Goal: Task Accomplishment & Management: Use online tool/utility

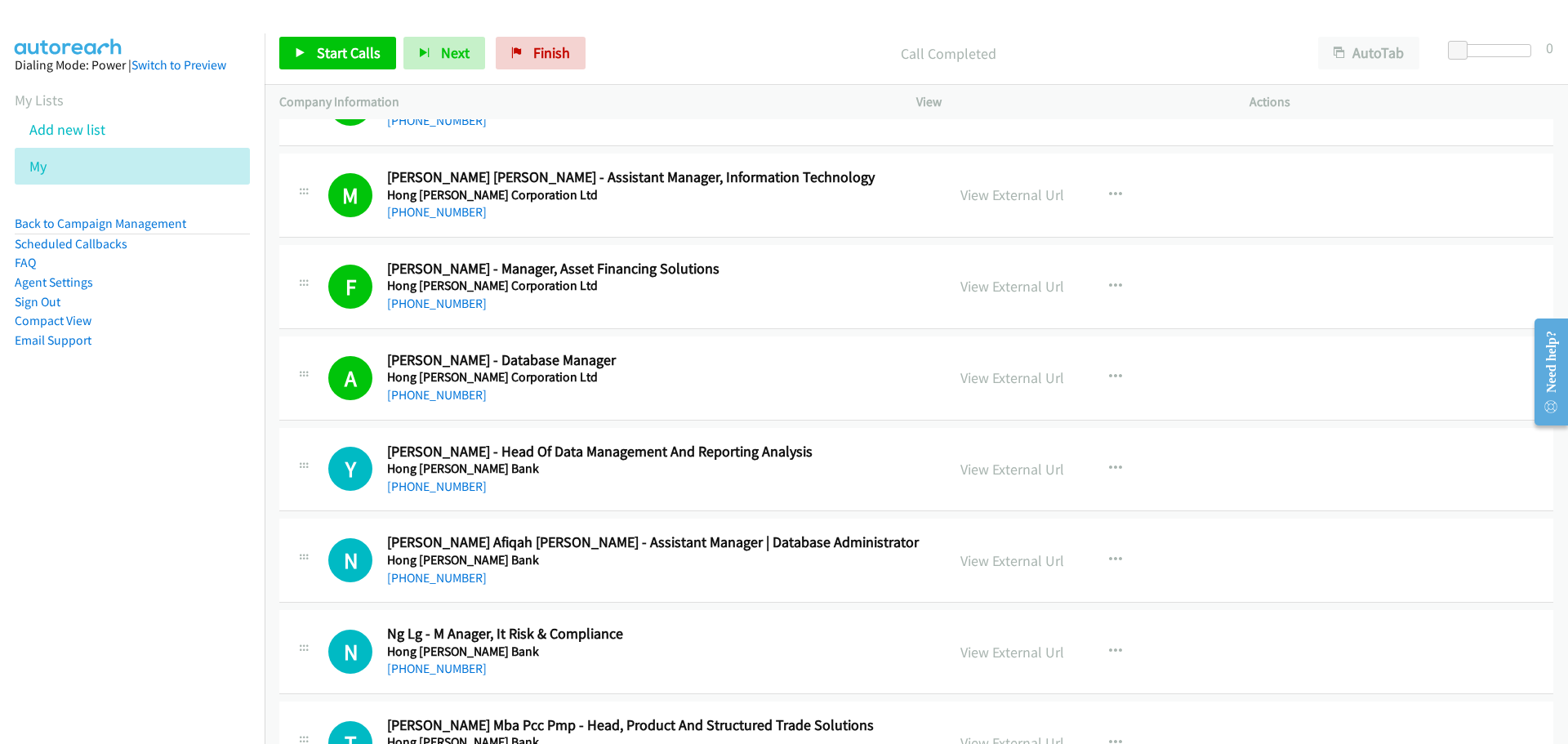
scroll to position [2613, 0]
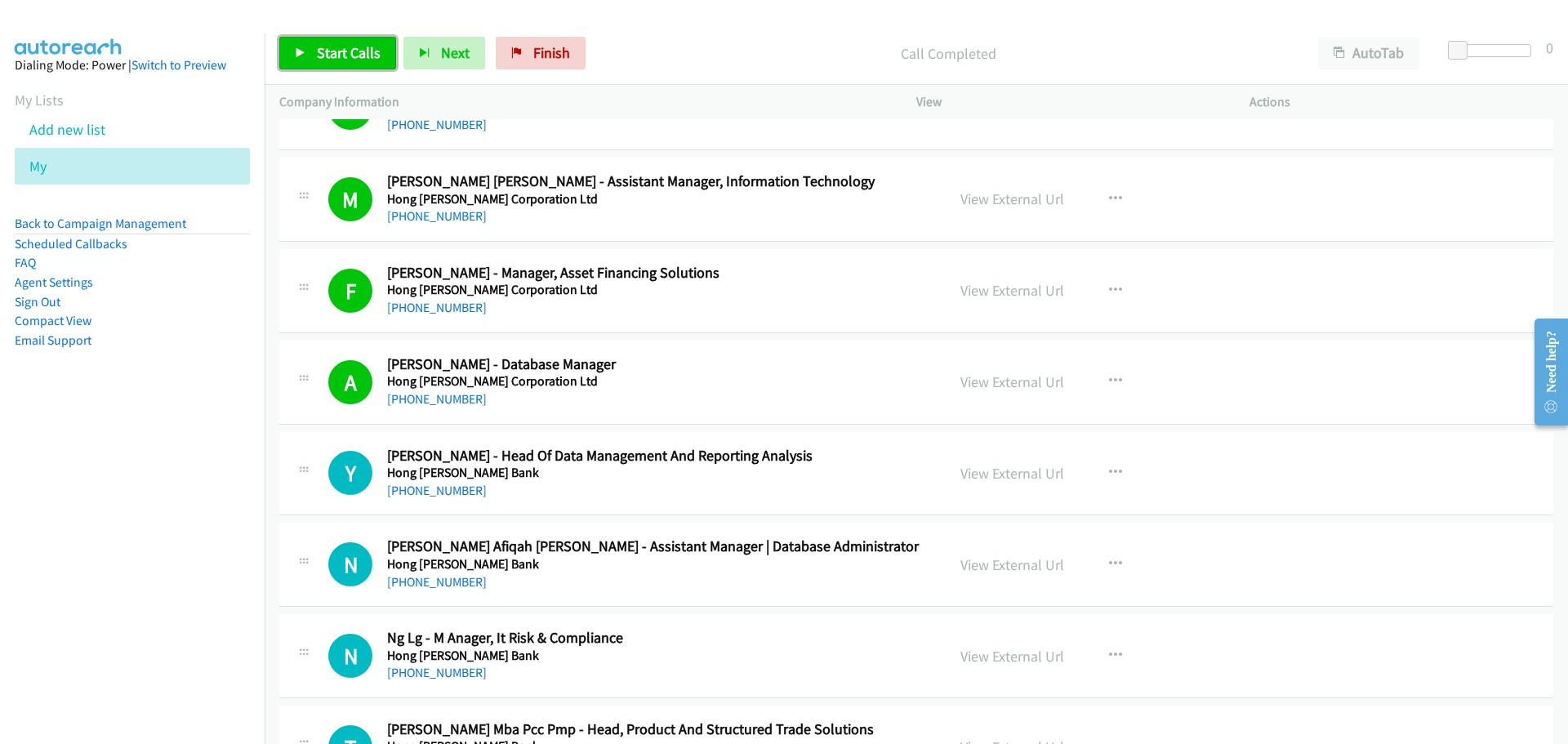
drag, startPoint x: 348, startPoint y: 49, endPoint x: 937, endPoint y: 431, distance: 702.0
click at [348, 49] on span "Start Calls" at bounding box center [348, 52] width 64 height 19
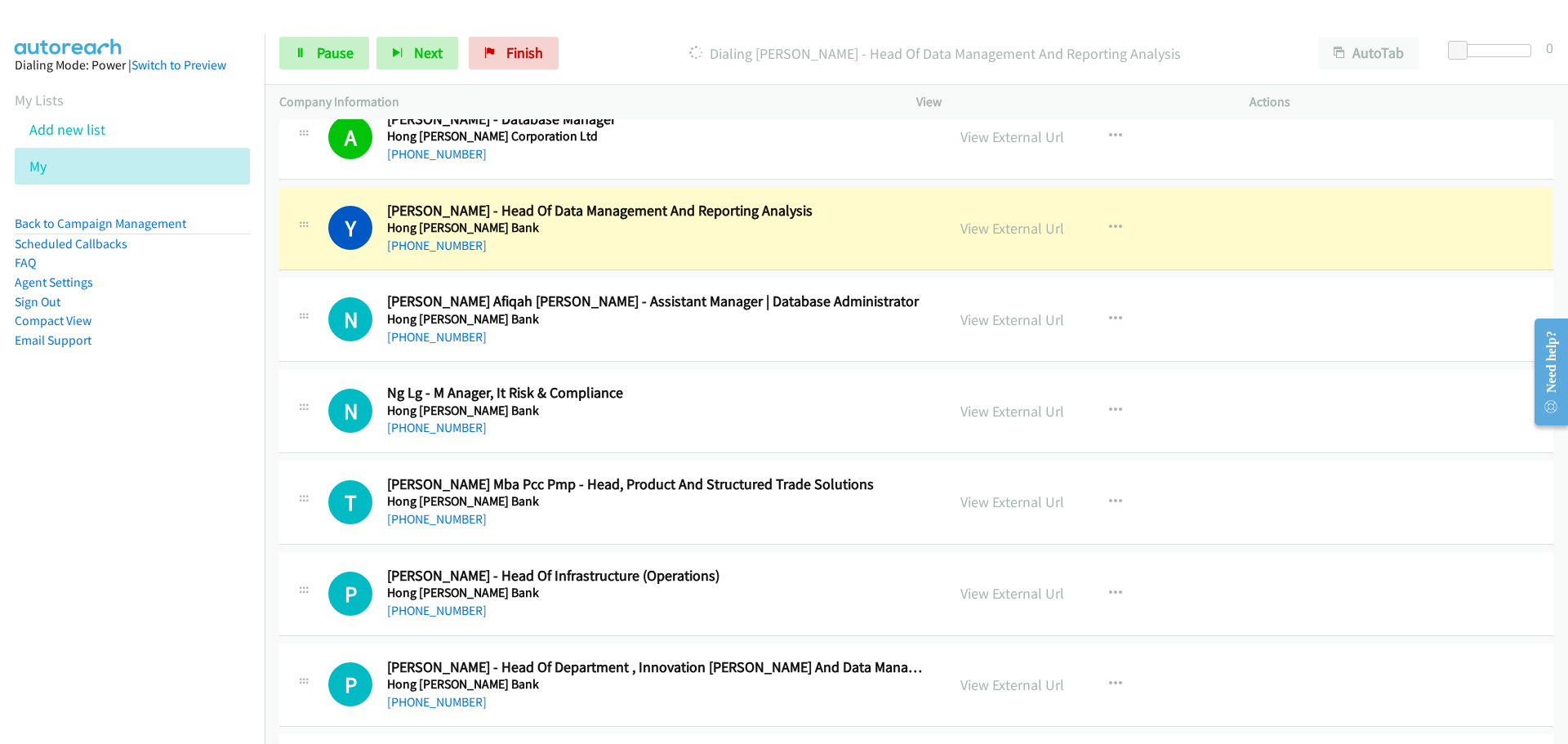
scroll to position [2940, 0]
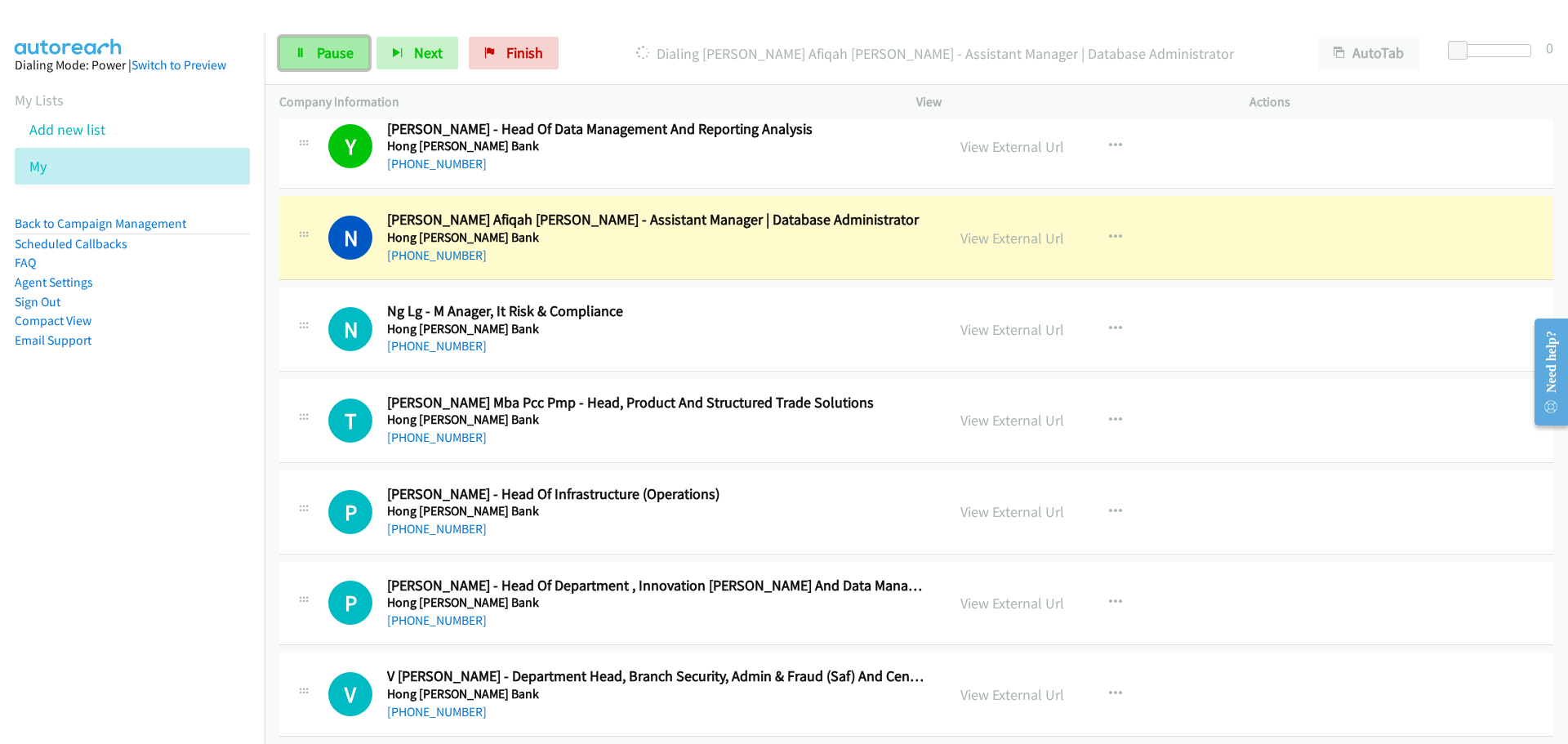
click at [303, 63] on link "Pause" at bounding box center [325, 53] width 90 height 33
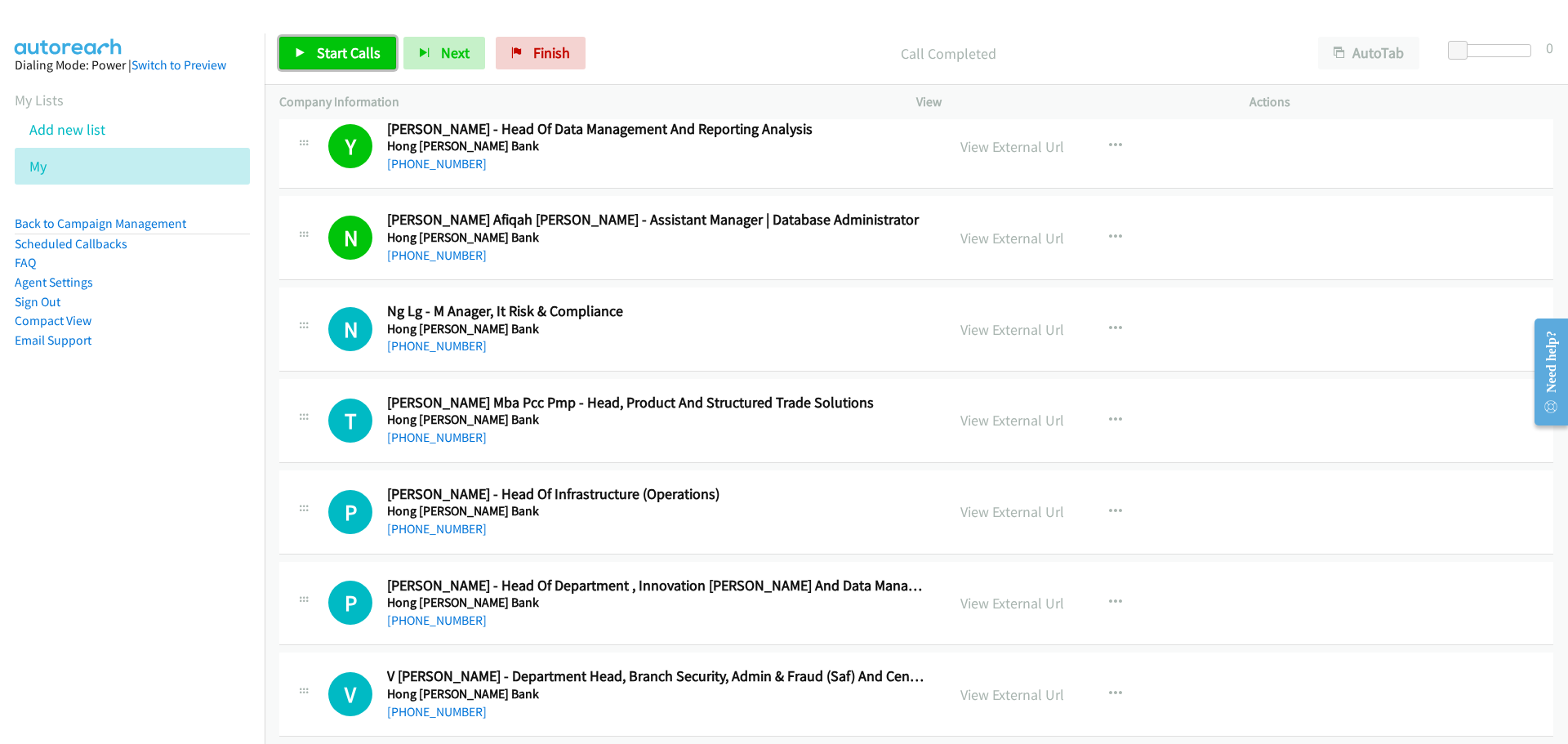
click at [356, 50] on span "Start Calls" at bounding box center [348, 52] width 64 height 19
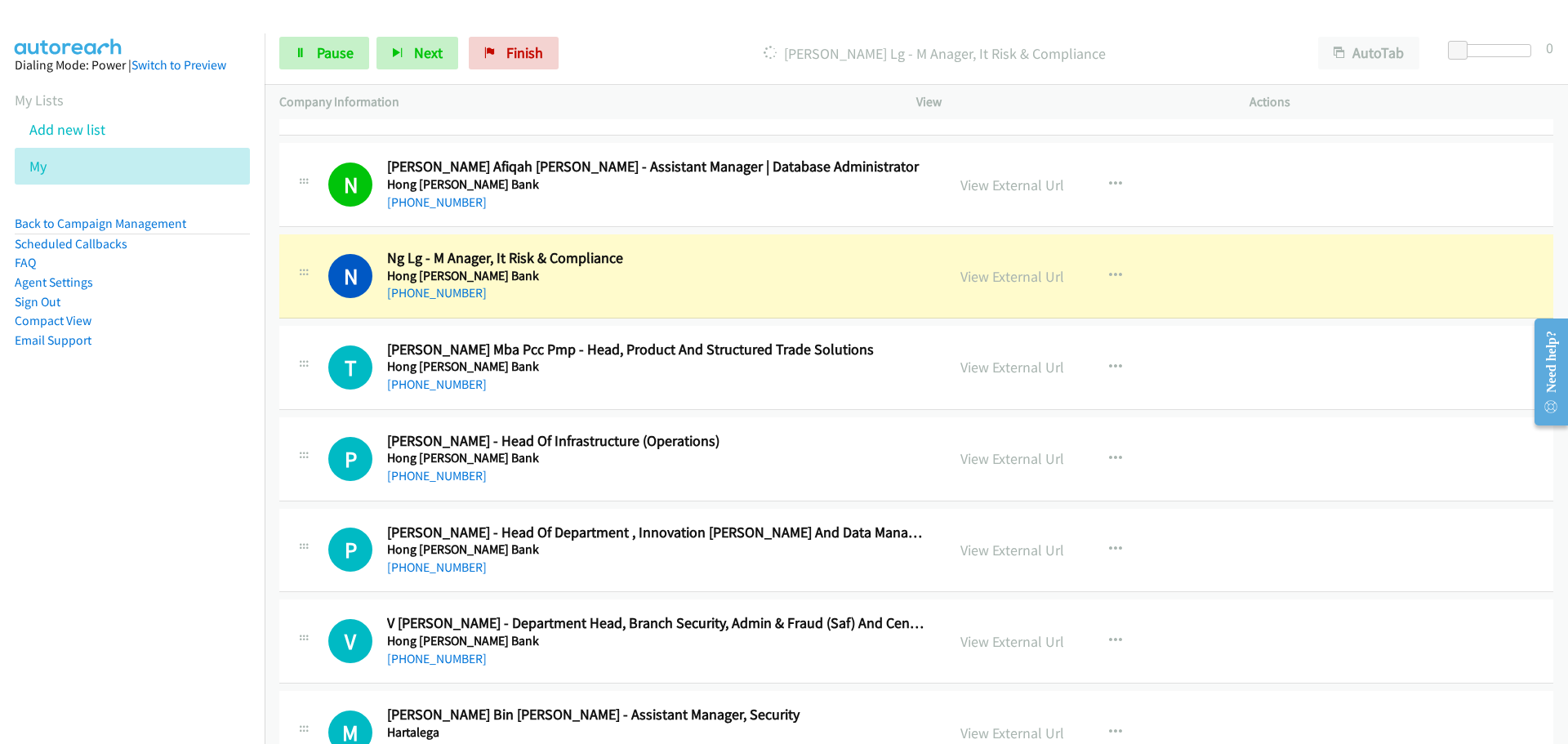
scroll to position [3022, 0]
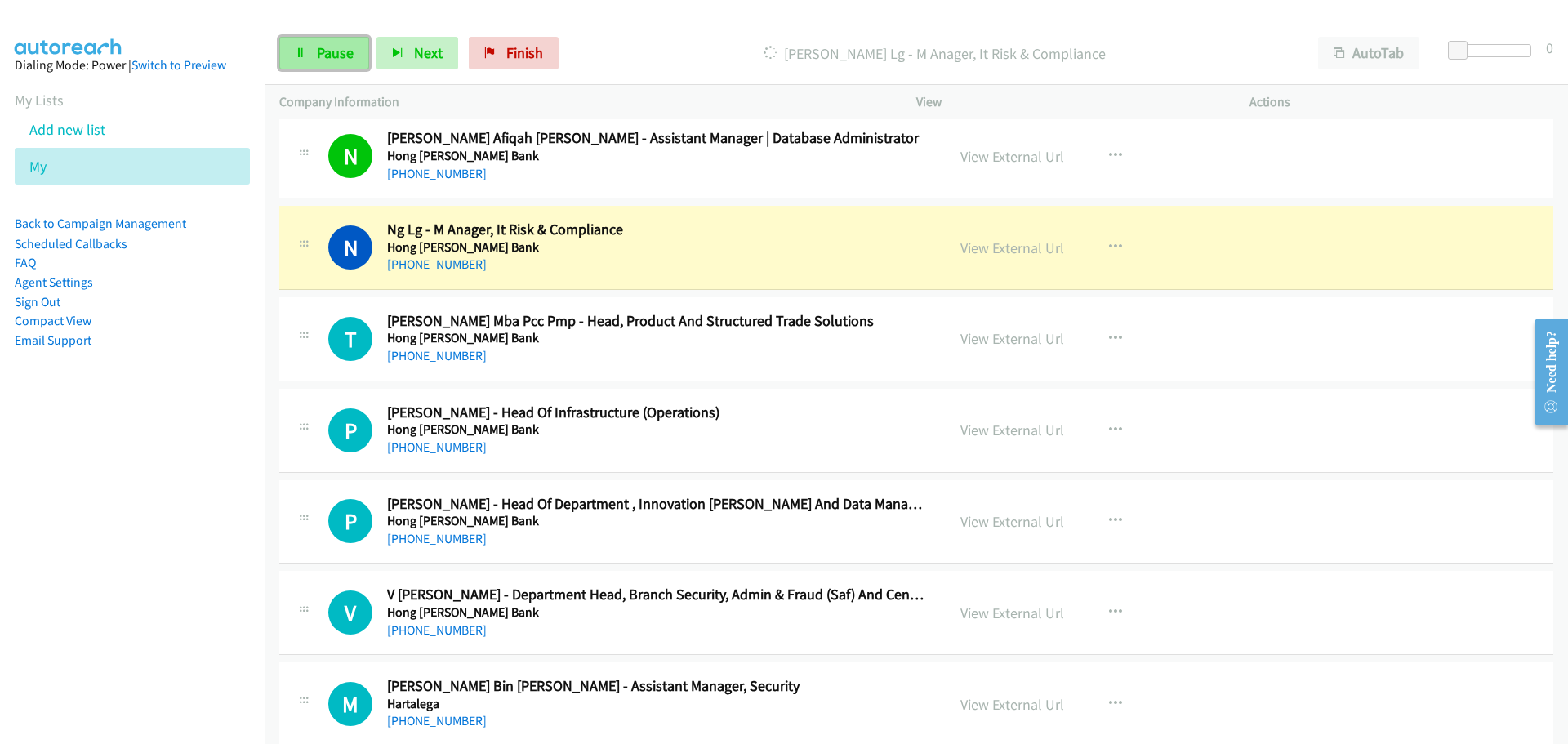
click at [333, 64] on link "Pause" at bounding box center [325, 53] width 90 height 33
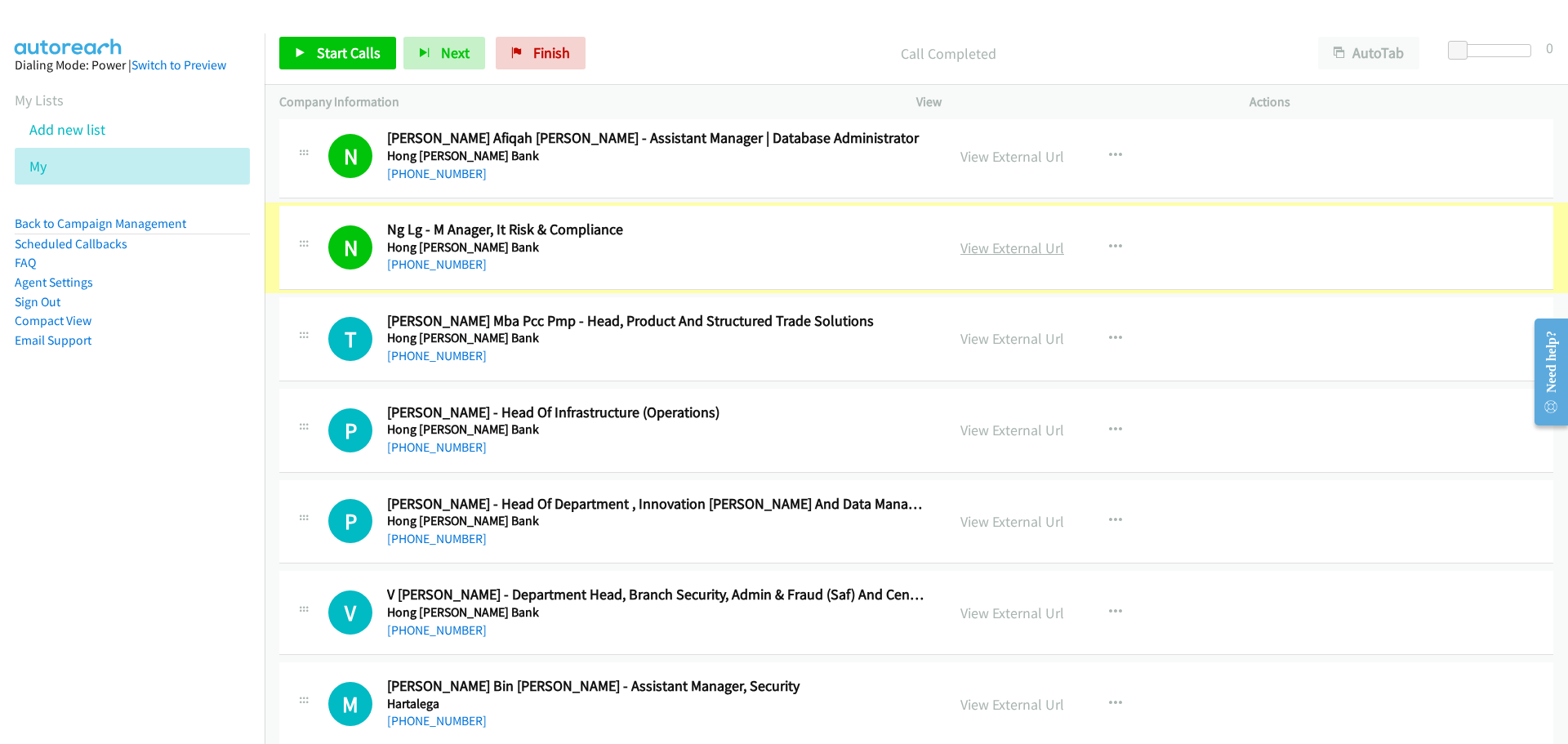
click at [987, 253] on link "View External Url" at bounding box center [1012, 248] width 103 height 19
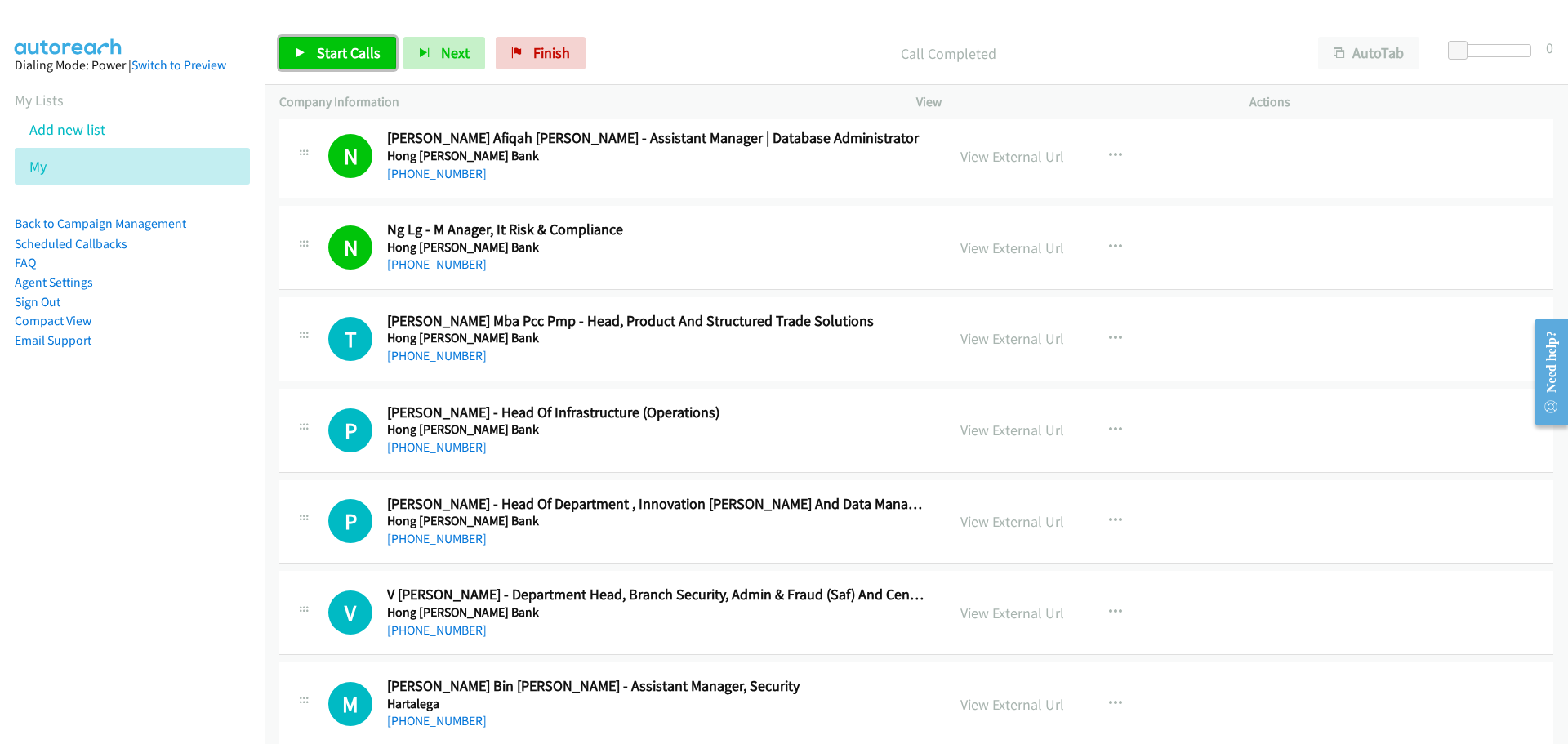
click at [337, 60] on span "Start Calls" at bounding box center [348, 52] width 64 height 19
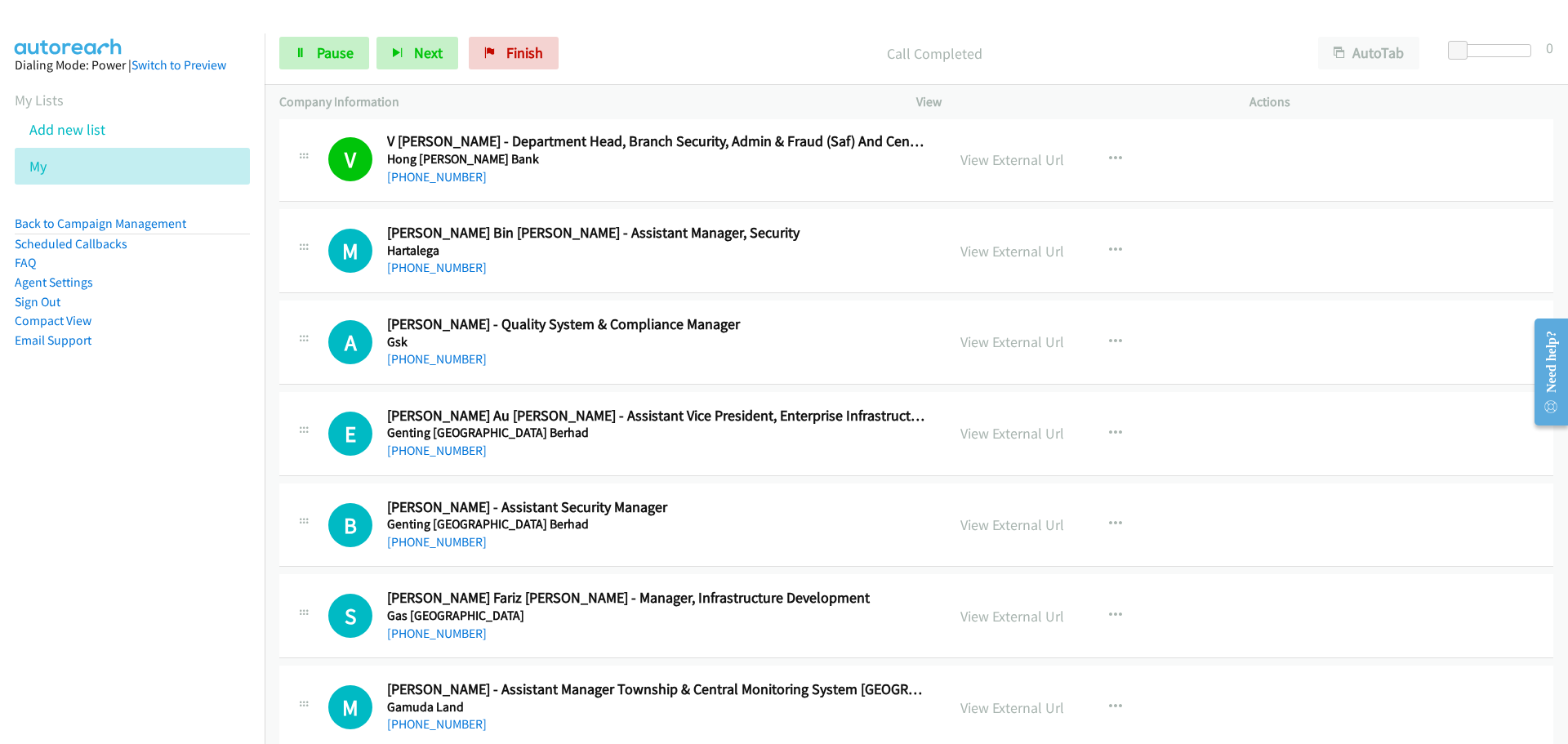
scroll to position [3512, 0]
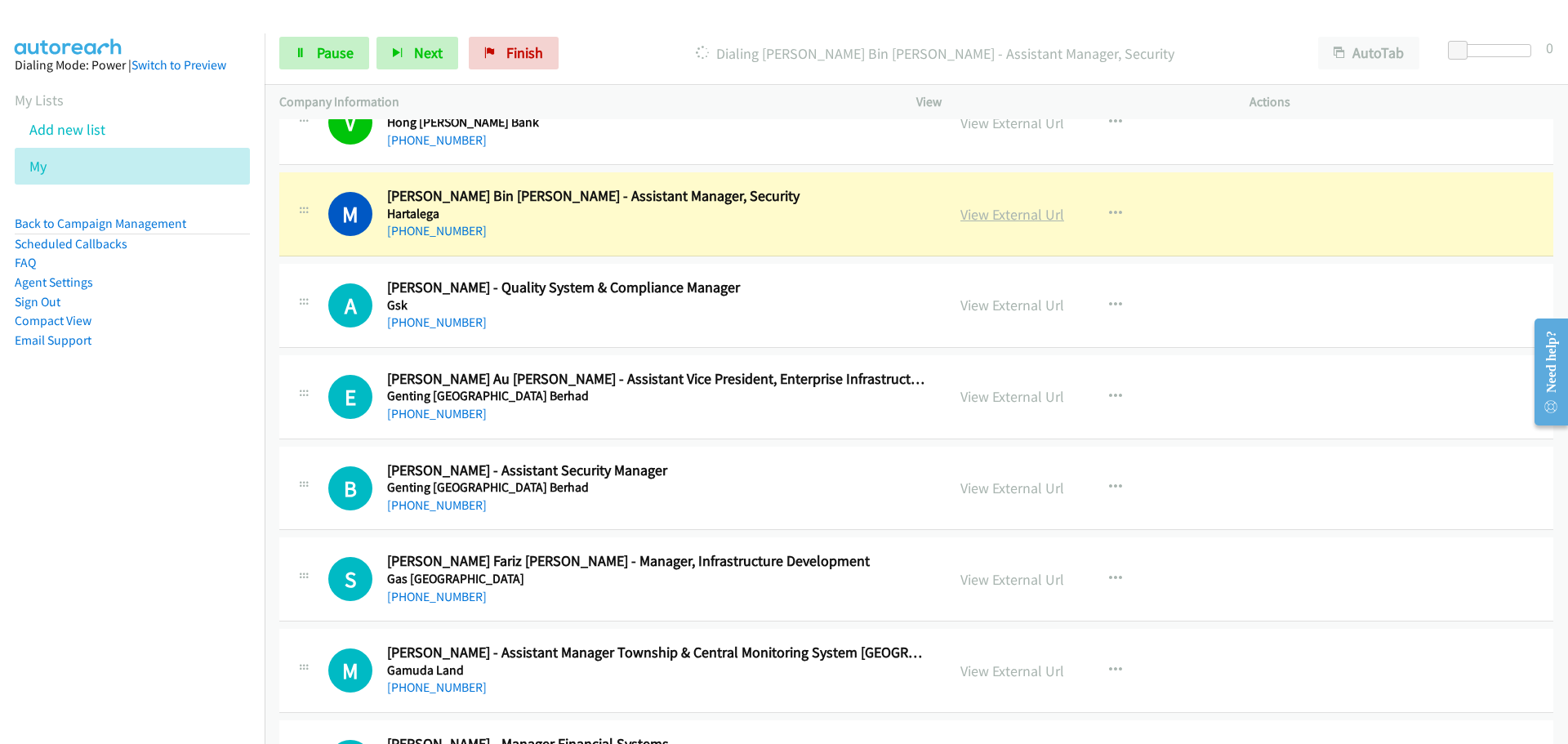
click at [1007, 218] on link "View External Url" at bounding box center [1012, 214] width 103 height 19
click at [348, 51] on span "Pause" at bounding box center [335, 52] width 37 height 19
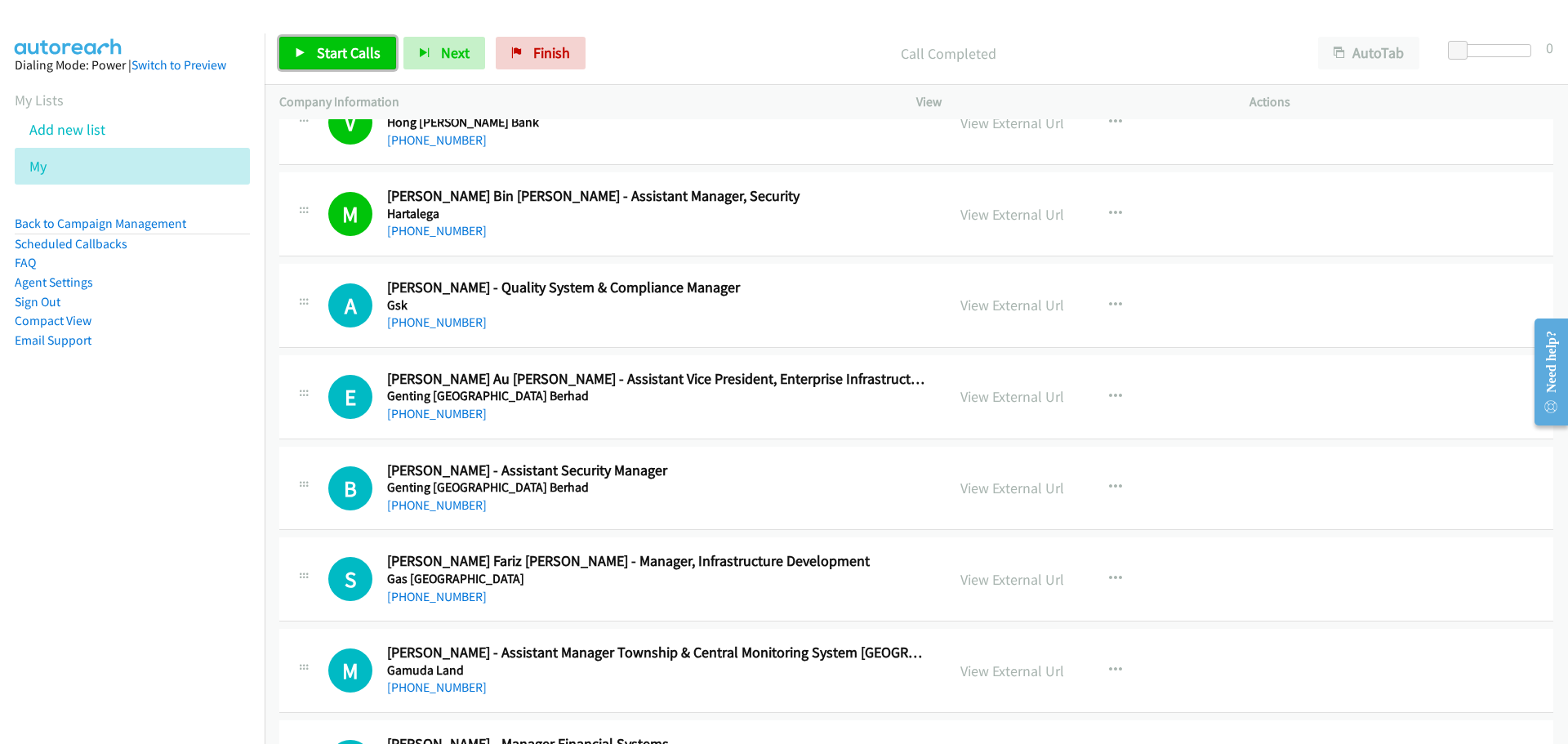
click at [348, 42] on link "Start Calls" at bounding box center [338, 53] width 117 height 33
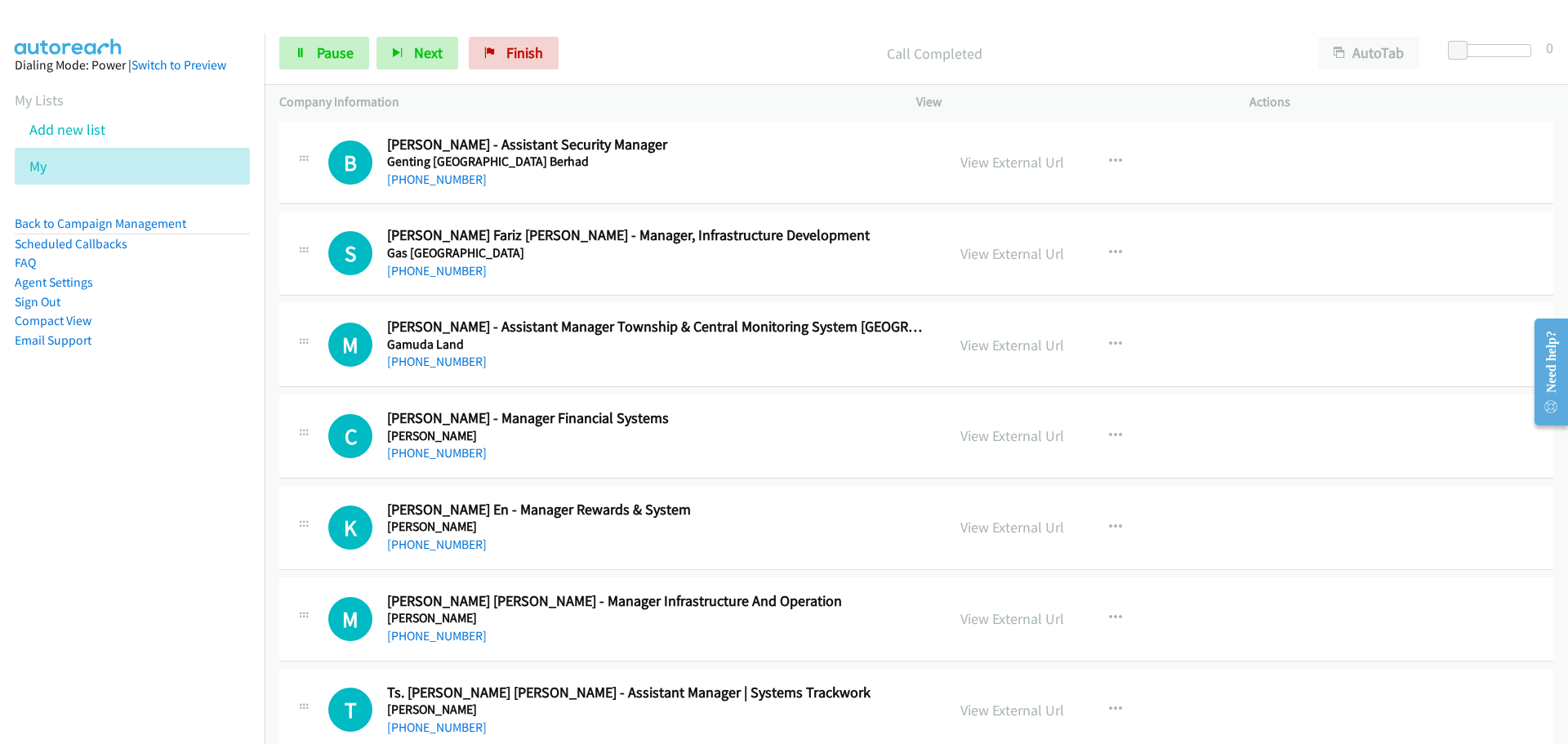
scroll to position [3839, 0]
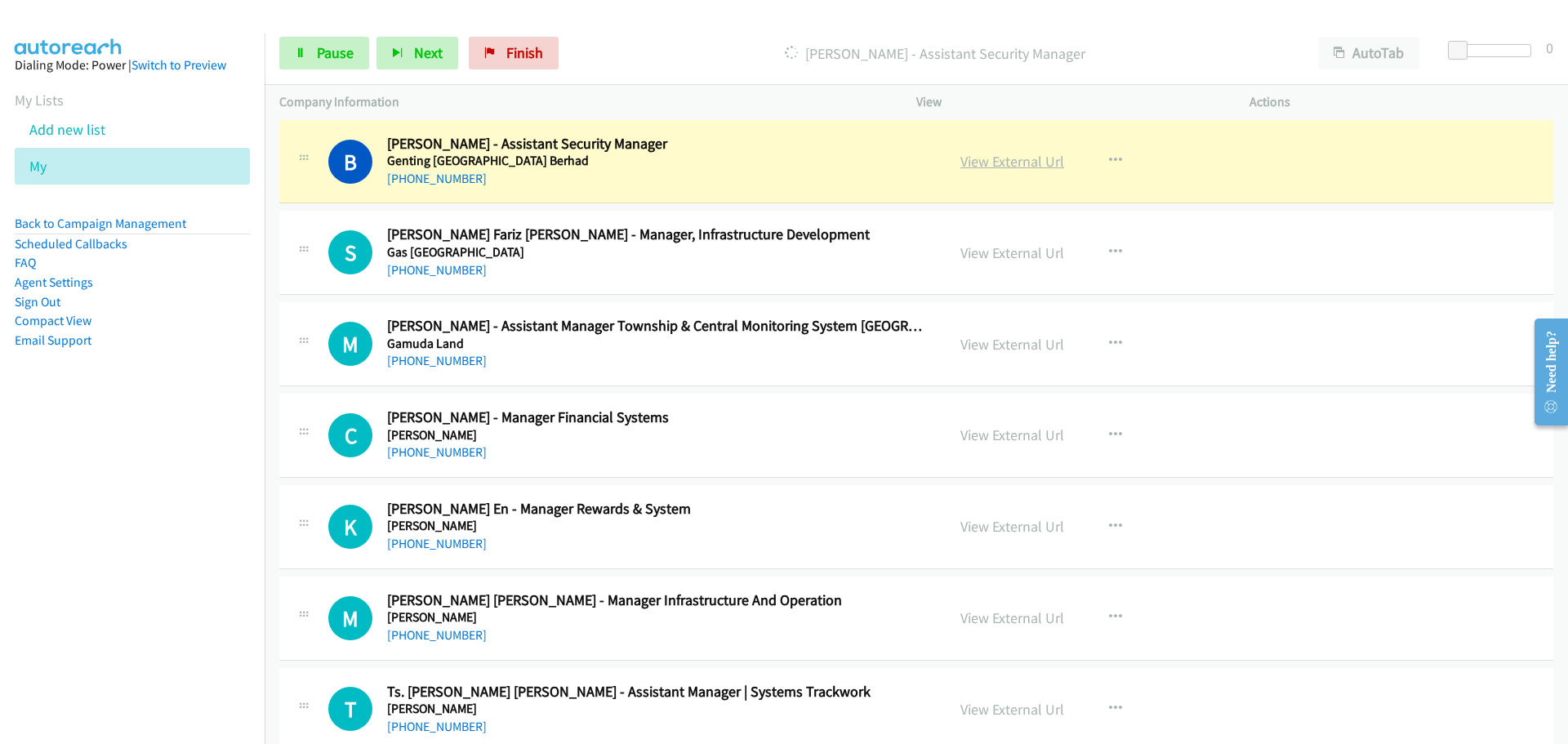
click at [1009, 153] on link "View External Url" at bounding box center [1012, 161] width 103 height 19
click at [318, 52] on span "Pause" at bounding box center [335, 52] width 37 height 19
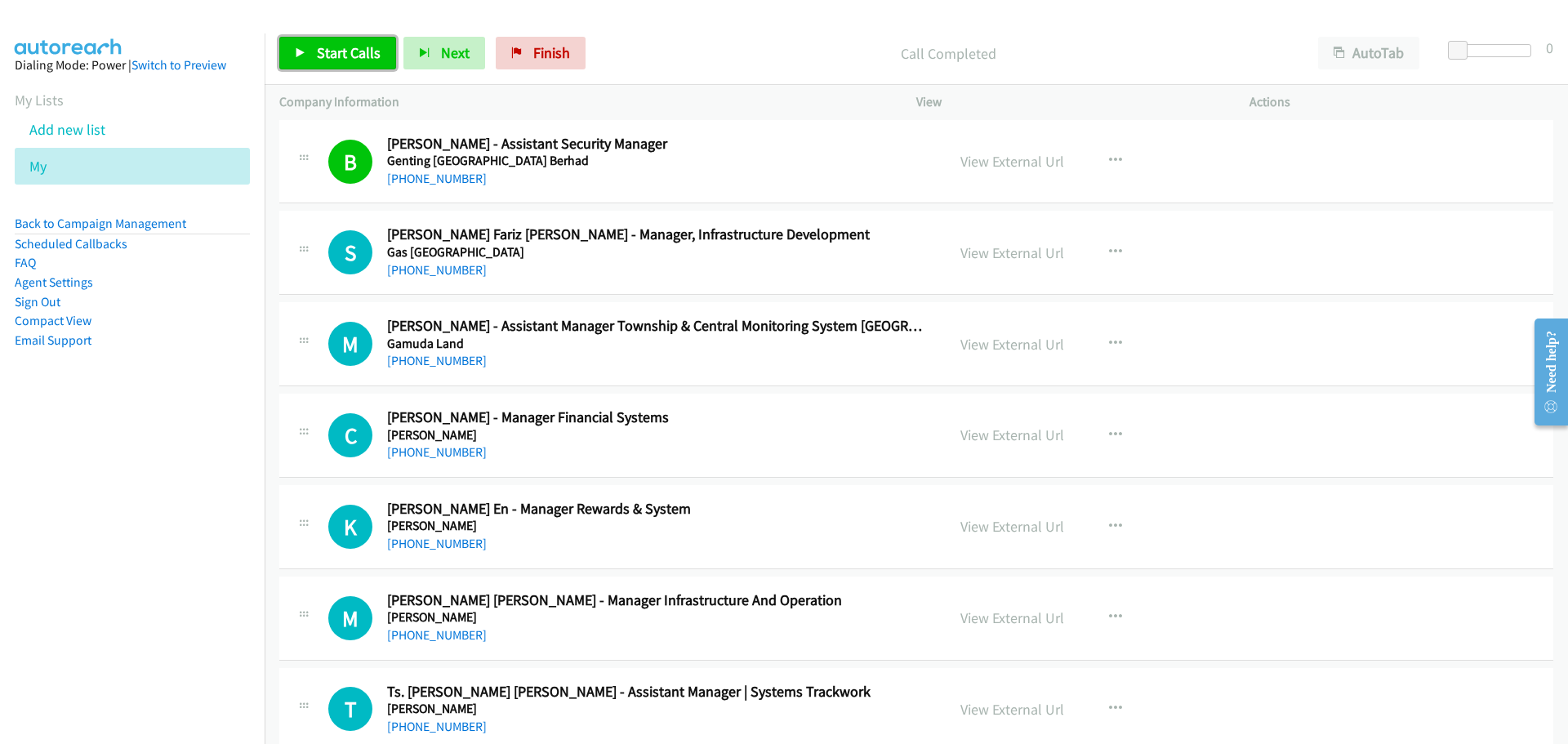
click at [340, 58] on span "Start Calls" at bounding box center [348, 52] width 64 height 19
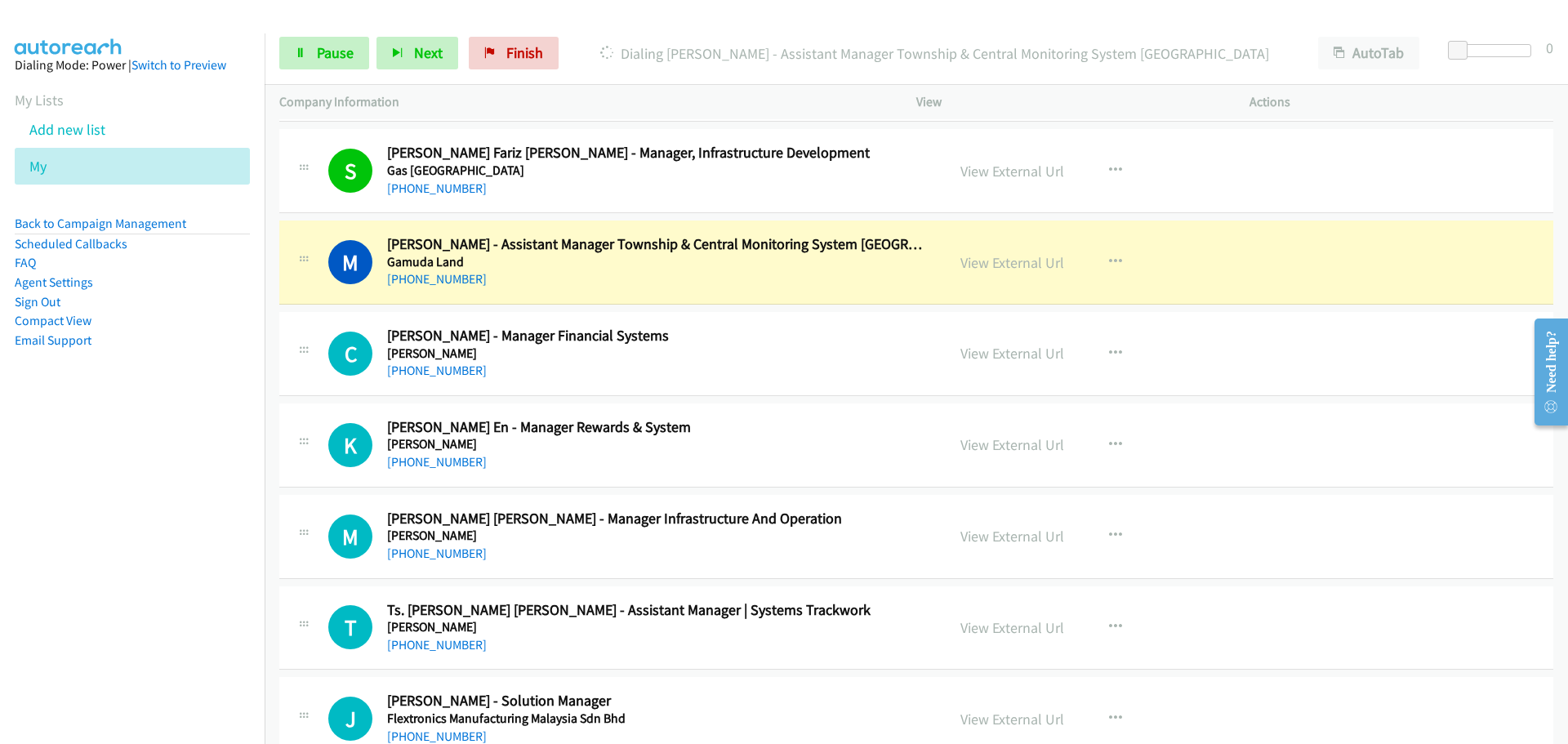
scroll to position [4002, 0]
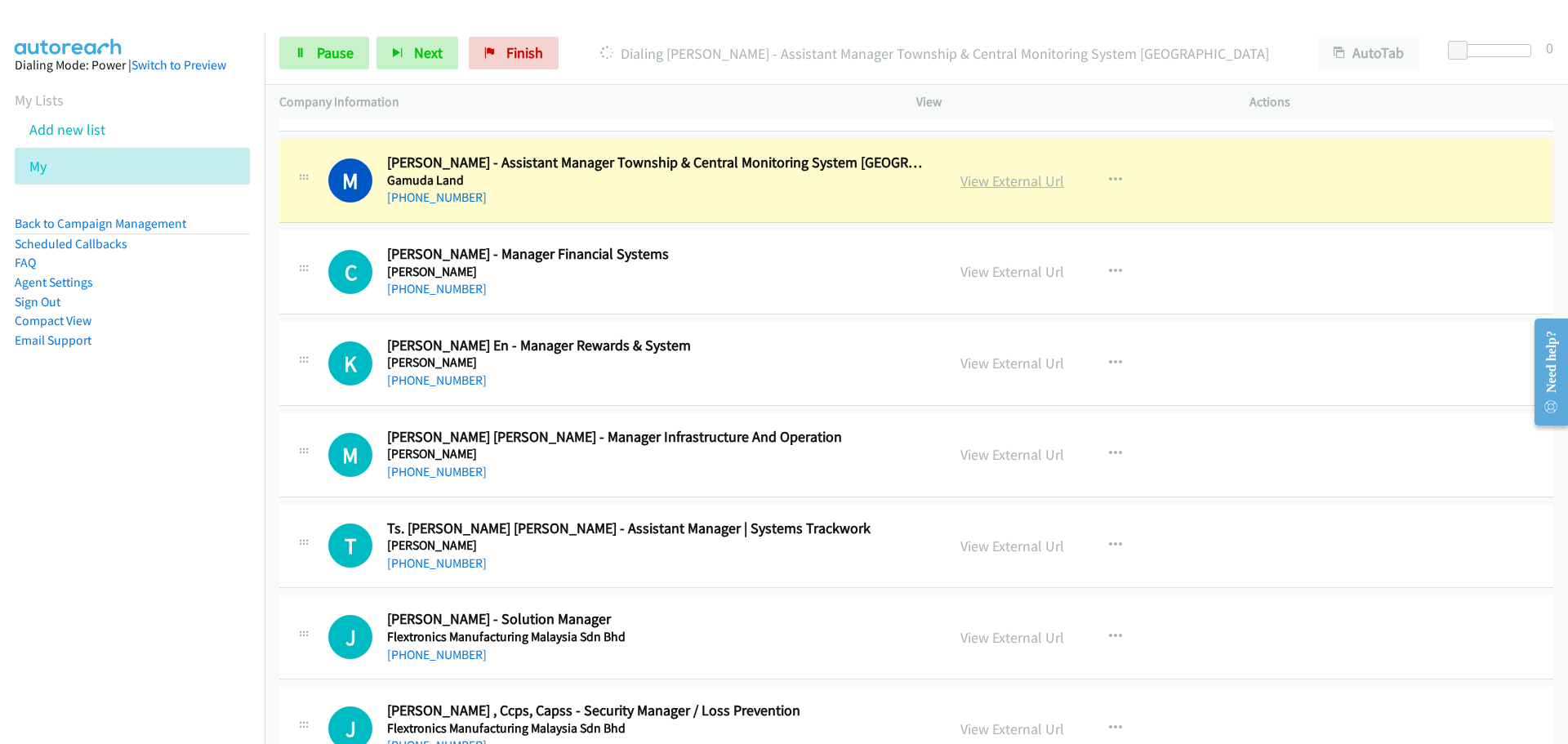
click at [988, 187] on link "View External Url" at bounding box center [1012, 180] width 103 height 19
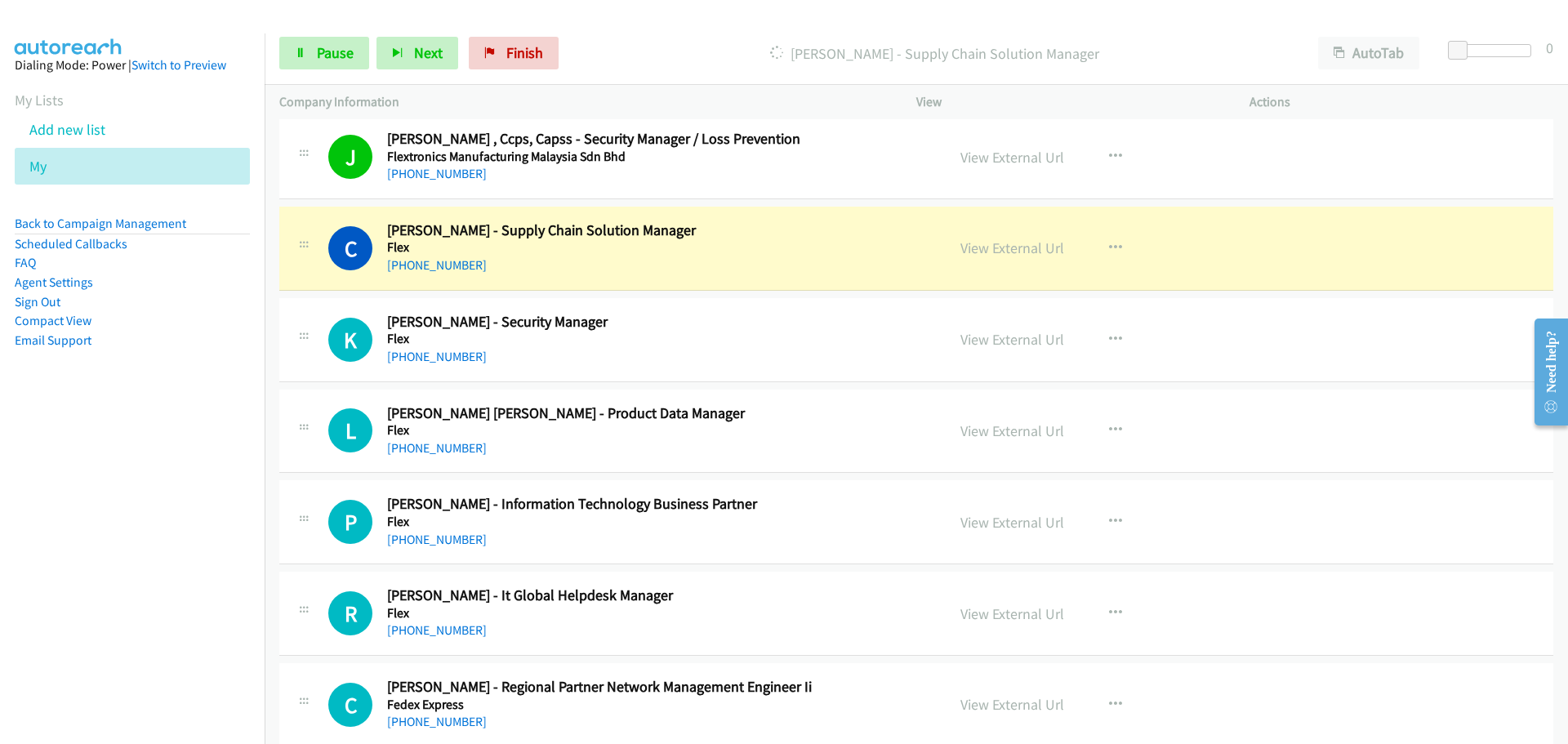
scroll to position [4655, 0]
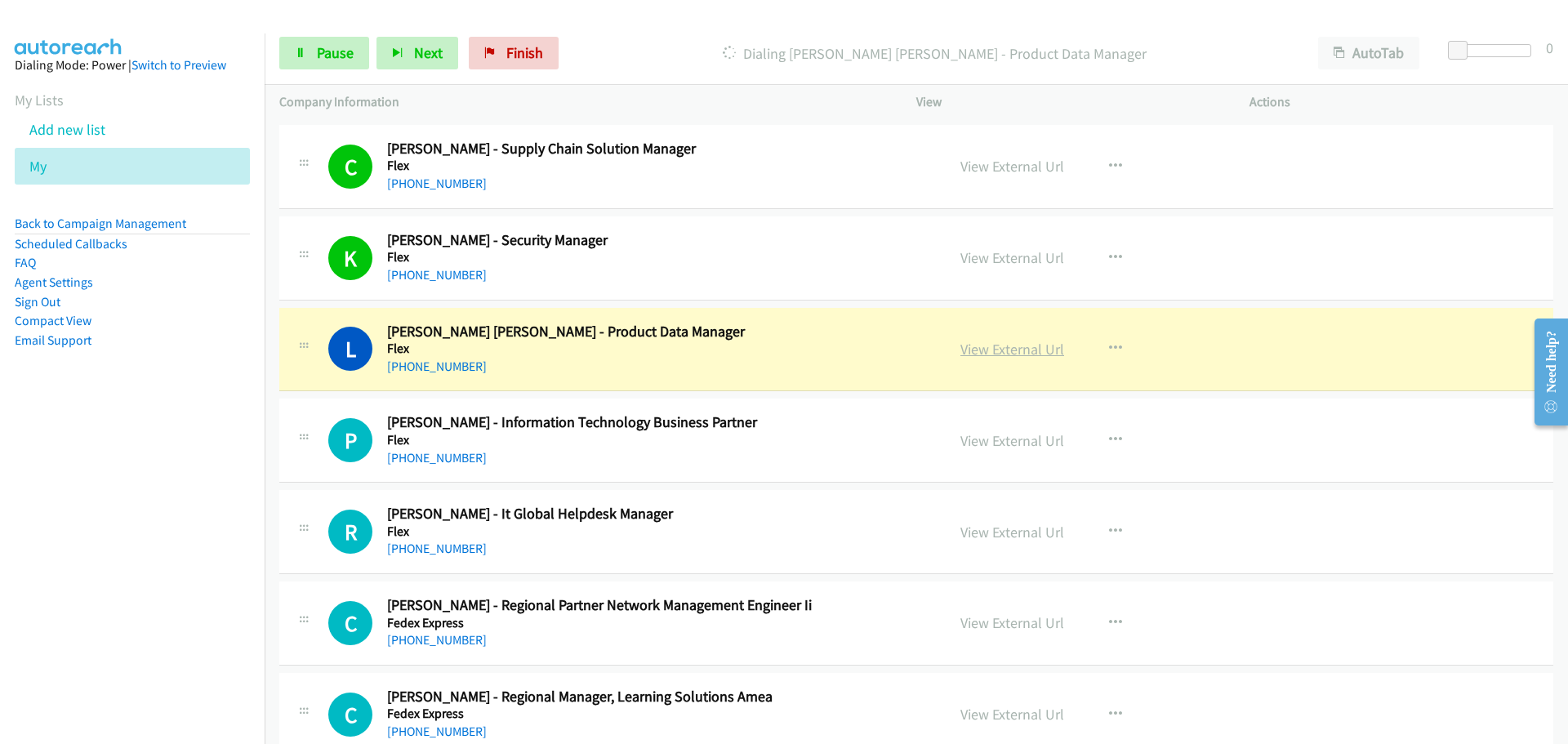
click at [991, 355] on link "View External Url" at bounding box center [1012, 349] width 103 height 19
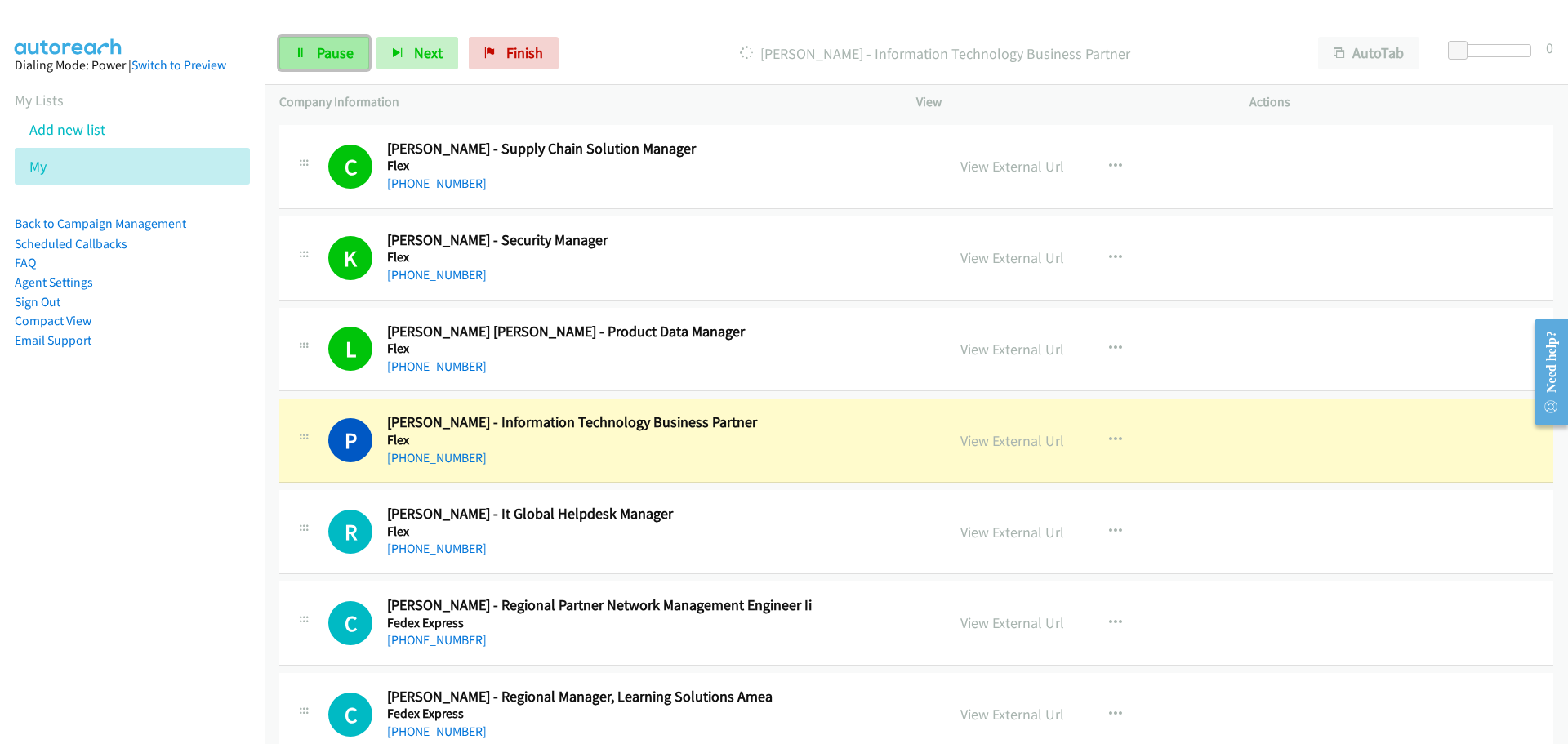
click at [328, 39] on link "Pause" at bounding box center [325, 53] width 90 height 33
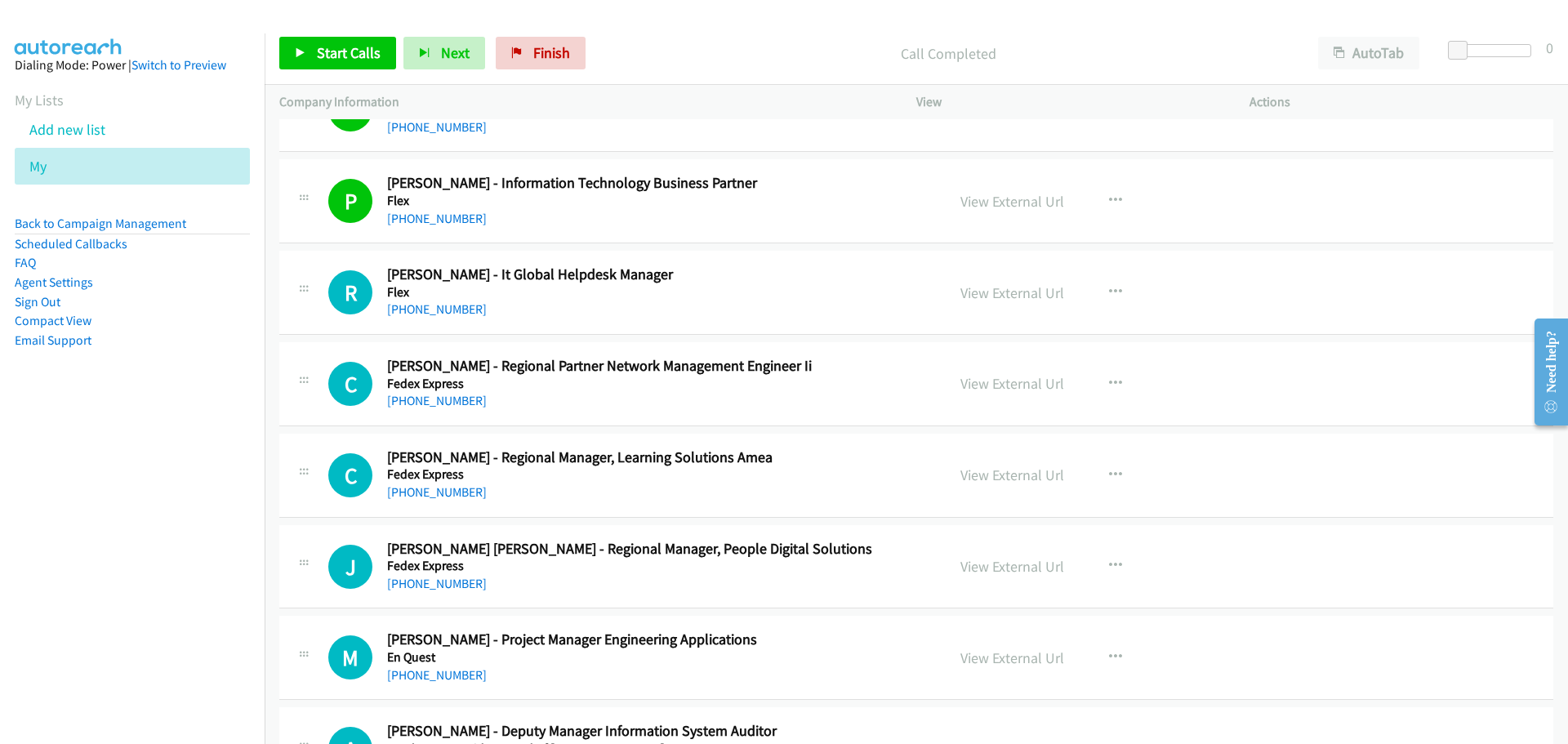
scroll to position [4982, 0]
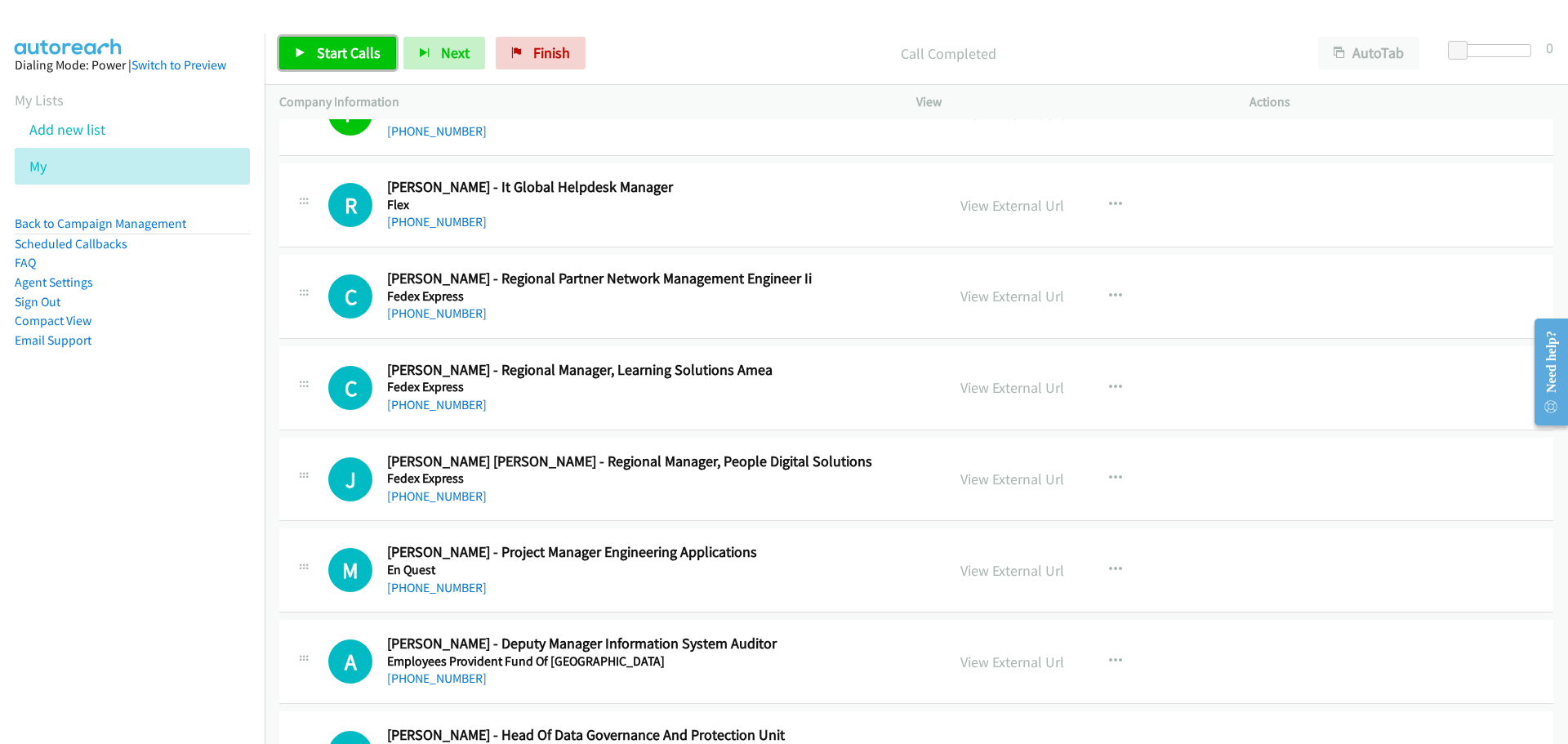
click at [359, 43] on span "Start Calls" at bounding box center [348, 52] width 64 height 19
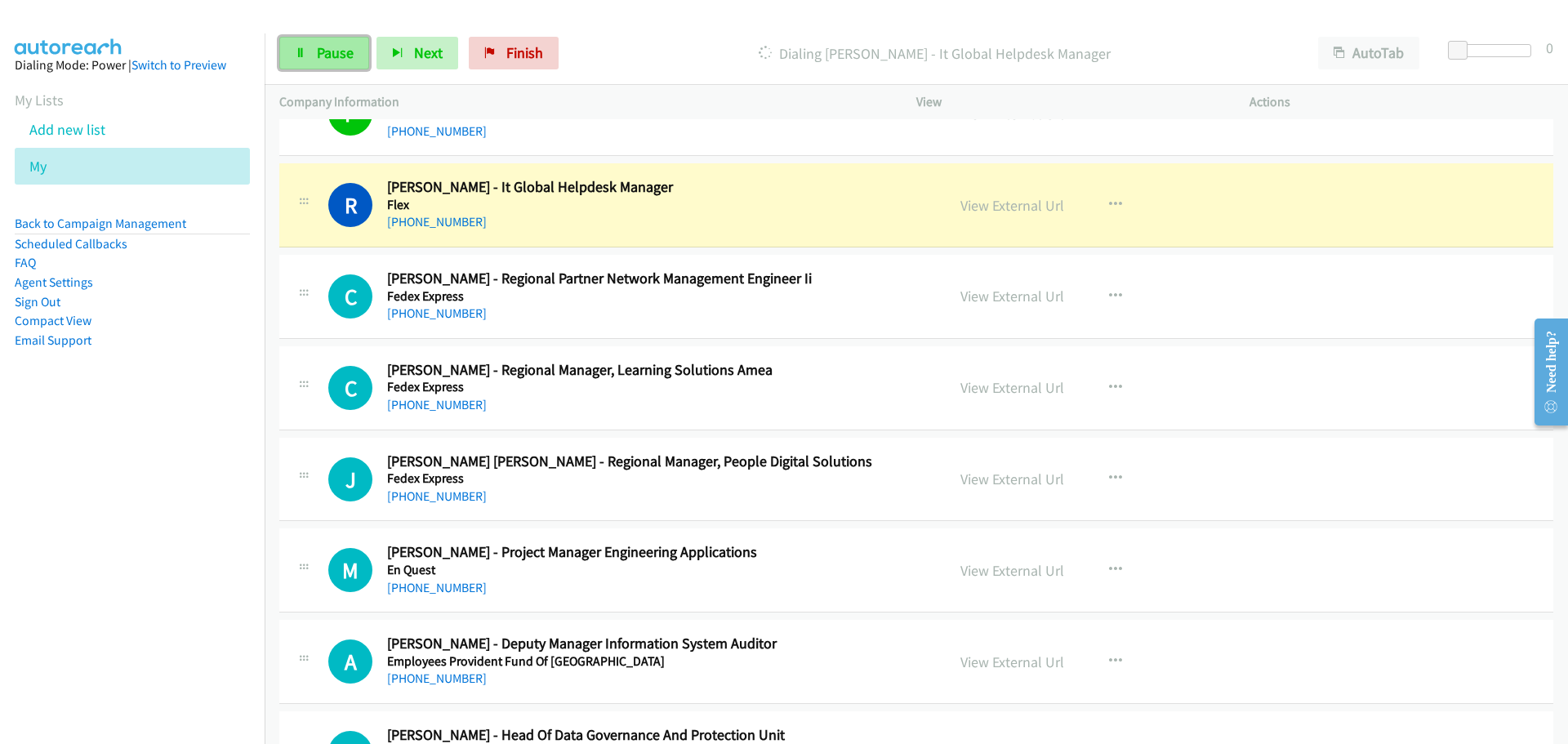
click at [361, 44] on link "Pause" at bounding box center [325, 53] width 90 height 33
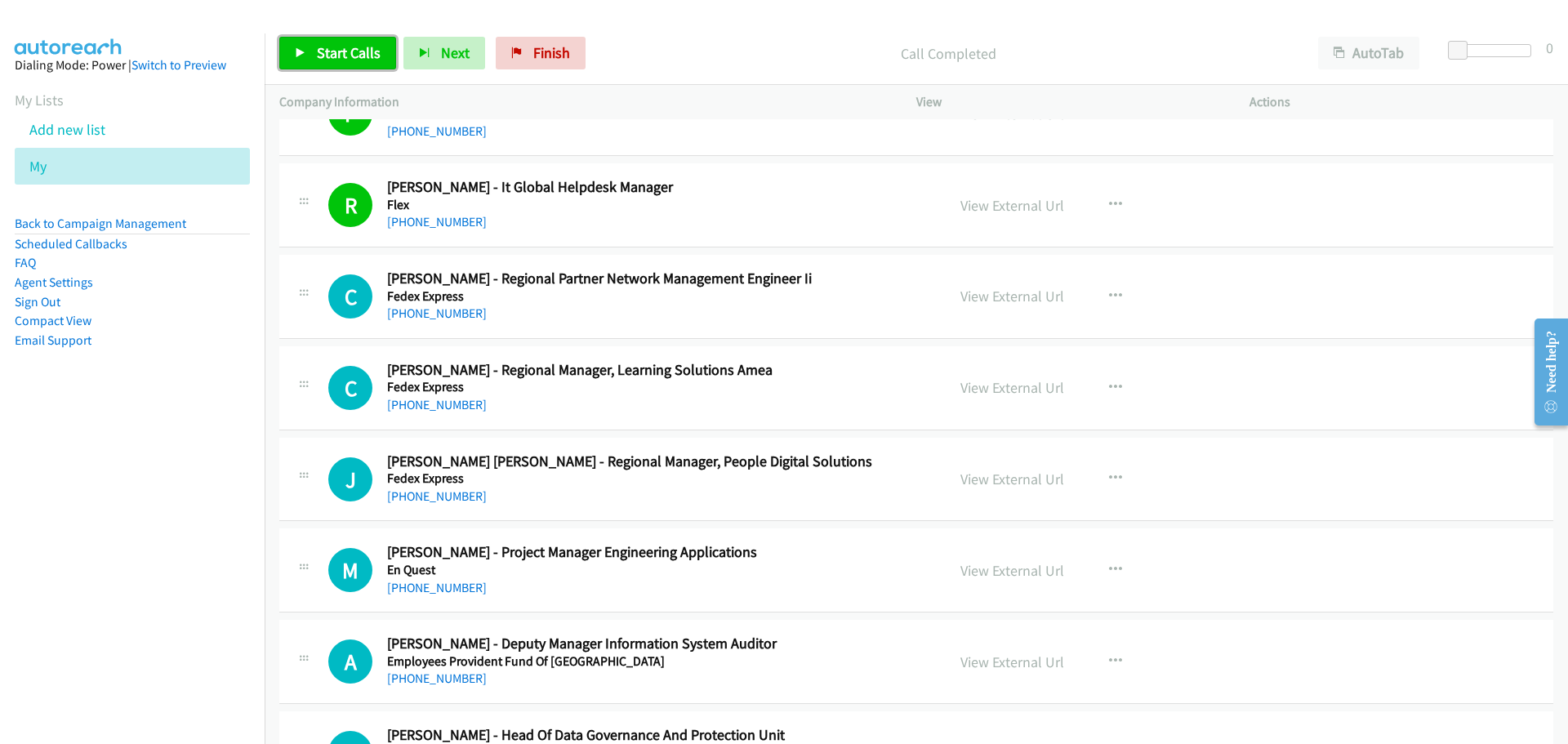
click at [303, 58] on icon at bounding box center [300, 53] width 11 height 12
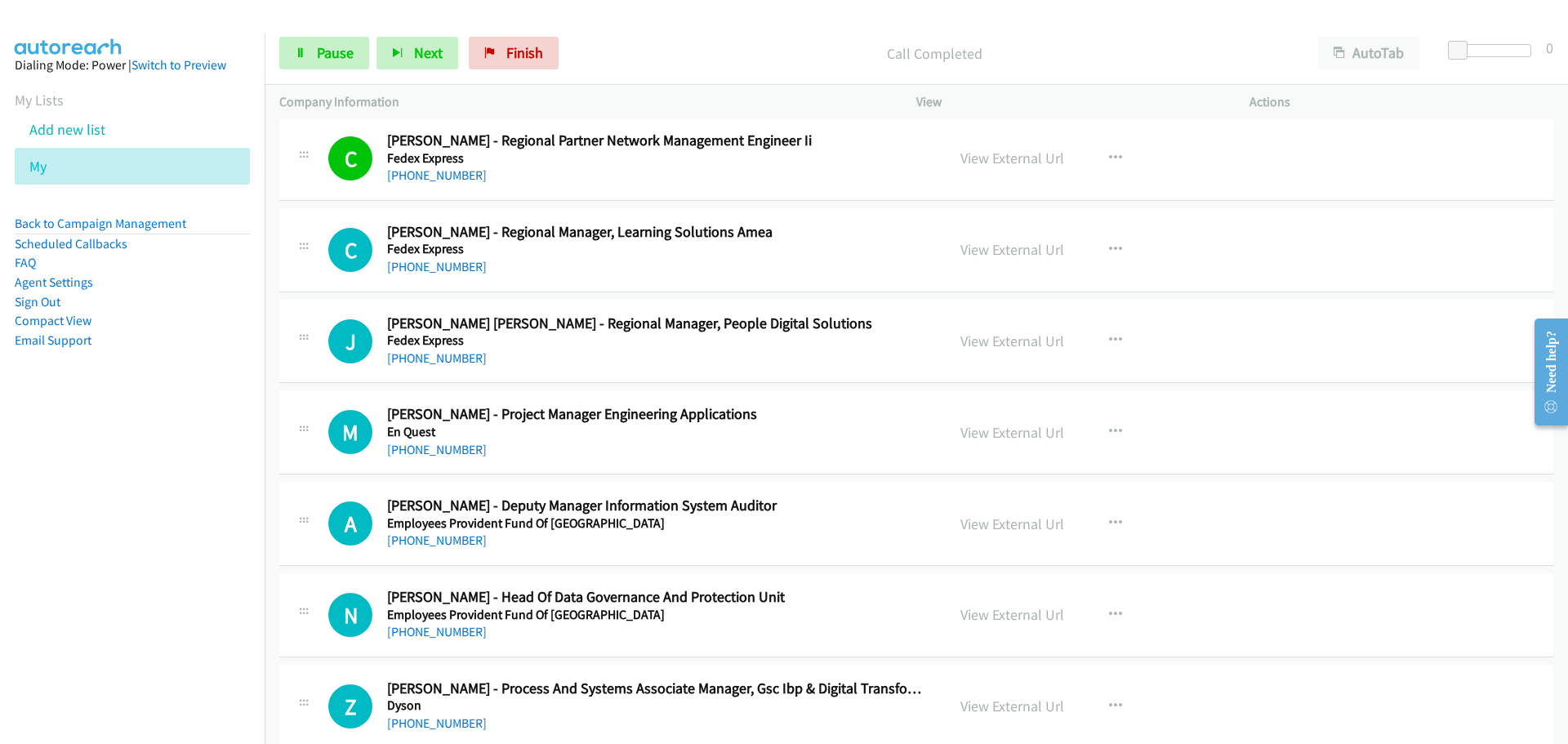
scroll to position [5145, 0]
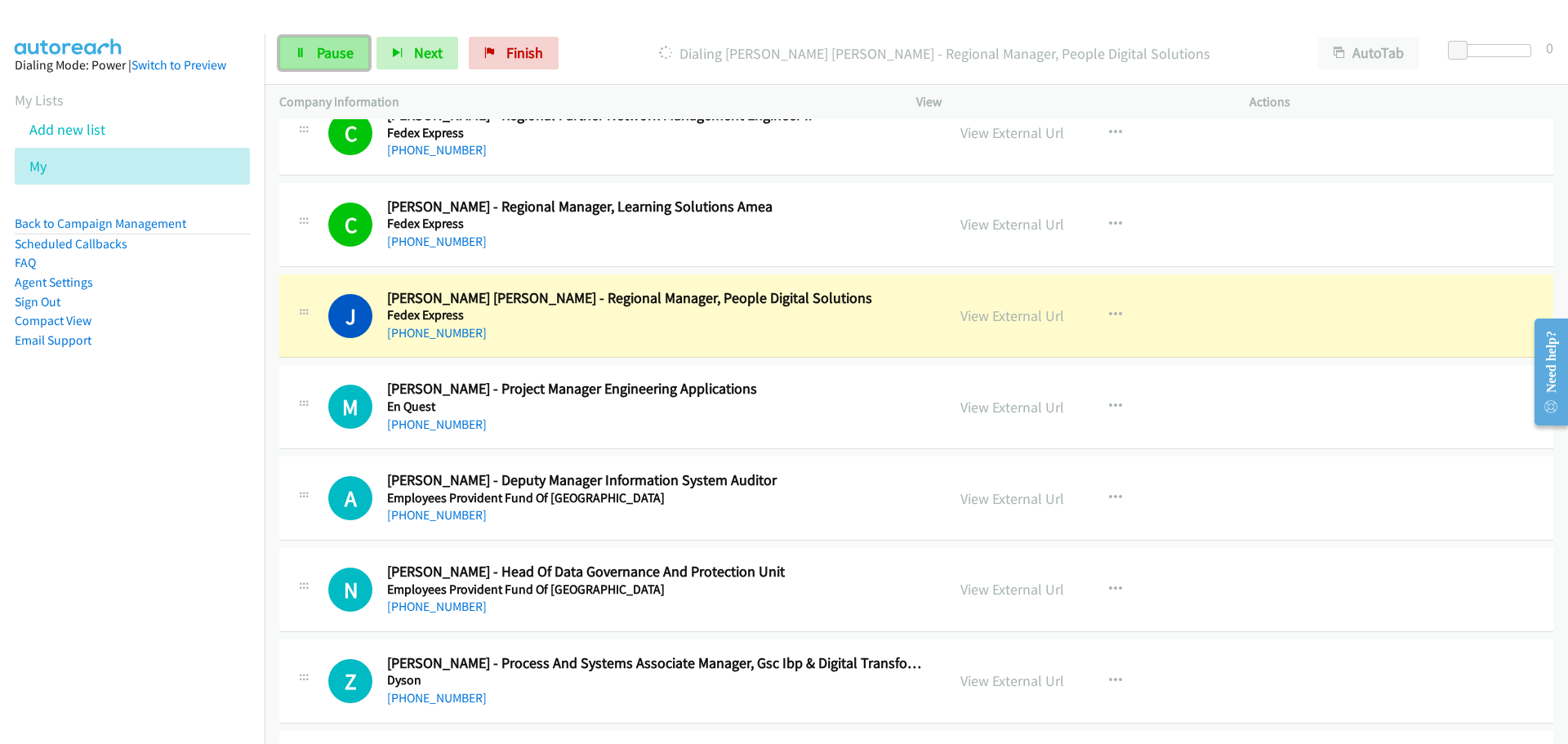
click at [346, 66] on link "Pause" at bounding box center [325, 53] width 90 height 33
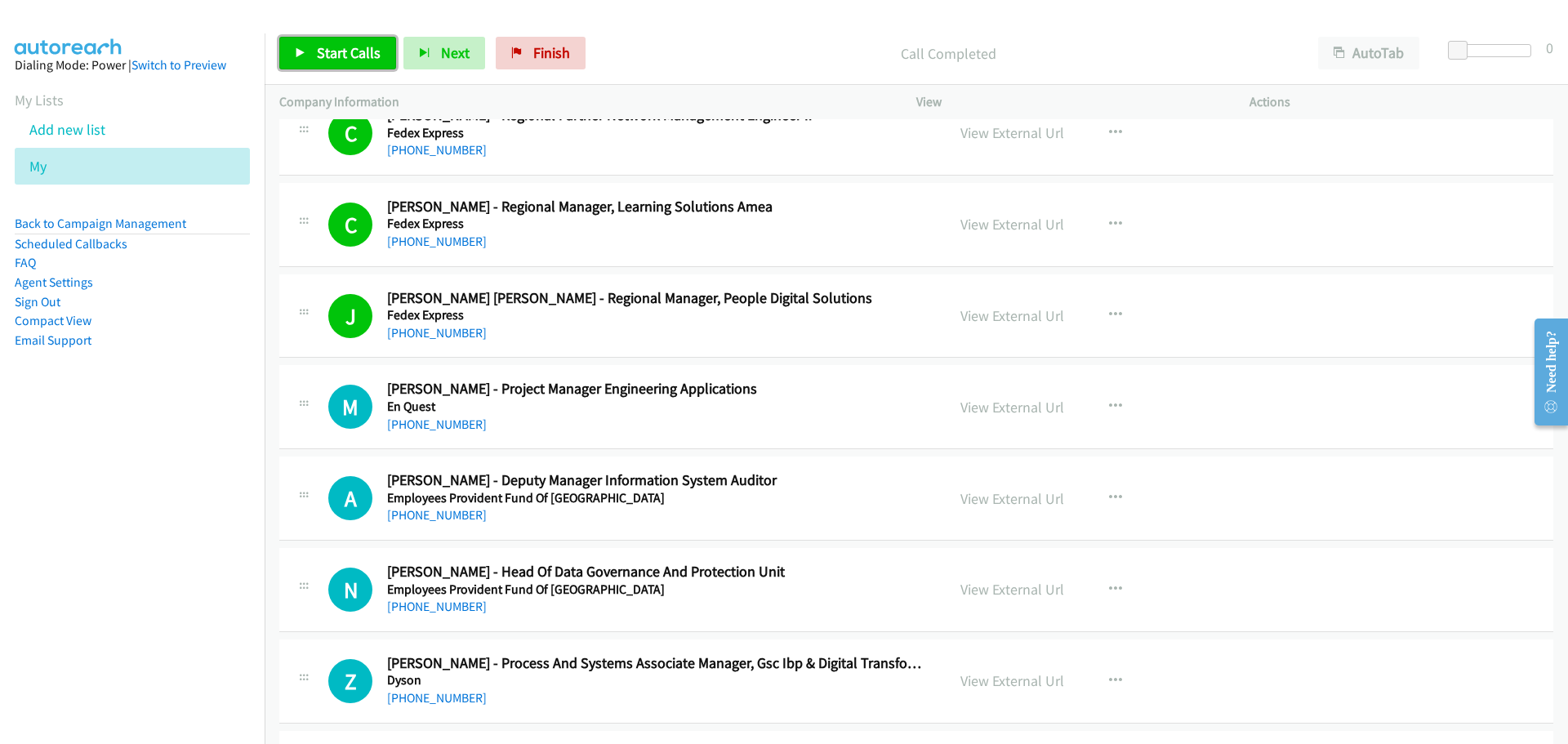
click at [322, 63] on link "Start Calls" at bounding box center [338, 53] width 117 height 33
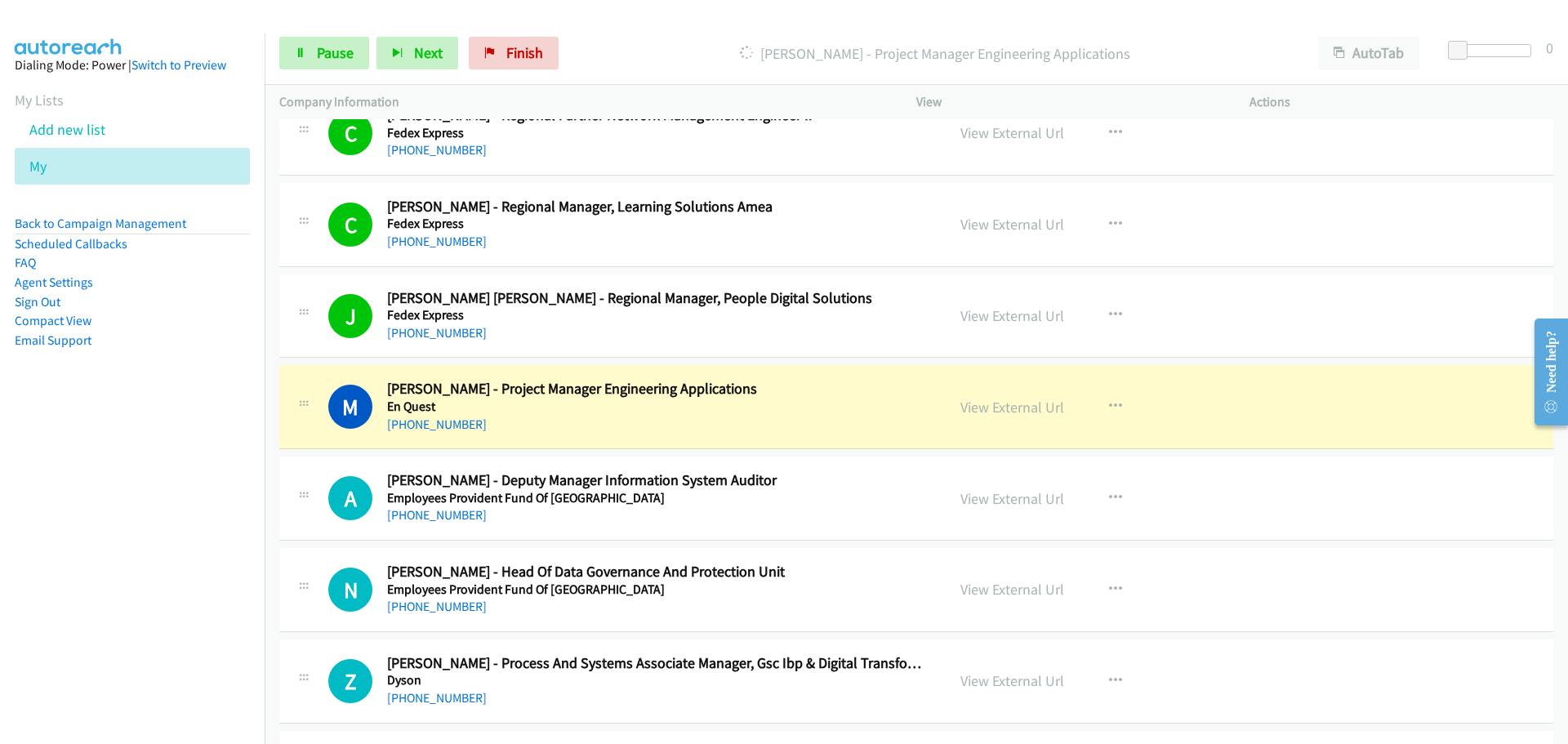
click at [962, 404] on link "View External Url" at bounding box center [1012, 407] width 103 height 19
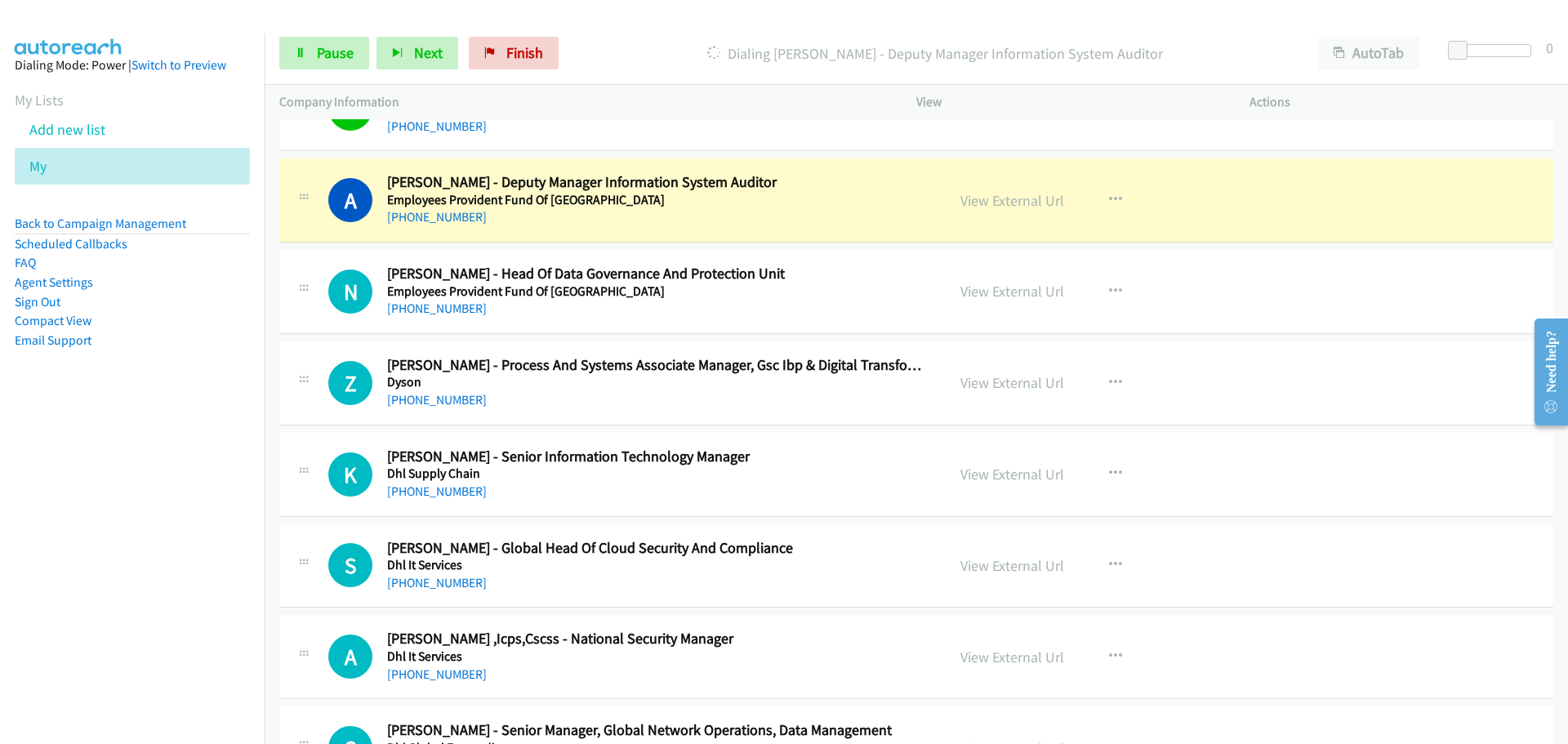
scroll to position [5472, 0]
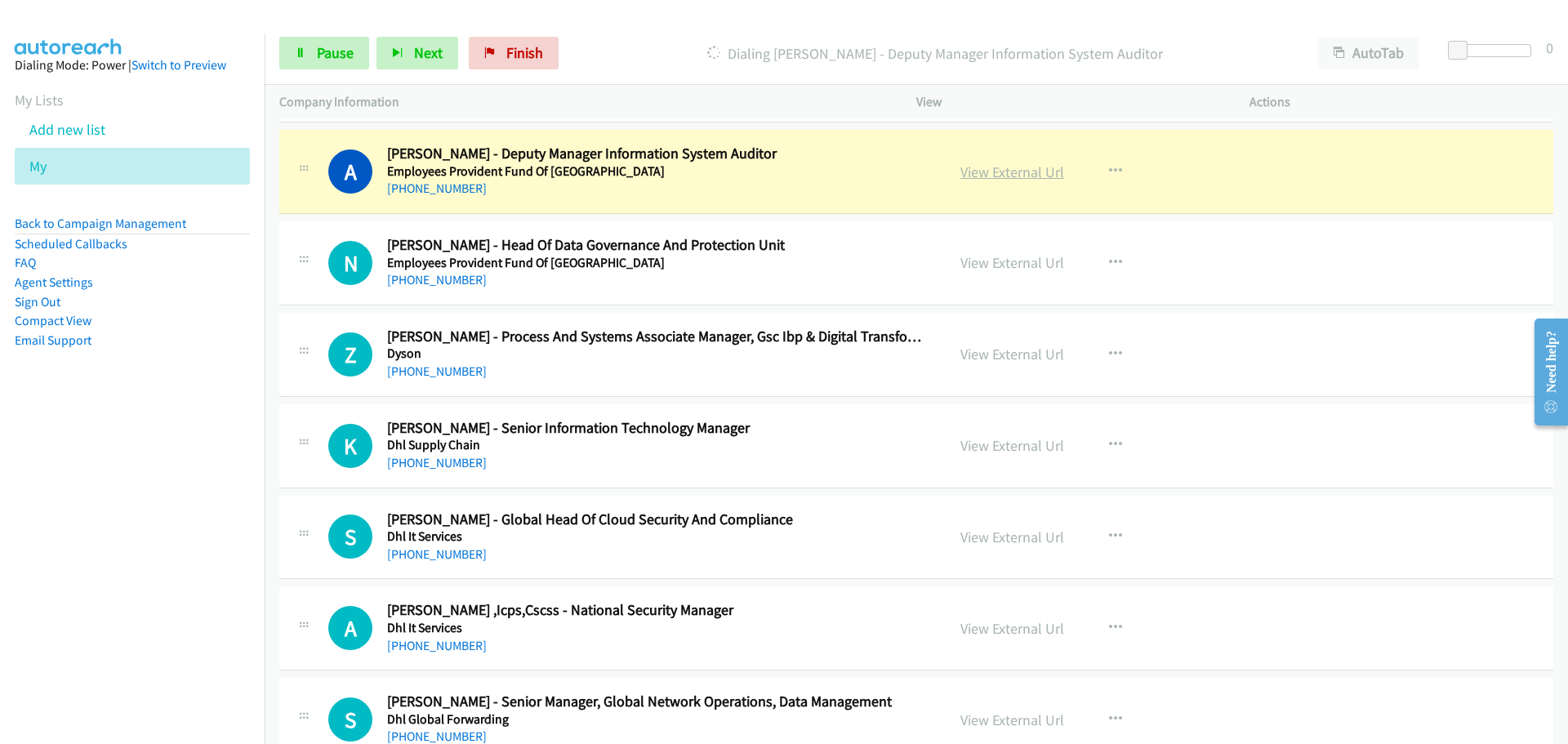
click at [979, 175] on link "View External Url" at bounding box center [1012, 172] width 103 height 19
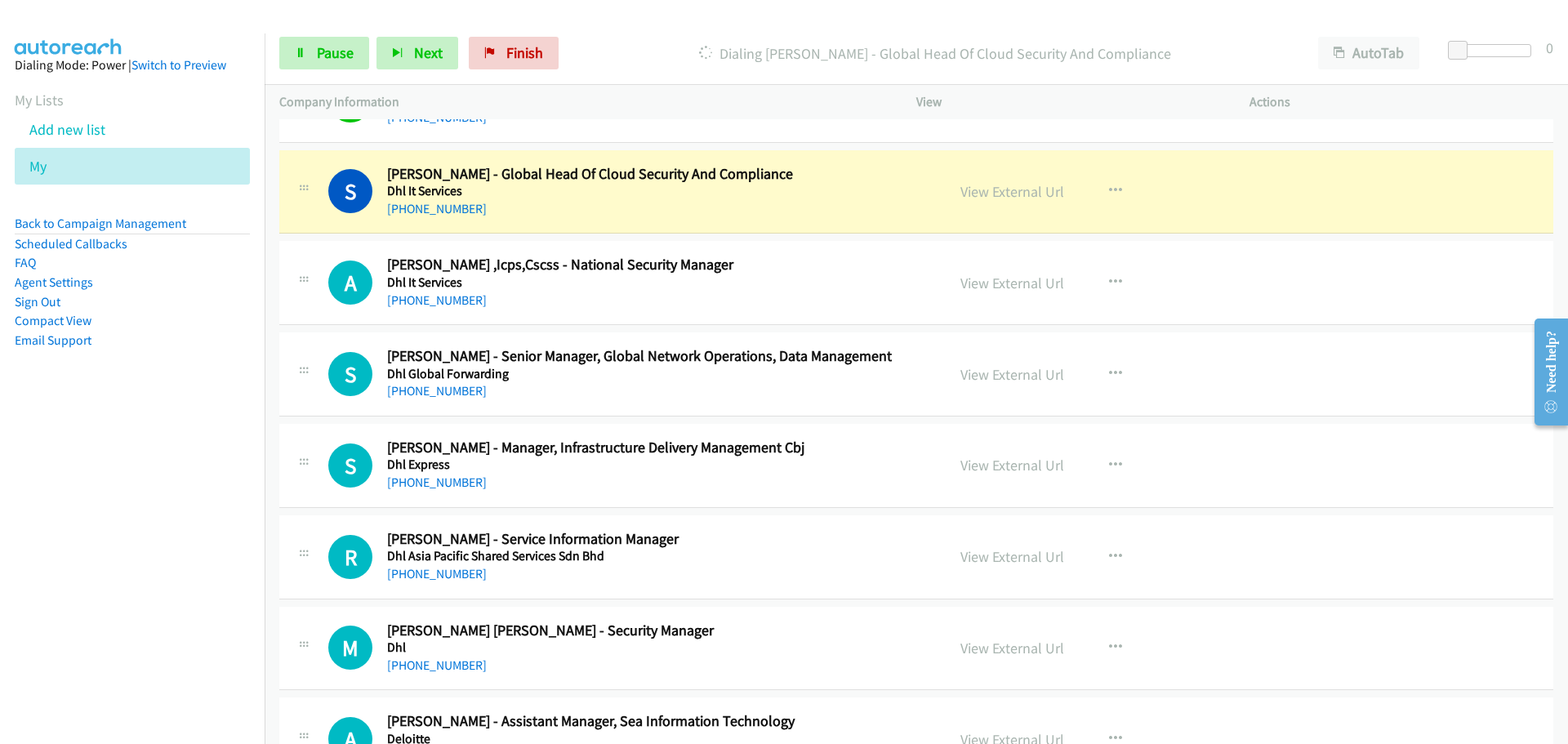
scroll to position [5799, 0]
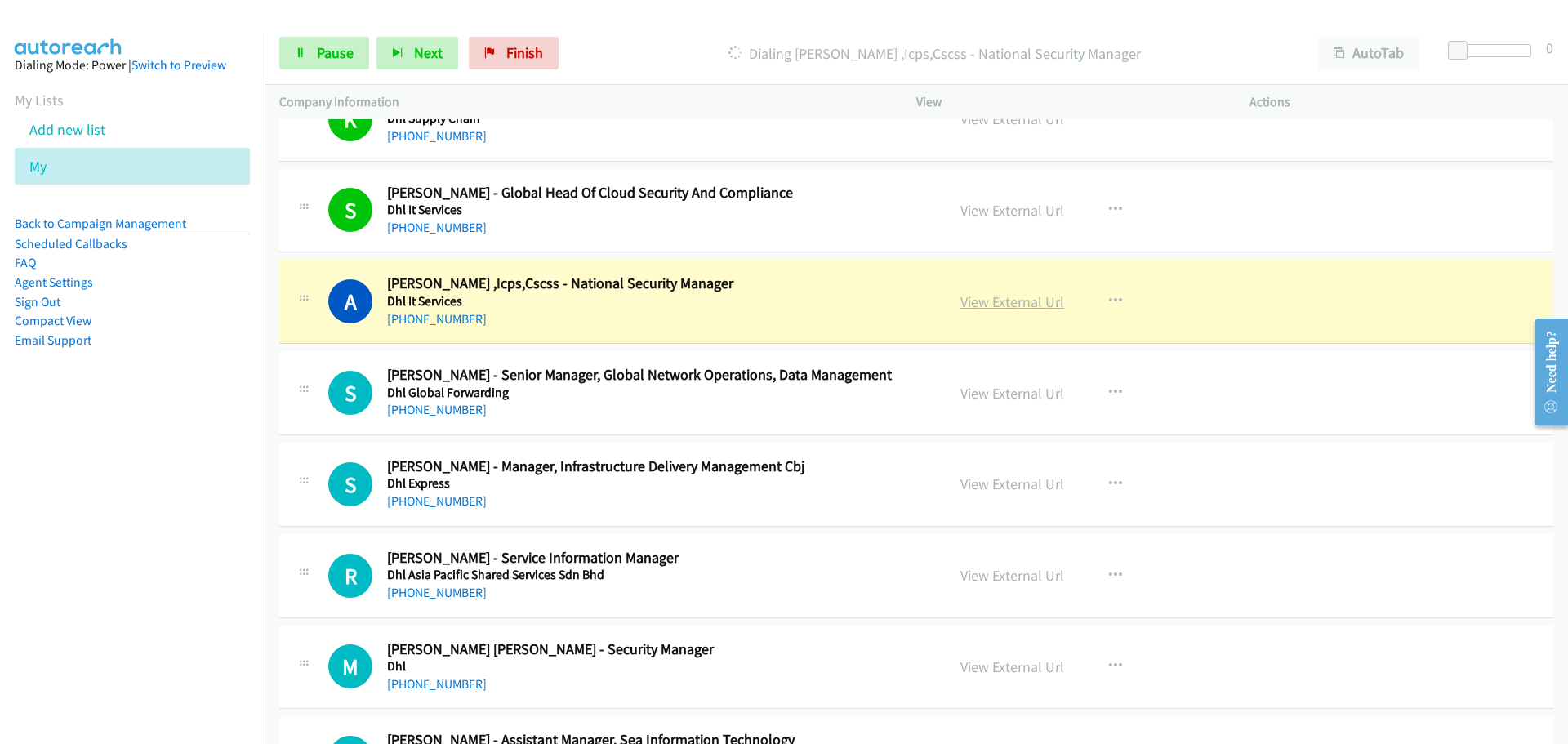
click at [1006, 296] on link "View External Url" at bounding box center [1012, 301] width 103 height 19
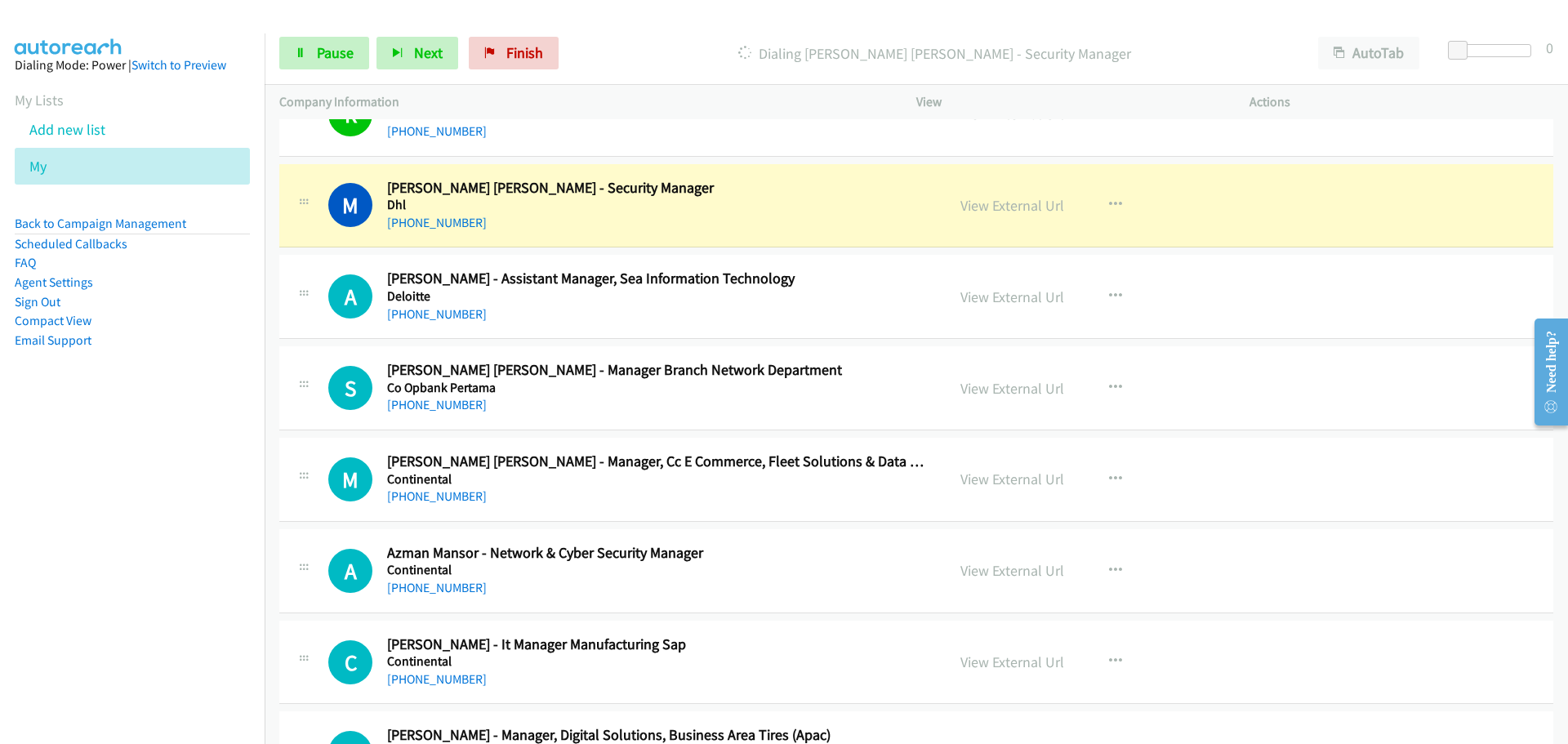
scroll to position [6289, 0]
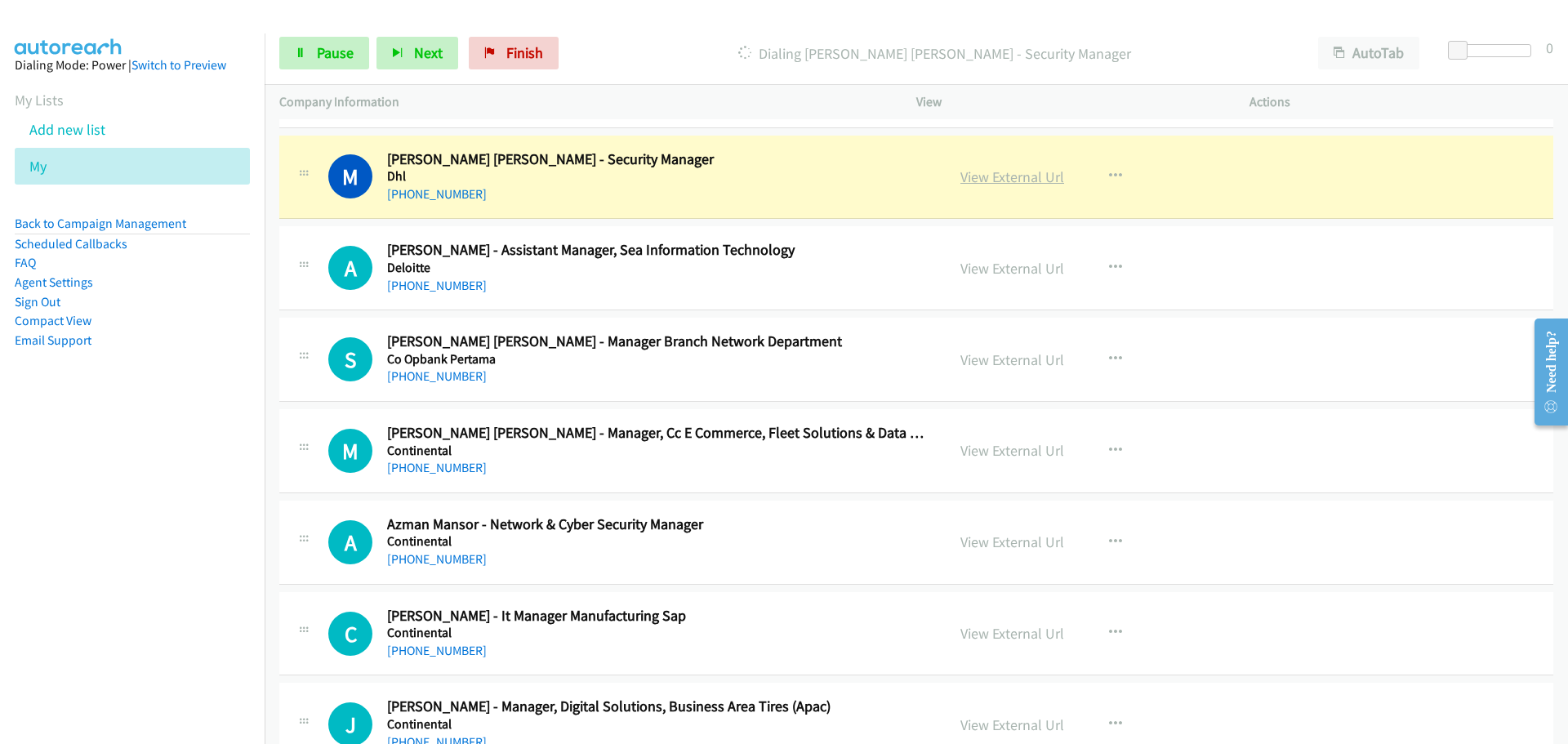
click at [963, 176] on link "View External Url" at bounding box center [1012, 176] width 103 height 19
click at [321, 32] on div "Start Calls Pause Next Finish Dialing Mohd Shafiq Muraly Abdullah - Security Ma…" at bounding box center [915, 53] width 1303 height 63
click at [317, 45] on span "Pause" at bounding box center [335, 52] width 37 height 19
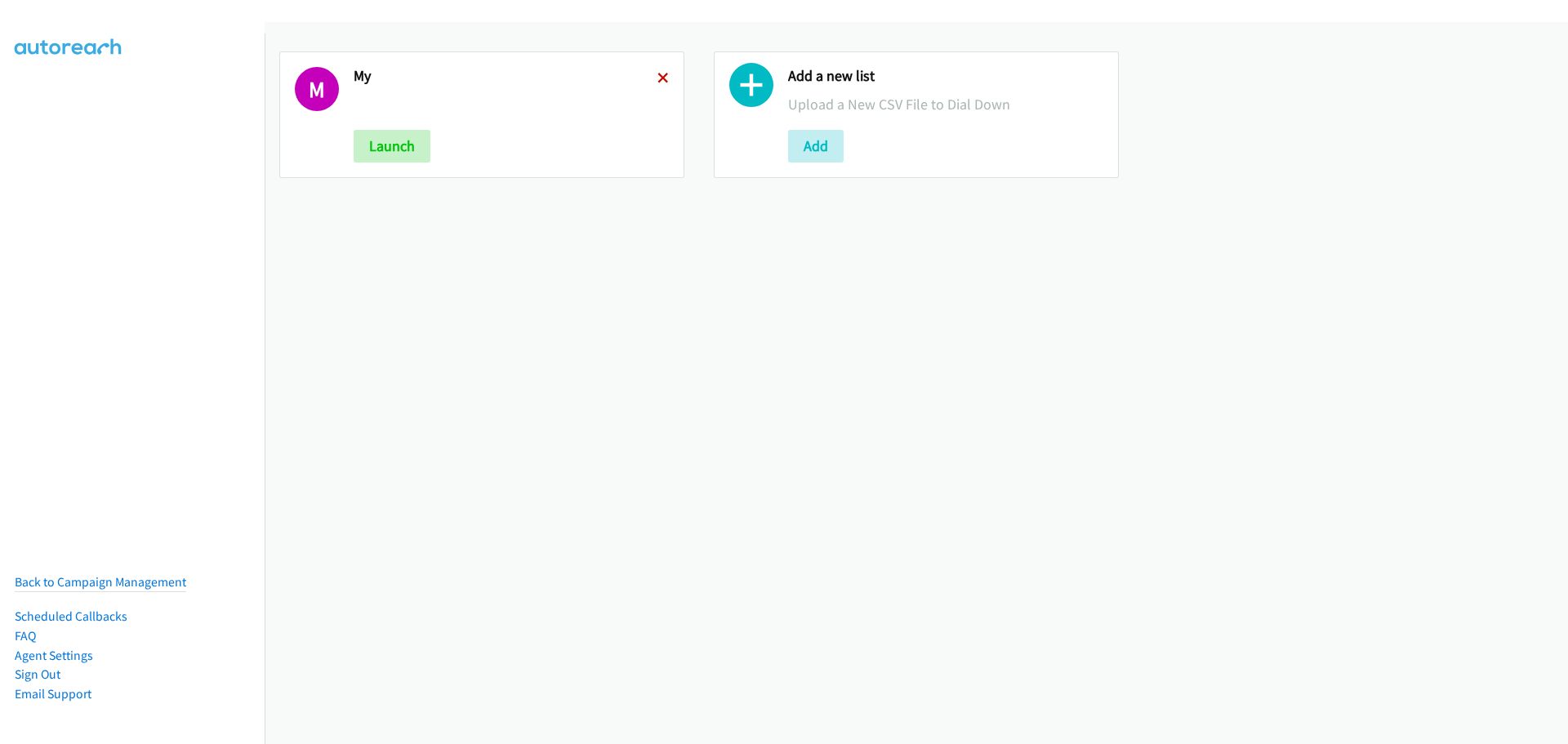
click at [657, 80] on icon at bounding box center [662, 79] width 11 height 12
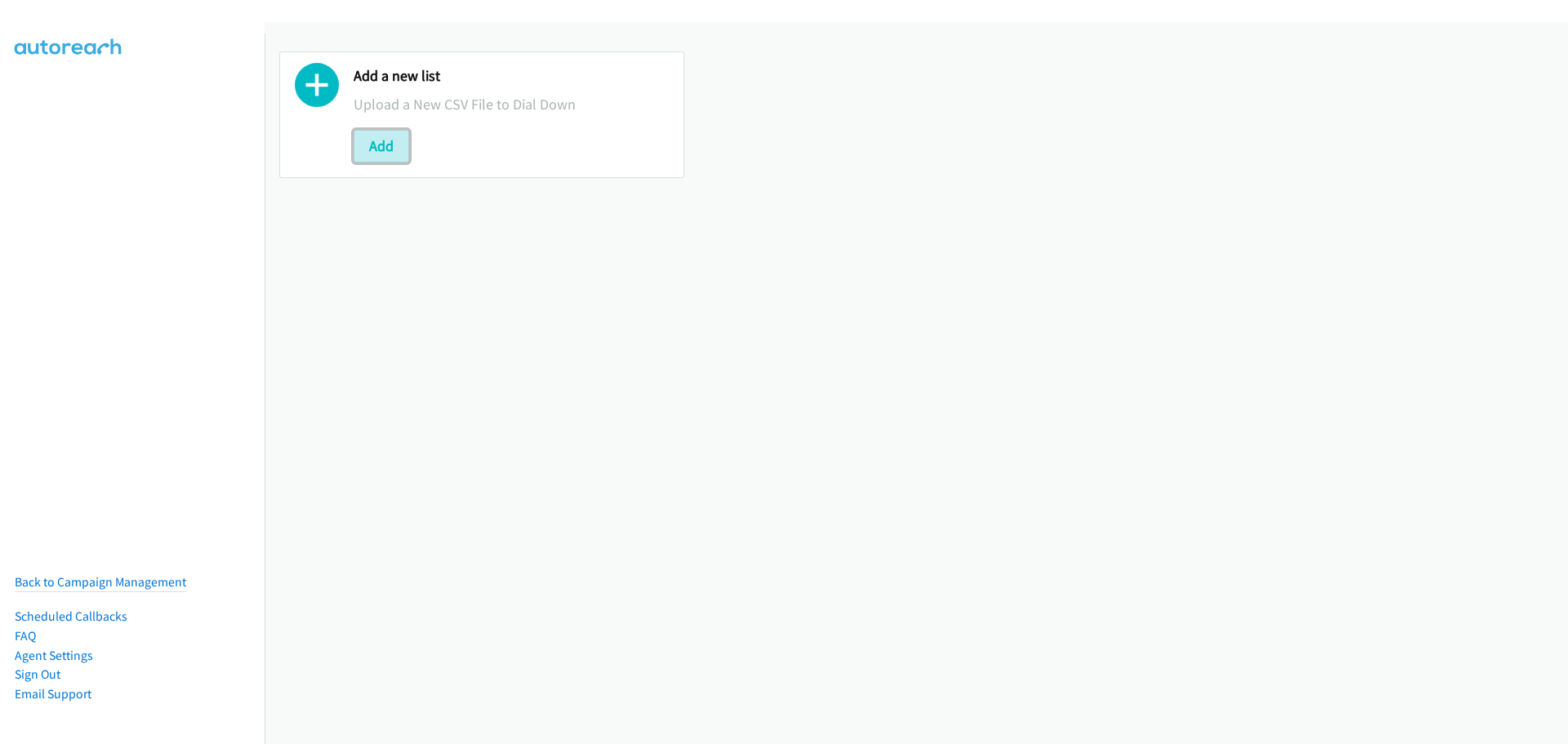
click at [409, 154] on button "Add" at bounding box center [381, 146] width 56 height 33
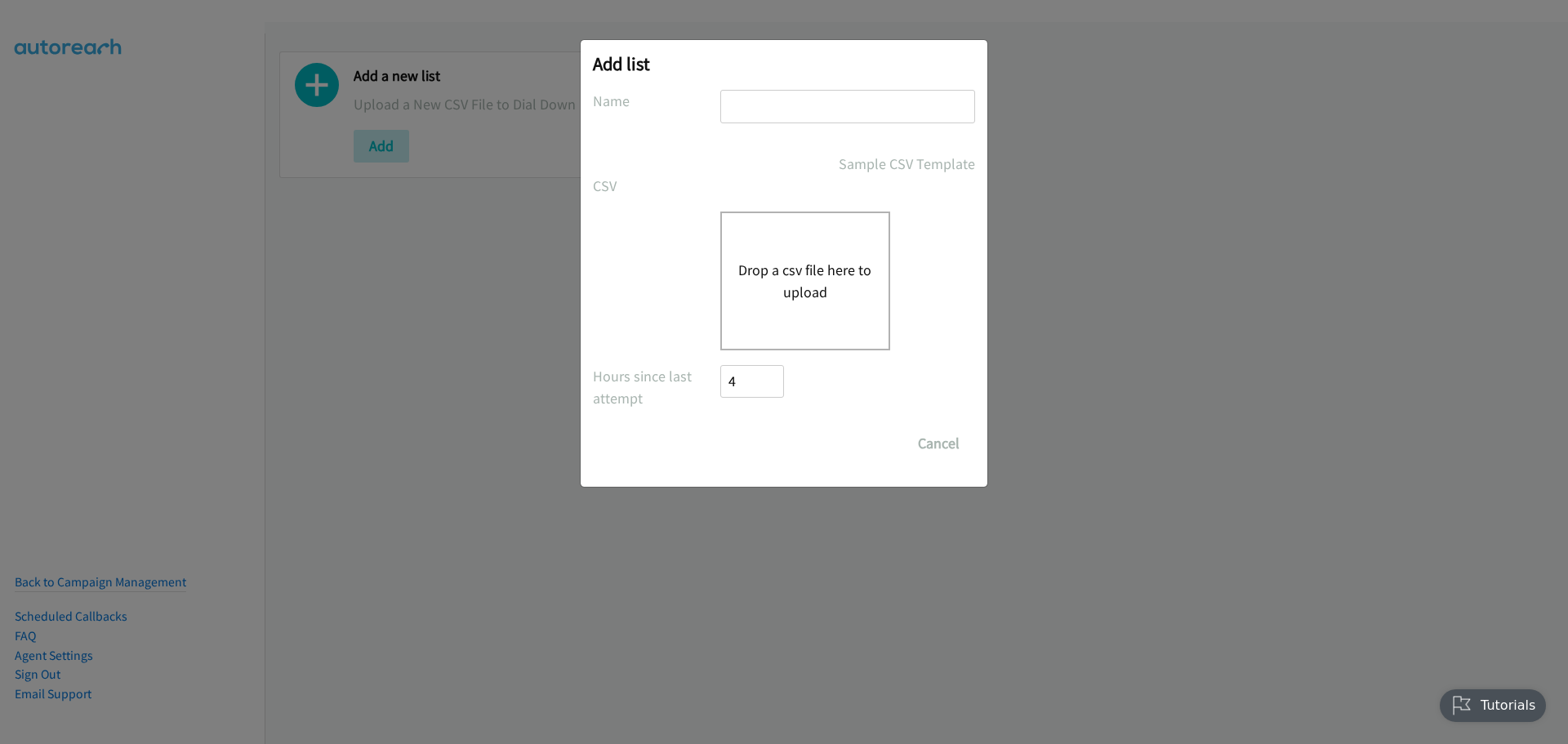
click at [749, 296] on button "Drop a csv file here to upload" at bounding box center [805, 281] width 134 height 44
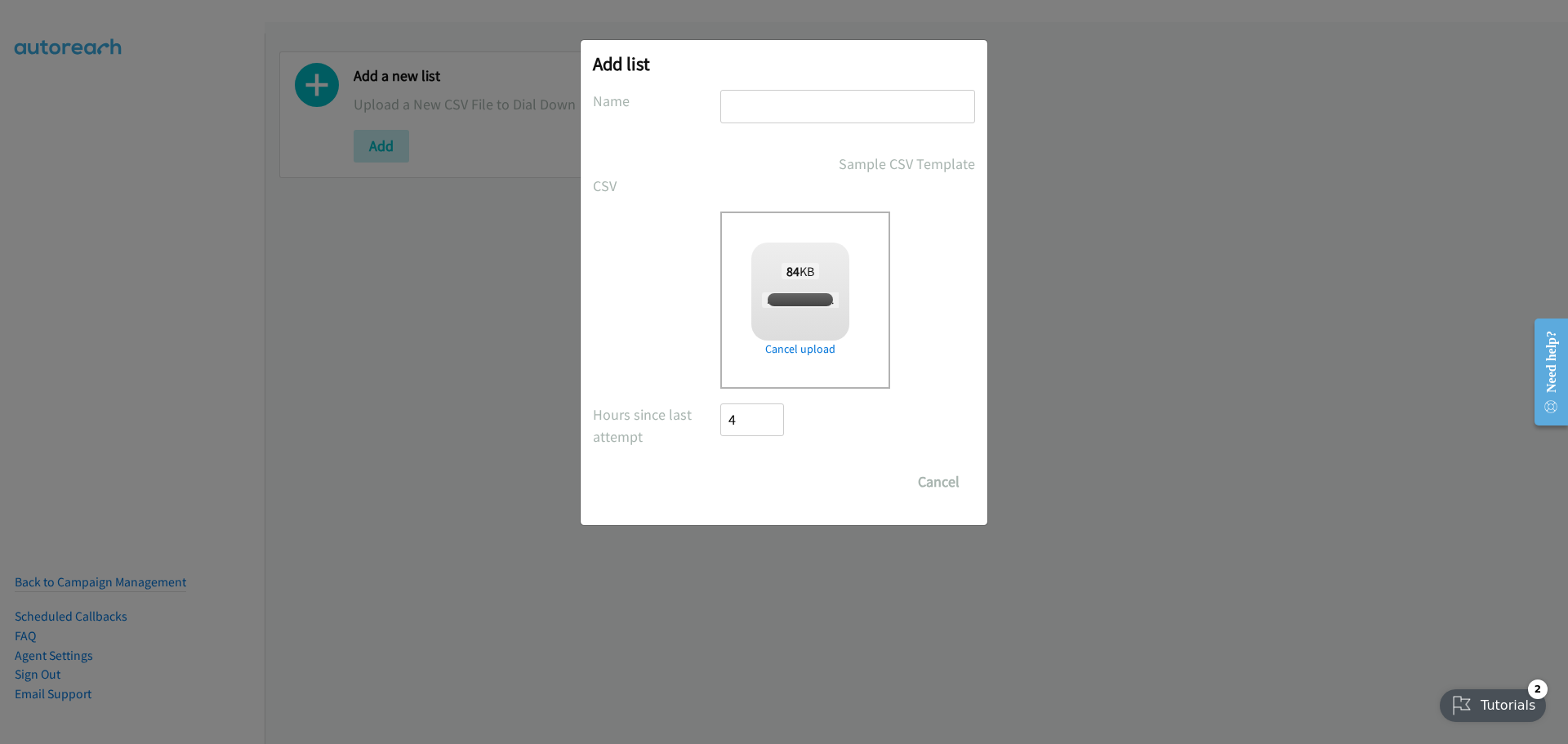
click at [769, 111] on input "text" at bounding box center [847, 107] width 255 height 34
checkbox input "true"
type input "[GEOGRAPHIC_DATA]"
drag, startPoint x: 779, startPoint y: 470, endPoint x: 743, endPoint y: 451, distance: 40.7
click at [778, 471] on input "Save List" at bounding box center [762, 481] width 86 height 33
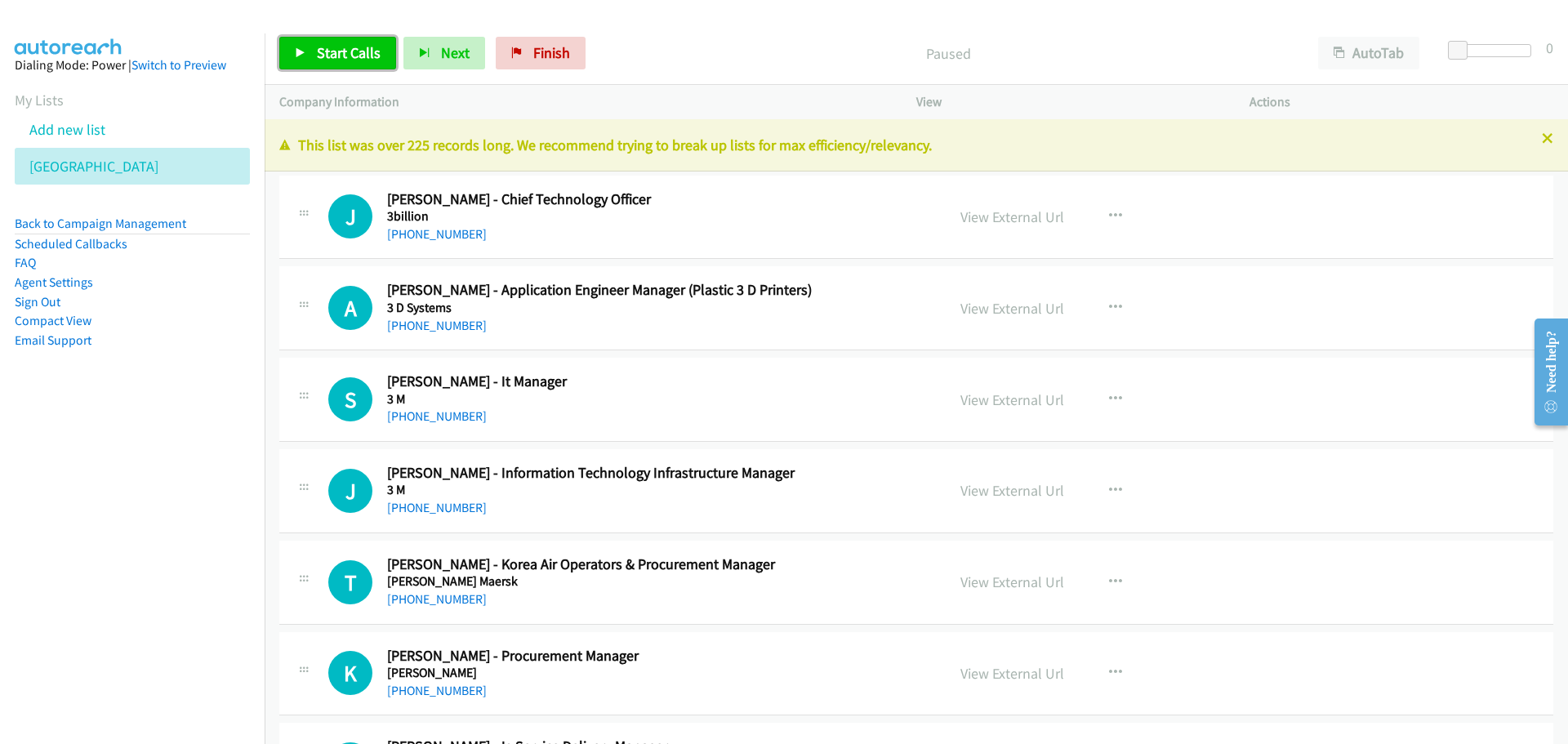
drag, startPoint x: 329, startPoint y: 48, endPoint x: 955, endPoint y: 339, distance: 690.3
click at [329, 48] on span "Start Calls" at bounding box center [348, 52] width 64 height 19
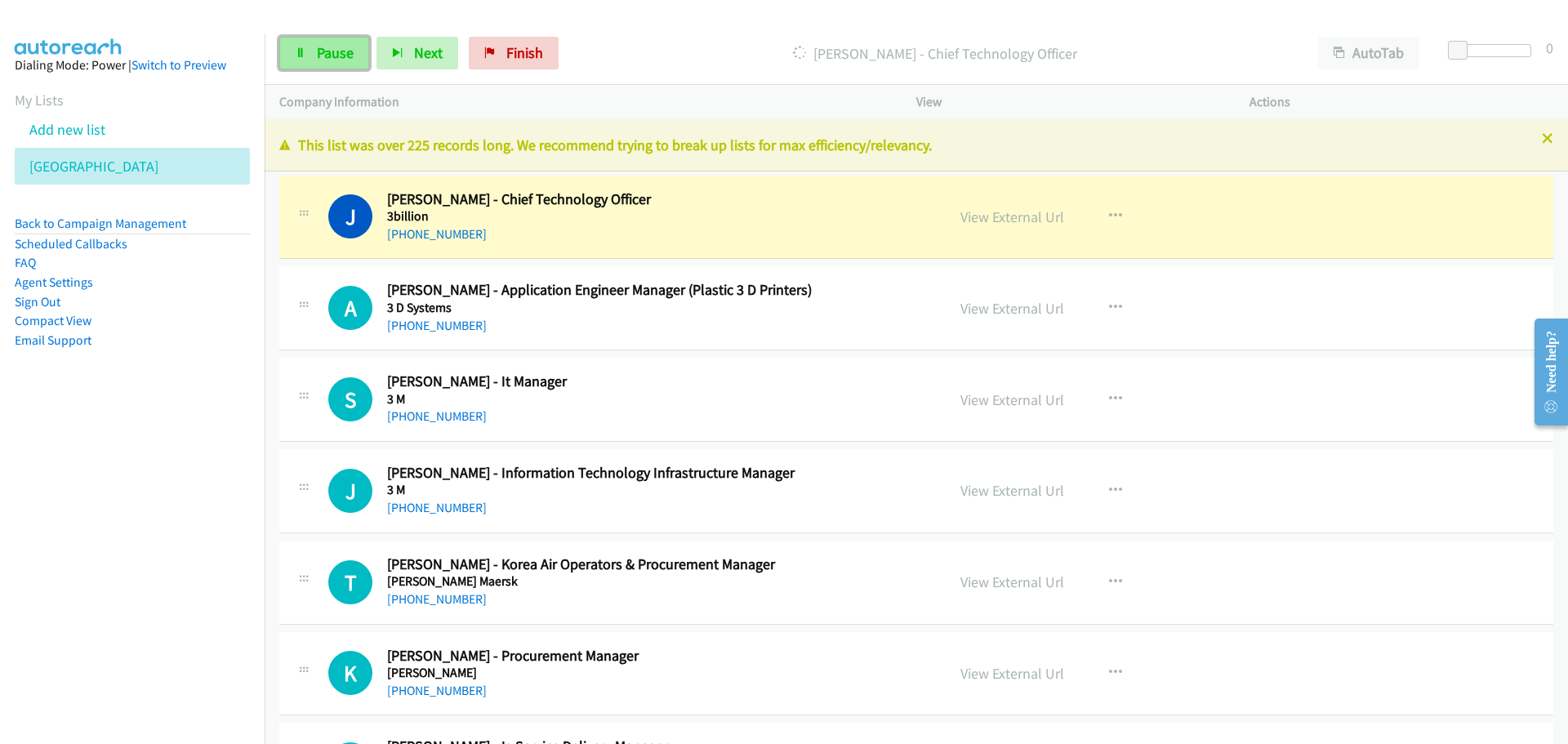
drag, startPoint x: 298, startPoint y: 58, endPoint x: 287, endPoint y: 65, distance: 13.0
click at [298, 58] on icon at bounding box center [300, 53] width 11 height 12
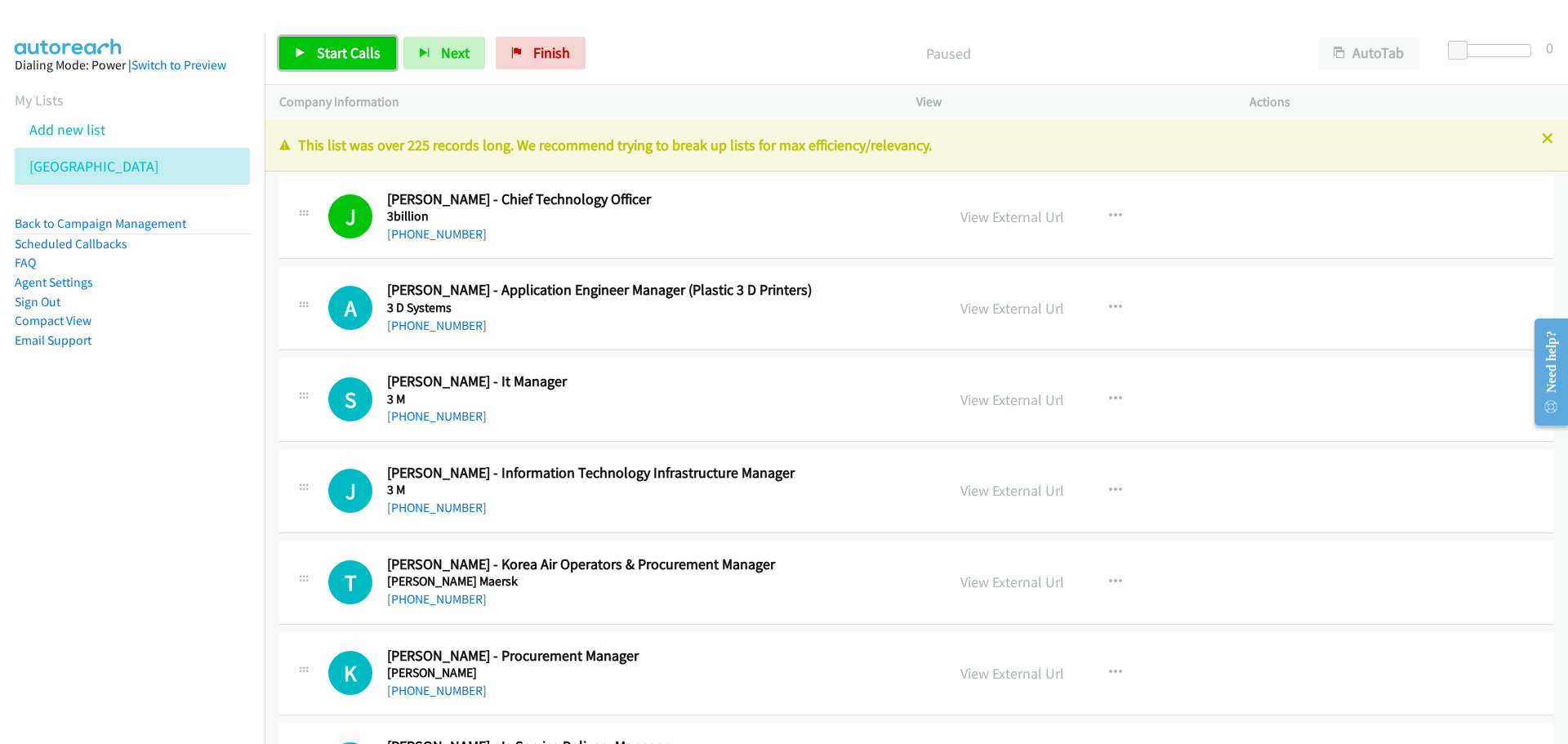
drag, startPoint x: 318, startPoint y: 58, endPoint x: 89, endPoint y: 297, distance: 331.0
click at [318, 58] on span "Start Calls" at bounding box center [348, 52] width 64 height 19
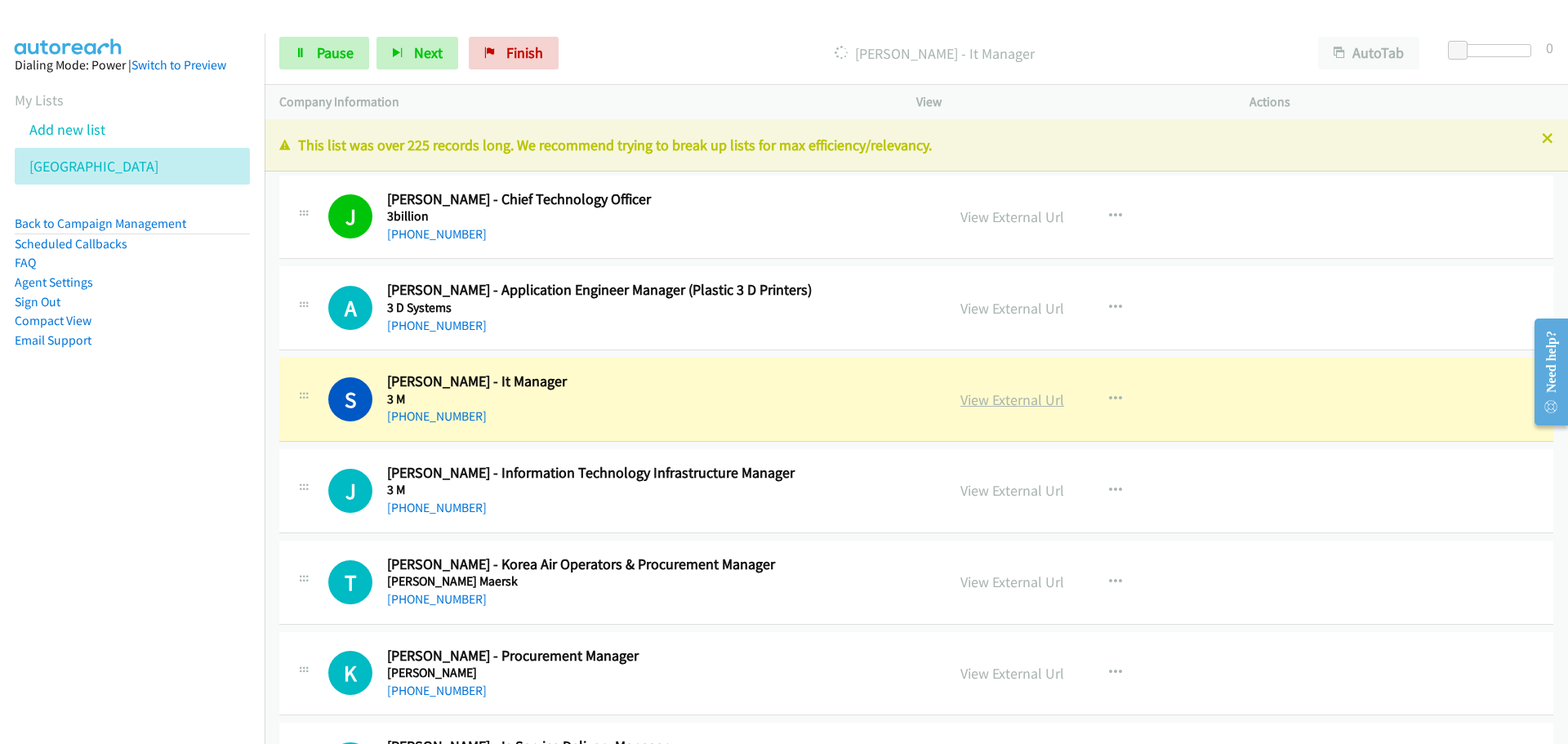
click at [994, 401] on link "View External Url" at bounding box center [1012, 399] width 103 height 19
click at [343, 64] on link "Pause" at bounding box center [325, 53] width 90 height 33
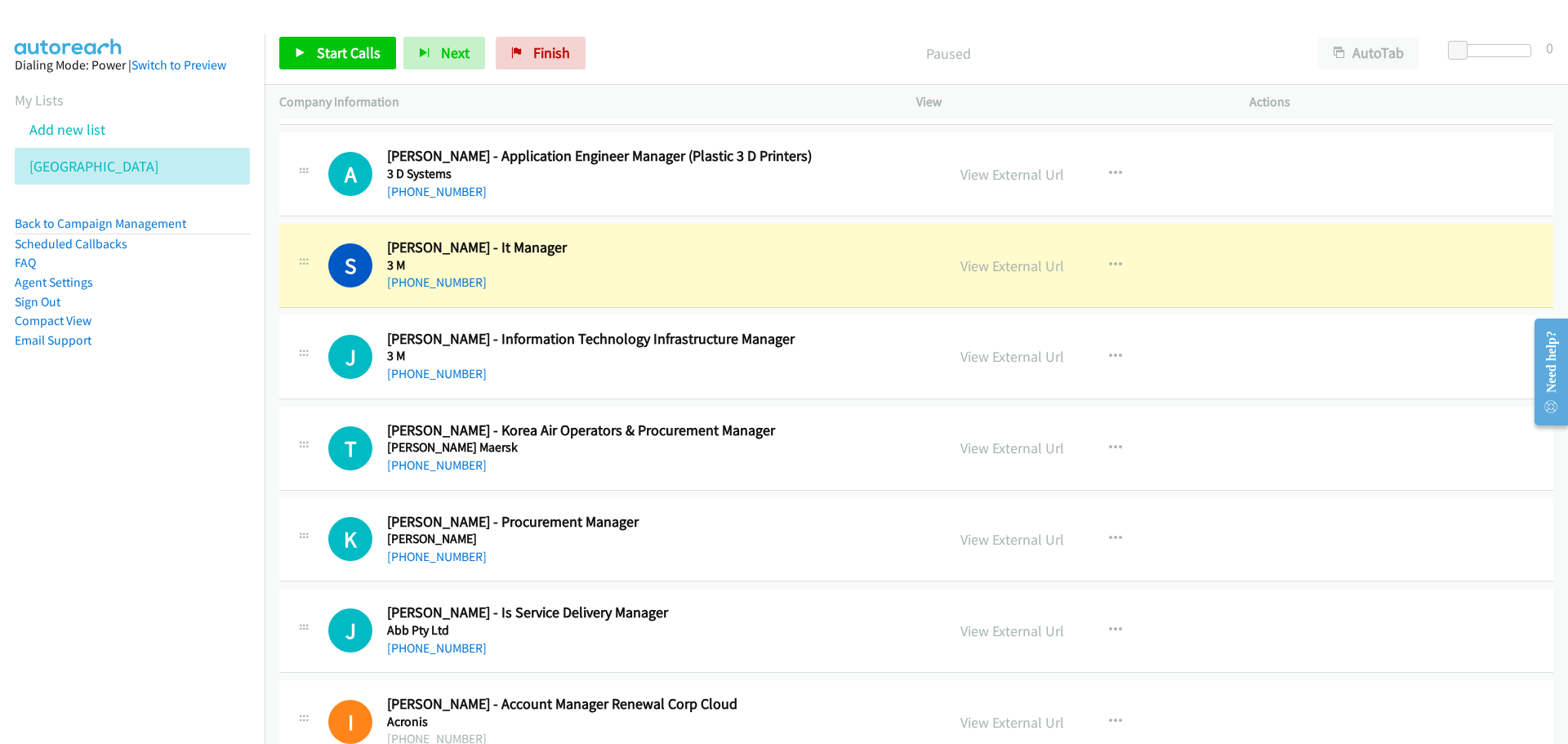
scroll to position [164, 0]
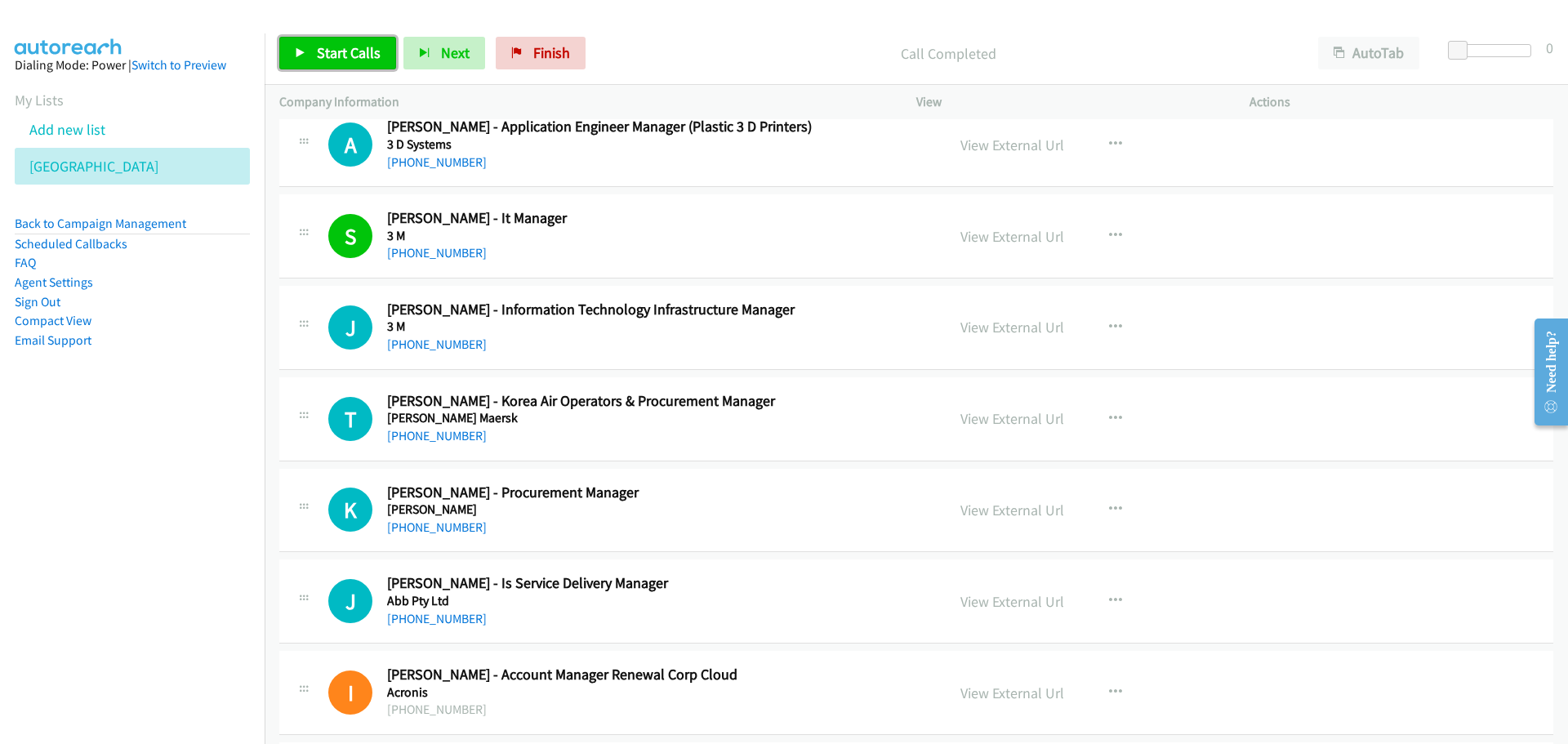
click at [314, 48] on link "Start Calls" at bounding box center [338, 53] width 117 height 33
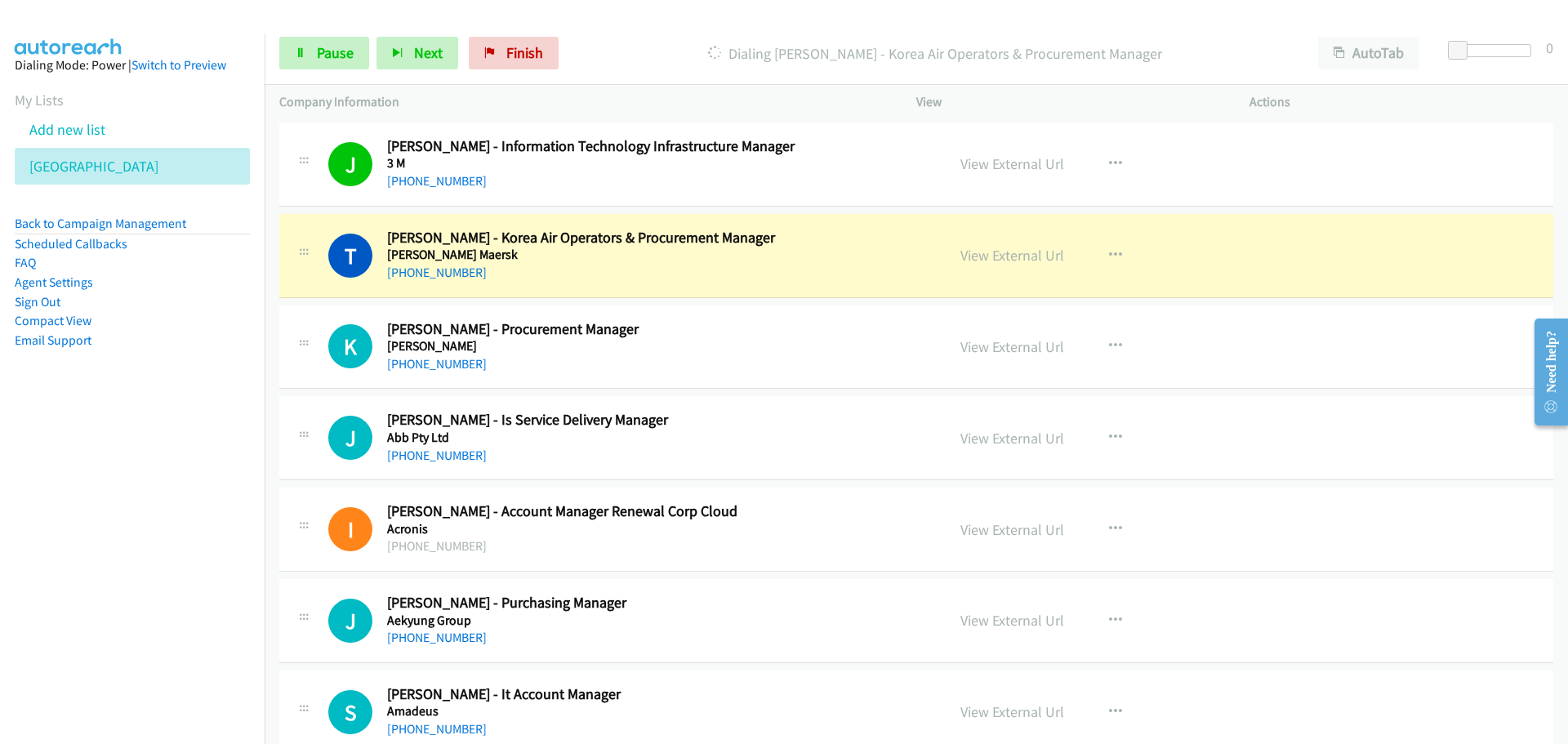
scroll to position [409, 0]
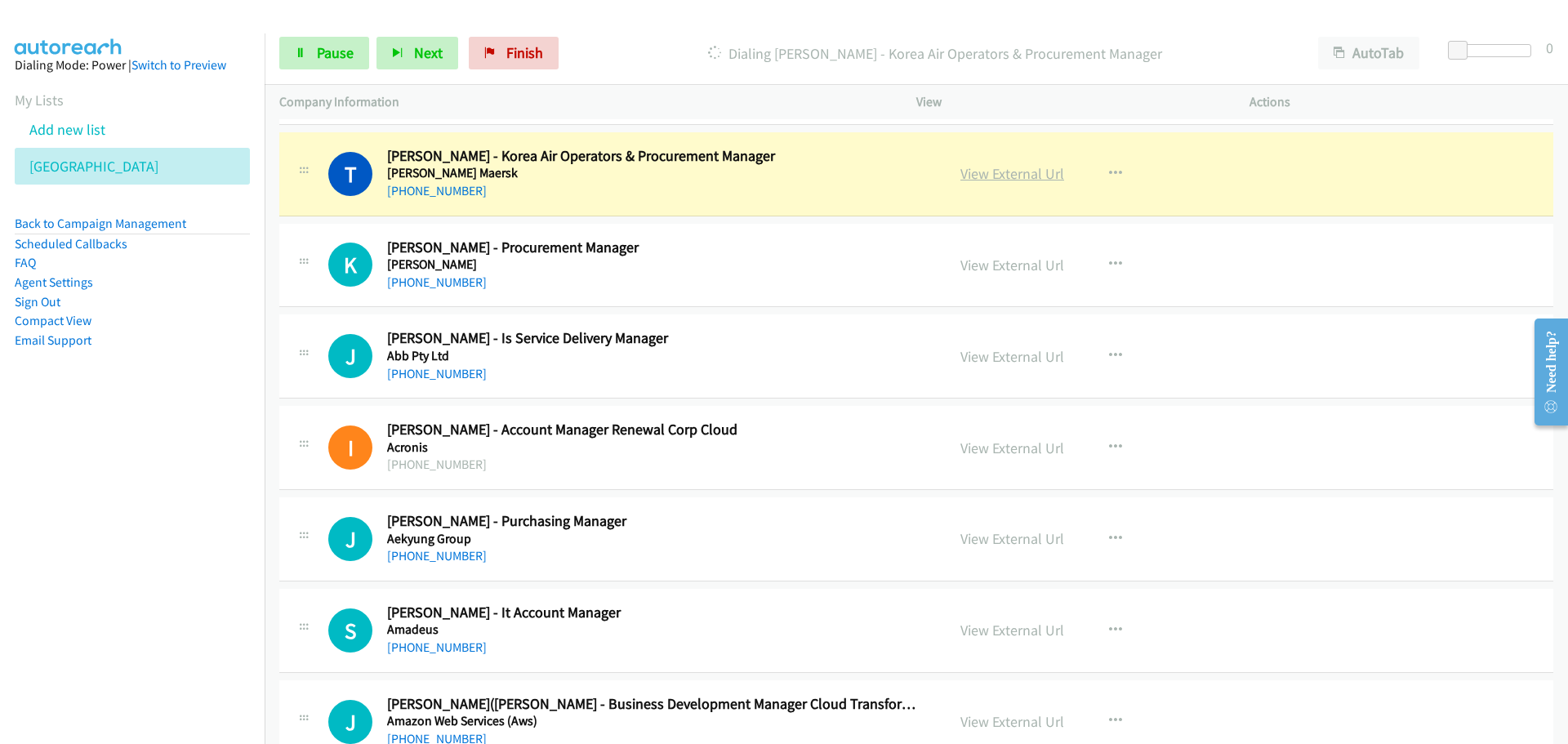
click at [1026, 176] on link "View External Url" at bounding box center [1012, 173] width 103 height 19
click at [316, 42] on link "Pause" at bounding box center [325, 53] width 90 height 33
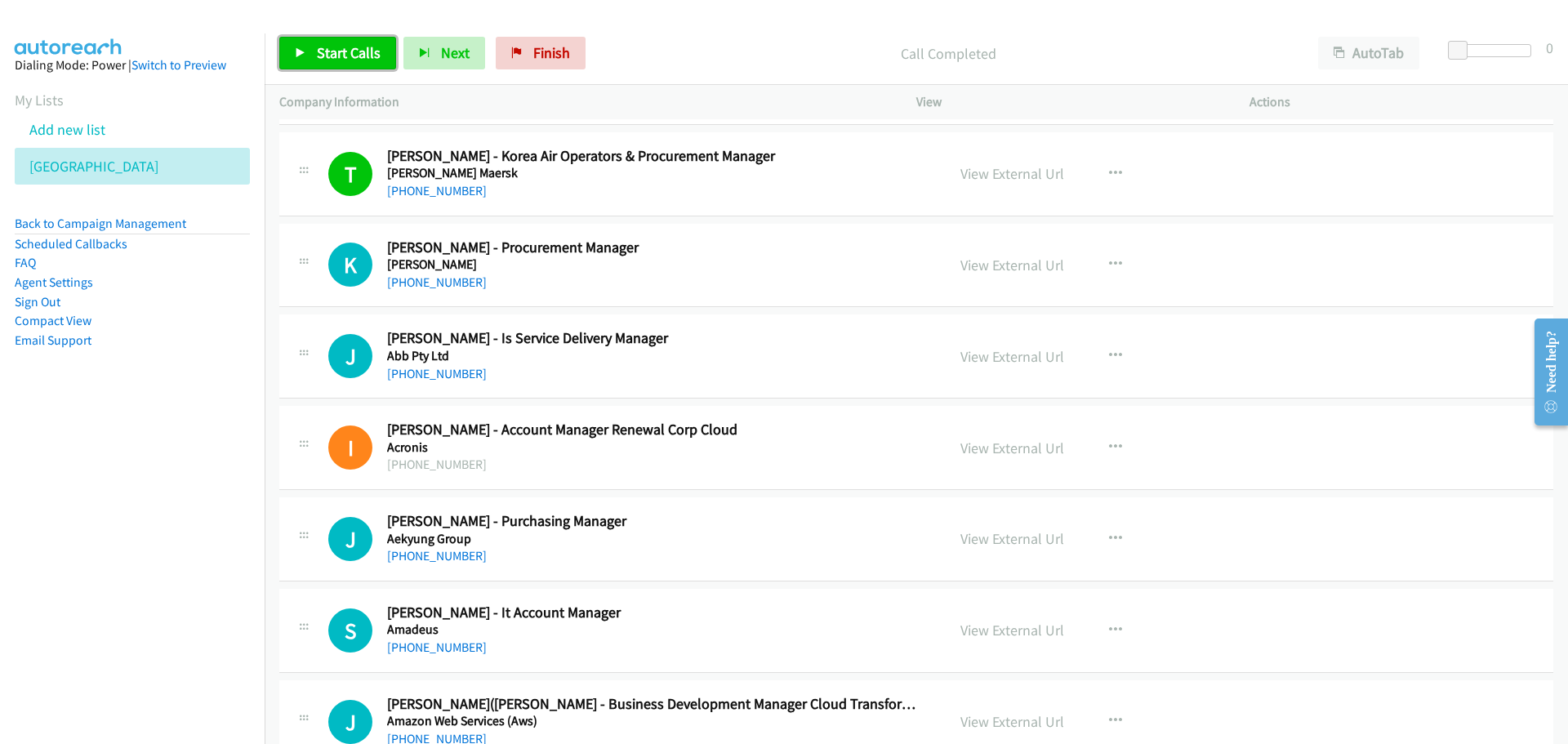
click at [346, 53] on span "Start Calls" at bounding box center [348, 52] width 64 height 19
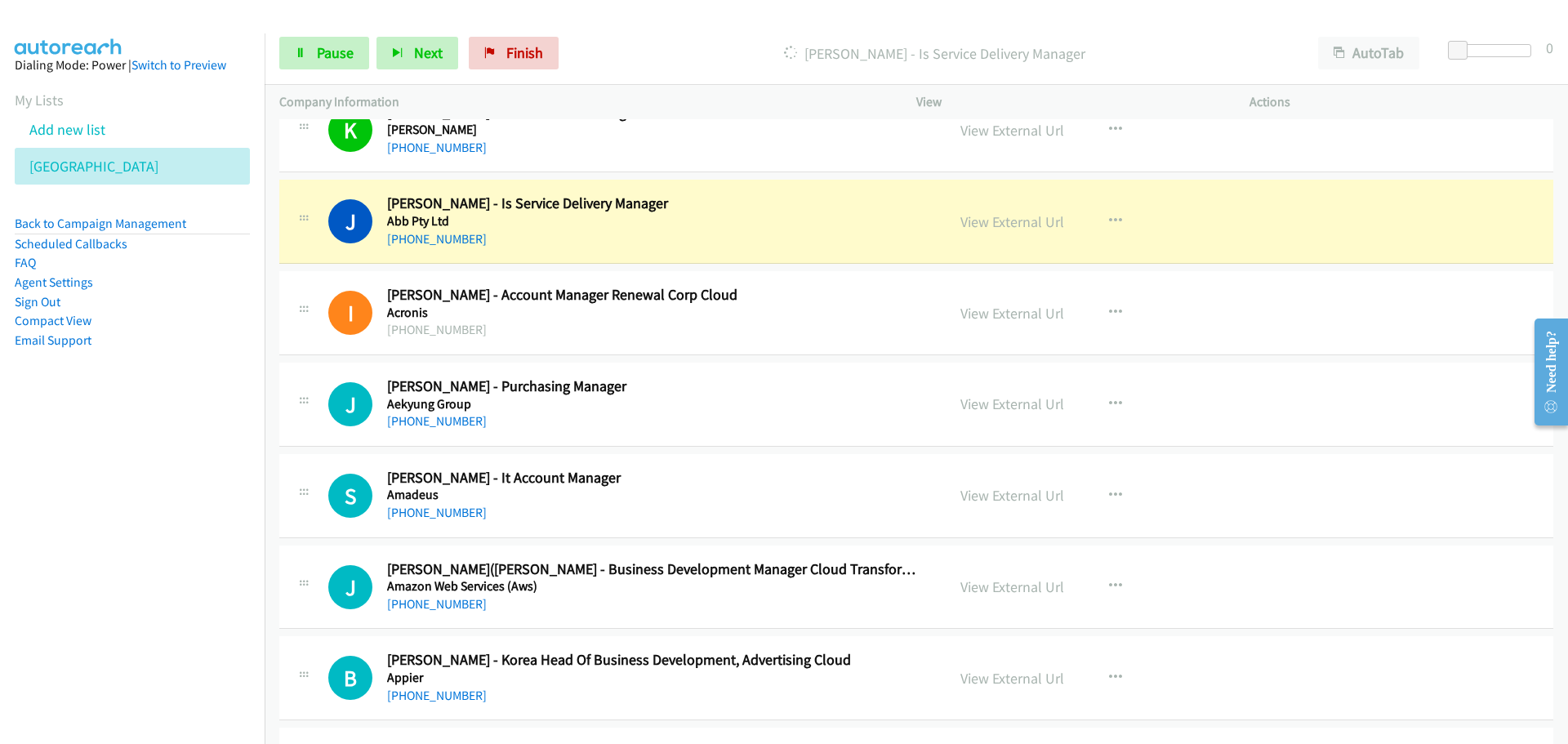
scroll to position [571, 0]
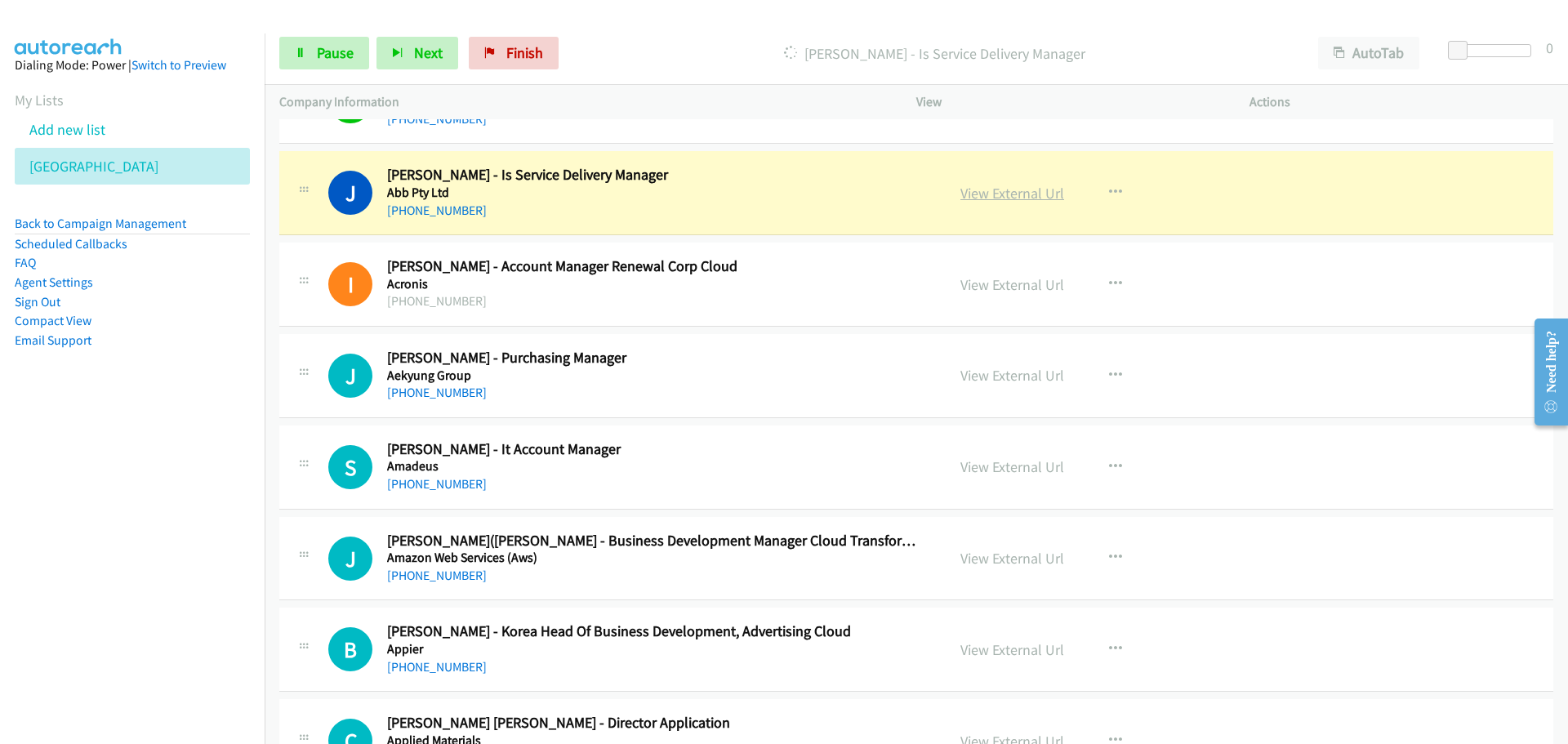
click at [987, 196] on link "View External Url" at bounding box center [1012, 193] width 103 height 19
click at [318, 58] on span "Pause" at bounding box center [335, 52] width 37 height 19
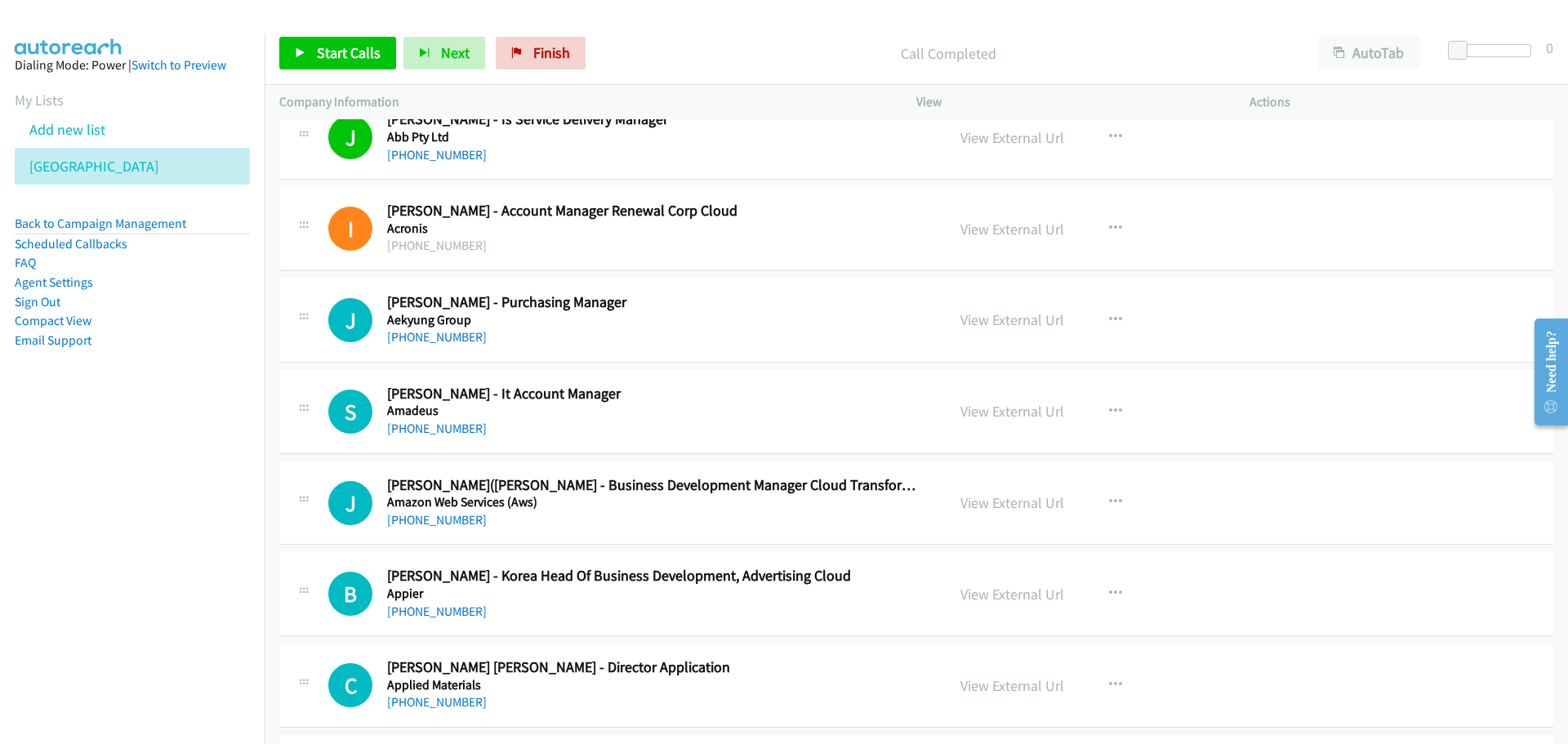
scroll to position [654, 0]
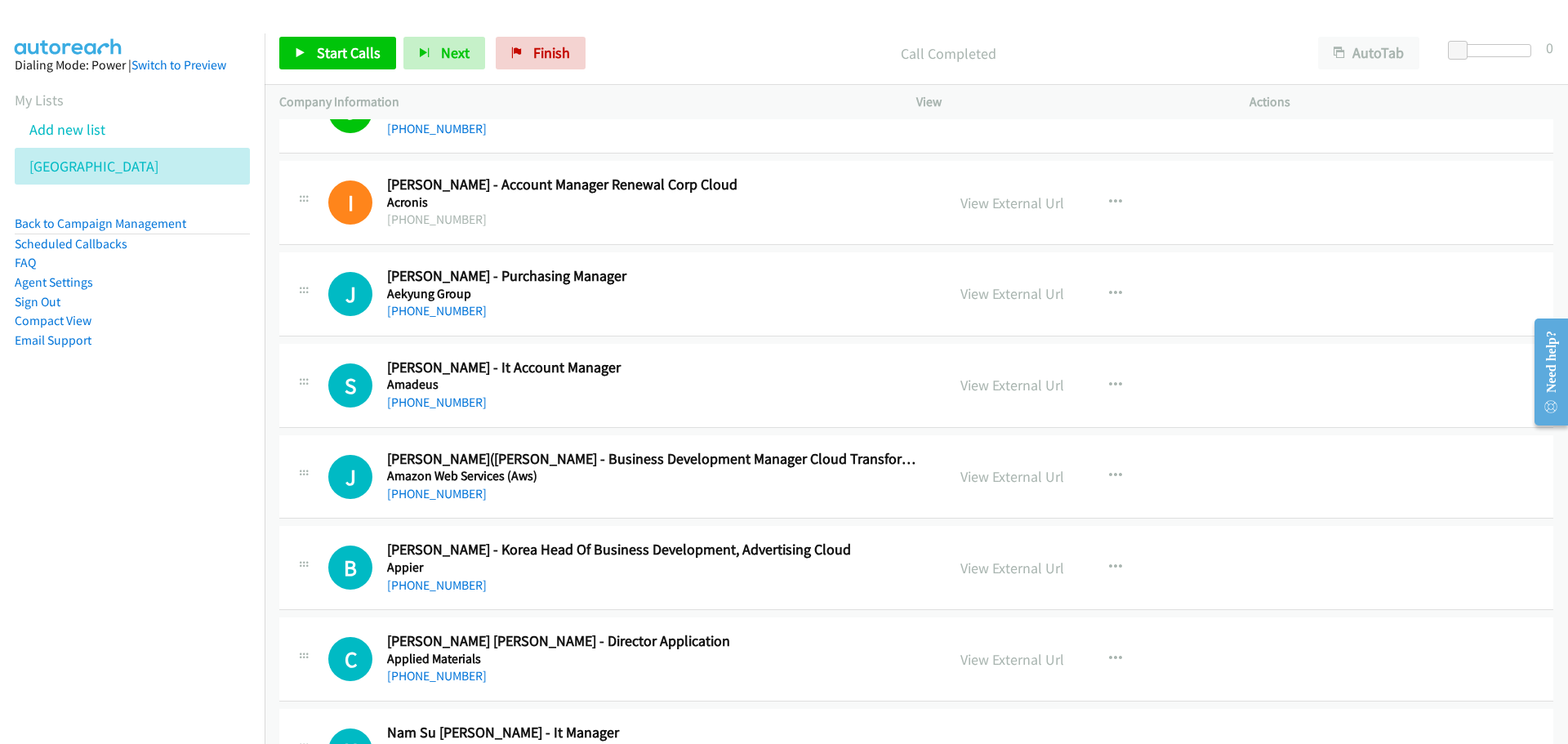
click at [343, 27] on div "Start Calls Pause Next Finish Call Completed AutoTab AutoTab 0" at bounding box center [915, 53] width 1303 height 63
click at [408, 89] on div "Company Information" at bounding box center [583, 102] width 637 height 35
click at [358, 42] on link "Start Calls" at bounding box center [338, 53] width 117 height 33
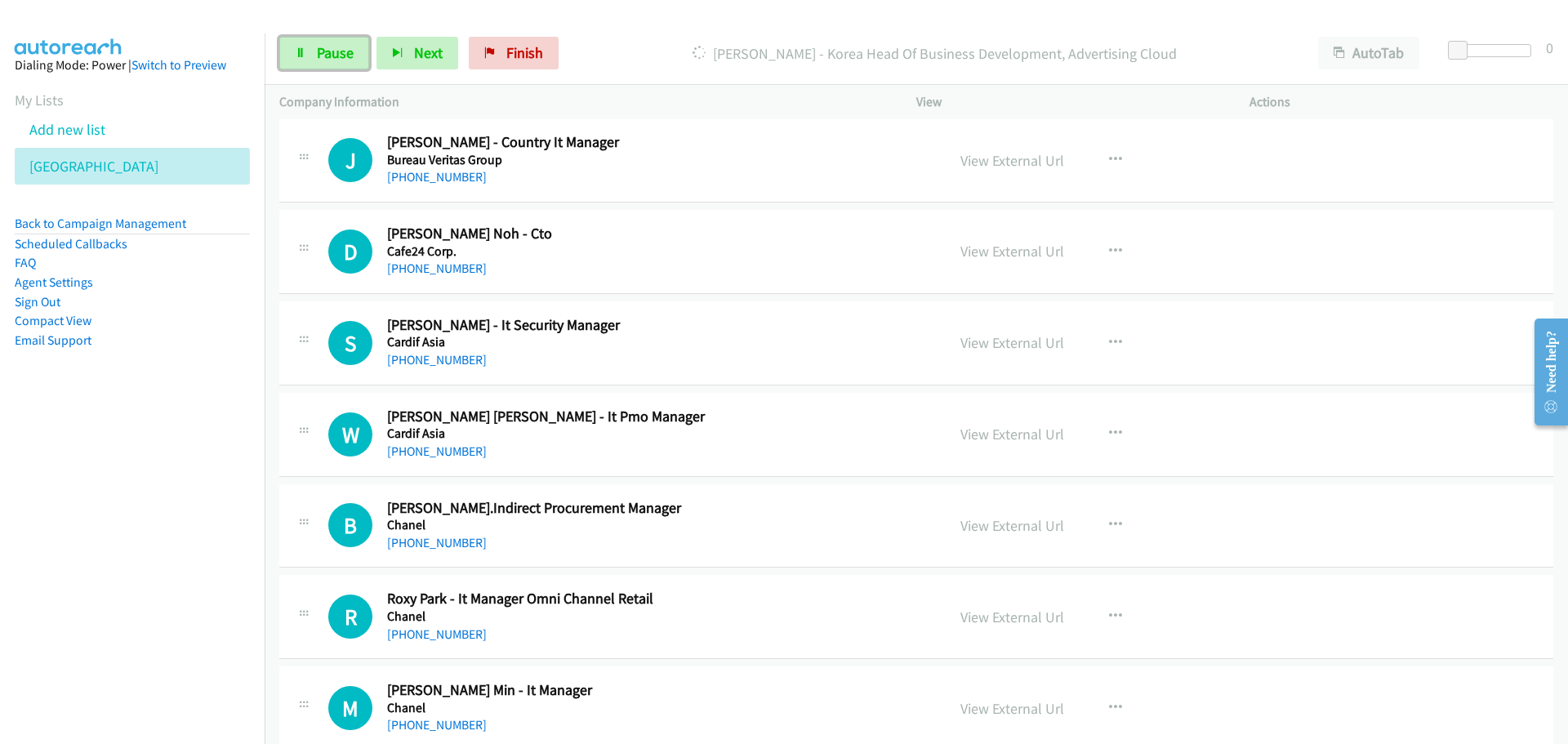
scroll to position [2696, 0]
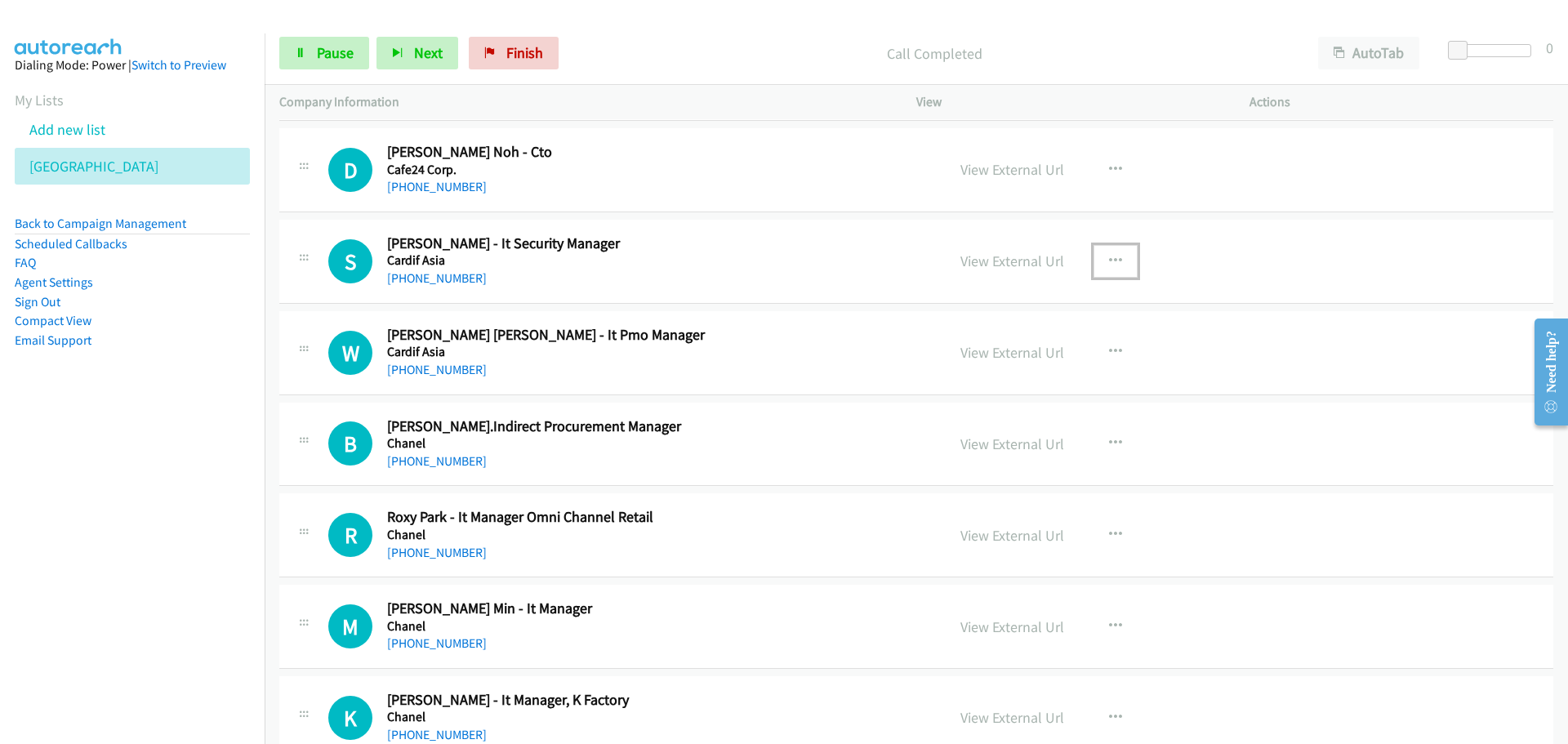
click at [1118, 272] on button "button" at bounding box center [1115, 261] width 44 height 33
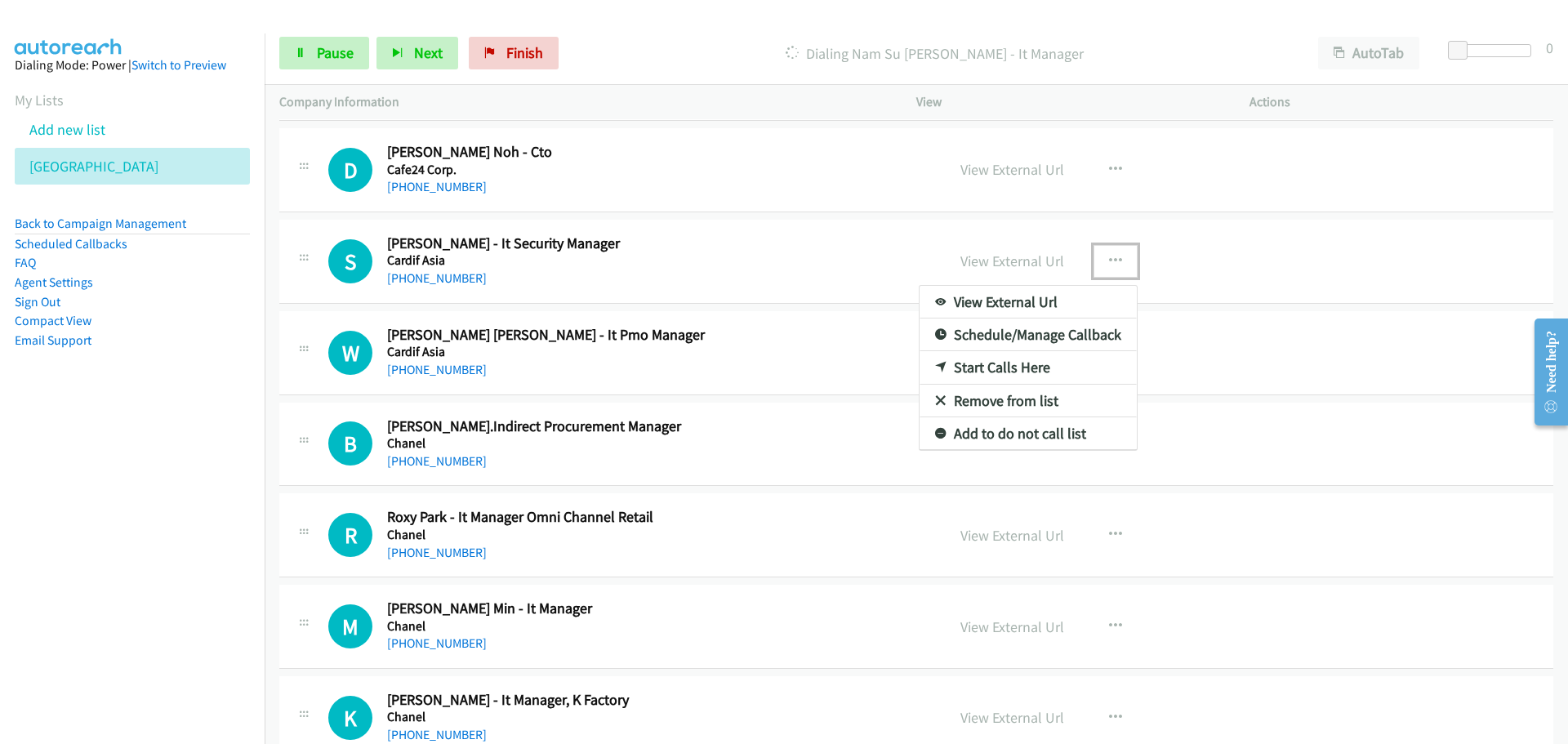
click at [792, 300] on div at bounding box center [784, 372] width 1568 height 744
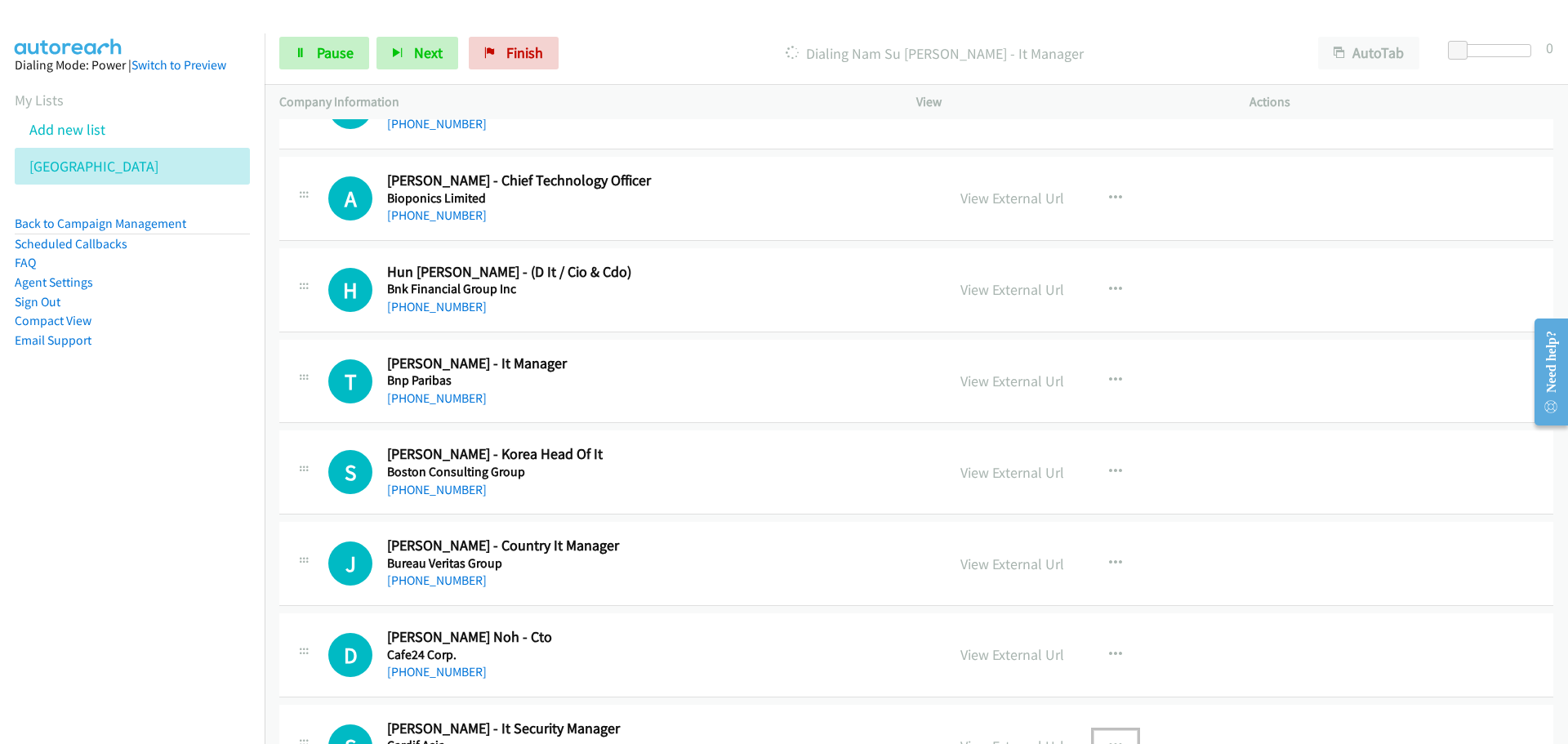
scroll to position [2205, 0]
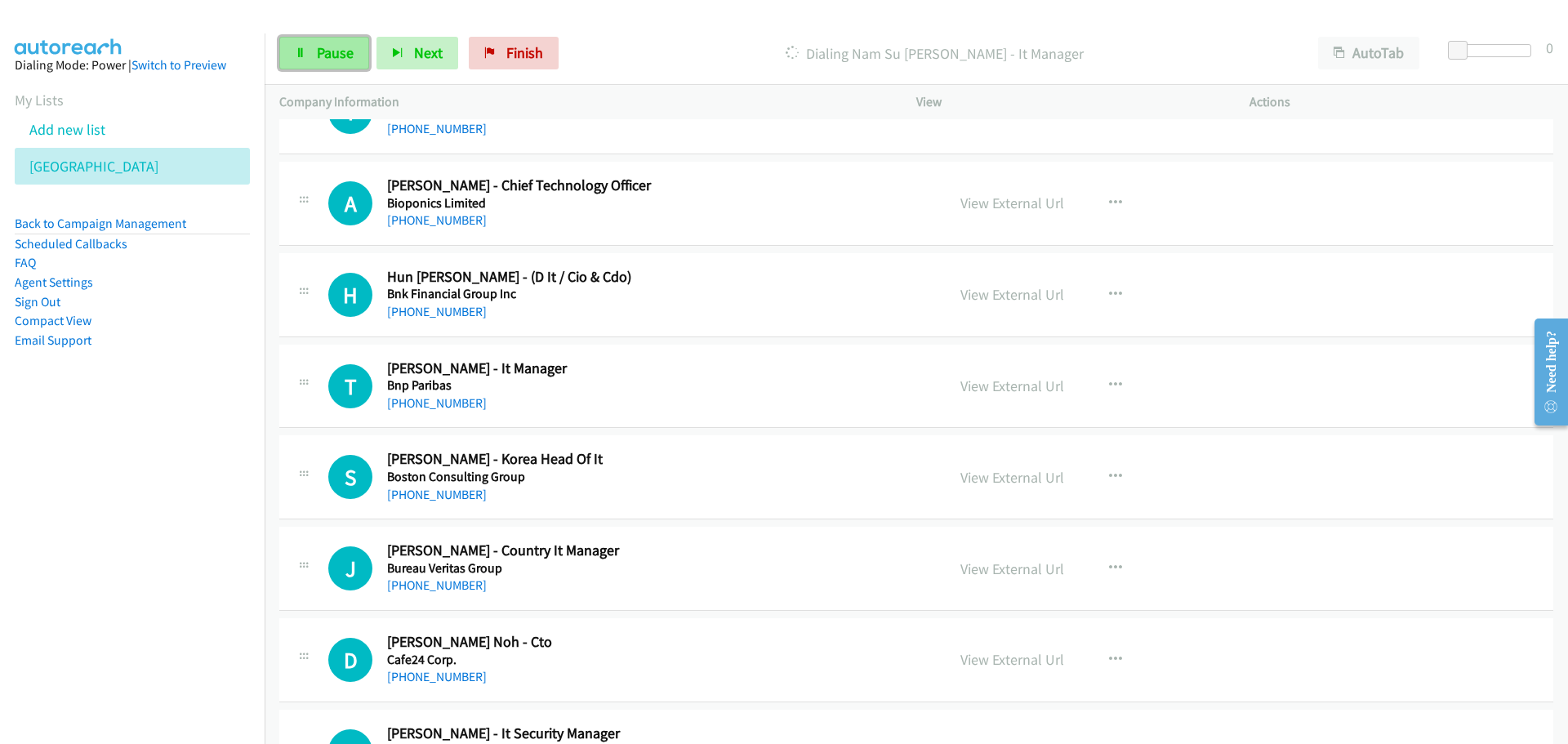
click at [314, 54] on link "Pause" at bounding box center [325, 53] width 90 height 33
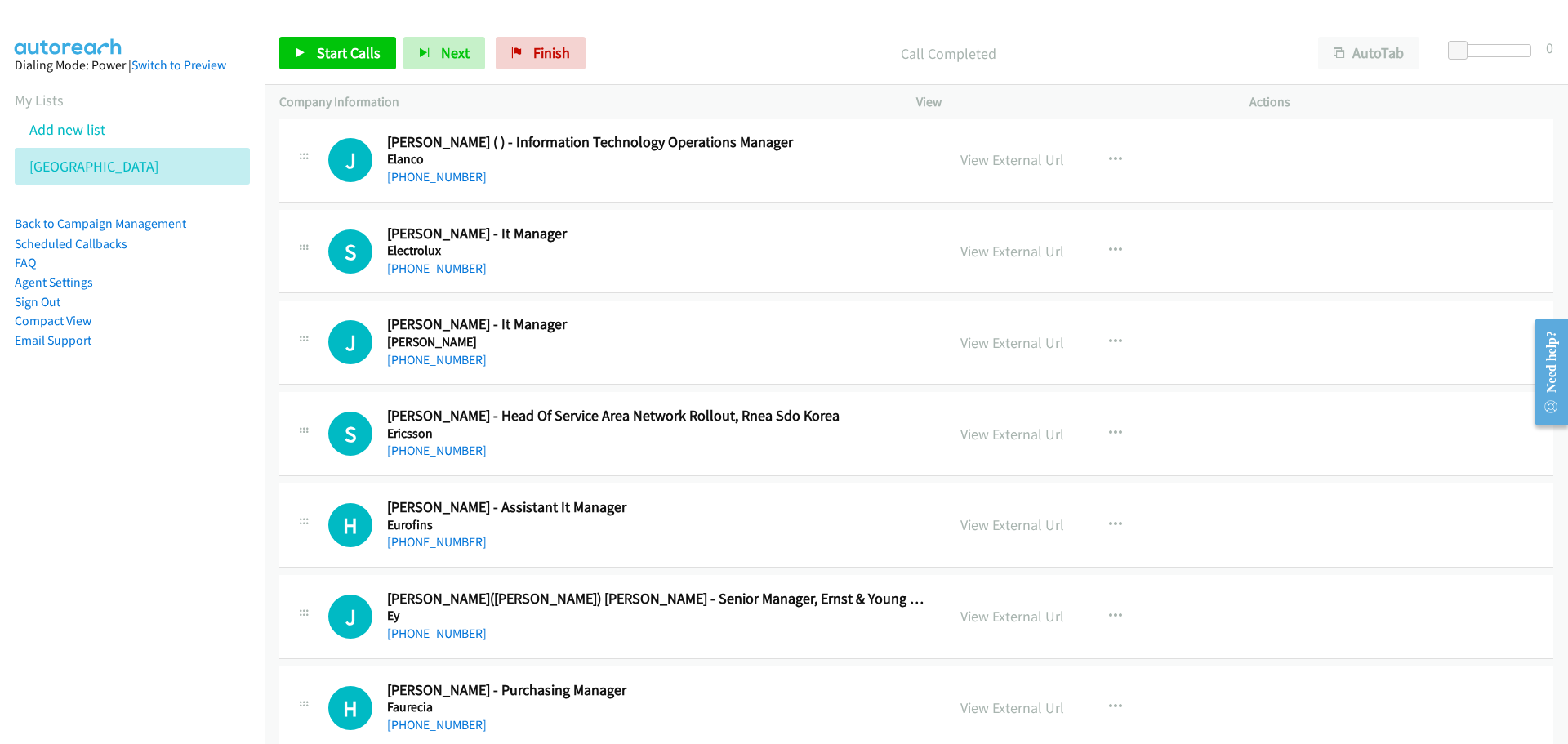
scroll to position [6778, 0]
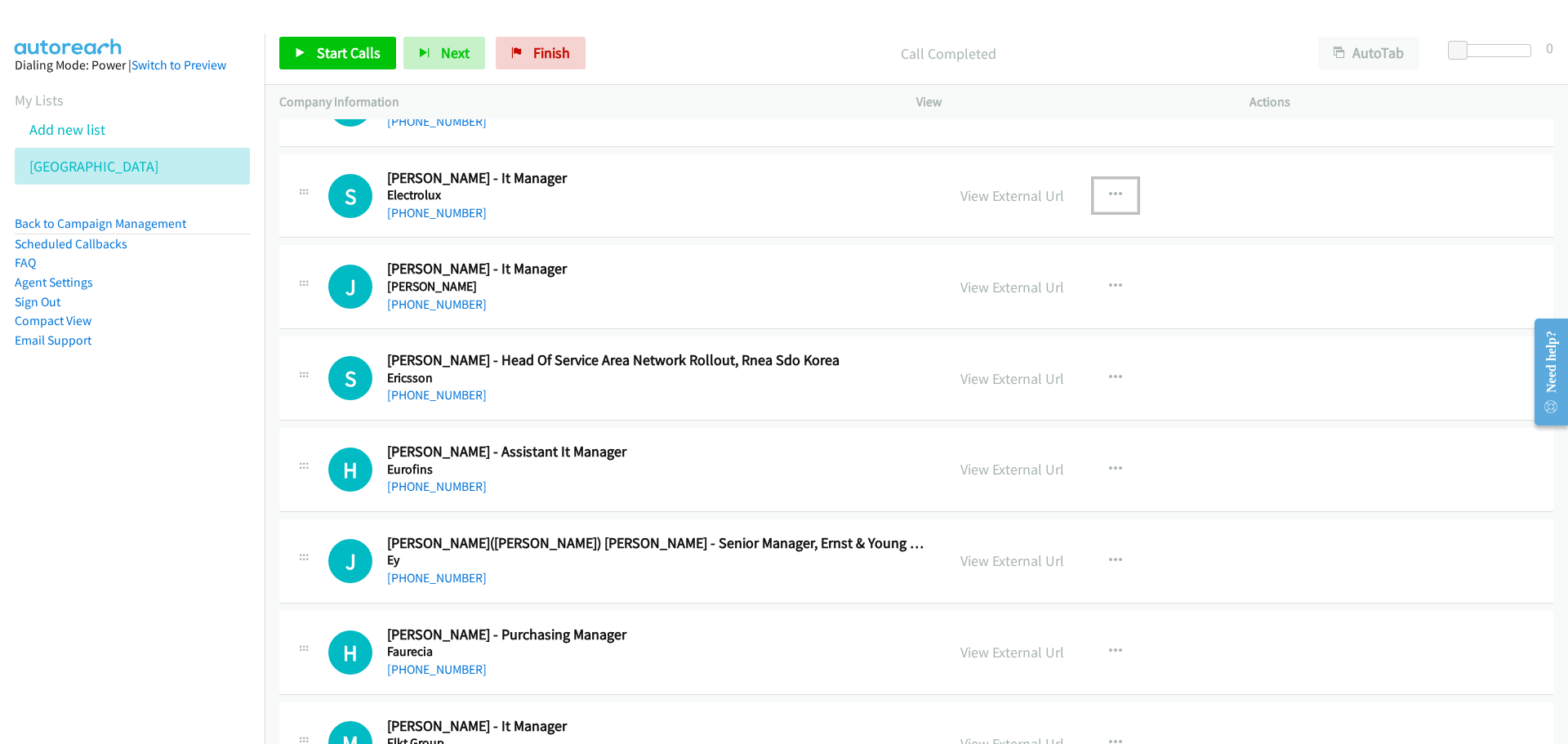
click at [1111, 196] on icon "button" at bounding box center [1115, 195] width 13 height 13
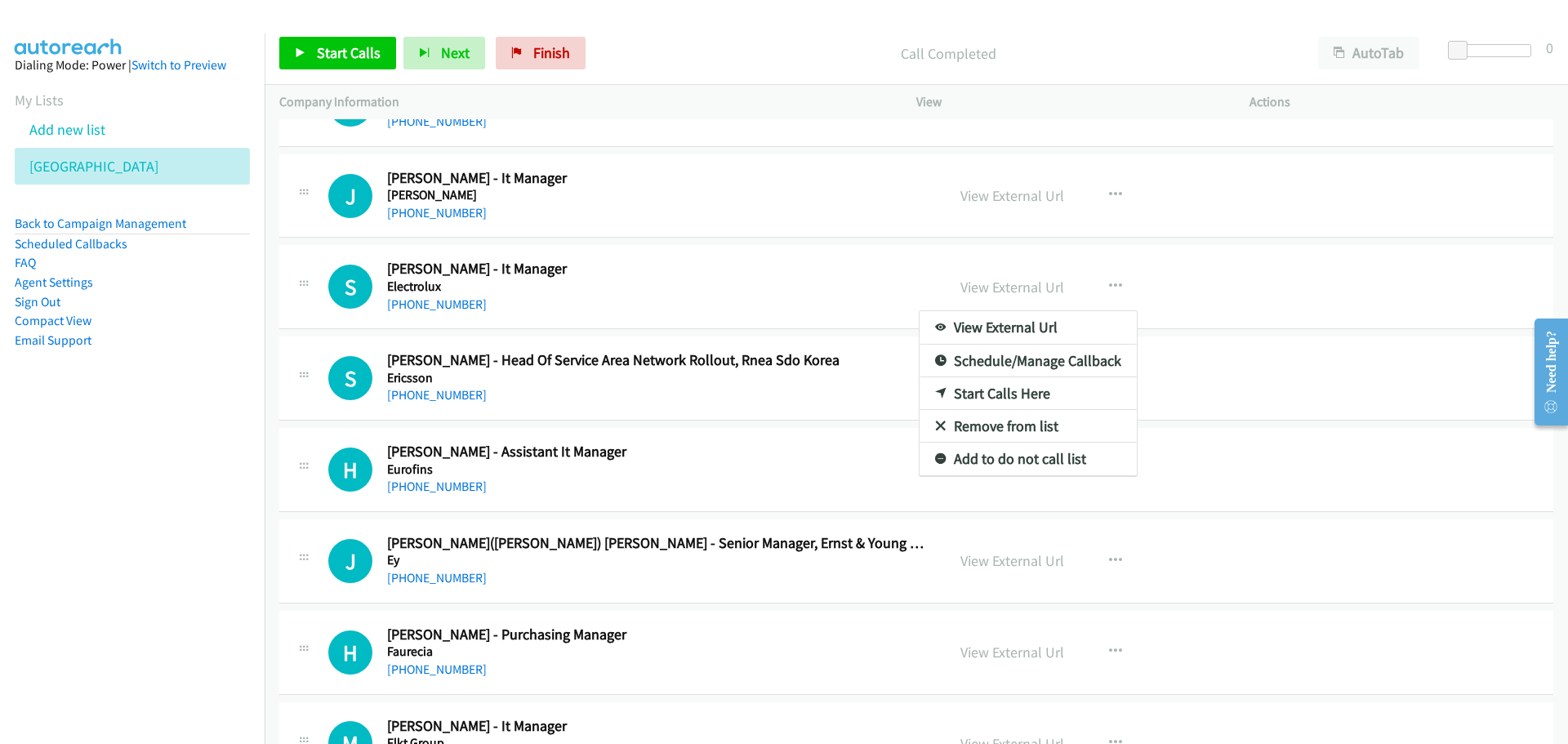
click at [995, 397] on link "Start Calls Here" at bounding box center [1029, 394] width 218 height 33
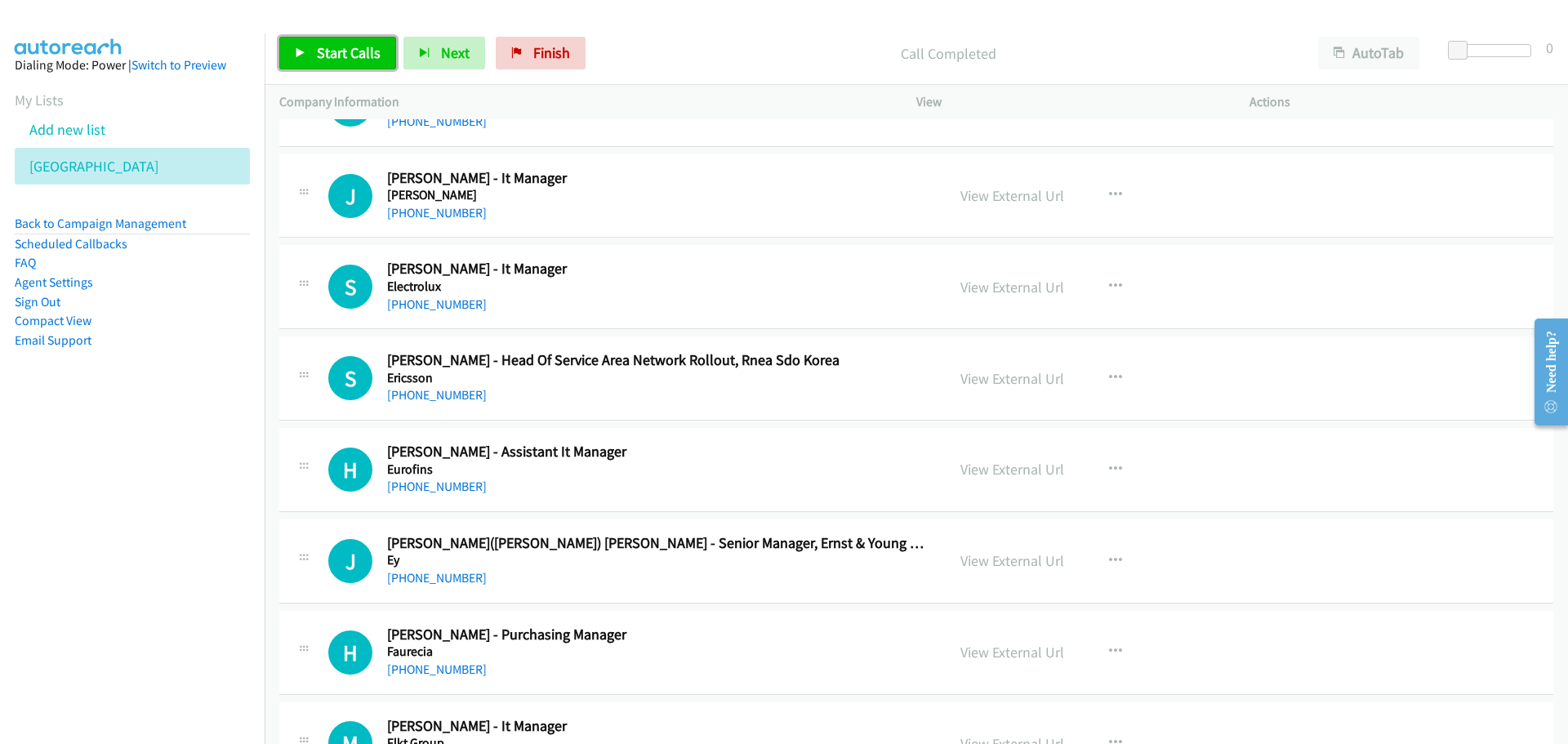
click at [348, 58] on span "Start Calls" at bounding box center [348, 52] width 64 height 19
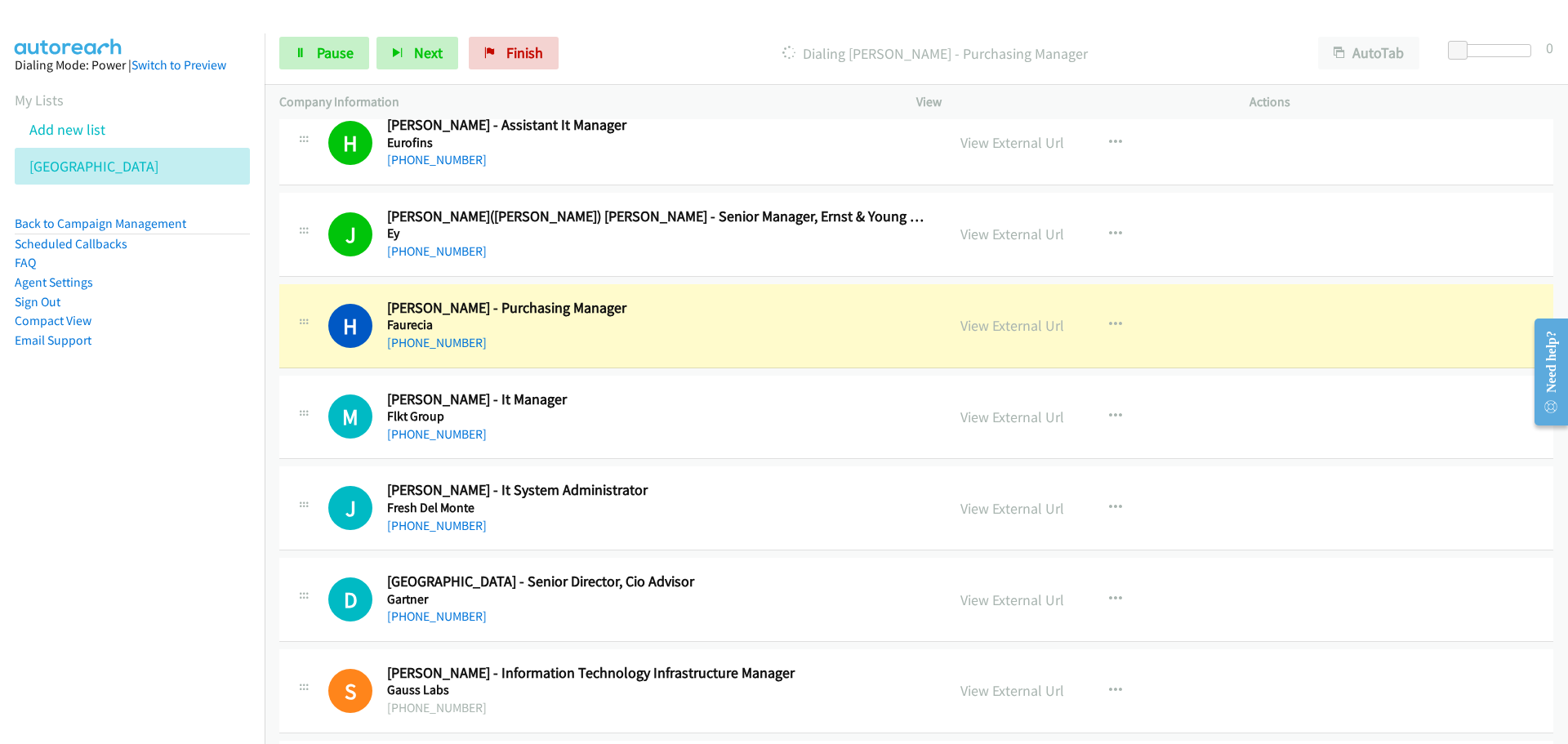
scroll to position [7268, 0]
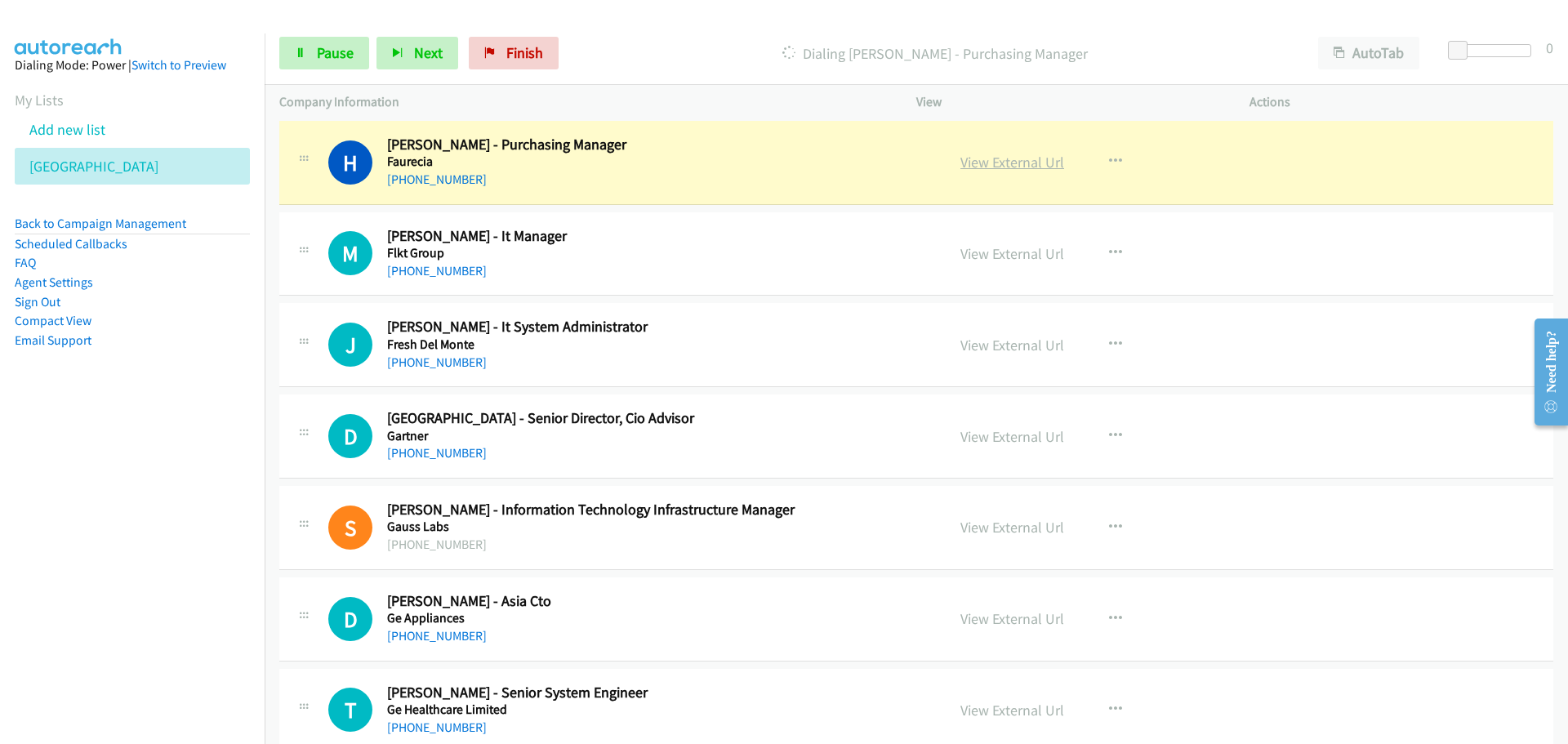
click at [983, 163] on link "View External Url" at bounding box center [1012, 162] width 103 height 19
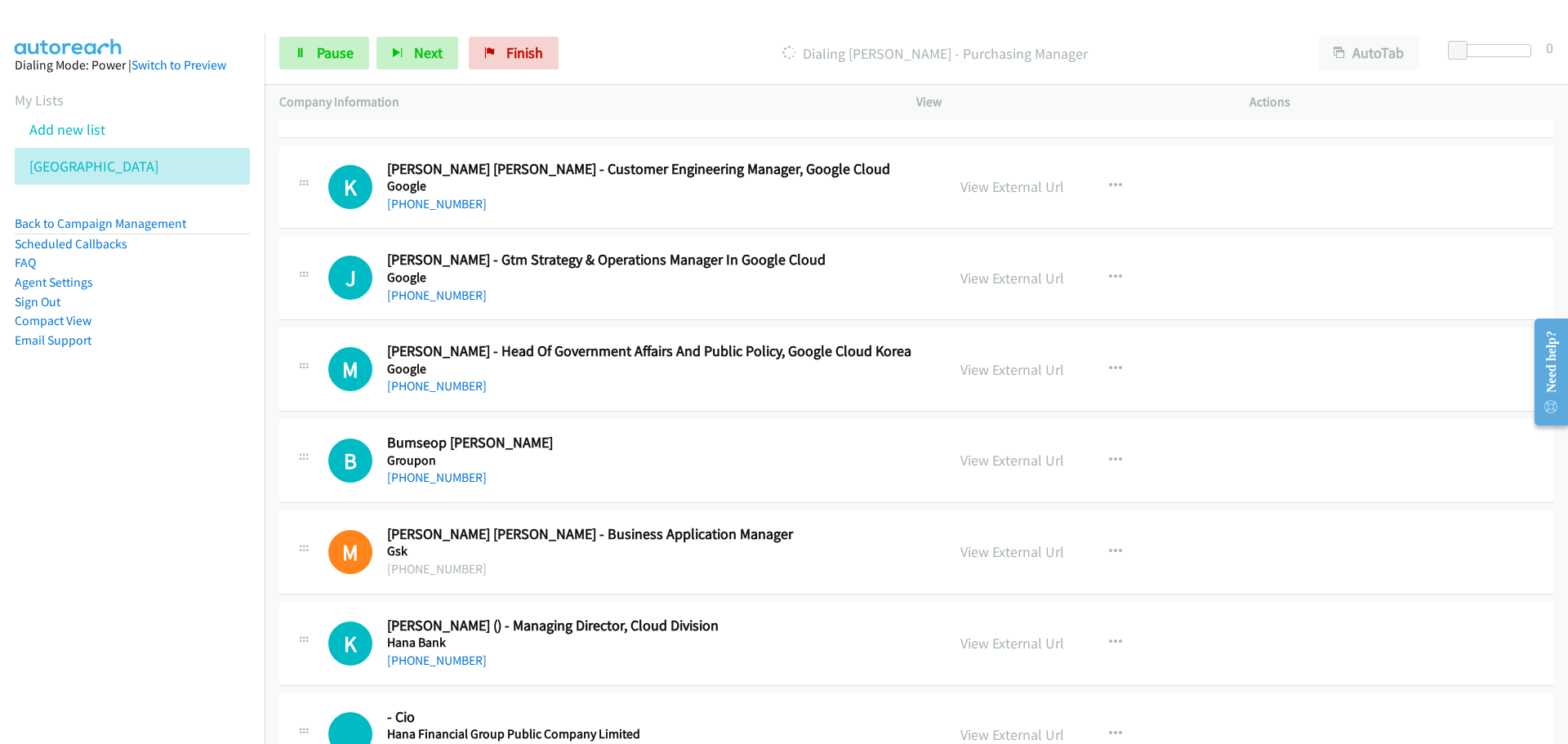
scroll to position [8412, 0]
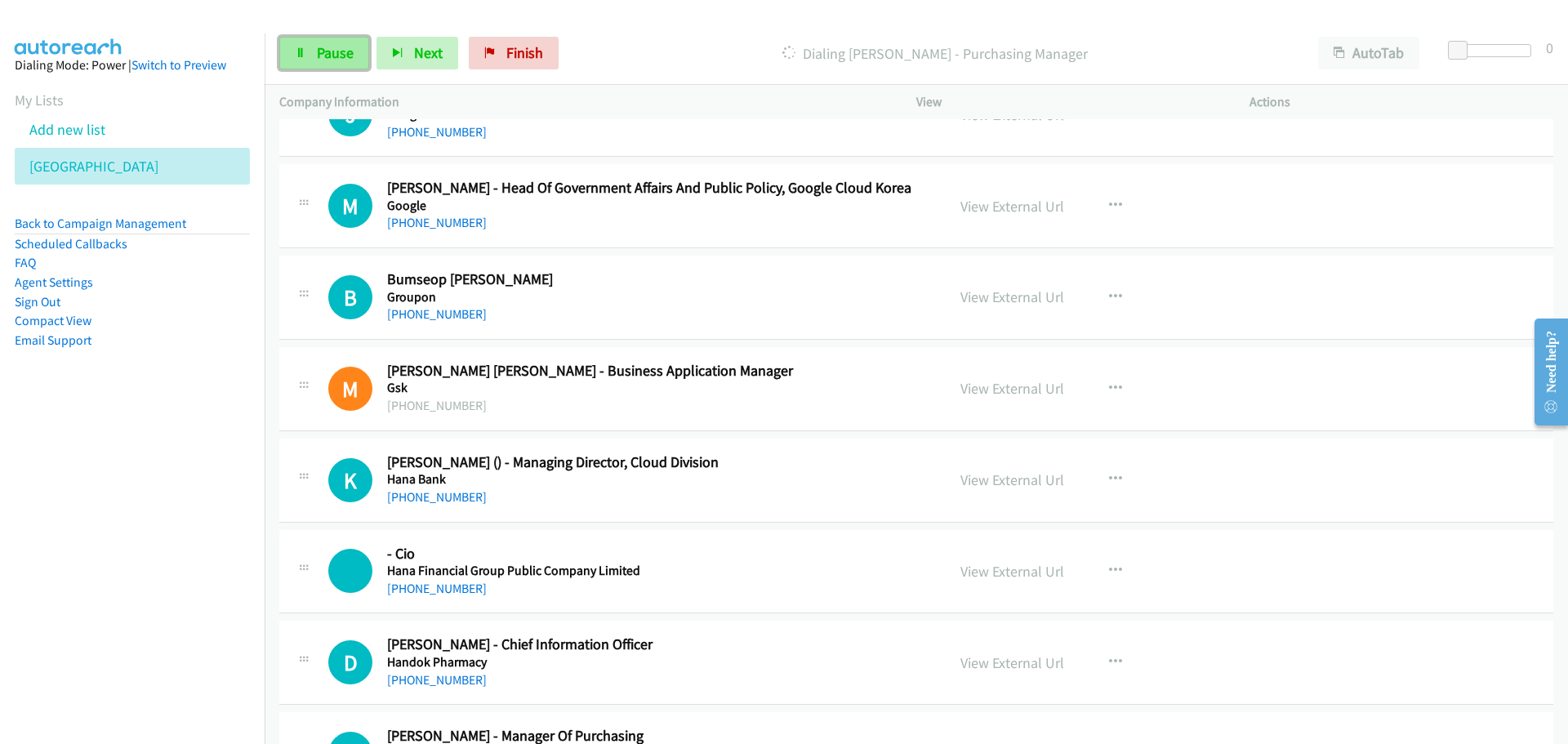
click at [308, 50] on link "Pause" at bounding box center [325, 53] width 90 height 33
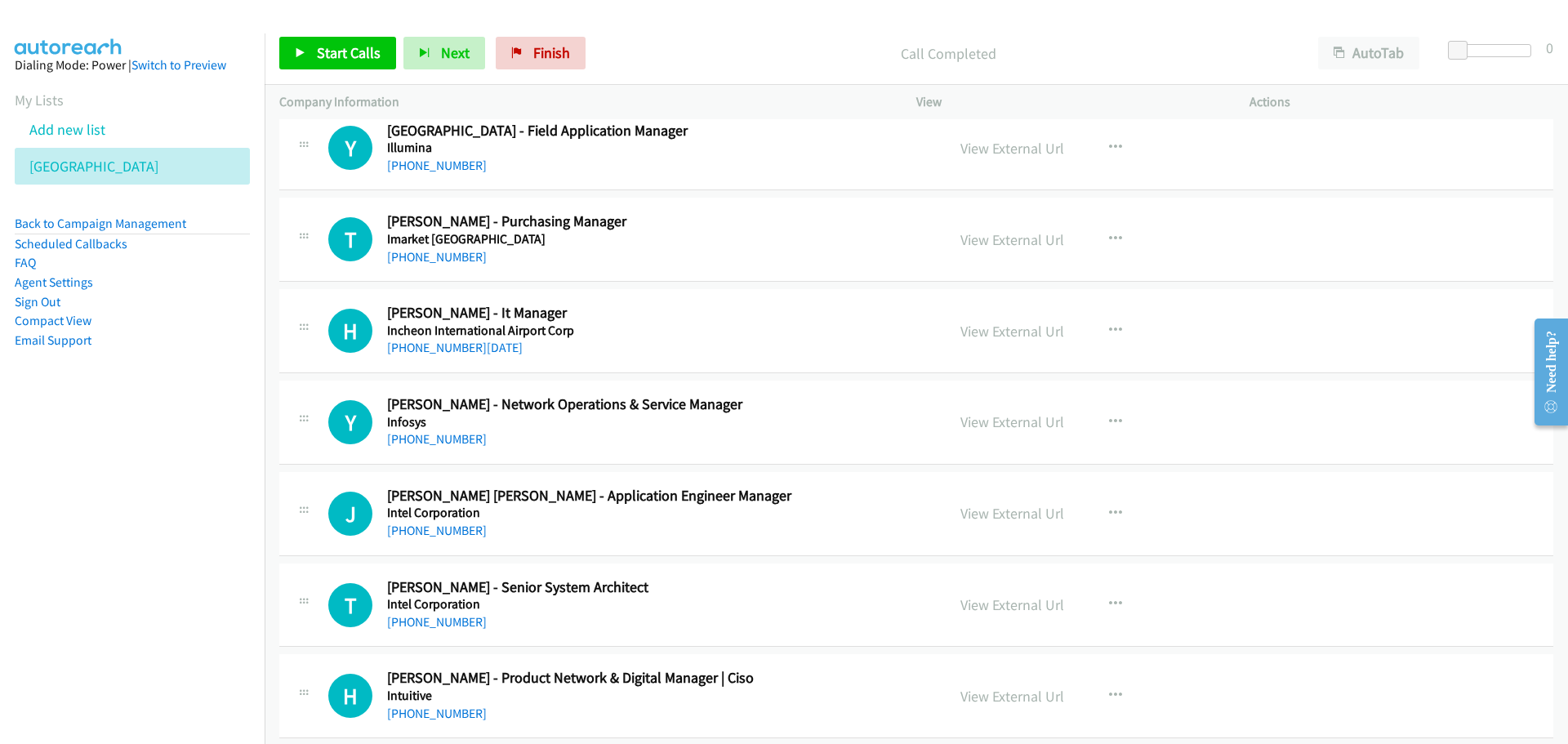
scroll to position [10780, 0]
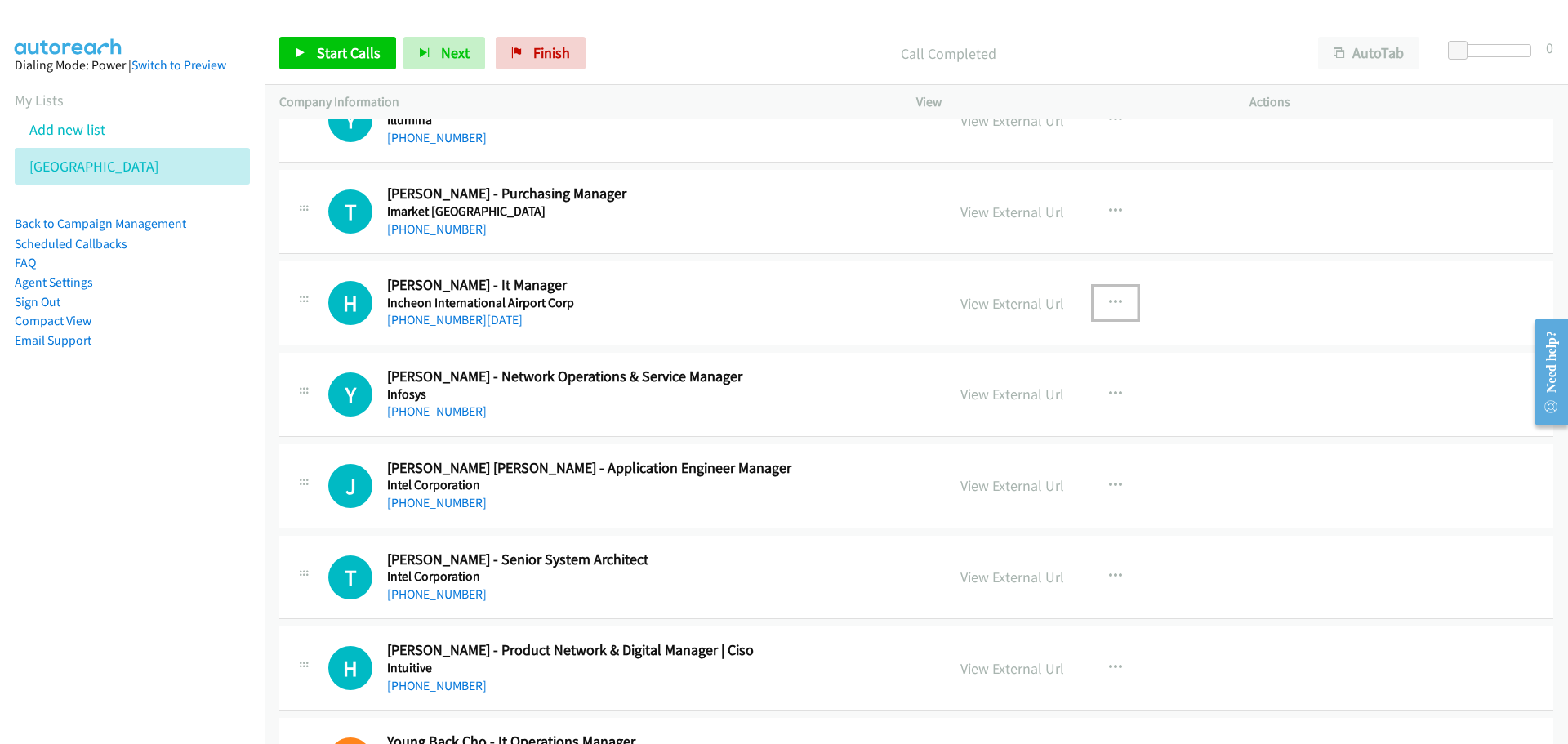
click at [1111, 304] on icon "button" at bounding box center [1115, 303] width 13 height 13
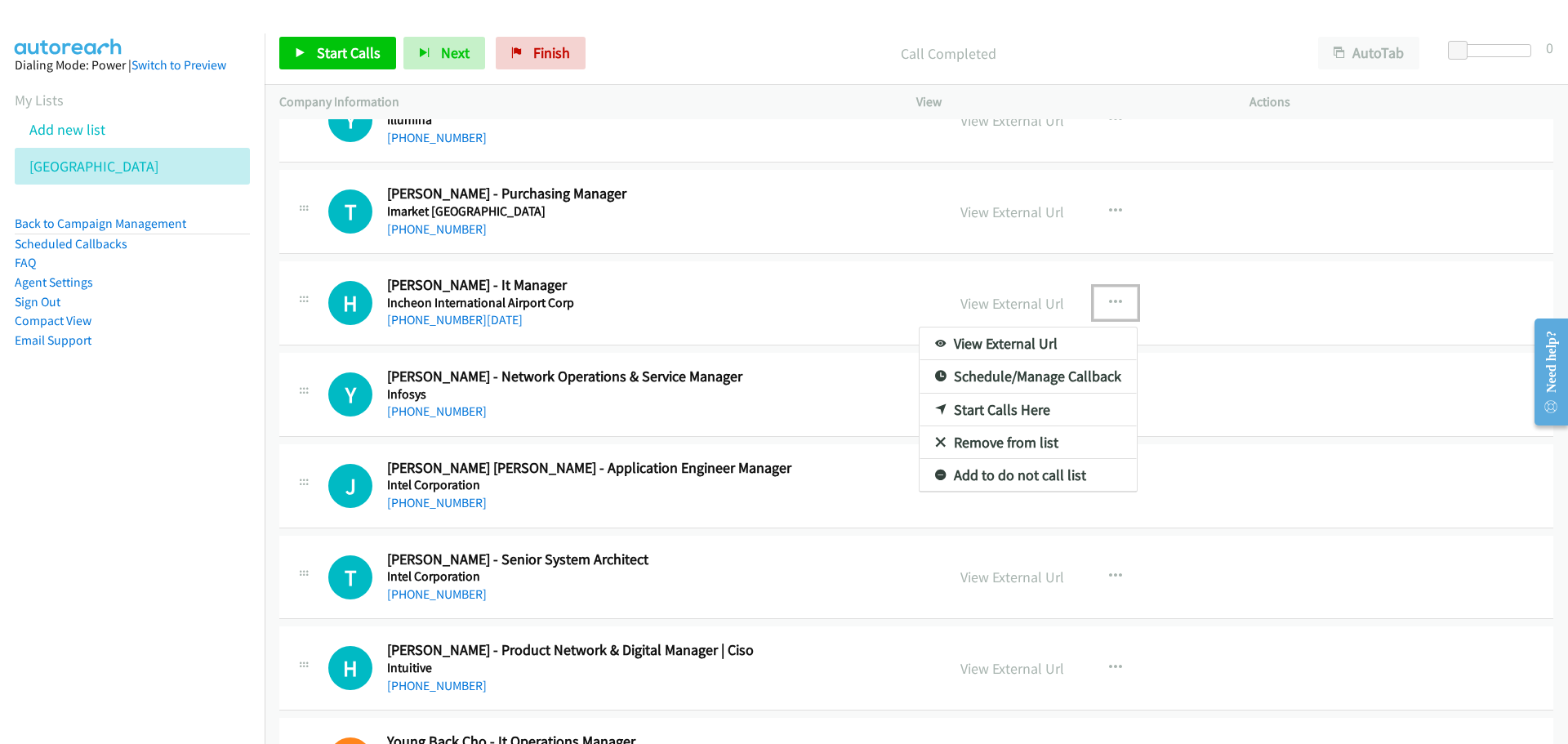
click at [977, 411] on link "Start Calls Here" at bounding box center [1029, 410] width 218 height 33
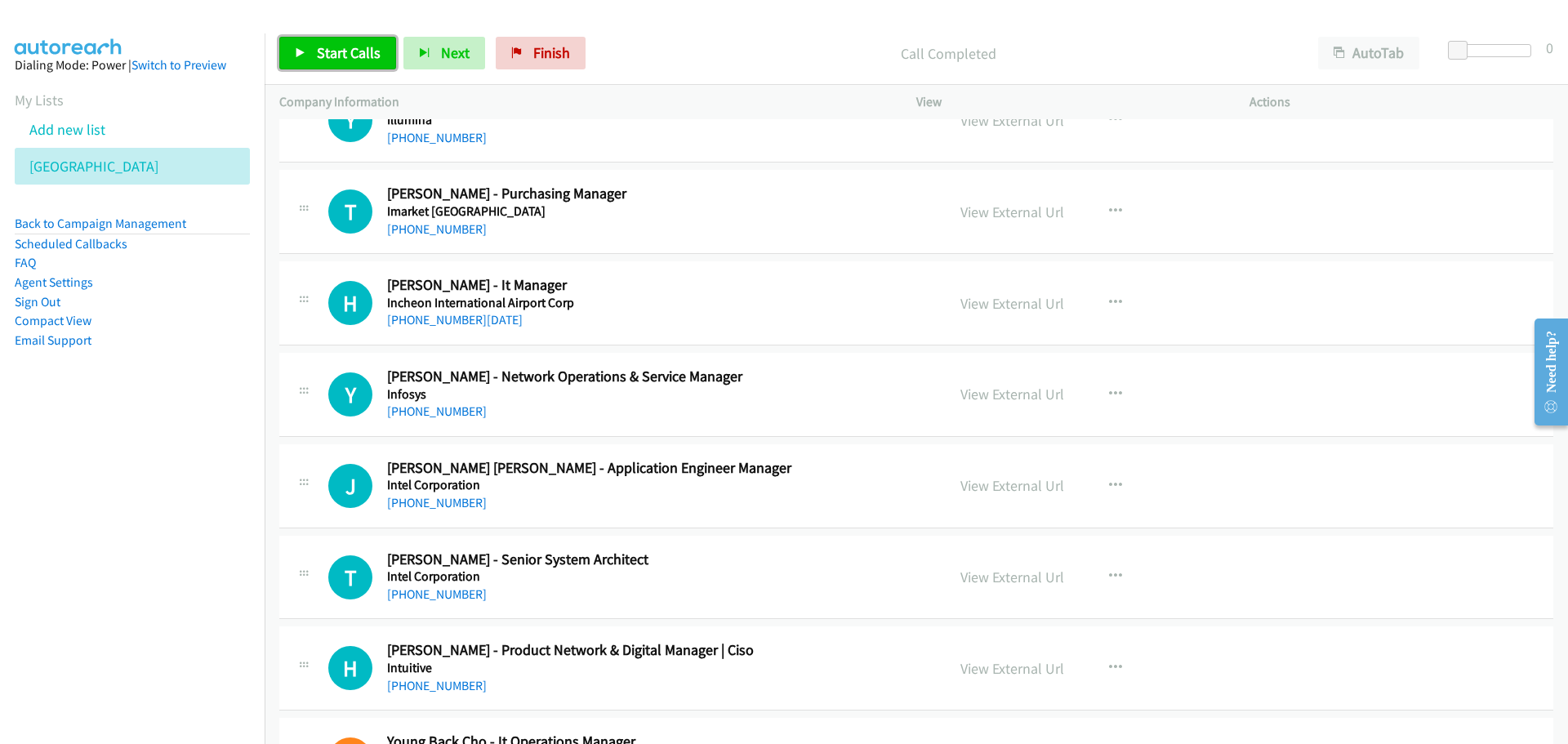
click at [330, 40] on link "Start Calls" at bounding box center [338, 53] width 117 height 33
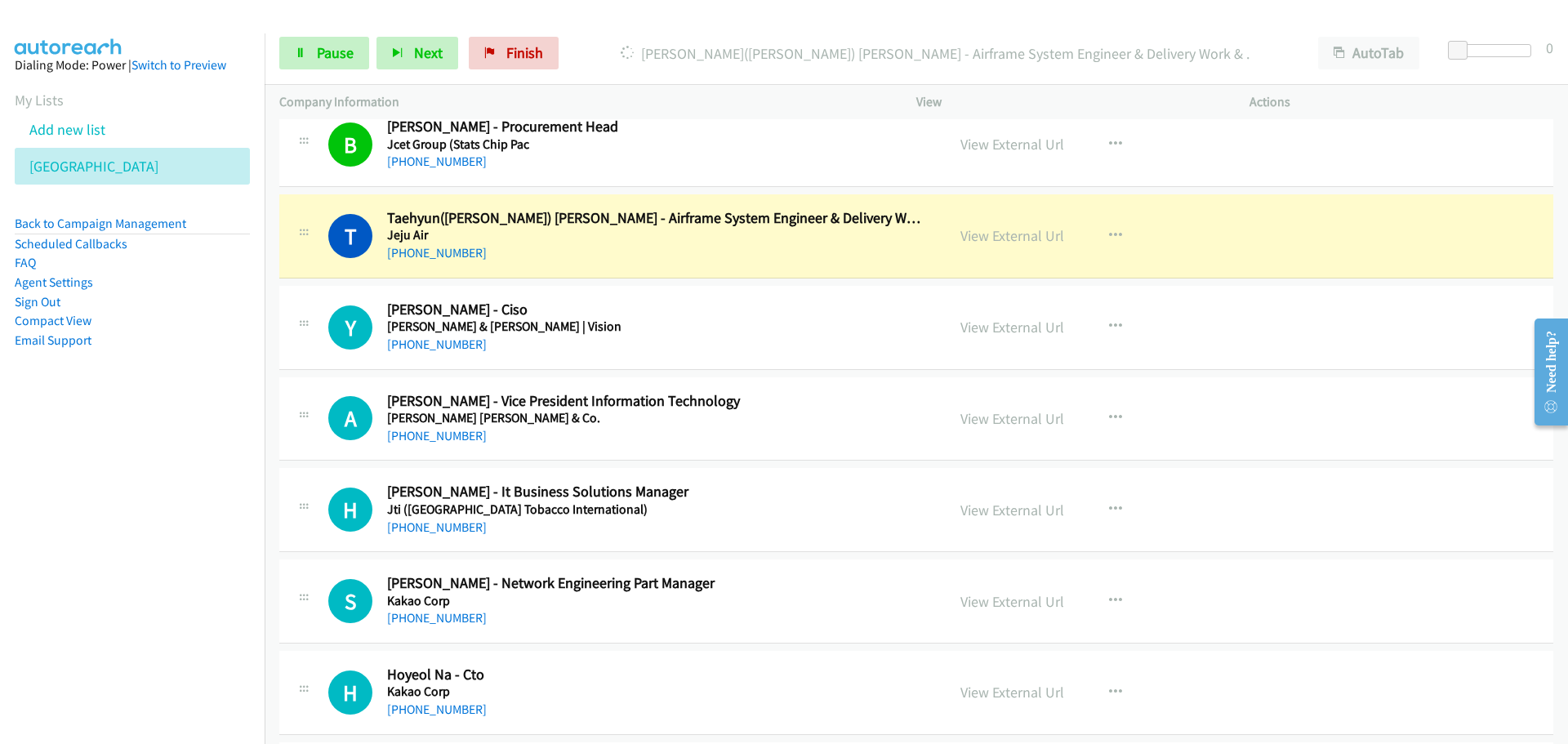
scroll to position [11516, 0]
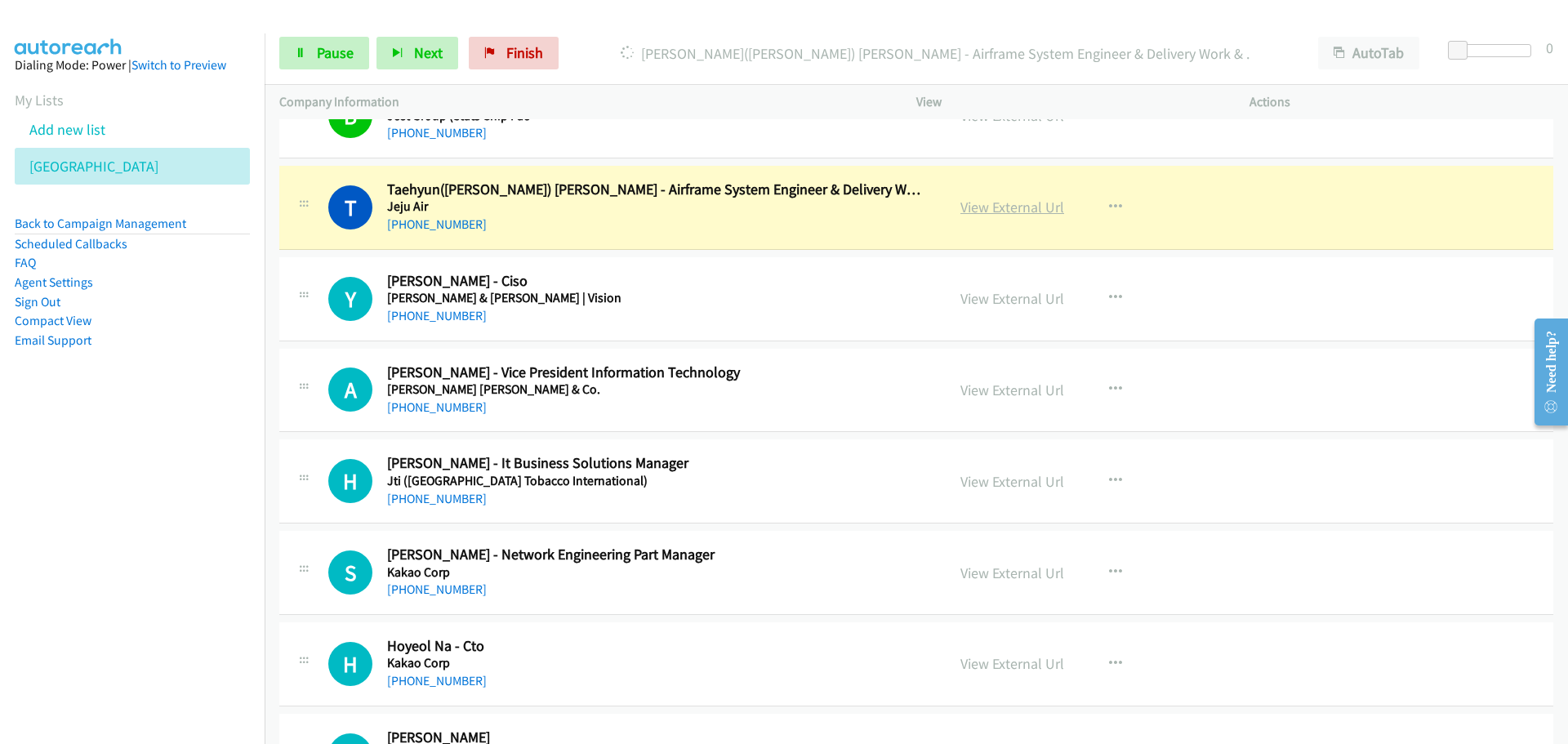
click at [1020, 207] on link "View External Url" at bounding box center [1012, 206] width 103 height 19
click at [325, 54] on span "Pause" at bounding box center [335, 52] width 37 height 19
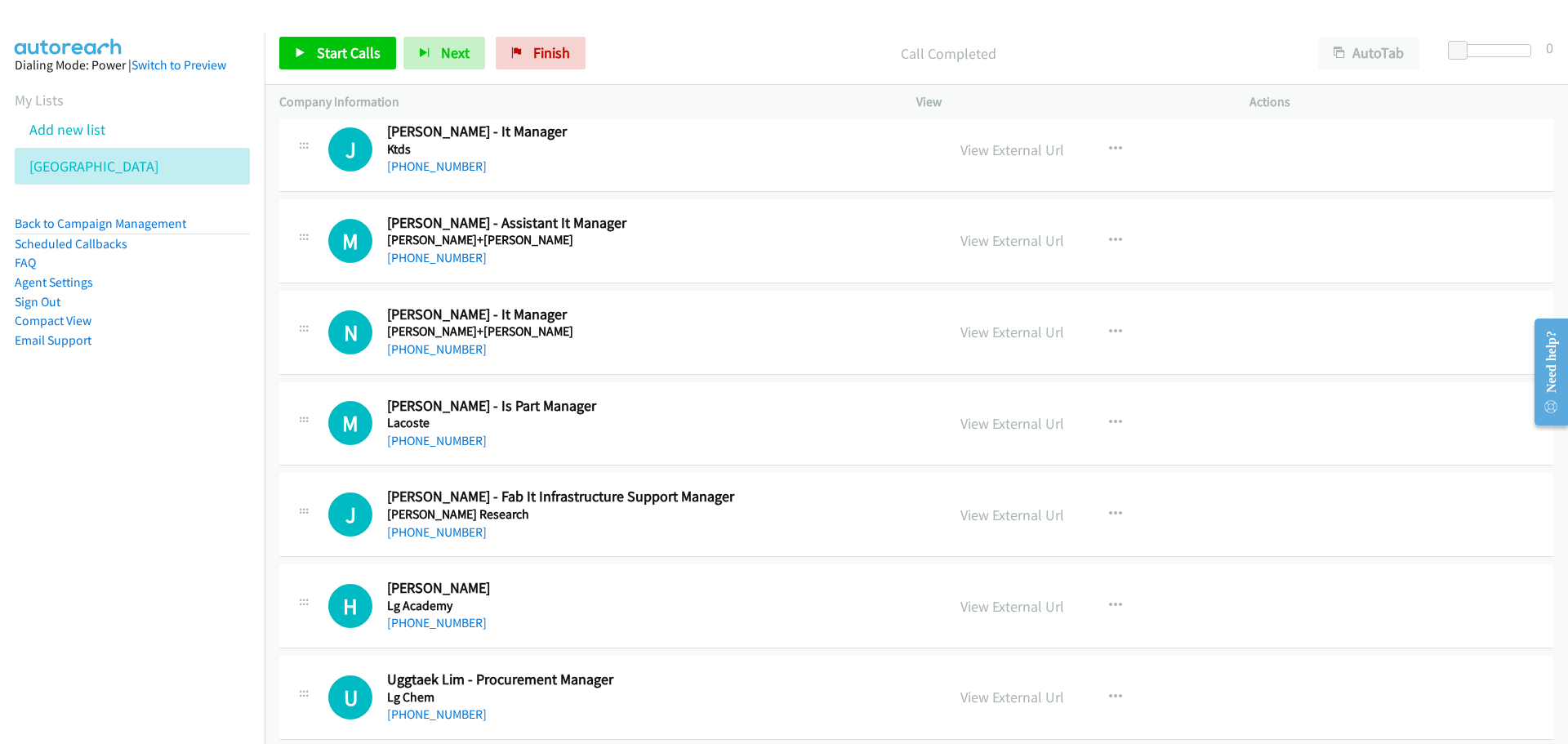
scroll to position [14864, 0]
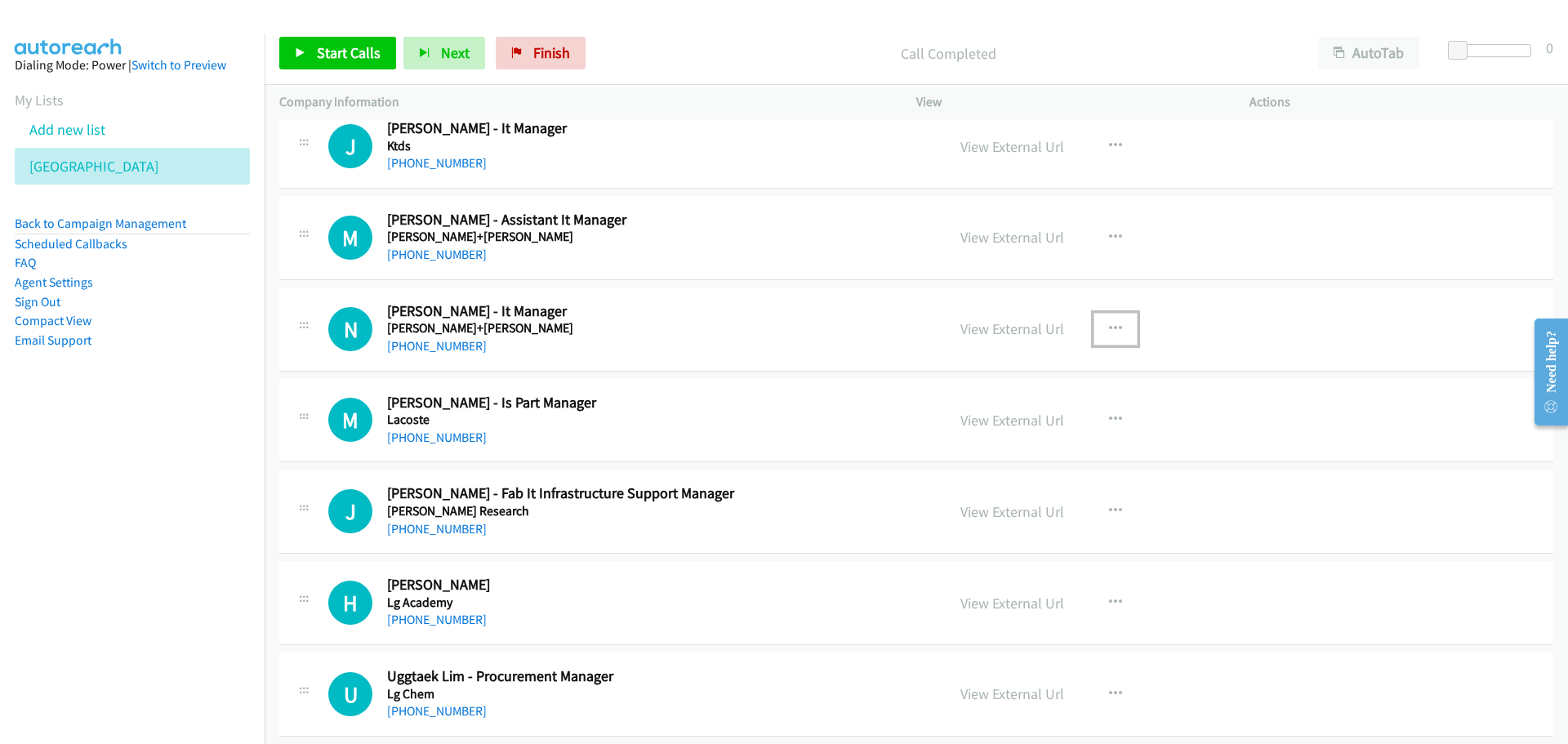
click at [1113, 327] on icon "button" at bounding box center [1115, 329] width 13 height 13
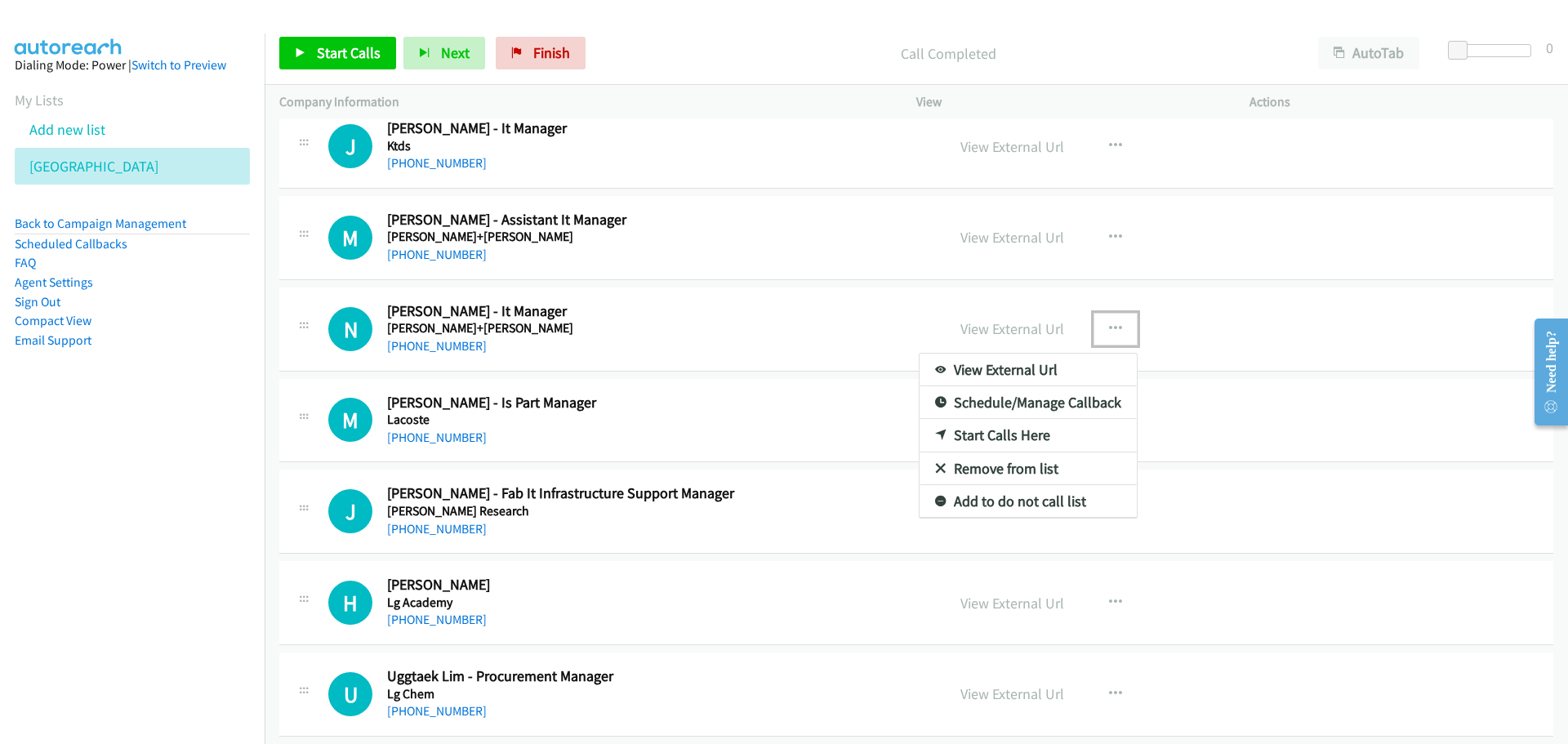
click at [987, 439] on link "Start Calls Here" at bounding box center [1029, 435] width 218 height 33
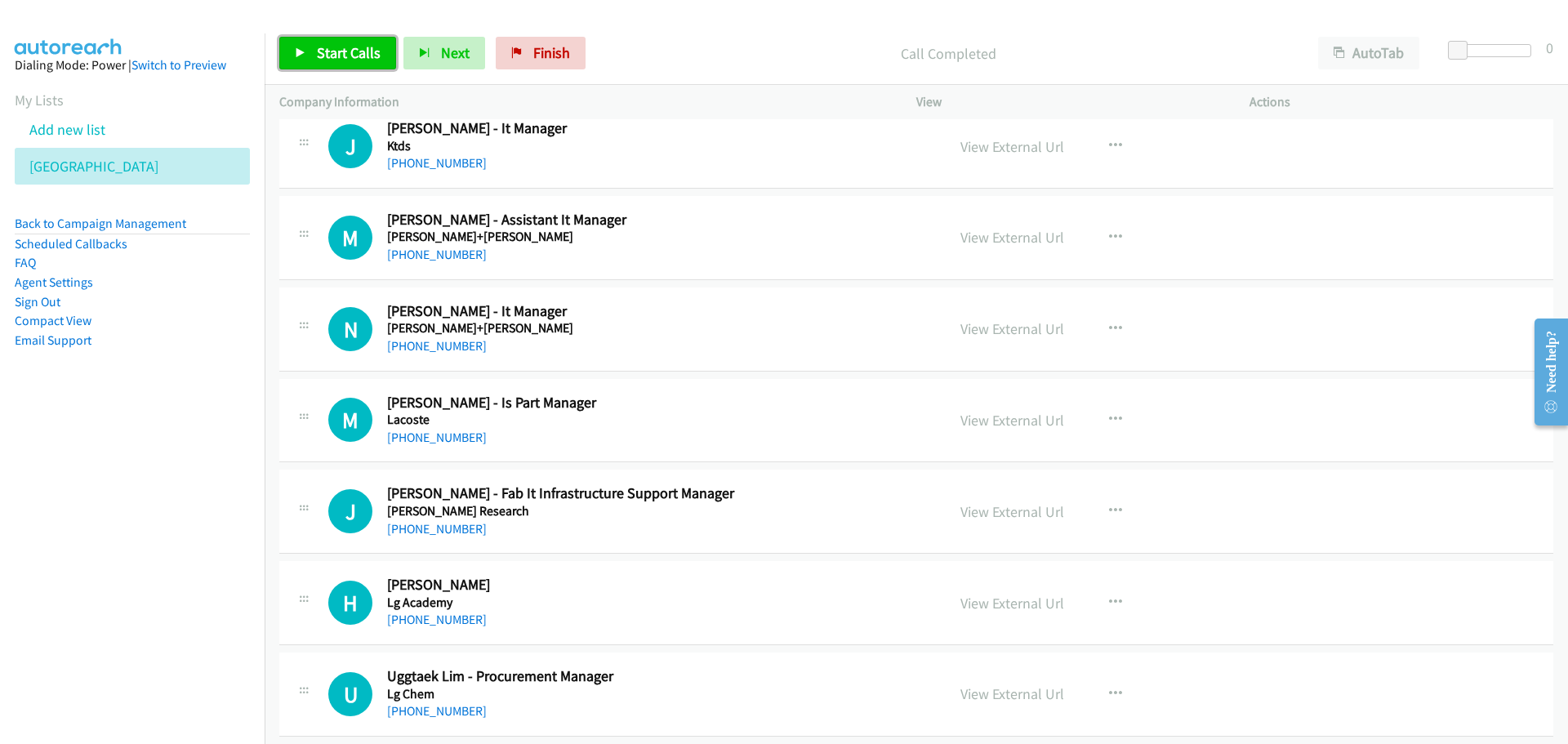
click at [363, 43] on span "Start Calls" at bounding box center [348, 52] width 64 height 19
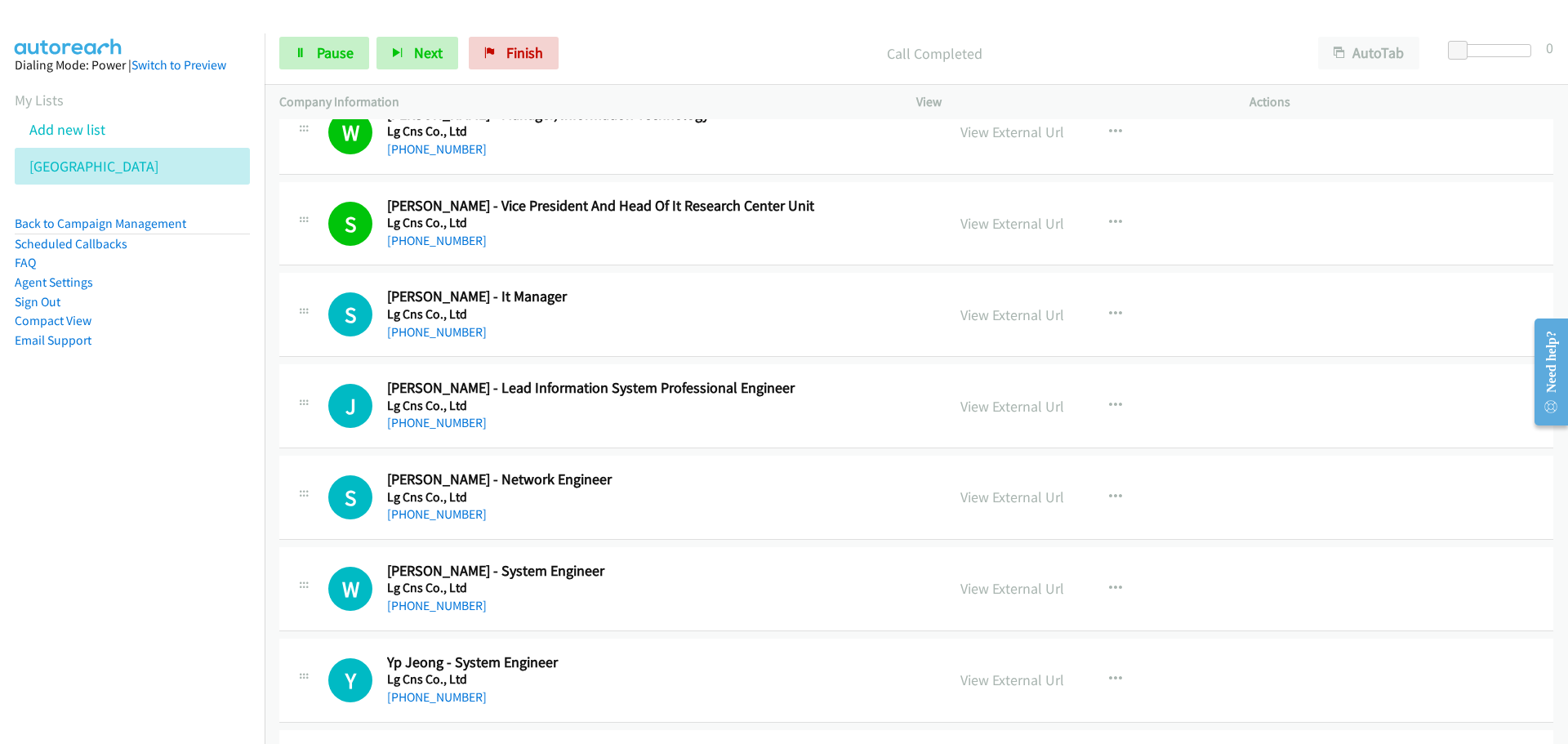
scroll to position [15599, 0]
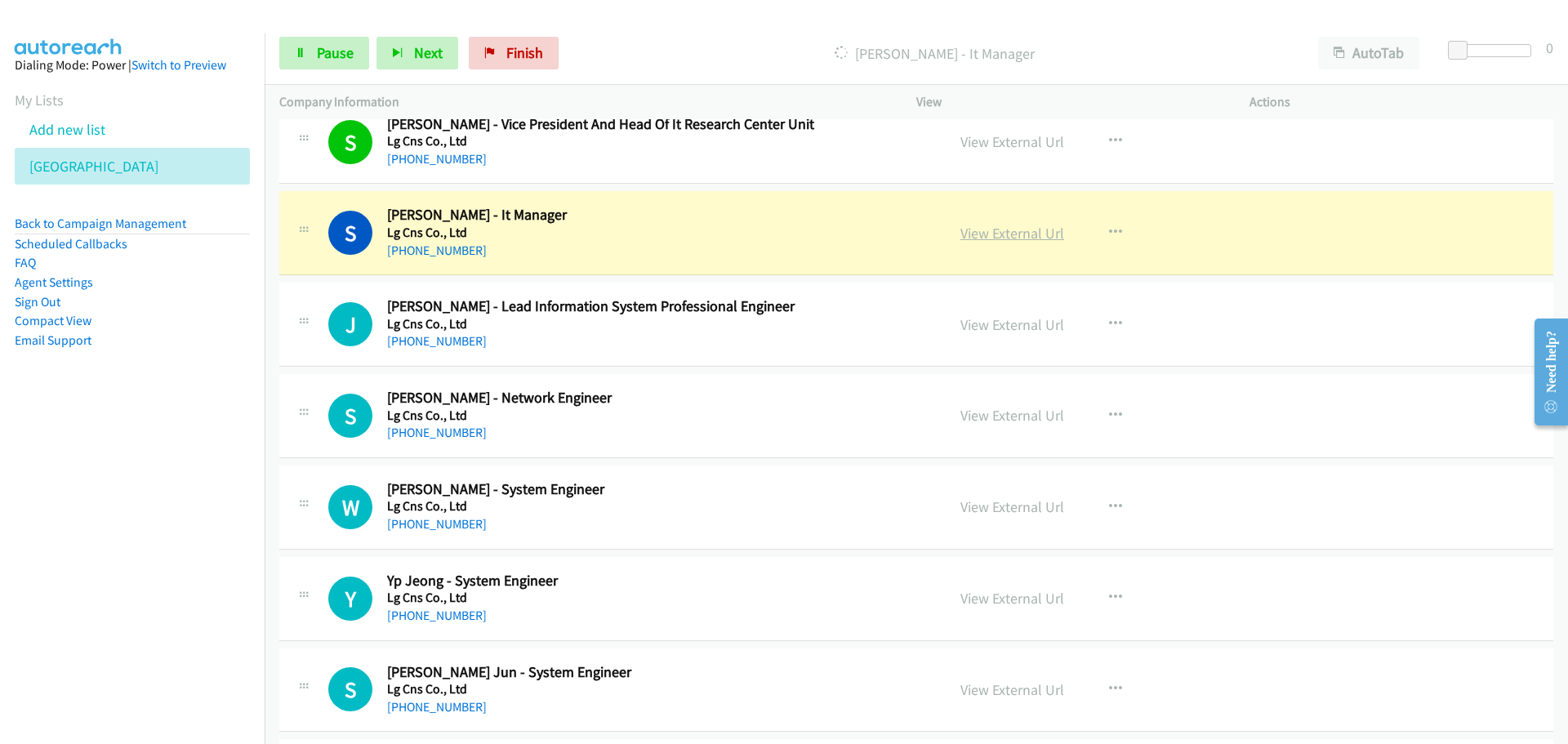
click at [973, 234] on link "View External Url" at bounding box center [1012, 233] width 103 height 19
click at [322, 35] on div "Start Calls Pause Next Finish Dialing Sung Kim - It Manager AutoTab AutoTab 0" at bounding box center [915, 53] width 1303 height 63
click at [329, 55] on span "Pause" at bounding box center [335, 52] width 37 height 19
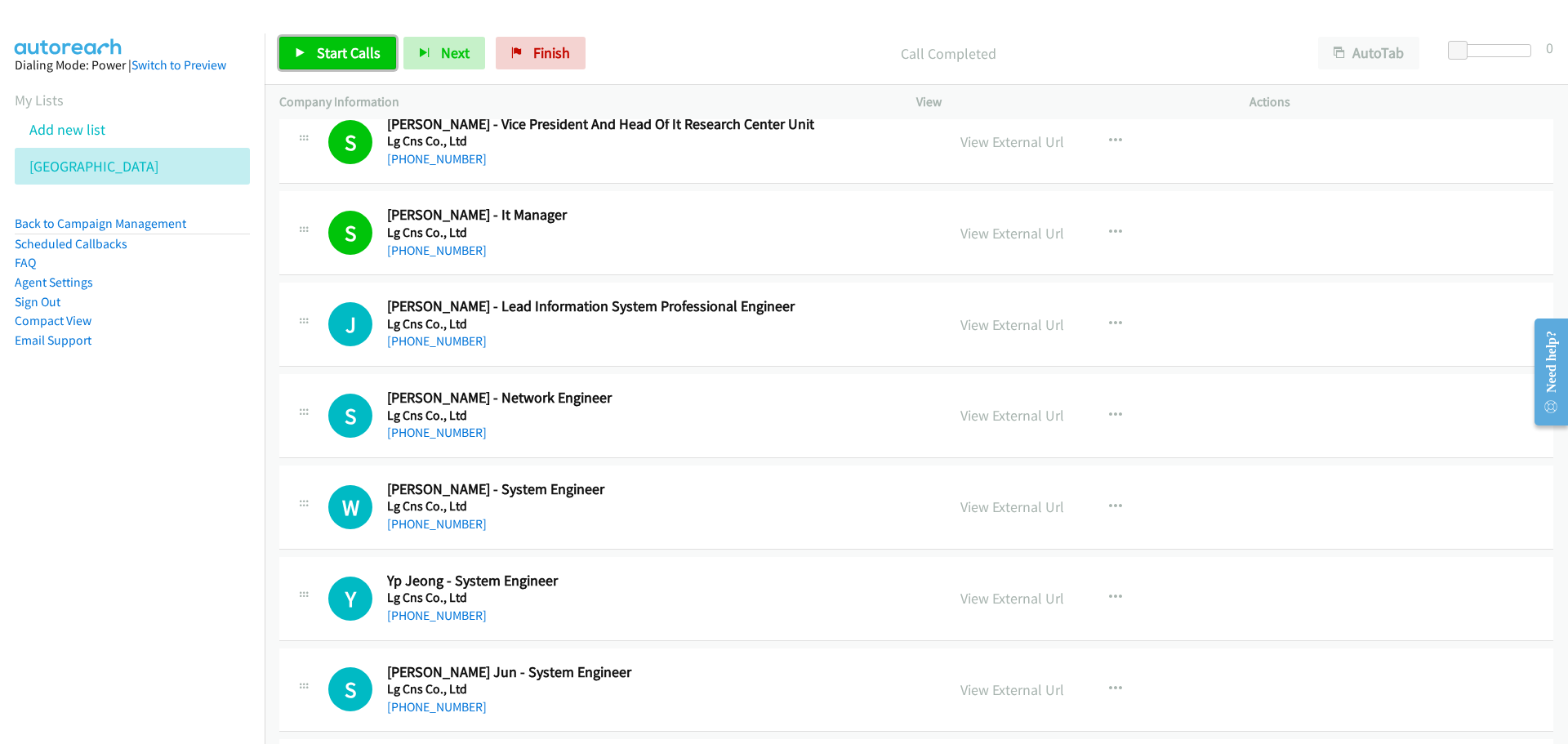
click at [317, 52] on span "Start Calls" at bounding box center [348, 52] width 64 height 19
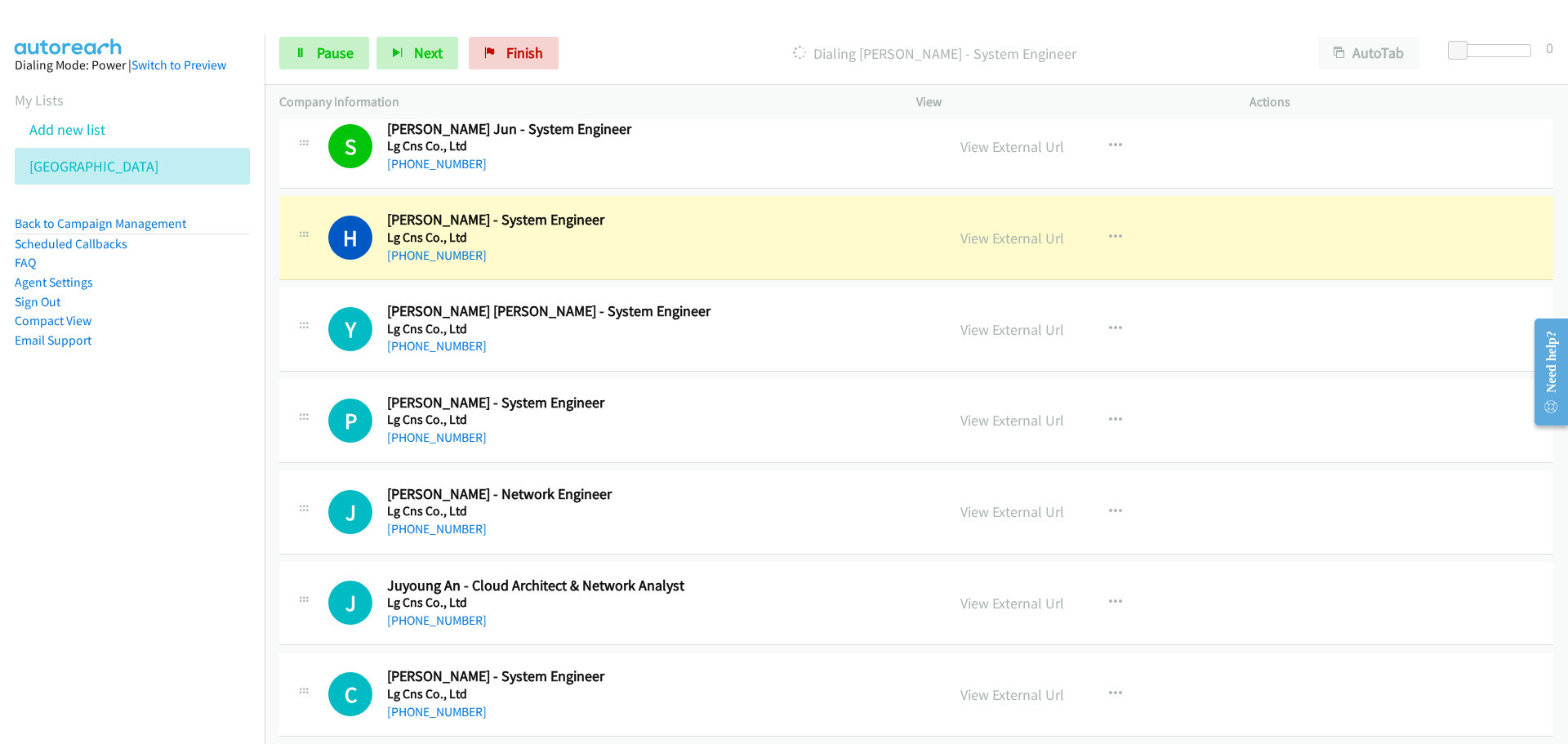
scroll to position [16171, 0]
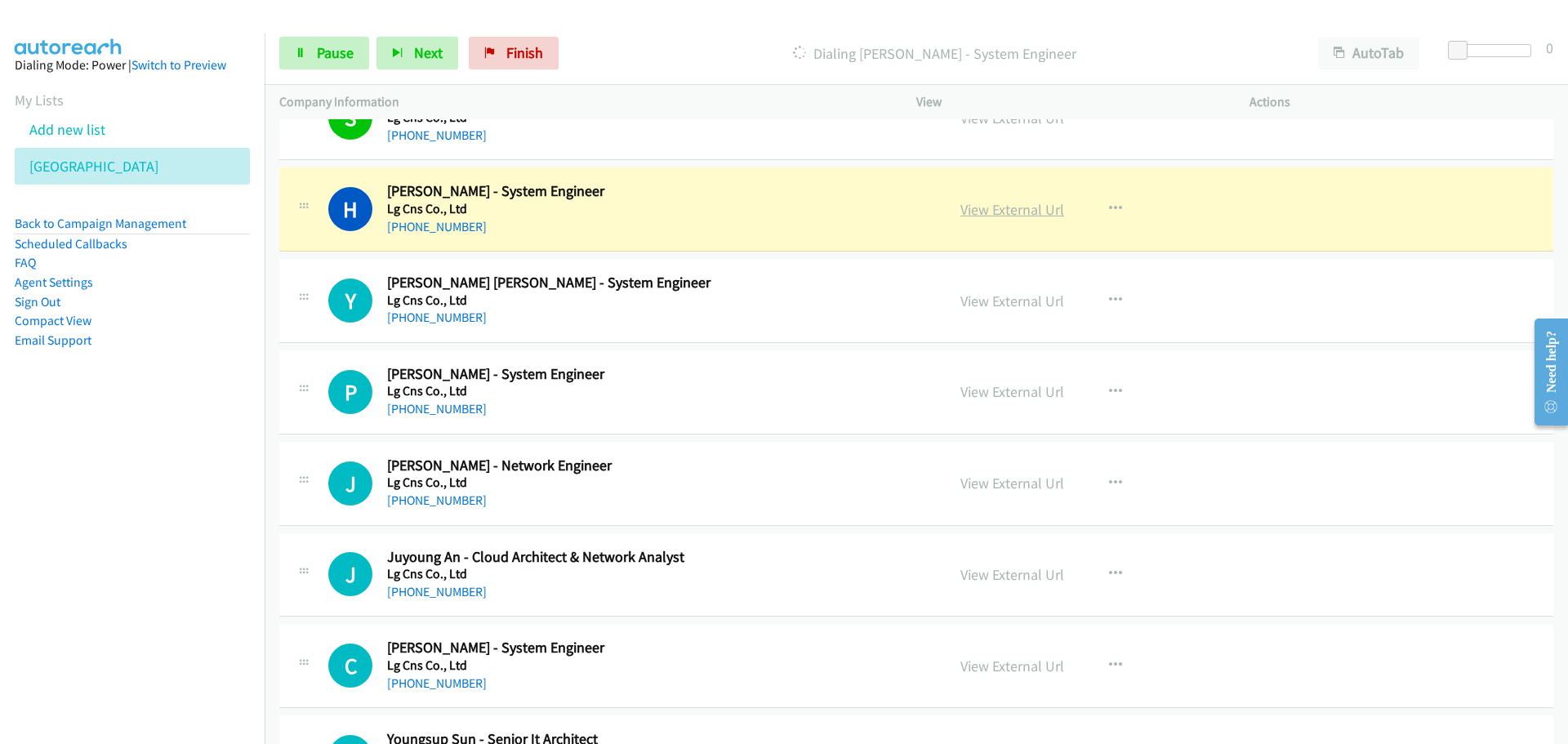
click at [998, 208] on link "View External Url" at bounding box center [1012, 209] width 103 height 19
click at [994, 201] on link "View External Url" at bounding box center [1012, 209] width 103 height 19
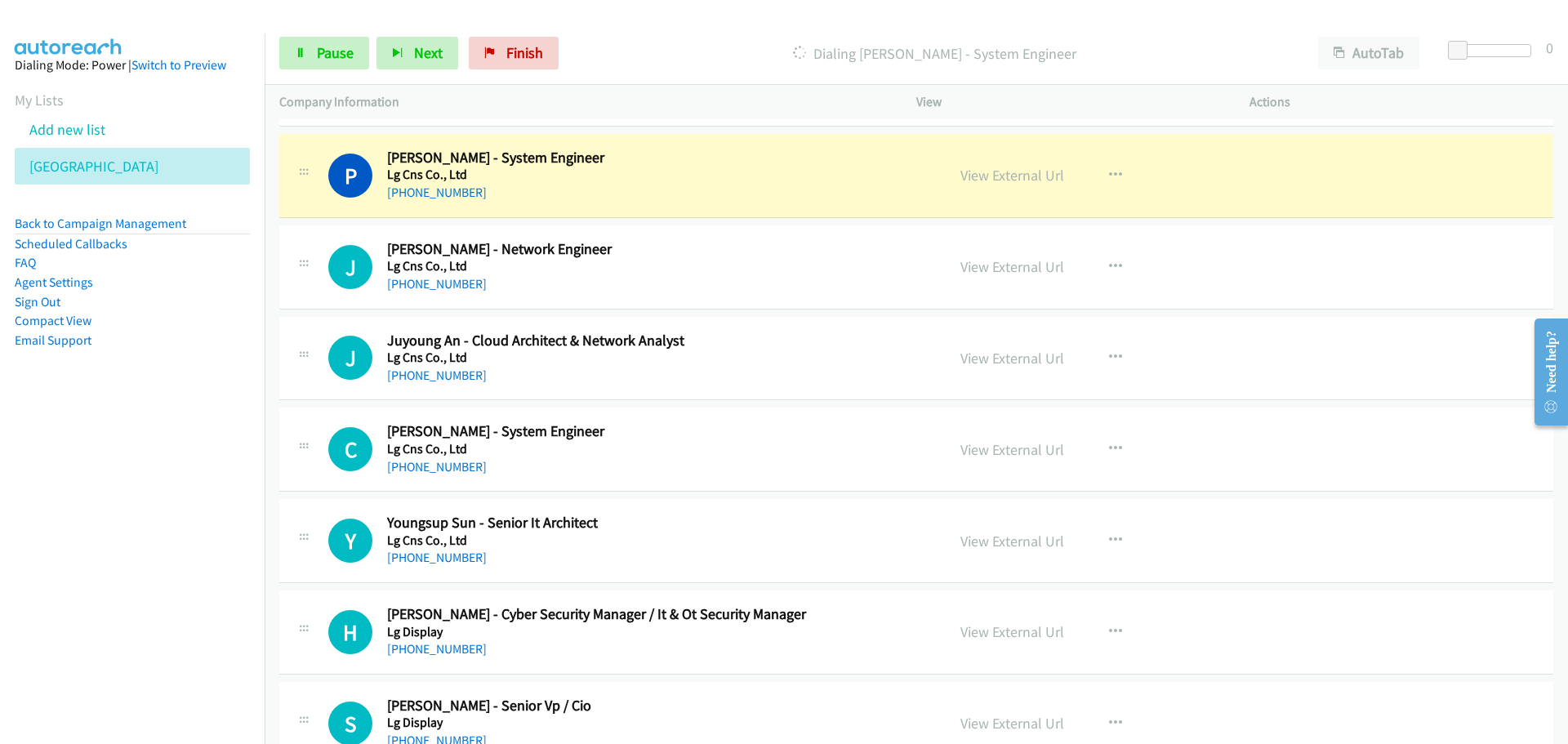
scroll to position [16416, 0]
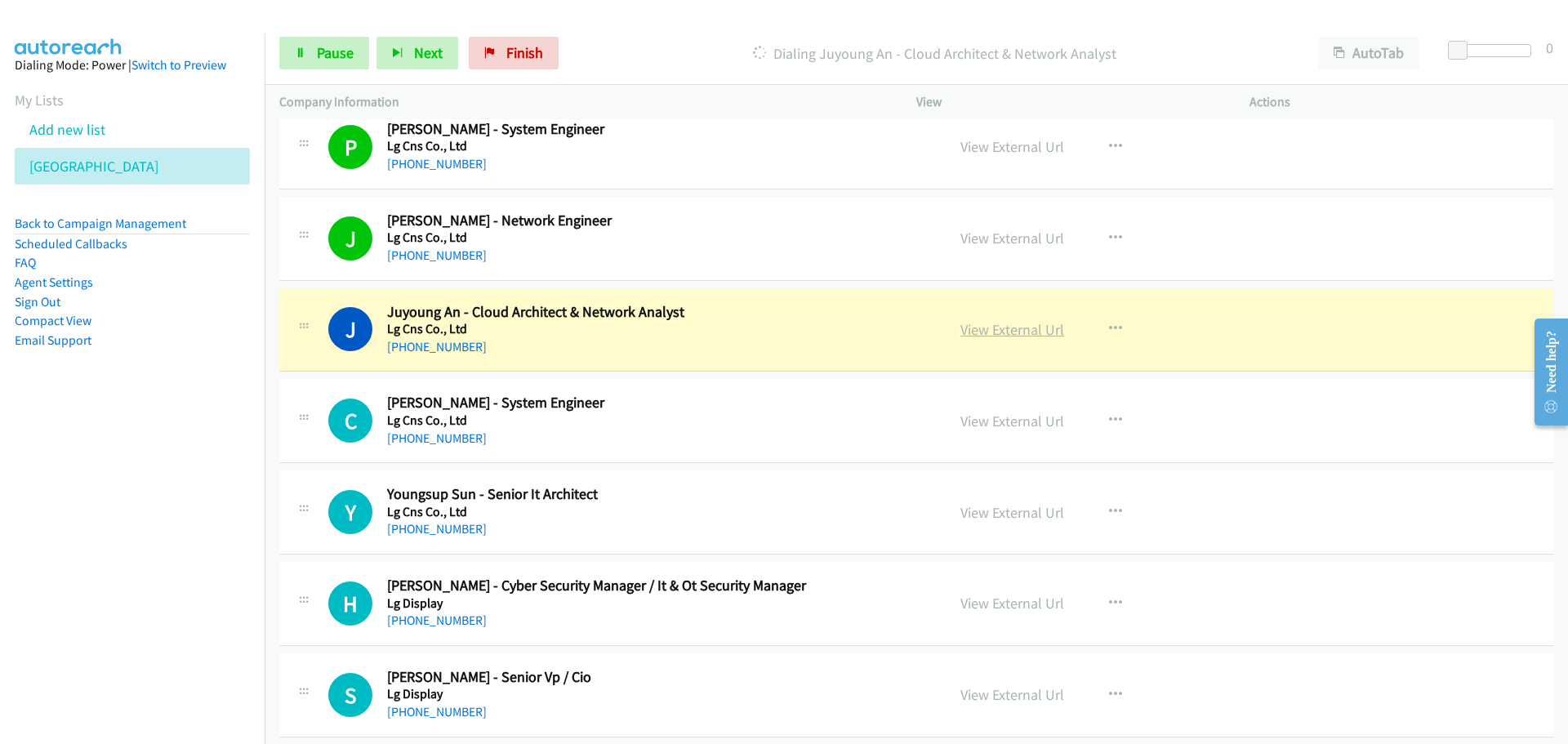
click at [1013, 334] on link "View External Url" at bounding box center [1012, 329] width 103 height 19
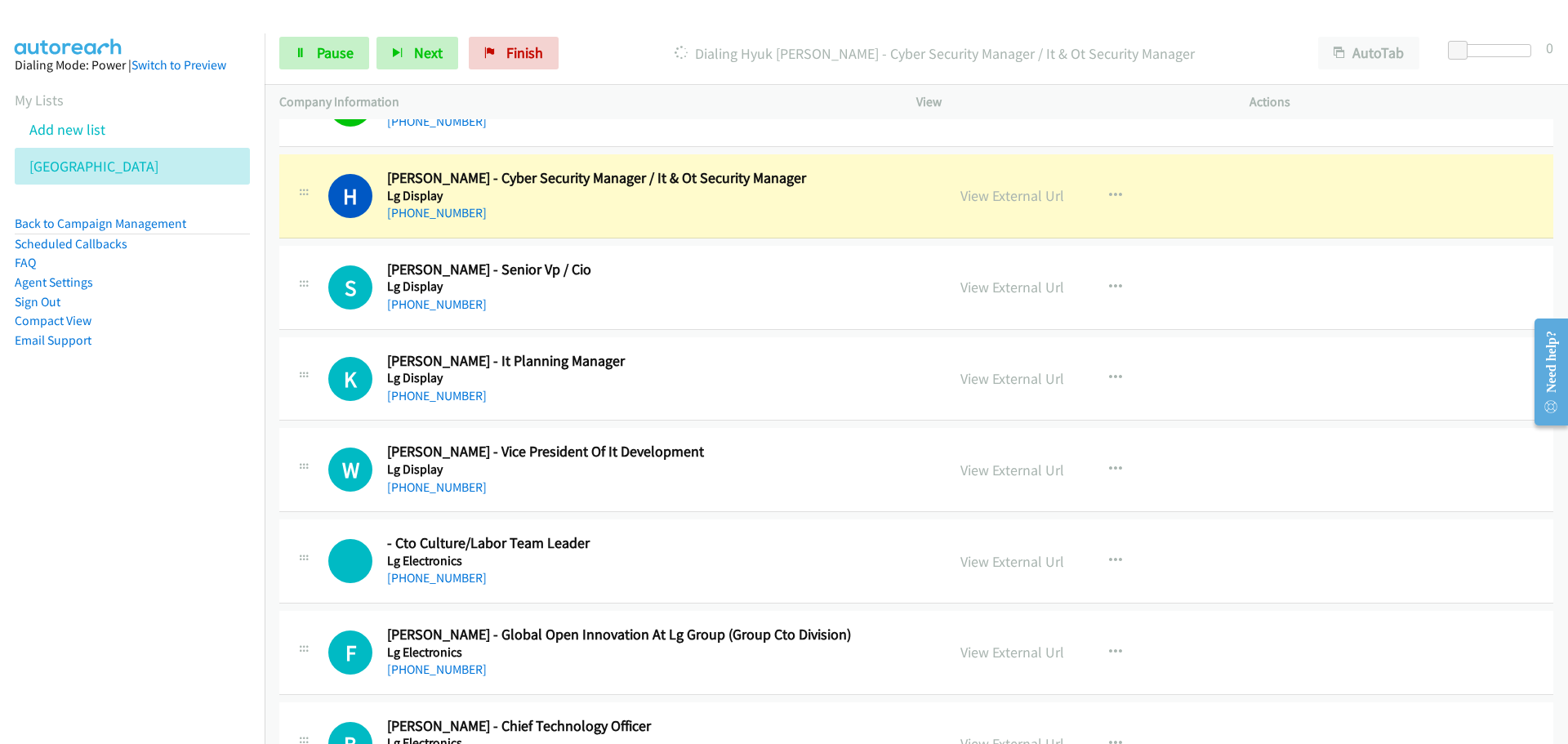
scroll to position [16824, 0]
click at [991, 195] on link "View External Url" at bounding box center [1012, 195] width 103 height 19
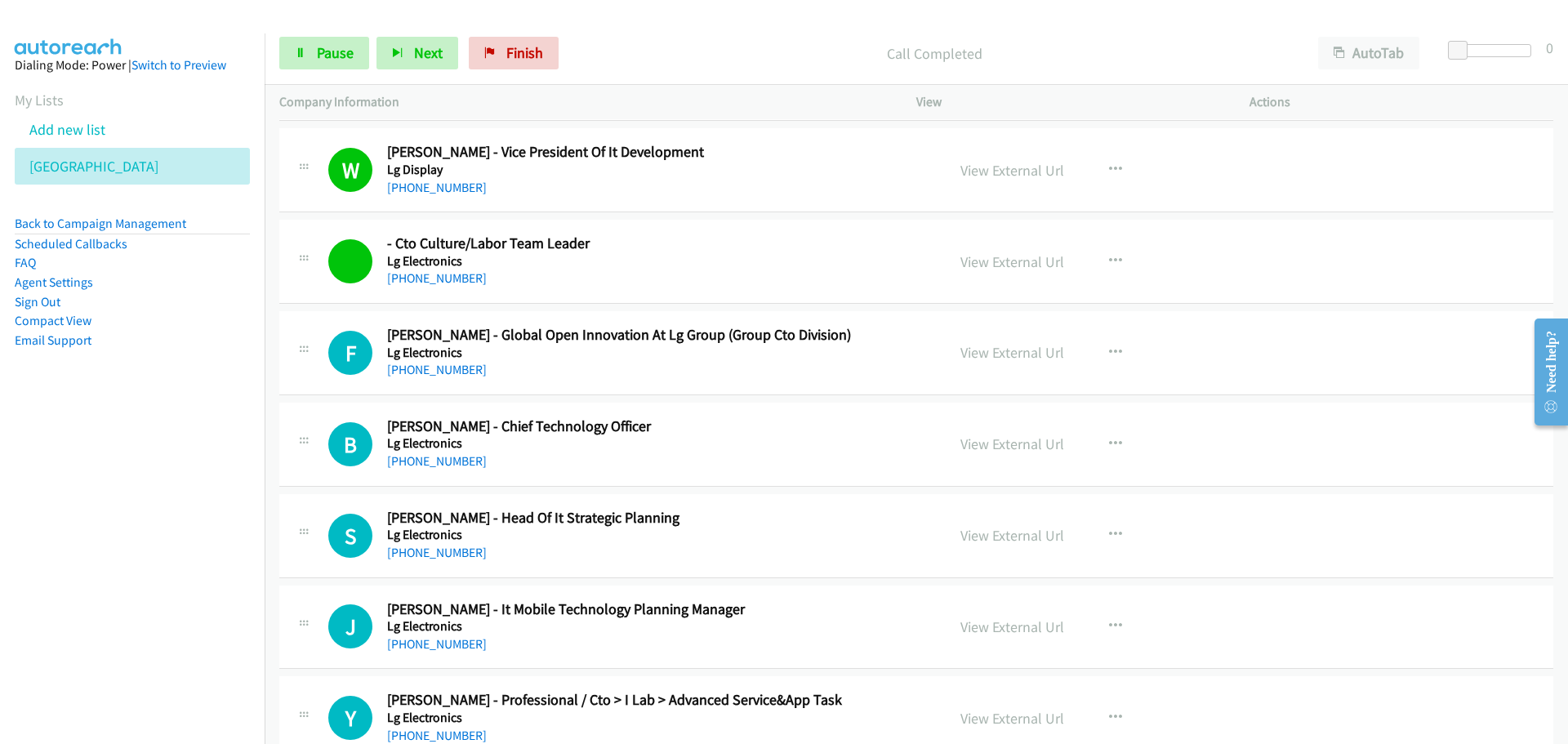
scroll to position [17232, 0]
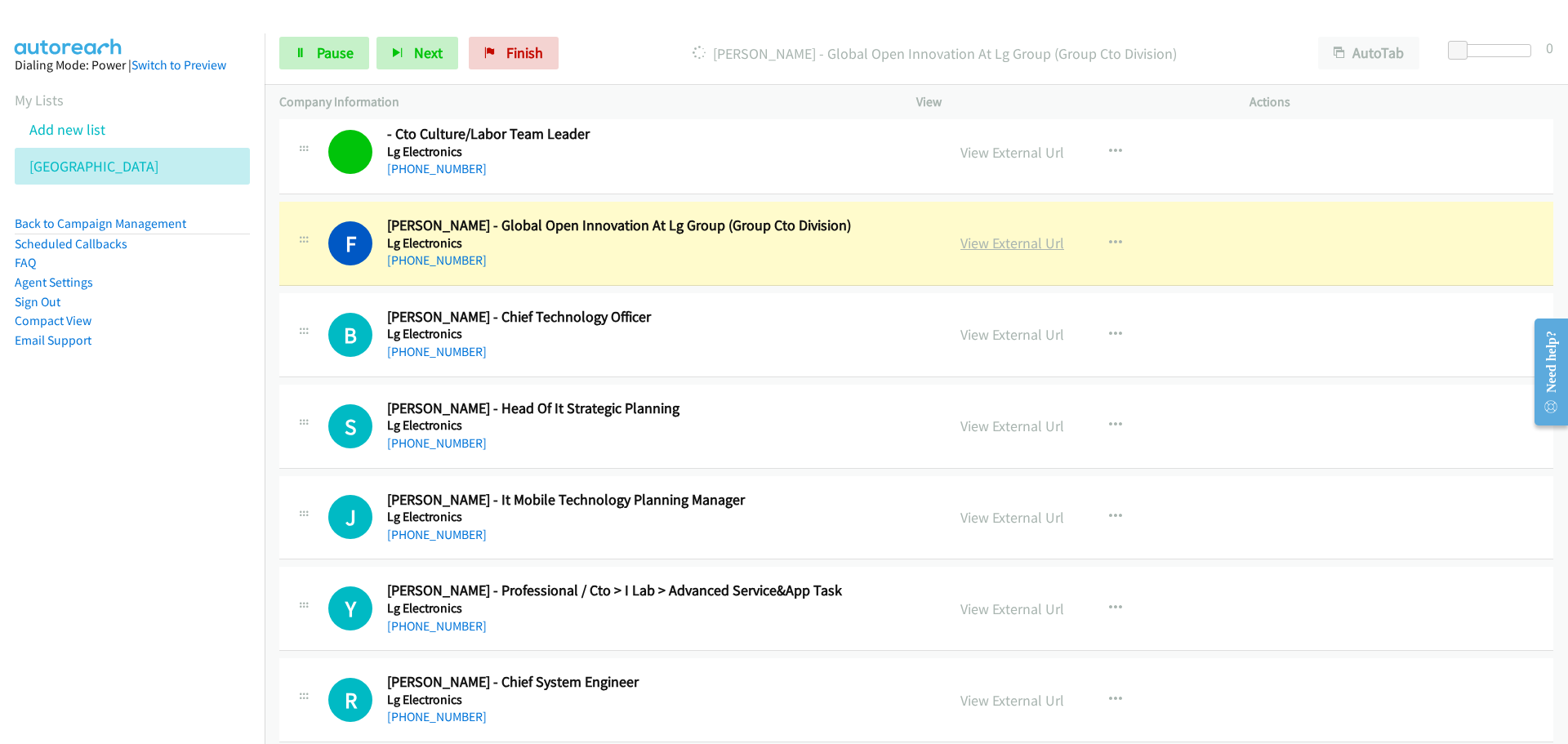
click at [988, 249] on link "View External Url" at bounding box center [1012, 242] width 103 height 19
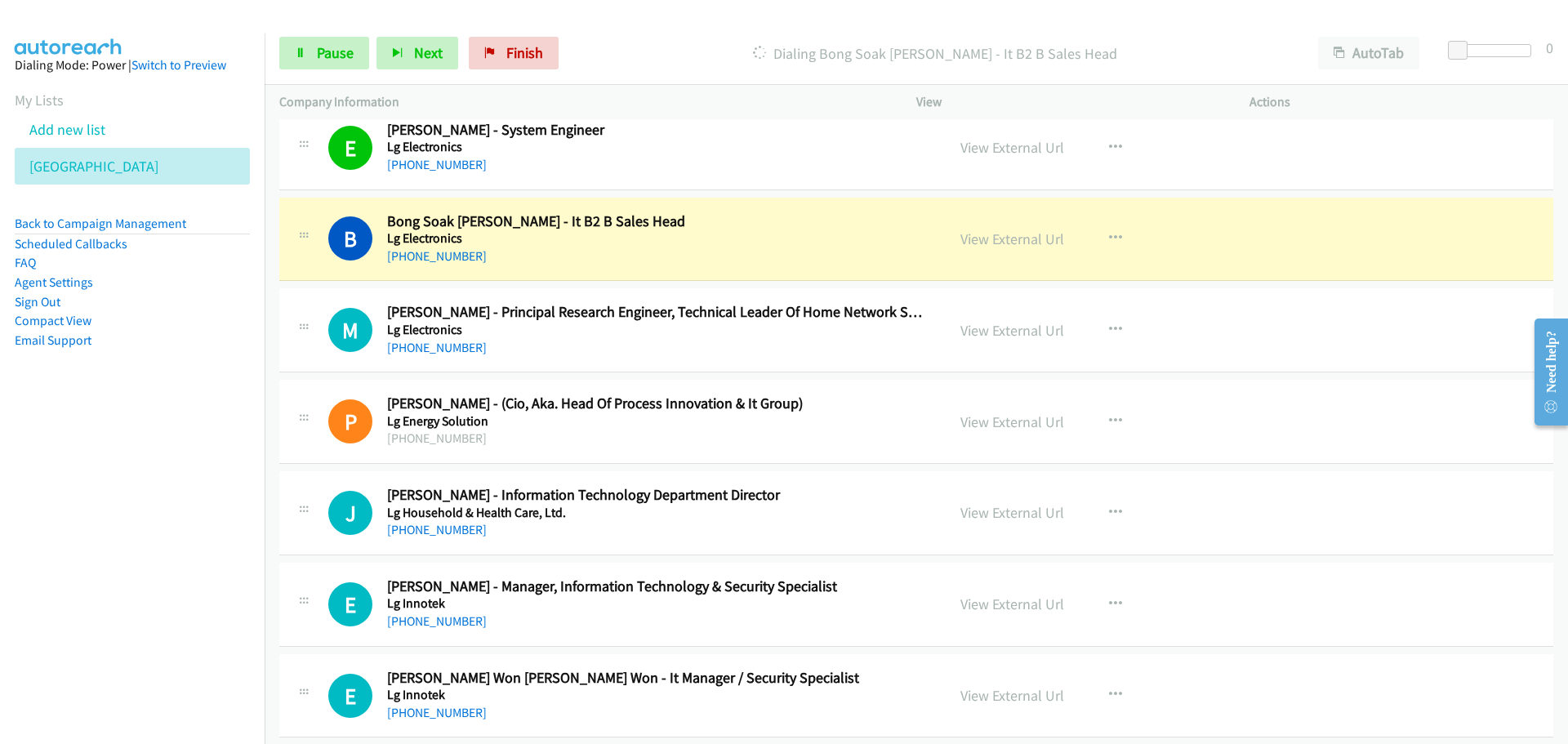
scroll to position [18049, 0]
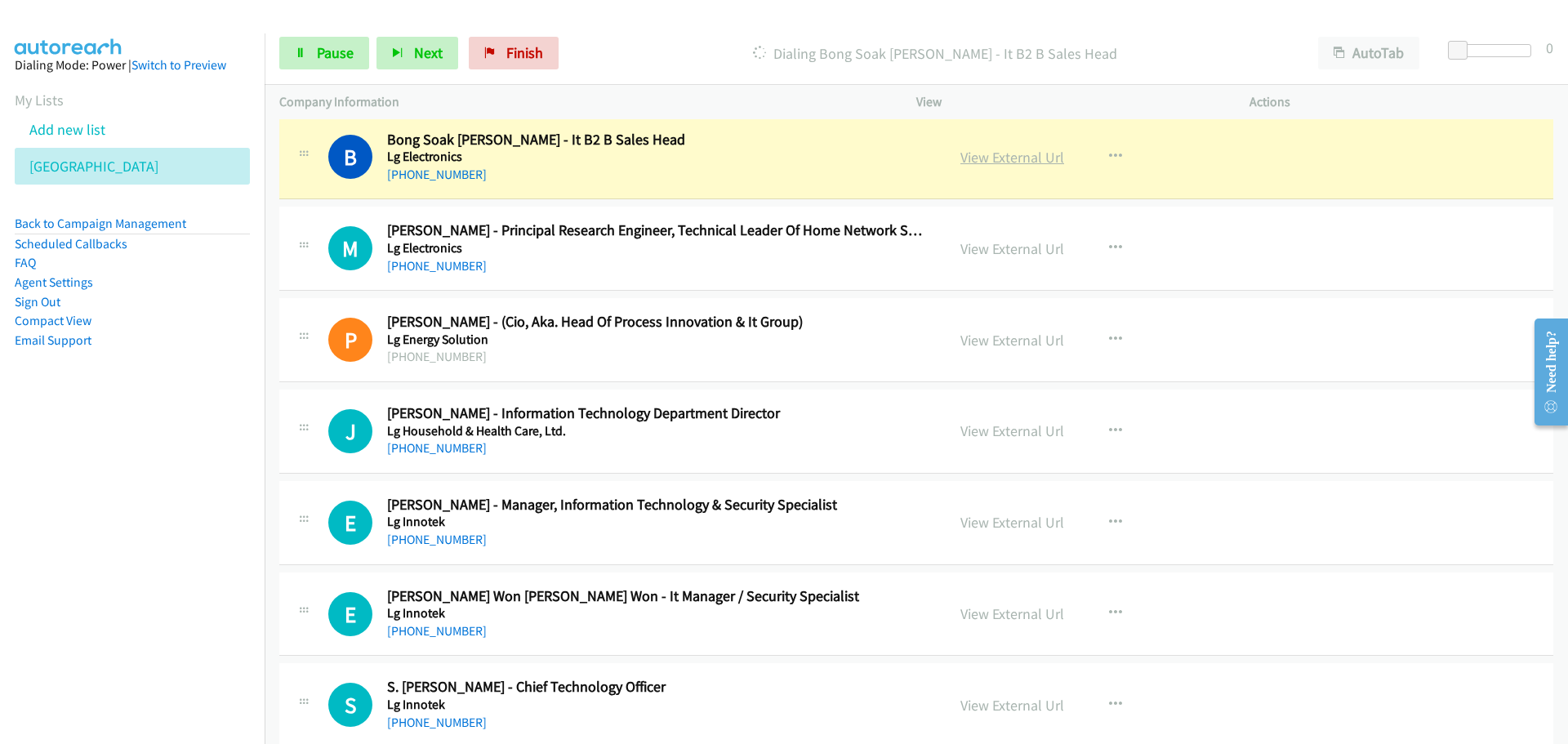
click at [1028, 164] on link "View External Url" at bounding box center [1012, 157] width 103 height 19
click at [333, 63] on link "Pause" at bounding box center [325, 53] width 90 height 33
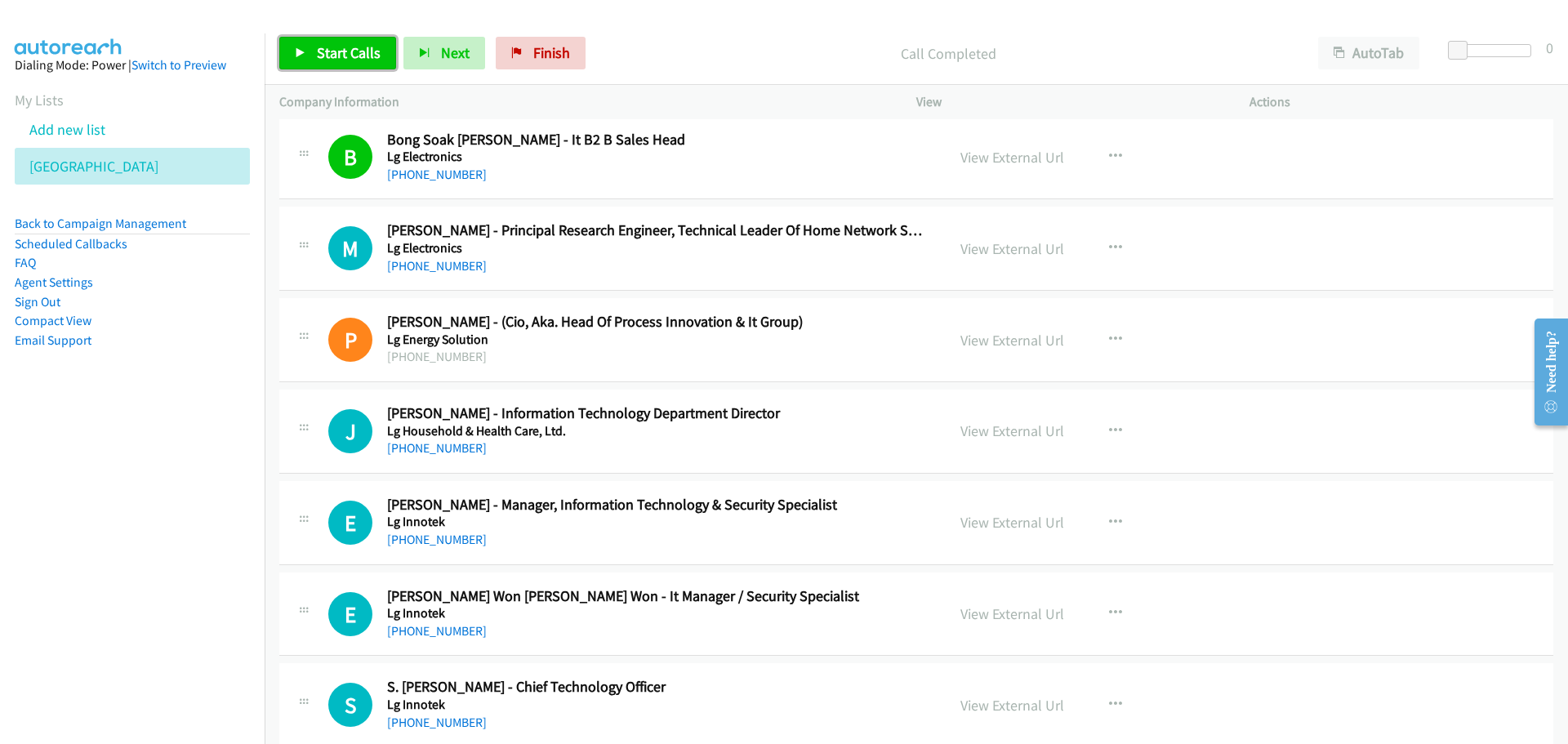
click at [332, 42] on link "Start Calls" at bounding box center [338, 53] width 117 height 33
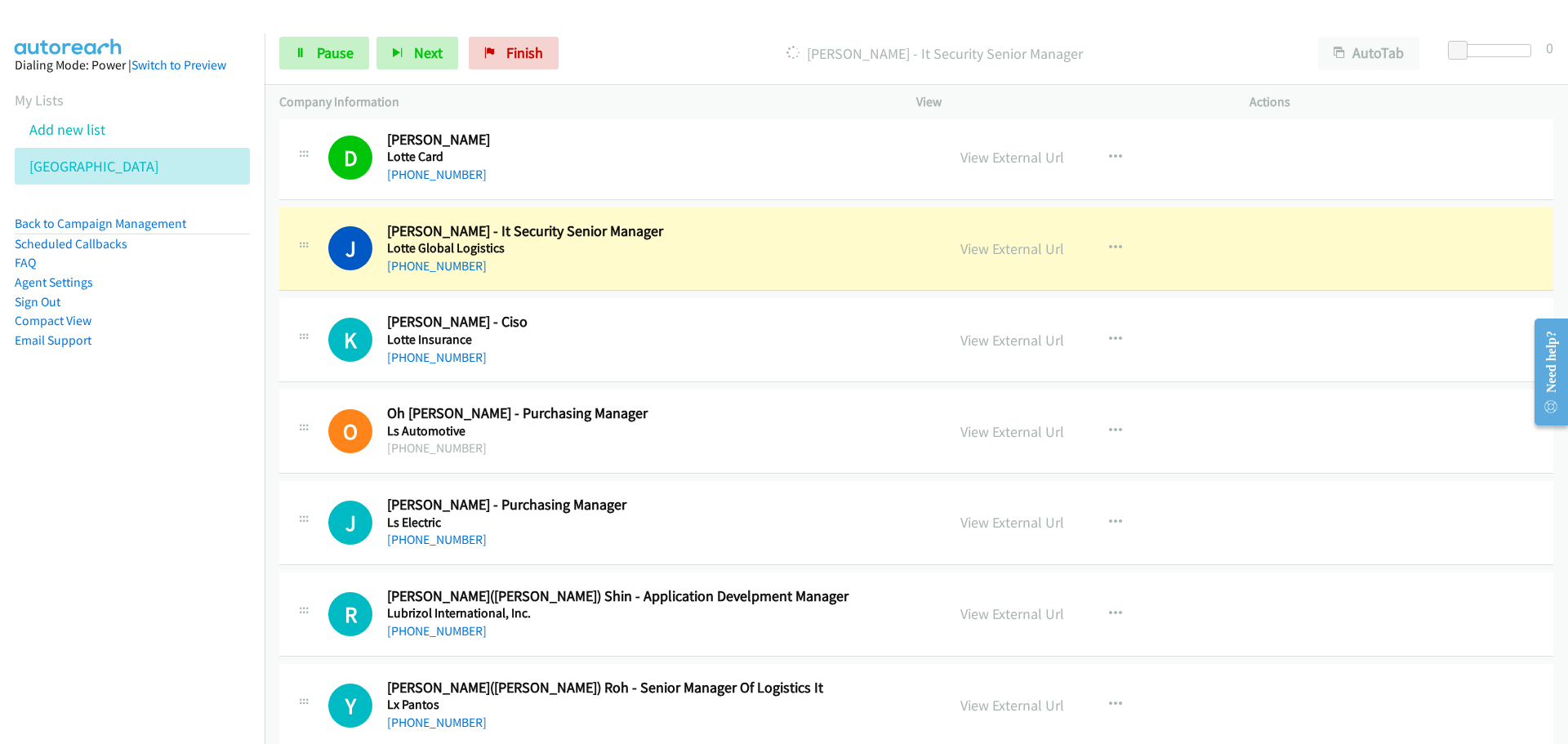
scroll to position [19438, 0]
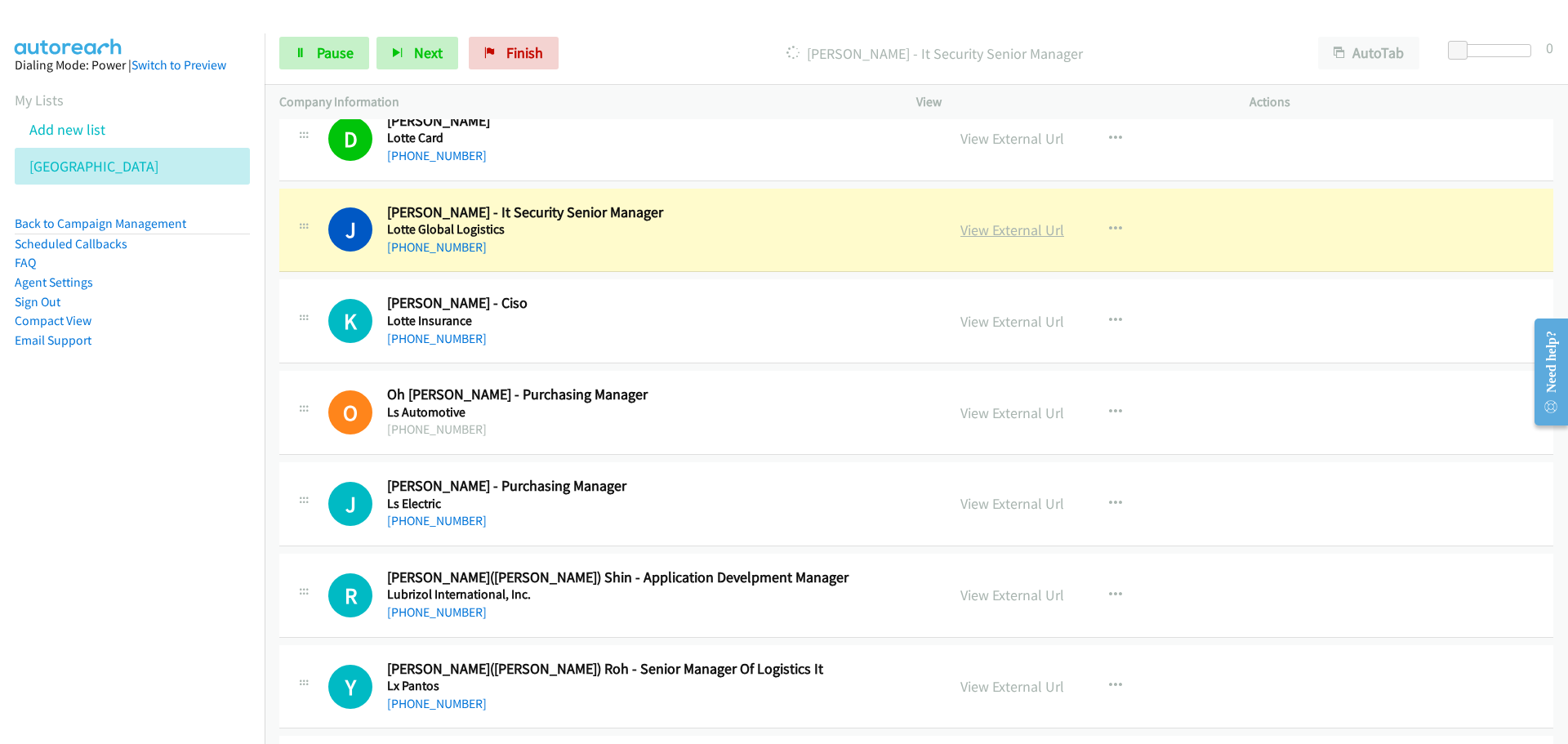
click at [992, 233] on link "View External Url" at bounding box center [1012, 229] width 103 height 19
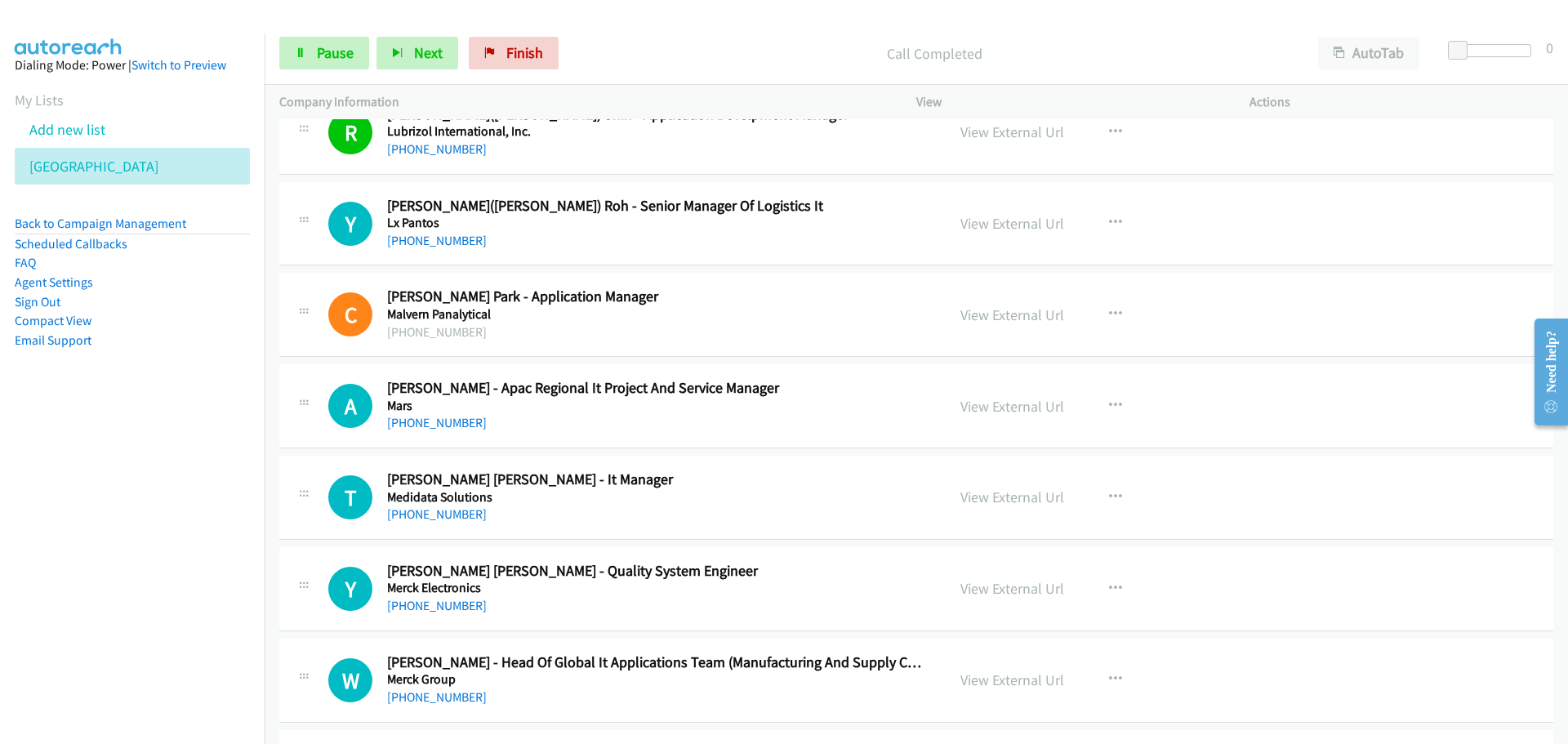
scroll to position [19928, 0]
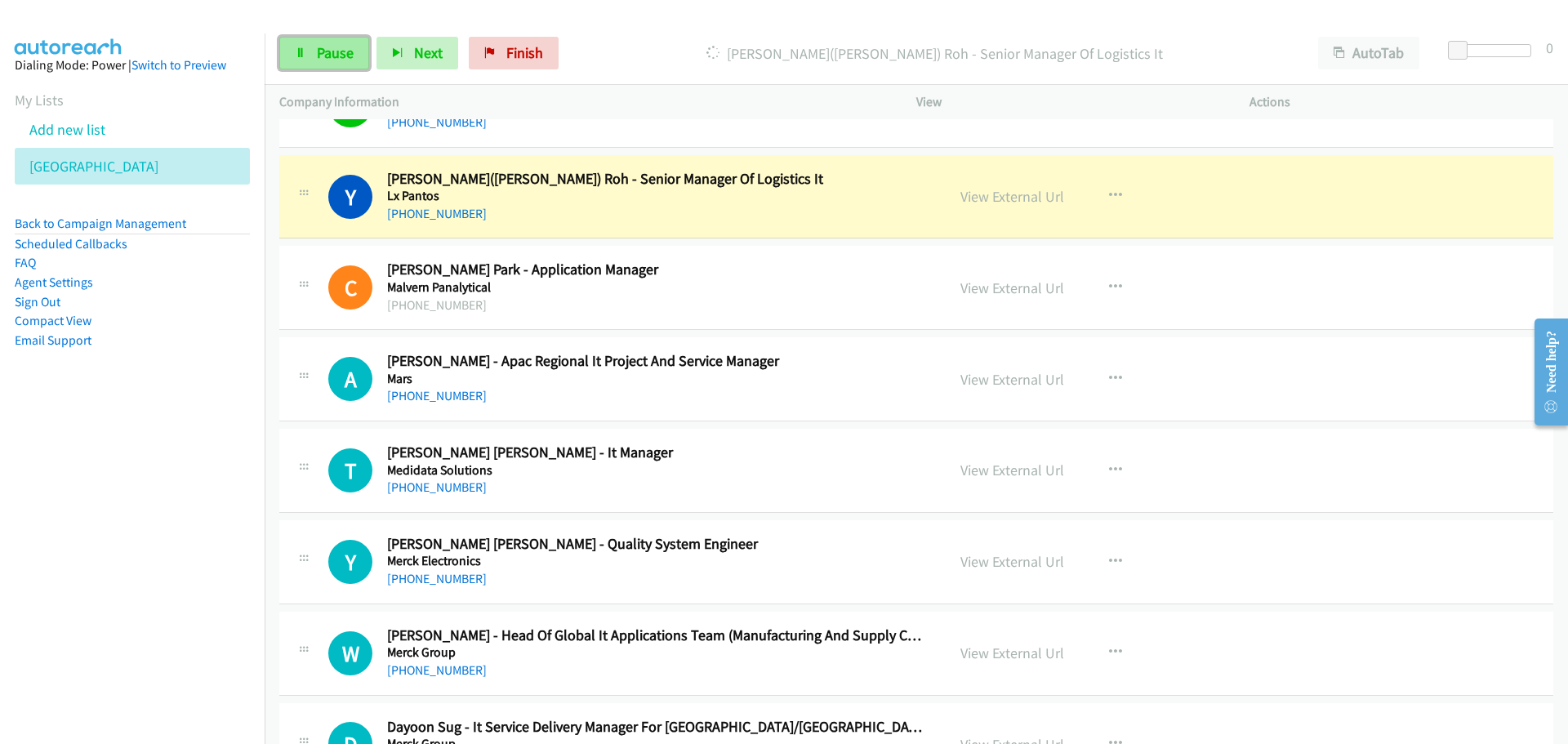
click at [336, 65] on link "Pause" at bounding box center [325, 53] width 90 height 33
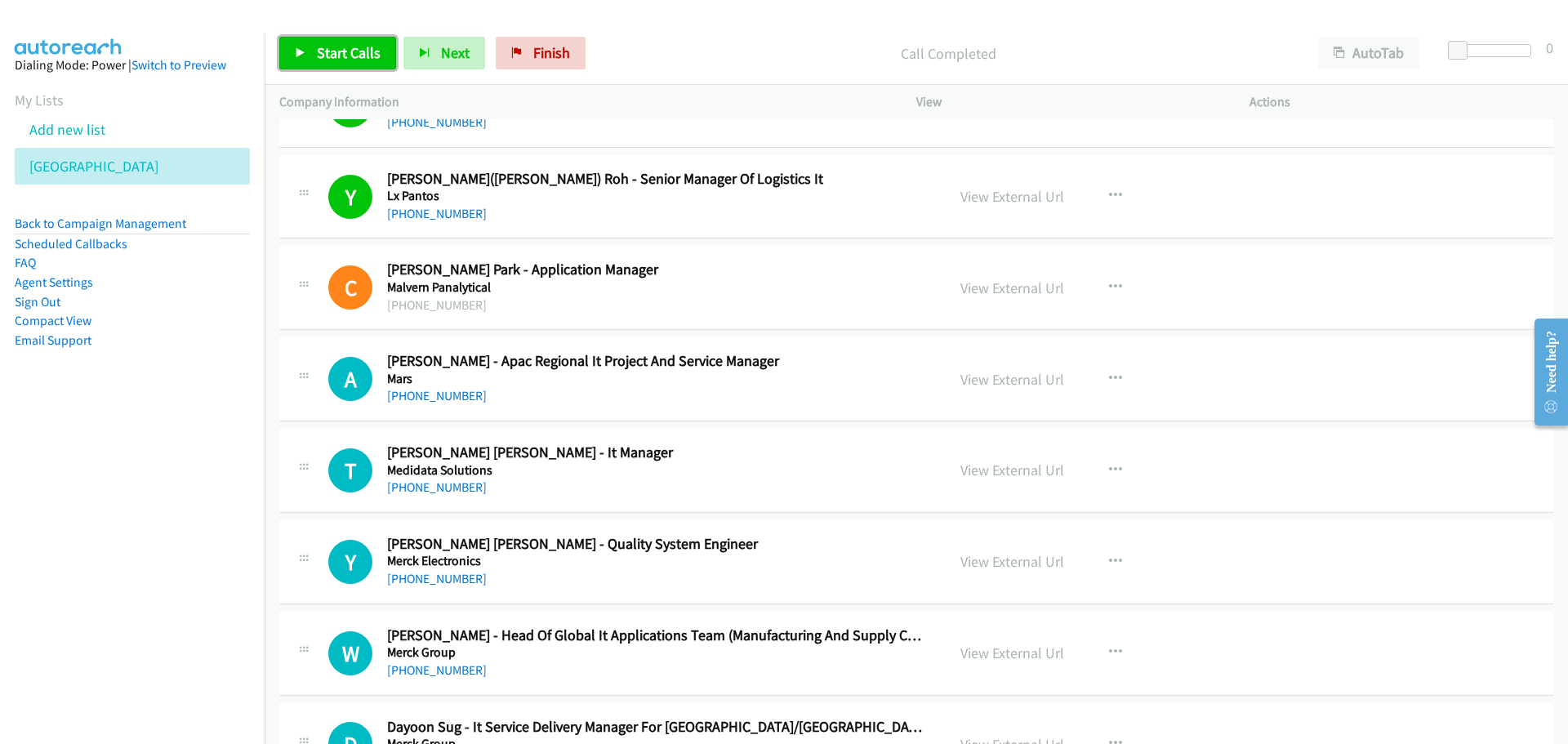
click at [331, 37] on link "Start Calls" at bounding box center [338, 53] width 117 height 33
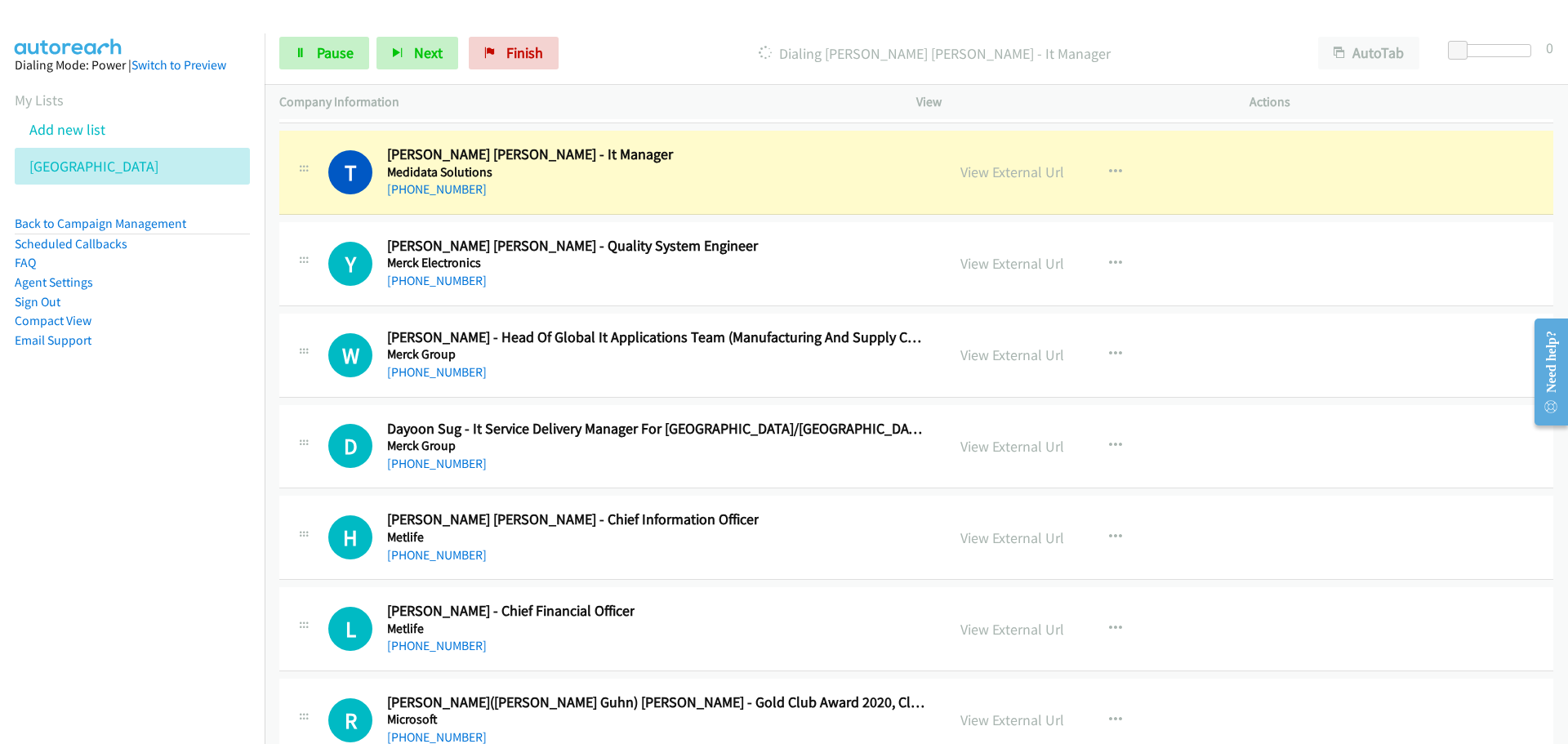
scroll to position [20254, 0]
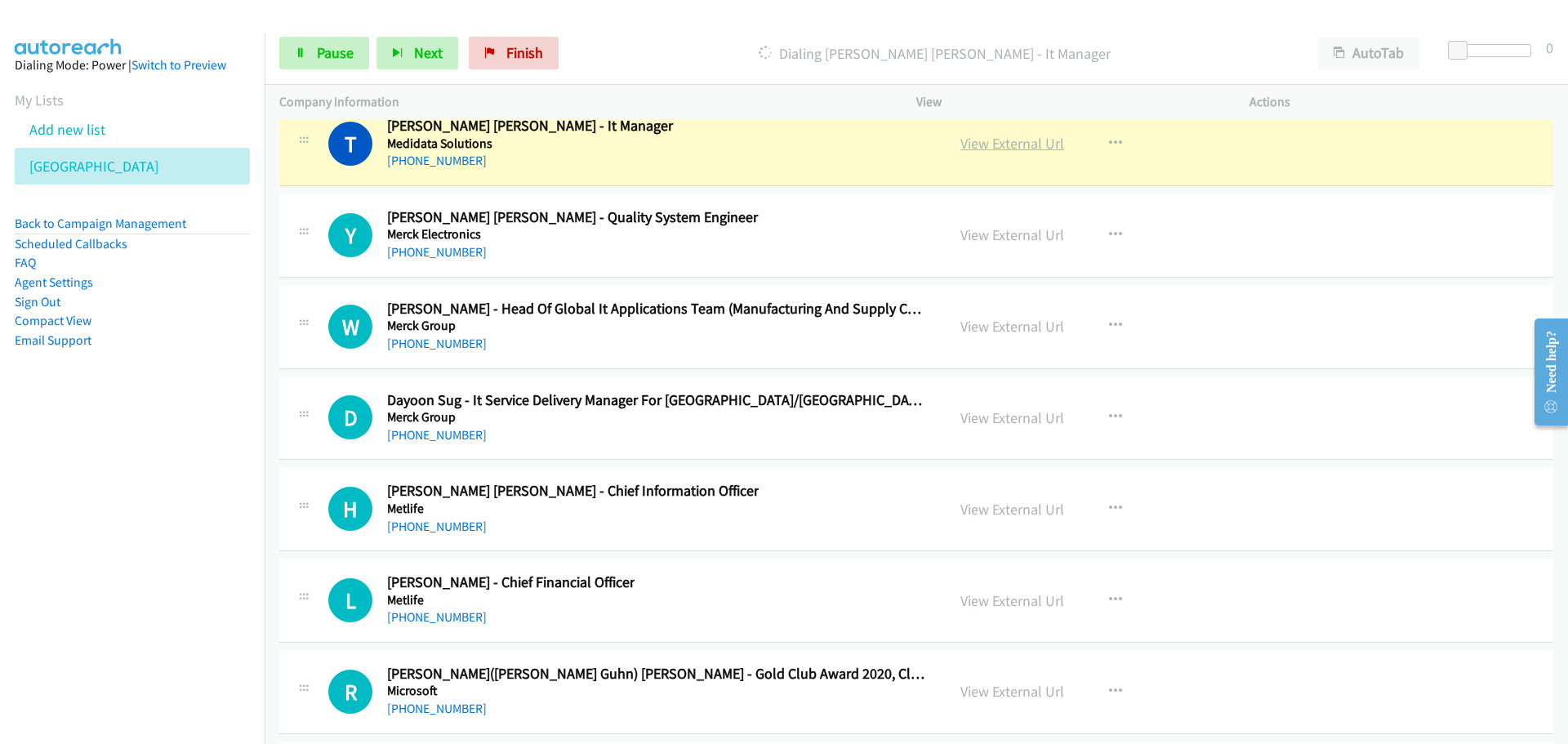
click at [1030, 150] on link "View External Url" at bounding box center [1012, 142] width 103 height 19
click at [314, 51] on link "Pause" at bounding box center [325, 53] width 90 height 33
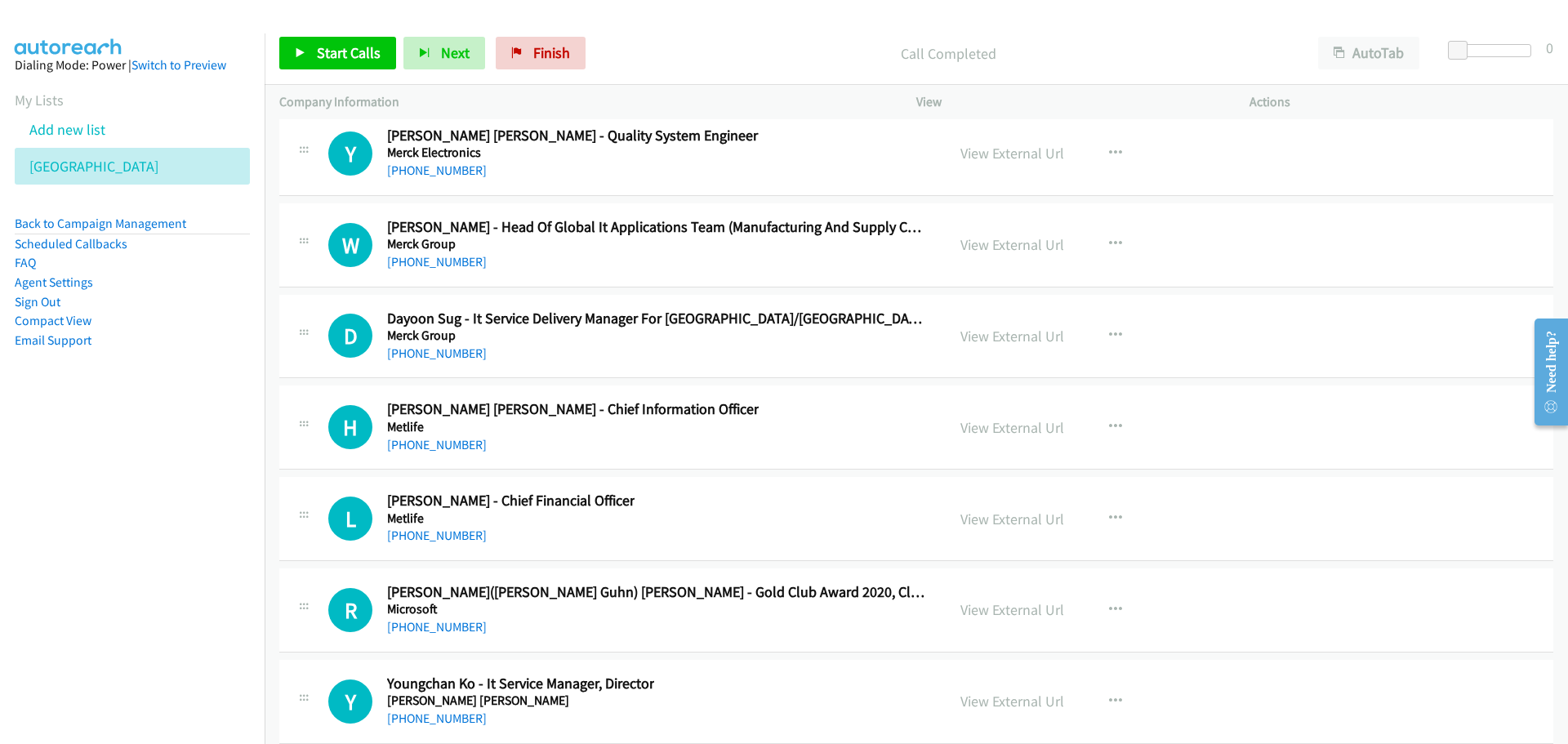
scroll to position [20418, 0]
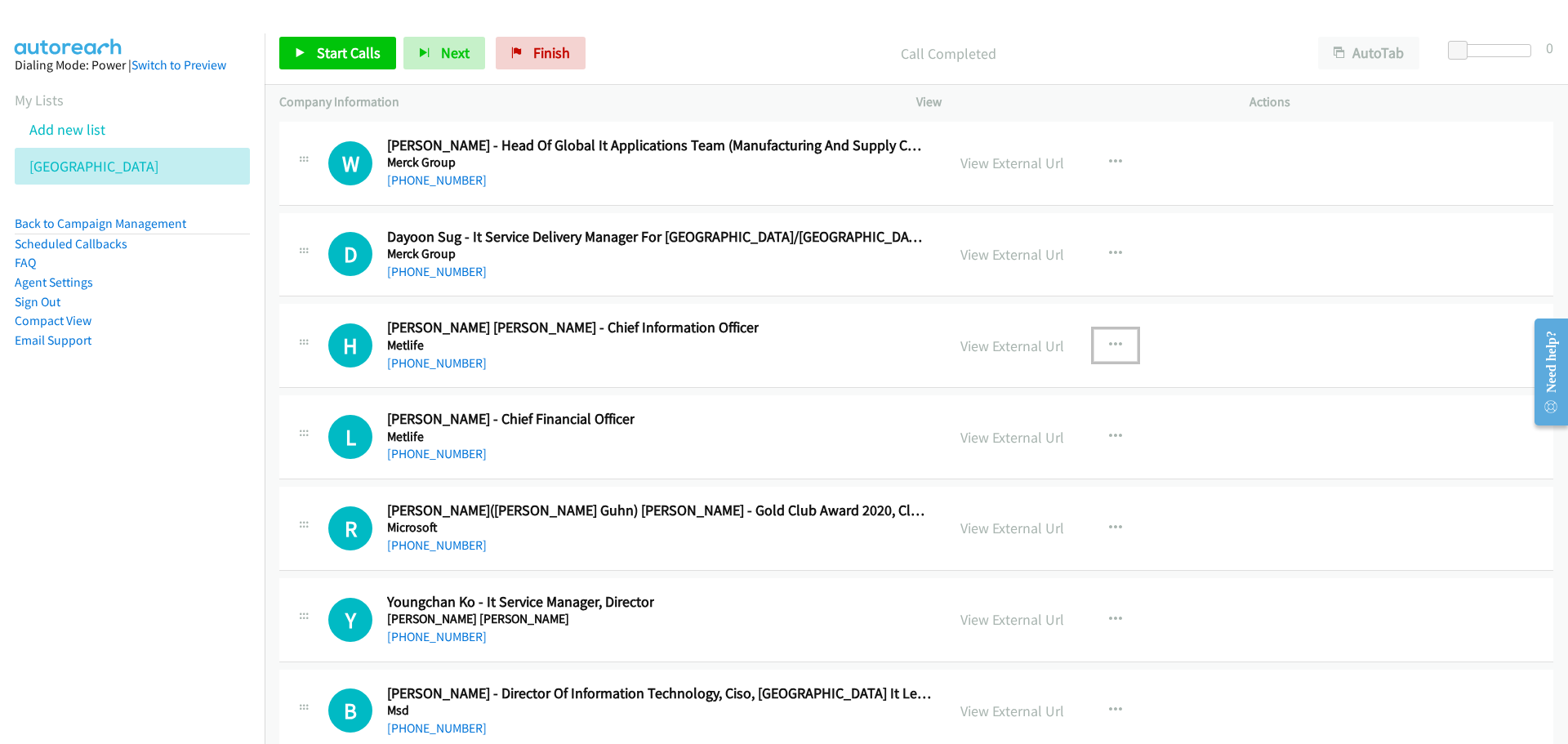
click at [1111, 346] on icon "button" at bounding box center [1115, 345] width 13 height 13
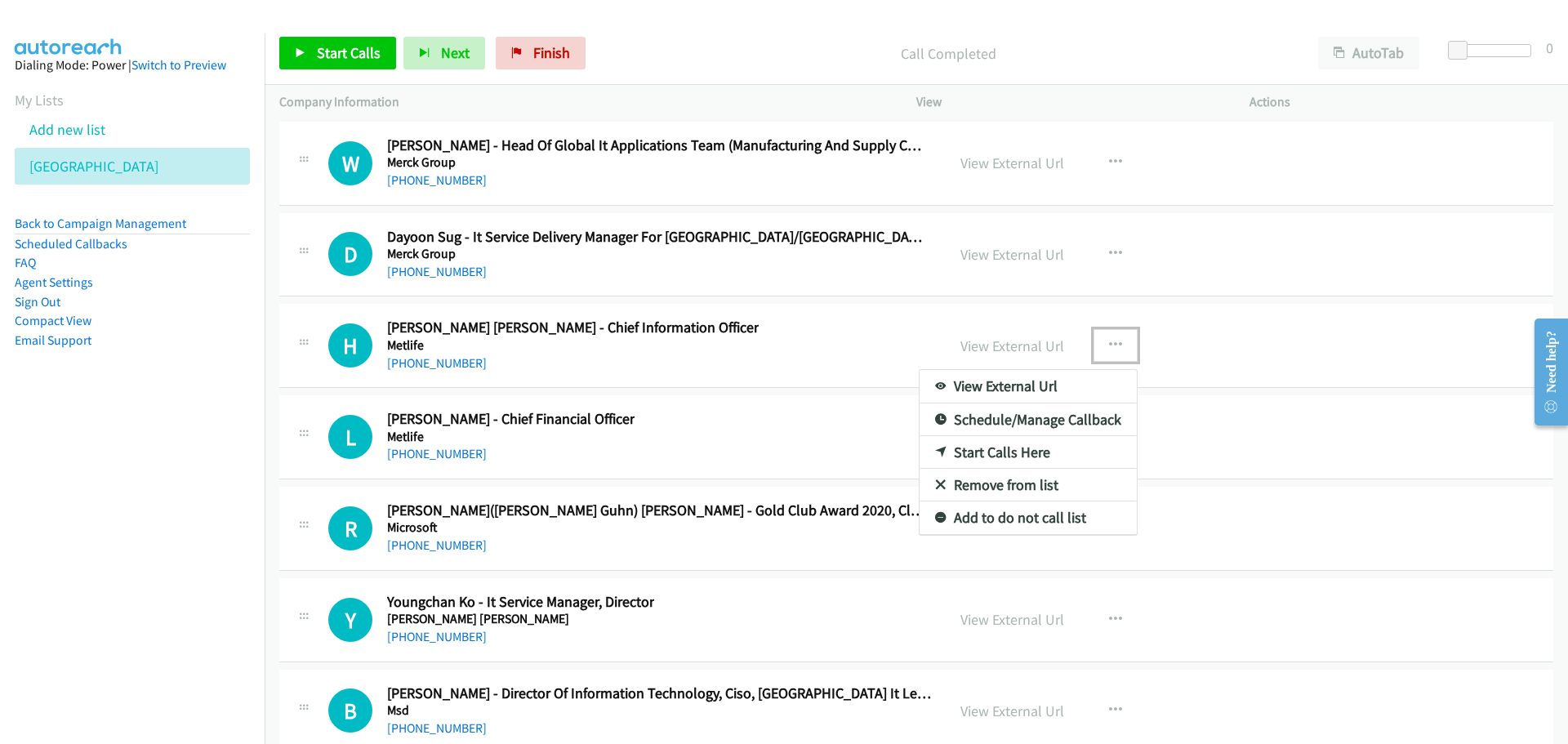
click at [960, 448] on link "Start Calls Here" at bounding box center [1029, 452] width 218 height 33
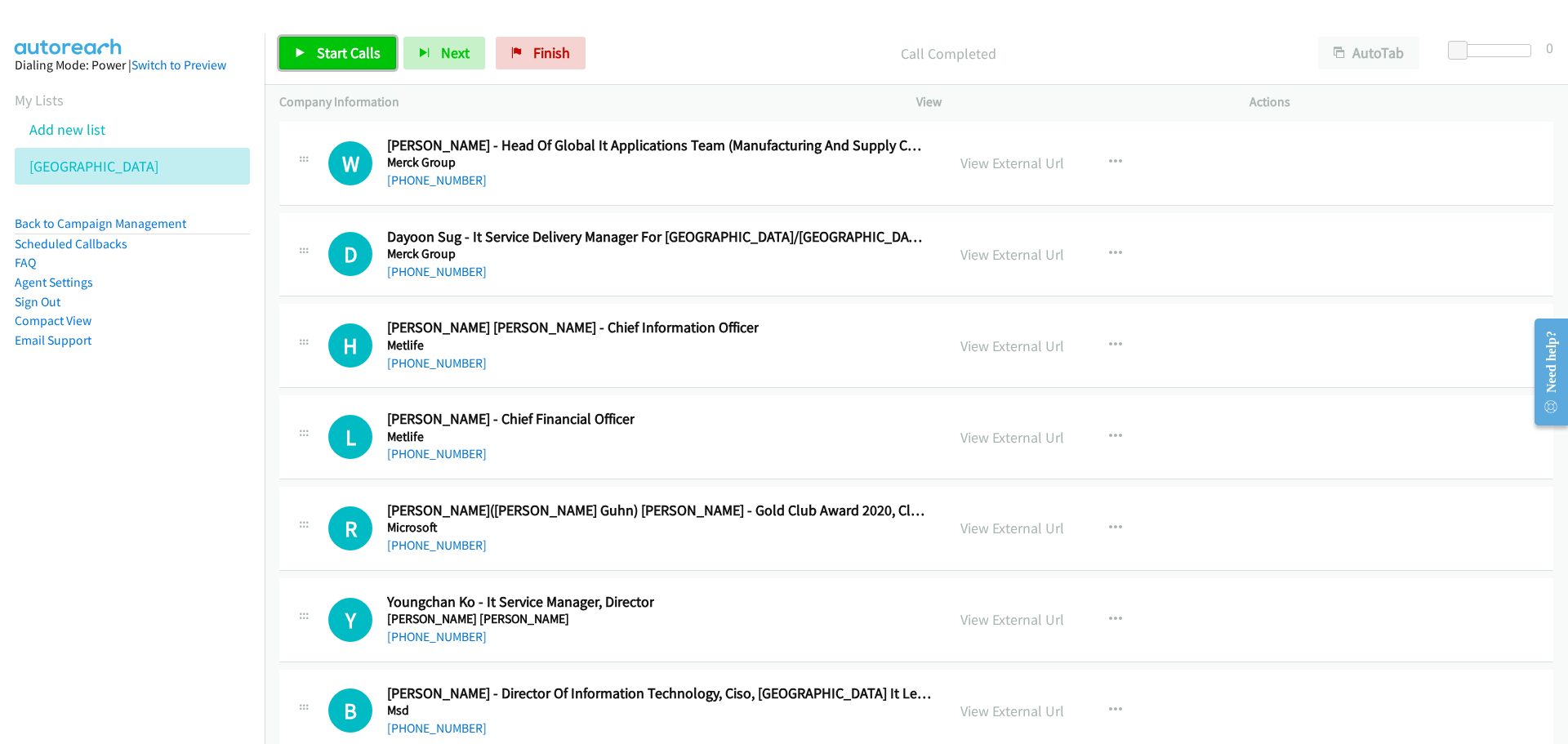
click at [319, 43] on link "Start Calls" at bounding box center [338, 53] width 117 height 33
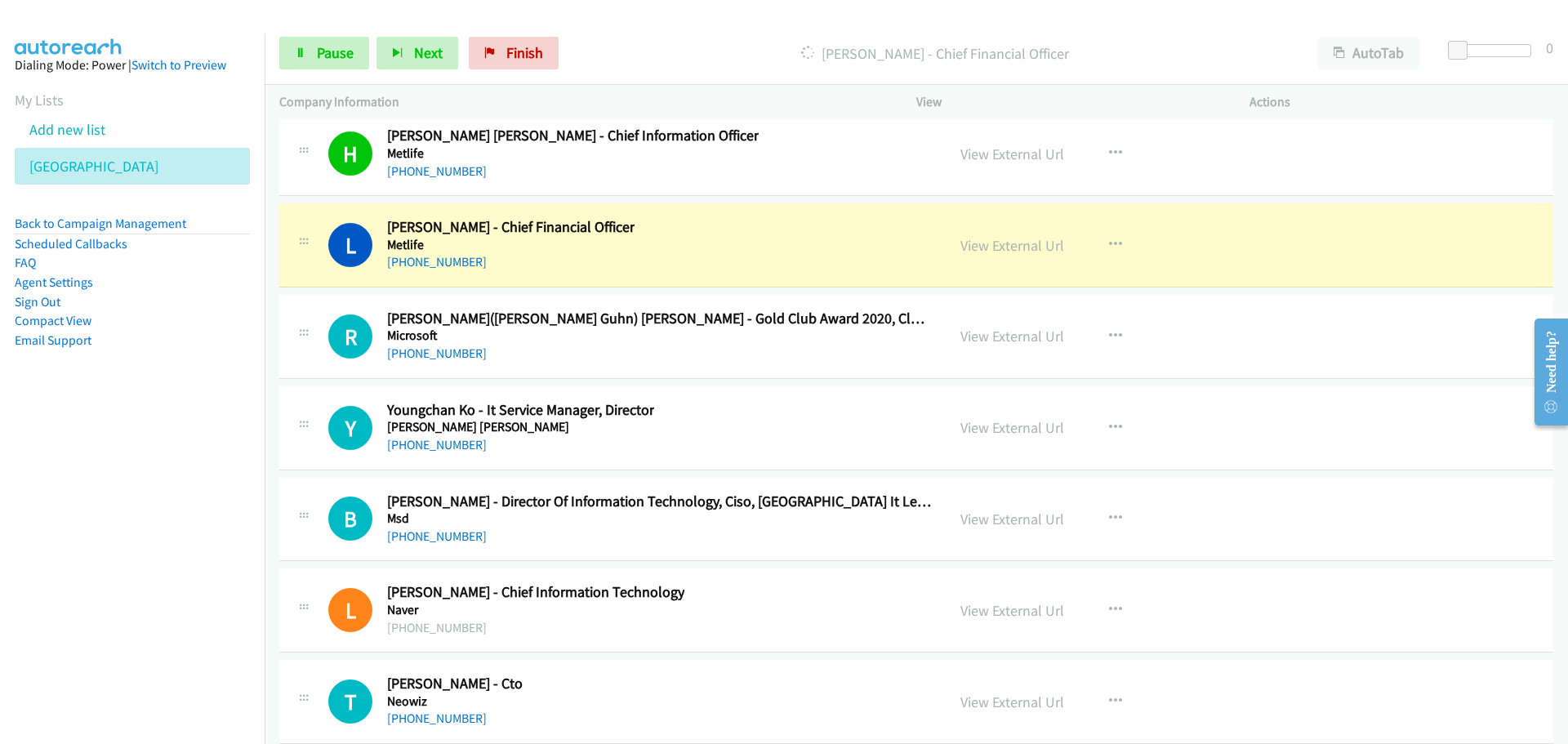
scroll to position [20581, 0]
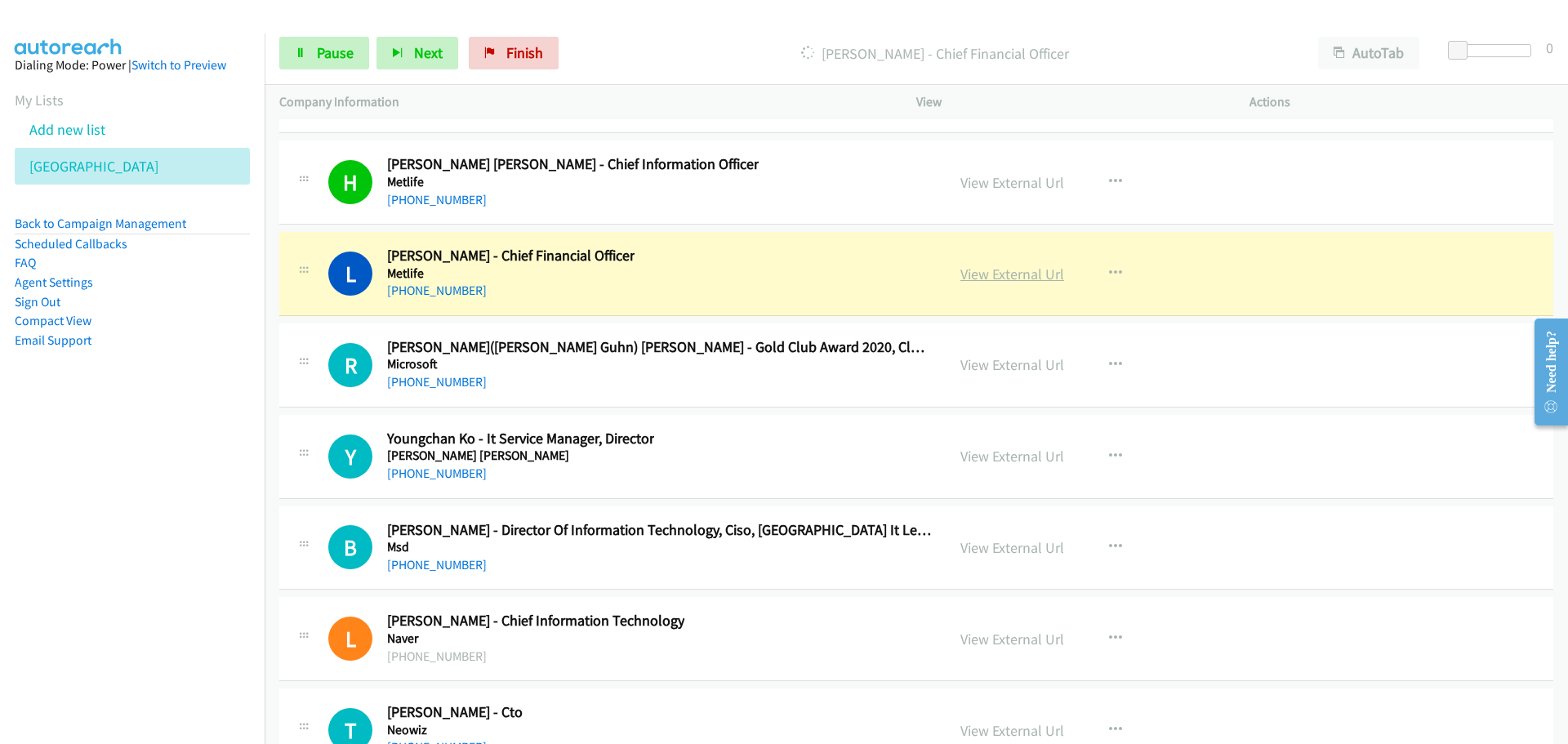
click at [998, 271] on link "View External Url" at bounding box center [1012, 273] width 103 height 19
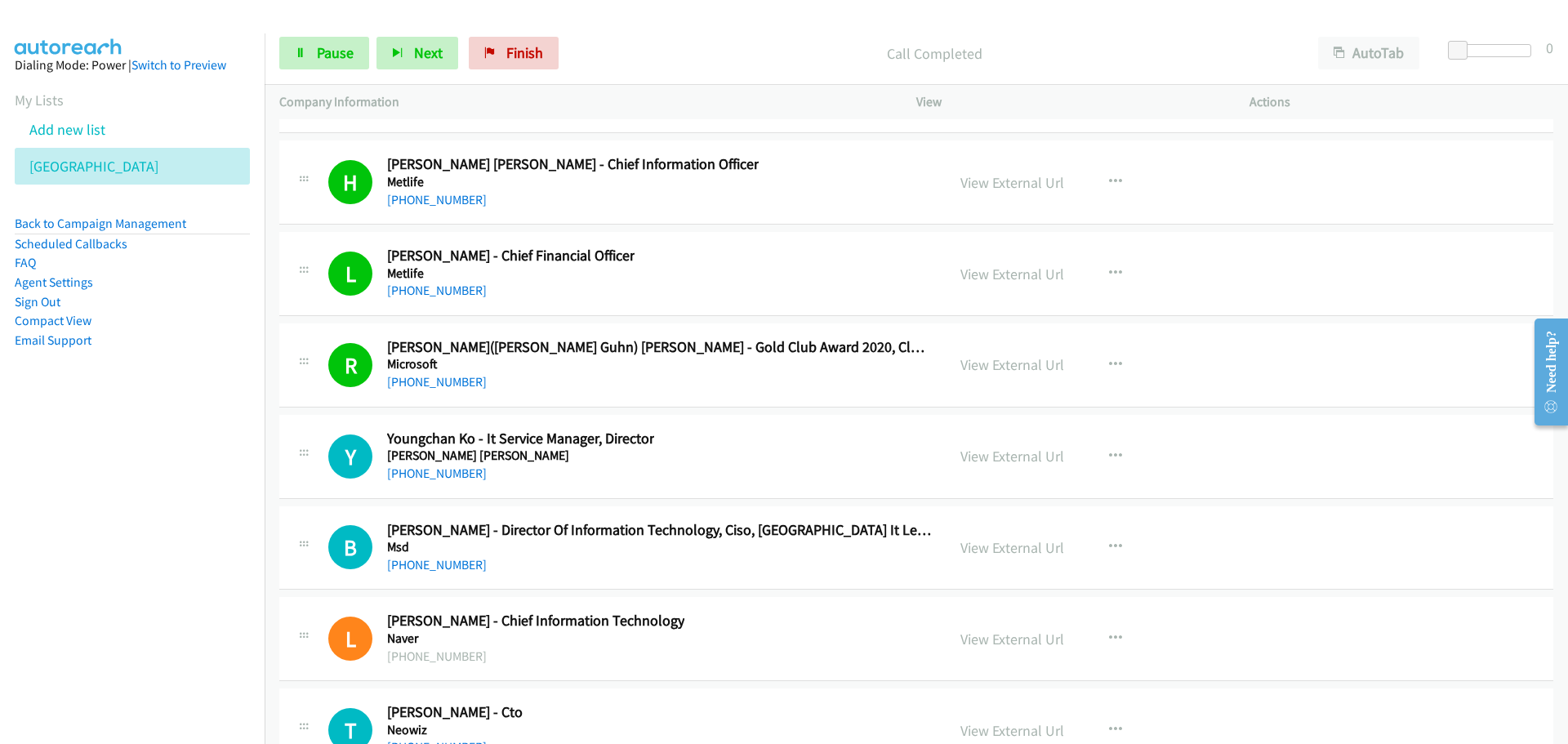
scroll to position [20663, 0]
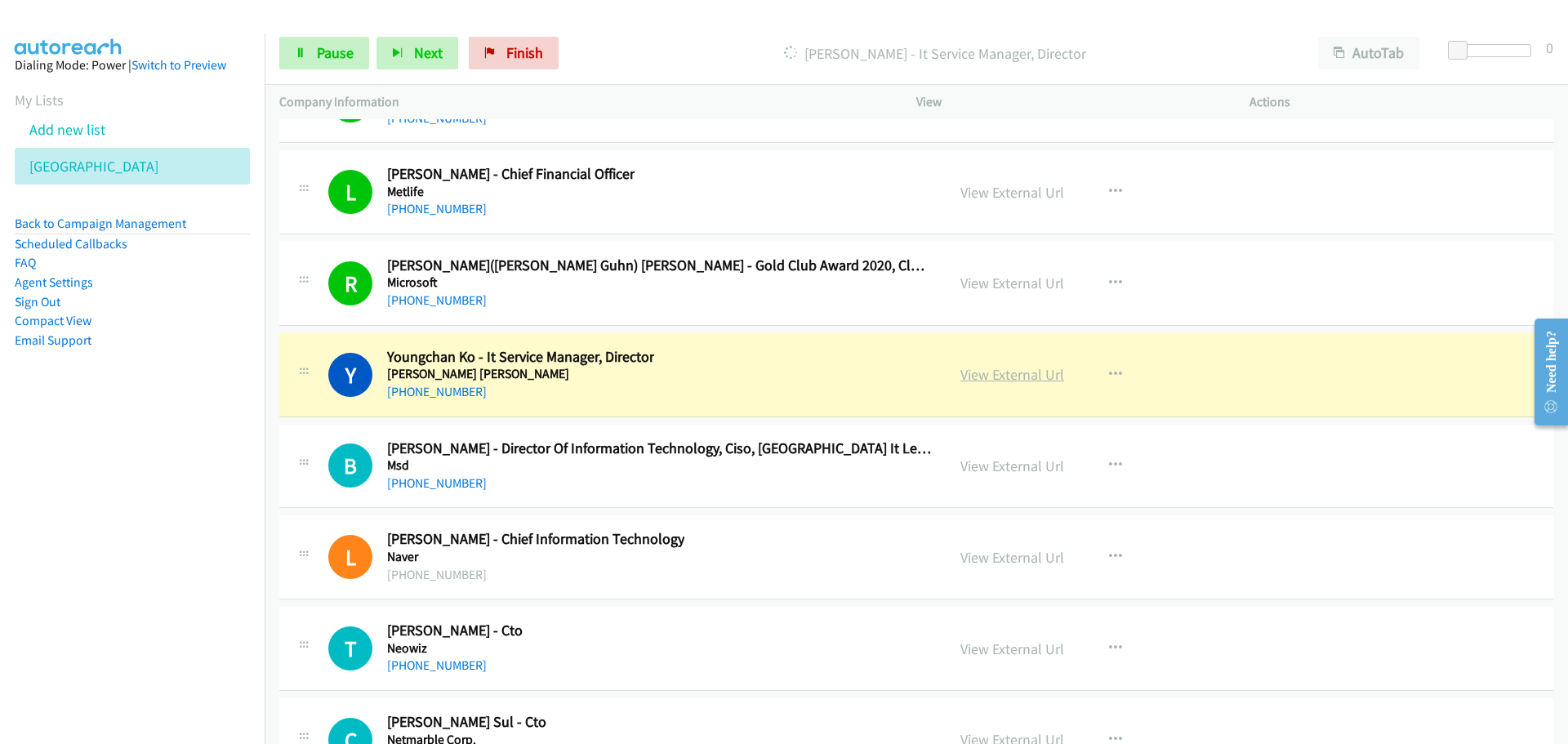
click at [1013, 377] on link "View External Url" at bounding box center [1012, 374] width 103 height 19
click at [330, 48] on span "Pause" at bounding box center [335, 52] width 37 height 19
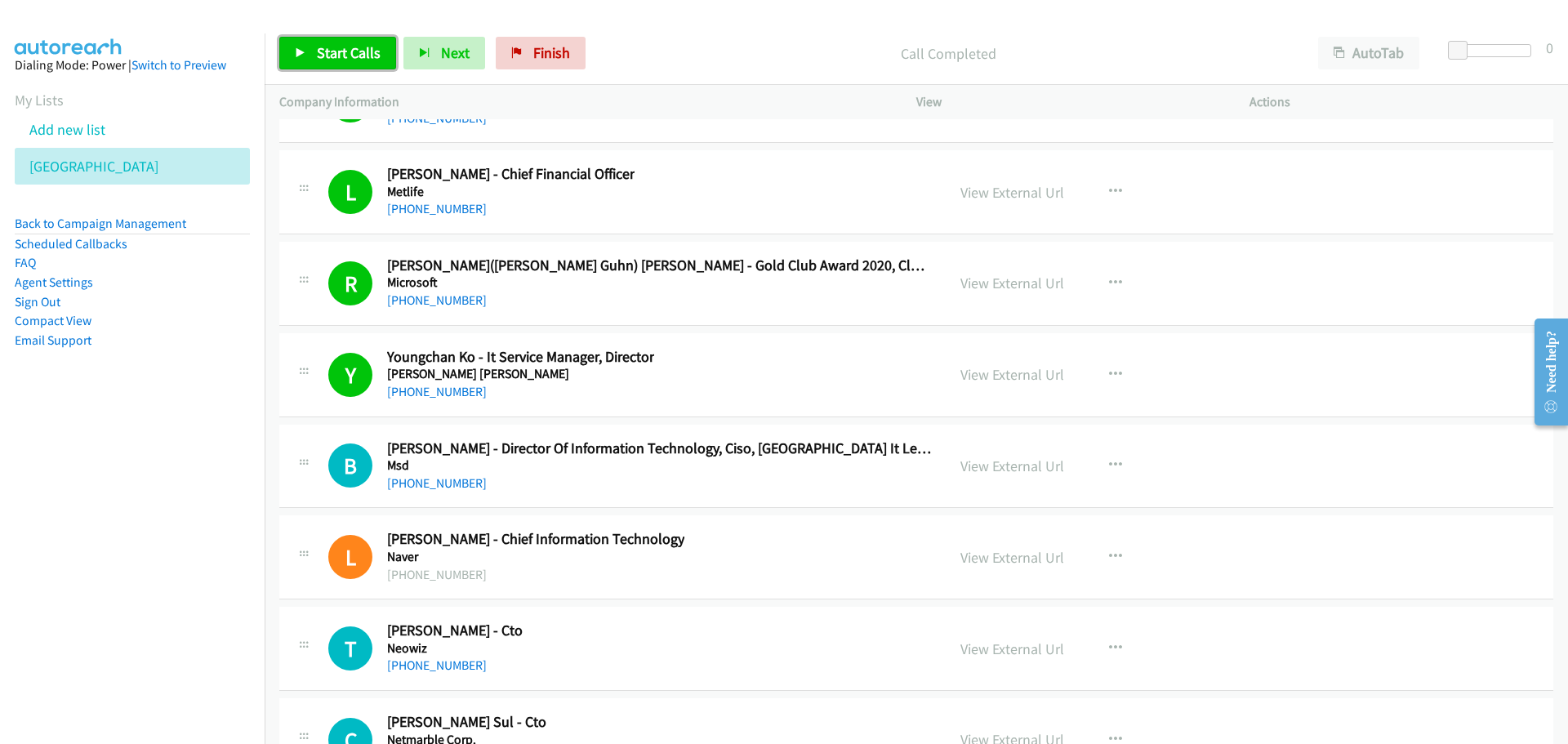
click at [356, 54] on span "Start Calls" at bounding box center [348, 52] width 64 height 19
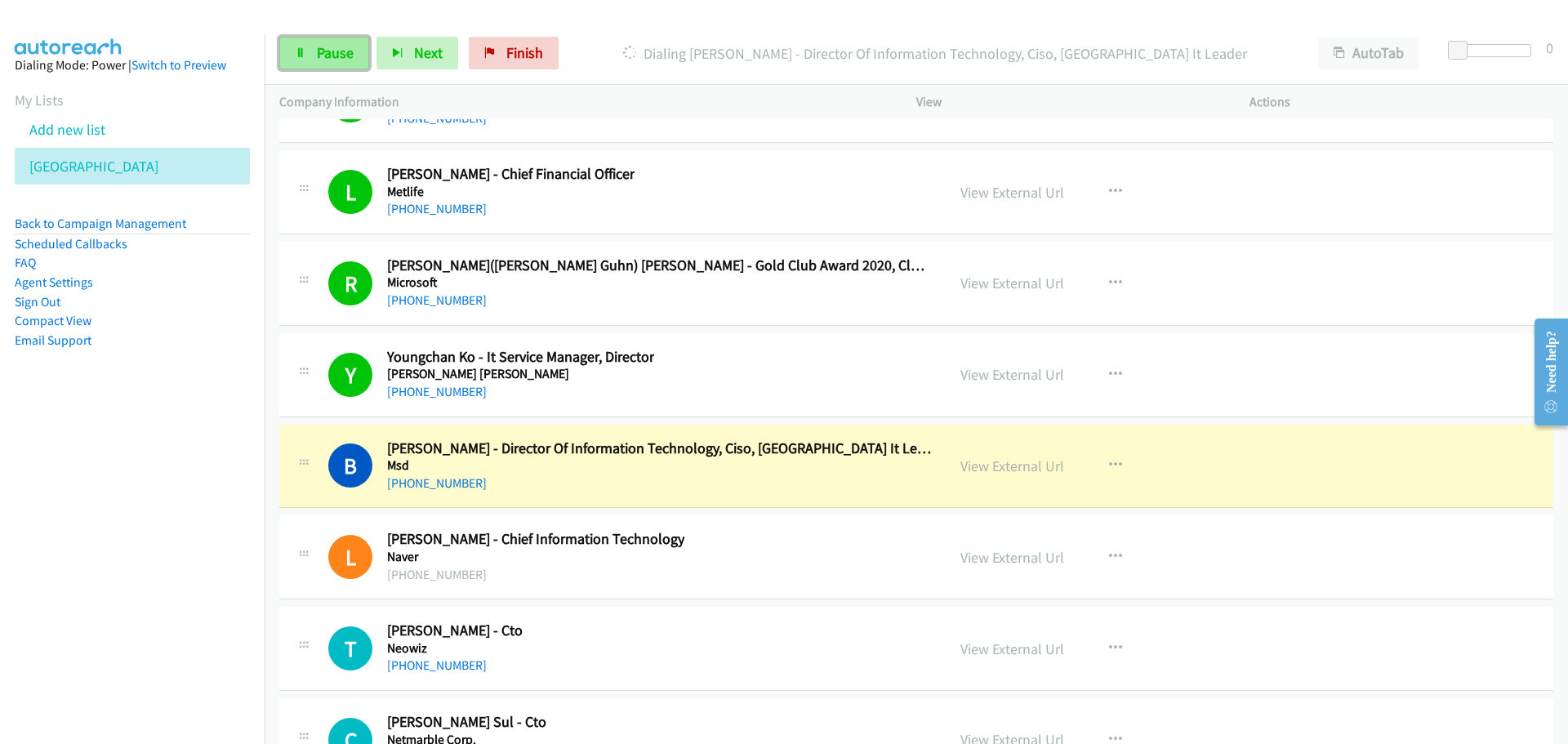
click at [338, 54] on span "Pause" at bounding box center [335, 52] width 37 height 19
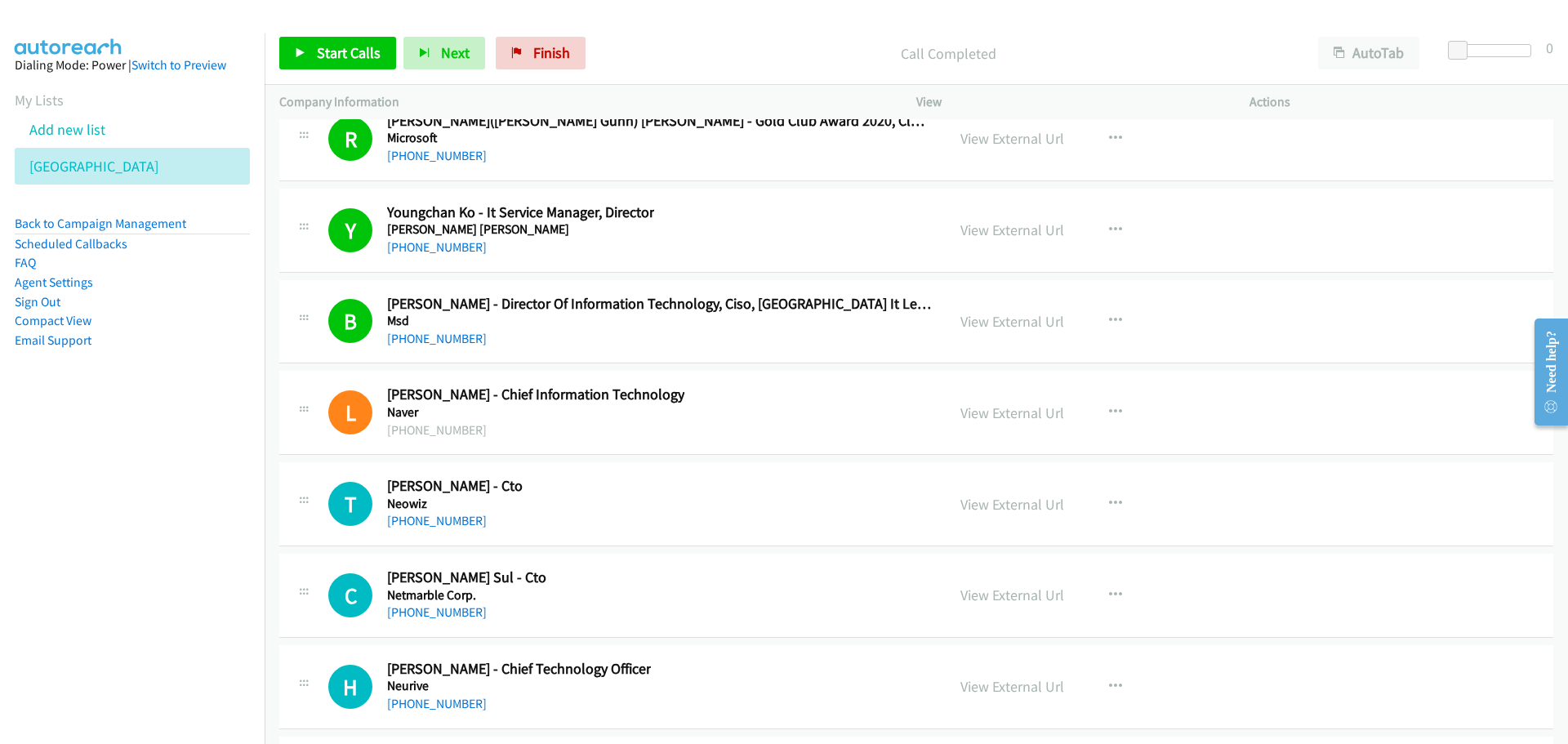
scroll to position [20826, 0]
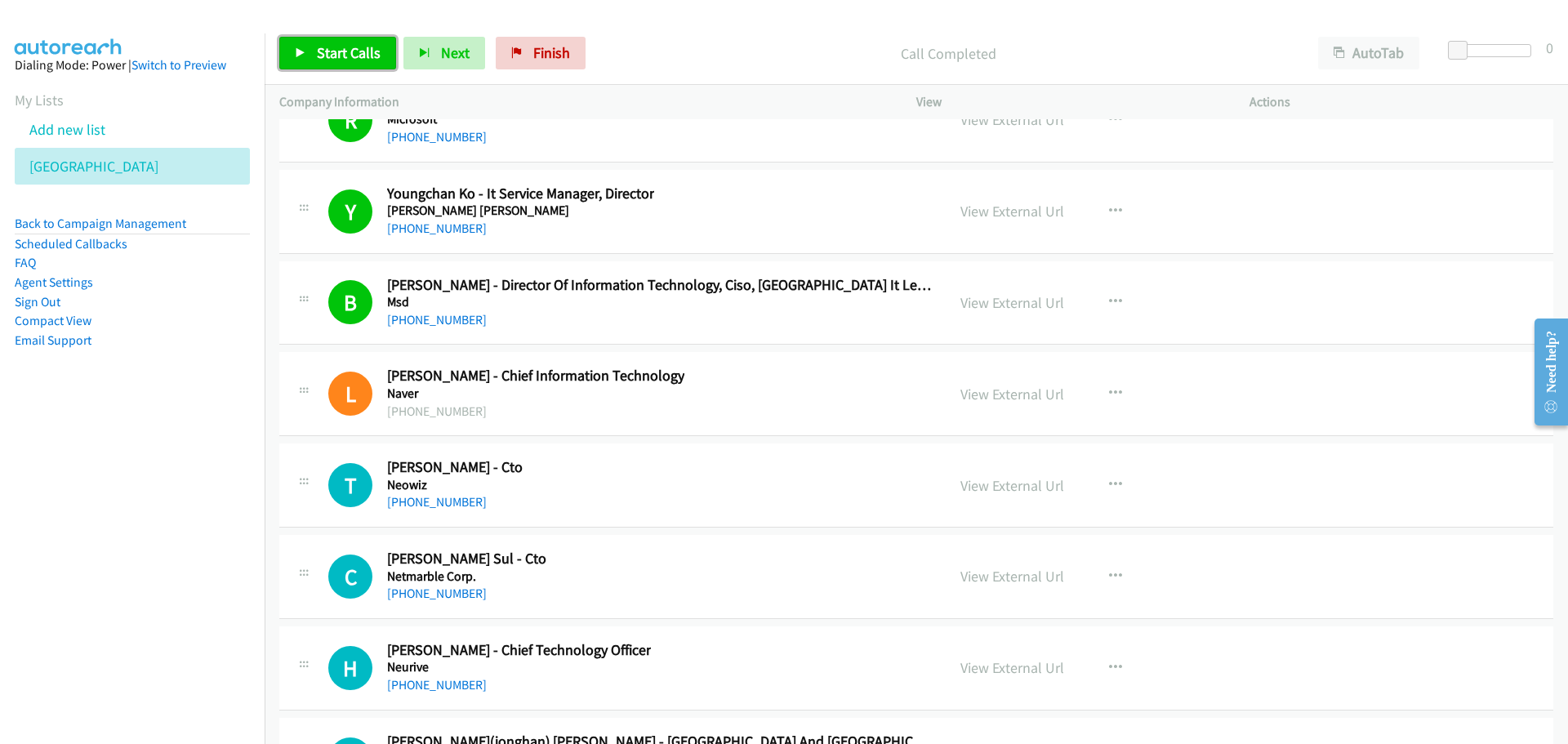
drag, startPoint x: 342, startPoint y: 45, endPoint x: 371, endPoint y: 77, distance: 43.2
click at [342, 45] on span "Start Calls" at bounding box center [348, 52] width 64 height 19
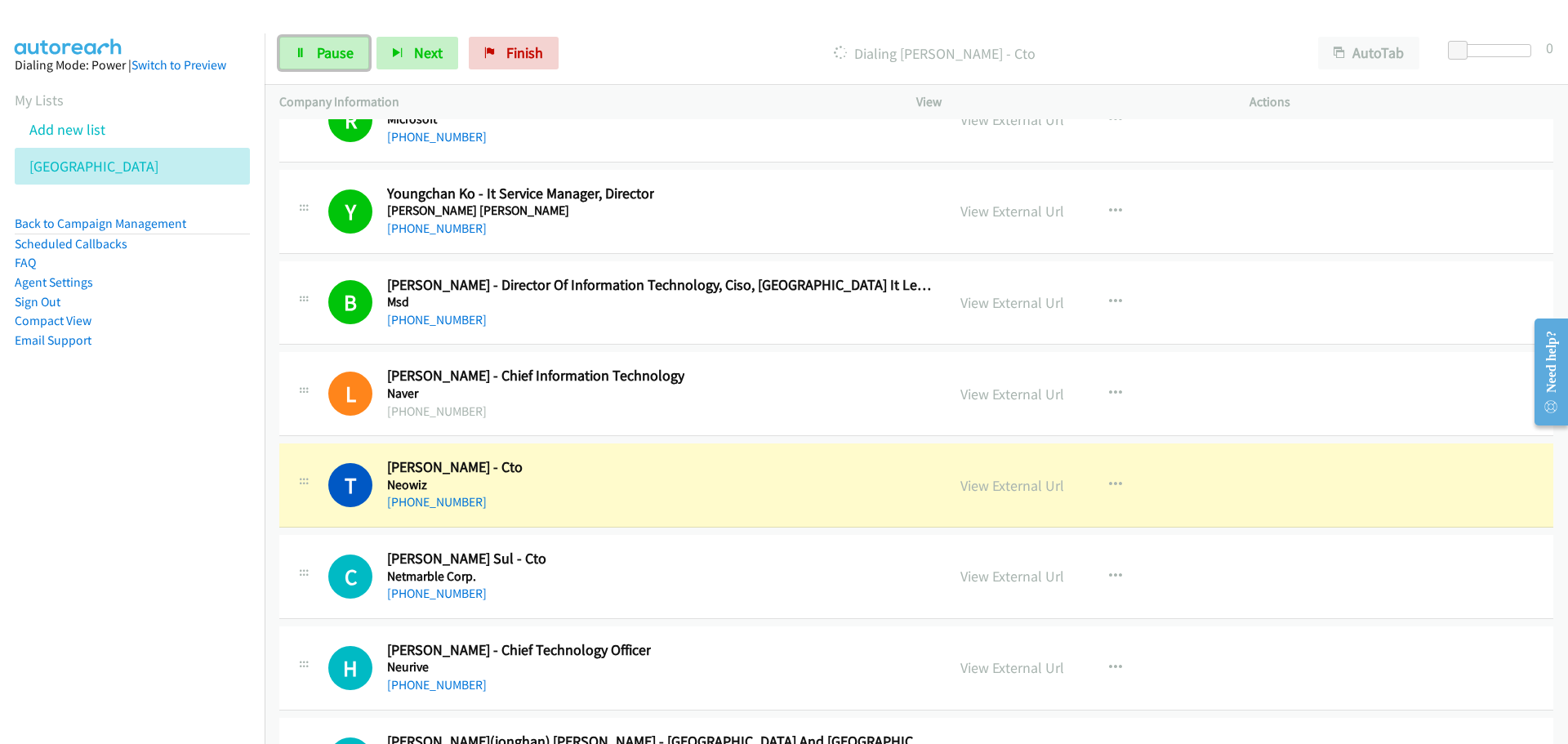
drag, startPoint x: 346, startPoint y: 50, endPoint x: 42, endPoint y: 144, distance: 318.2
click at [345, 50] on span "Pause" at bounding box center [335, 52] width 37 height 19
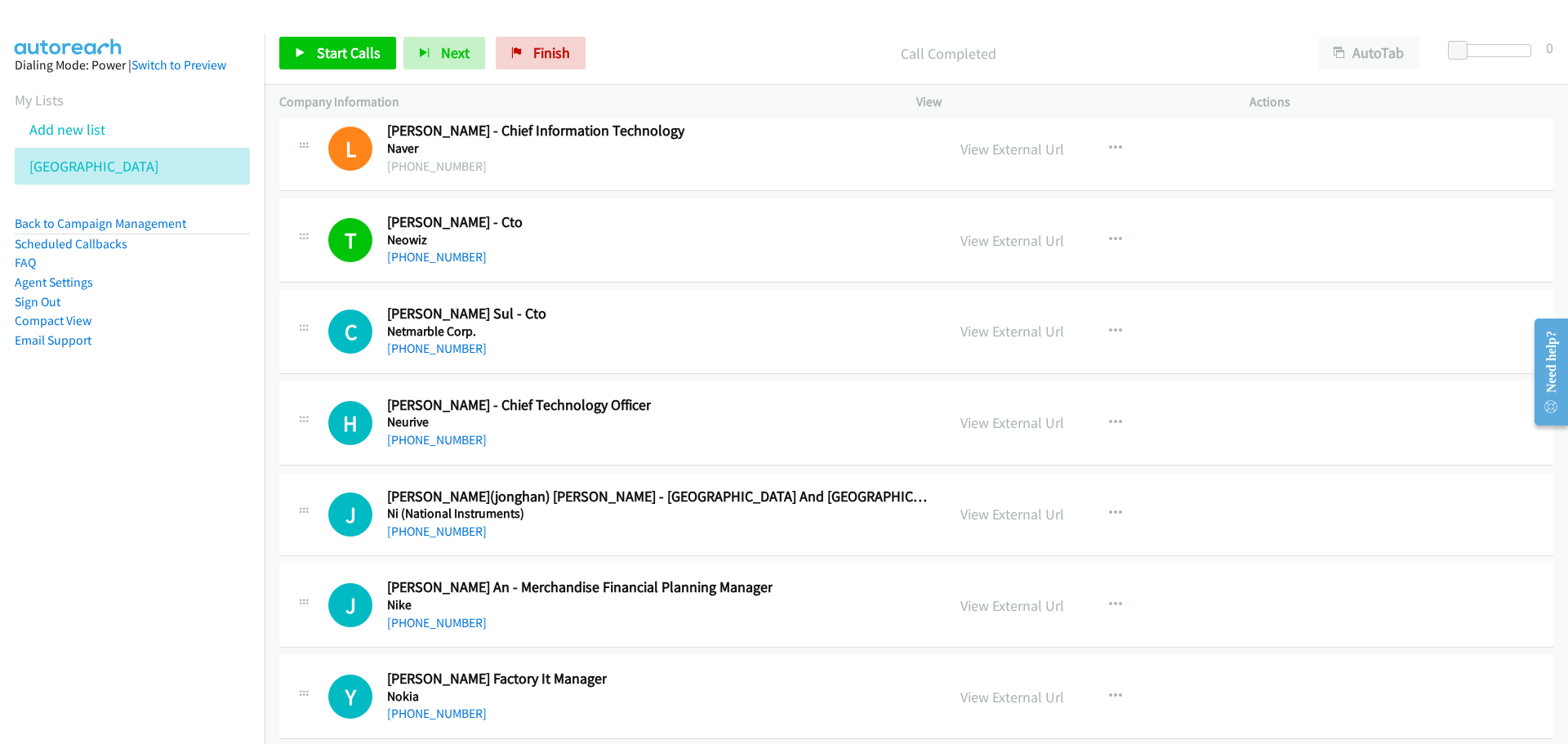
scroll to position [21152, 0]
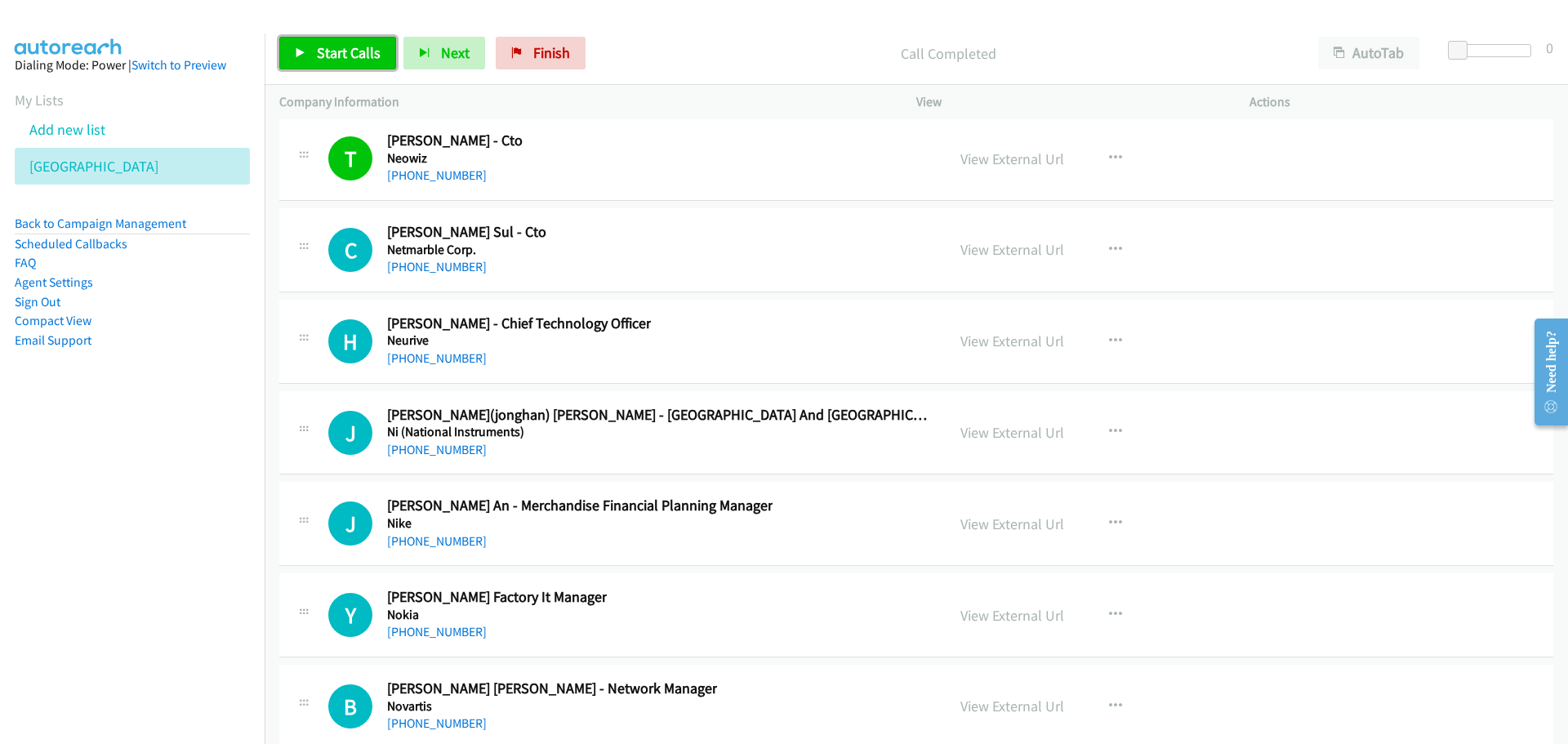
click at [306, 45] on link "Start Calls" at bounding box center [338, 53] width 117 height 33
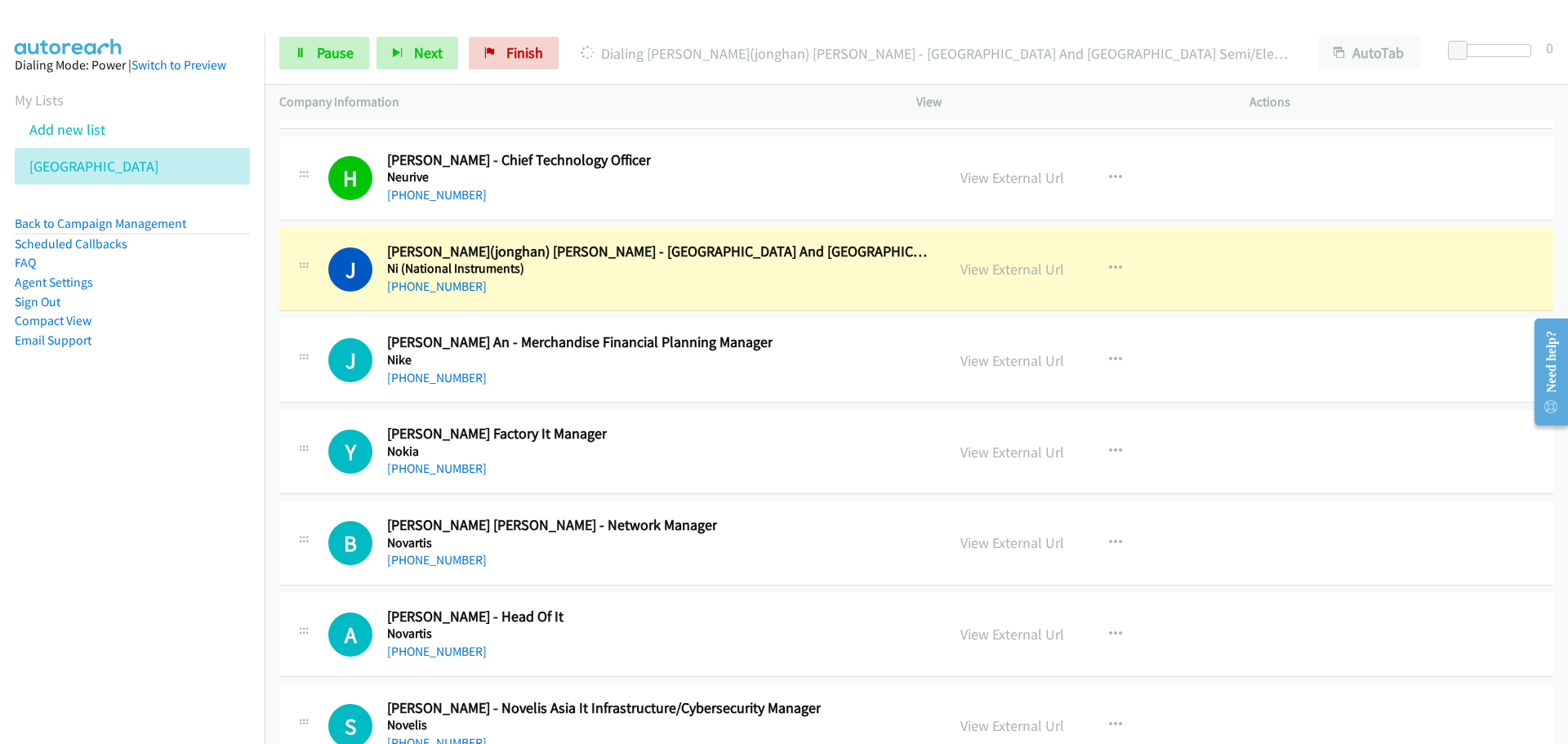
scroll to position [21397, 0]
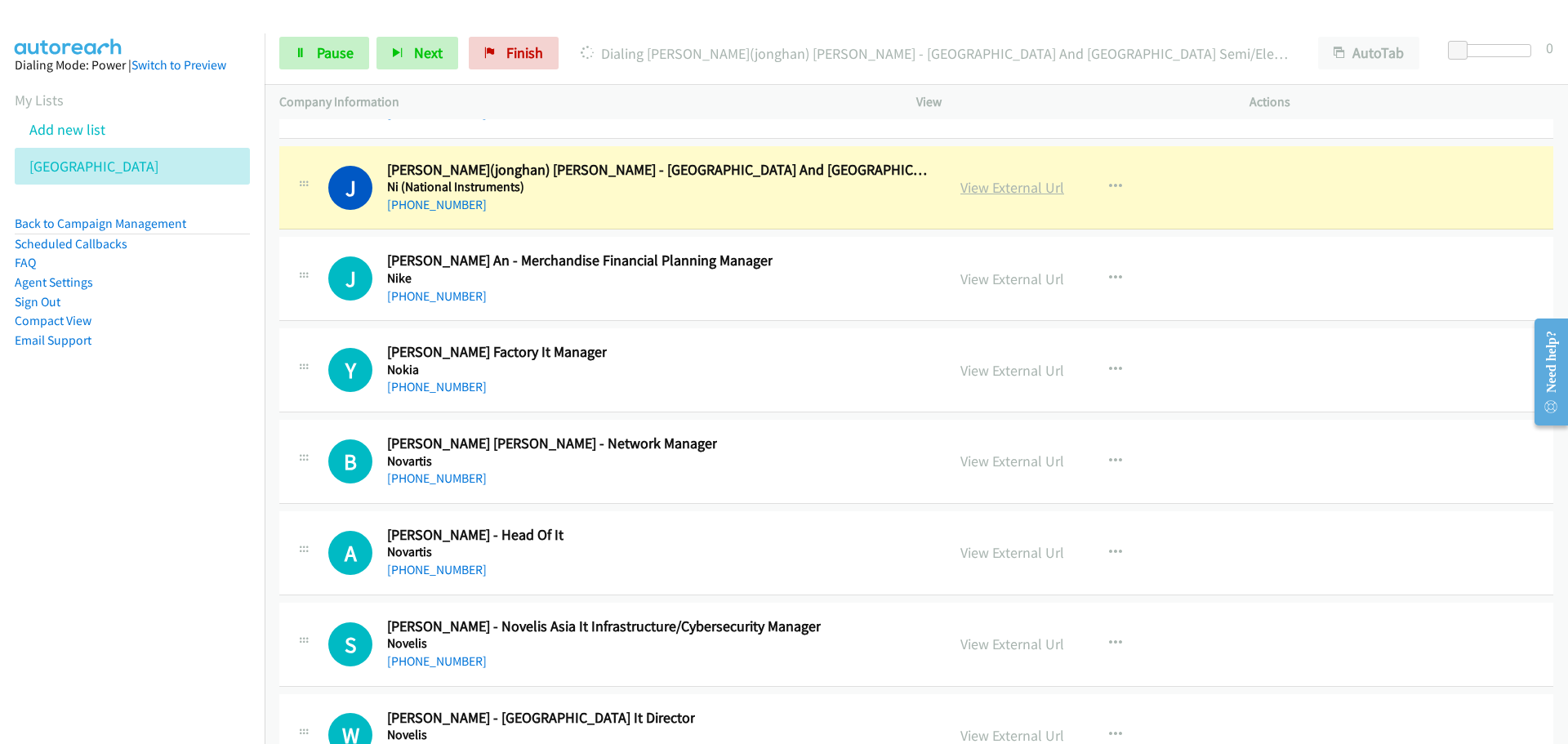
click at [1006, 190] on link "View External Url" at bounding box center [1012, 187] width 103 height 19
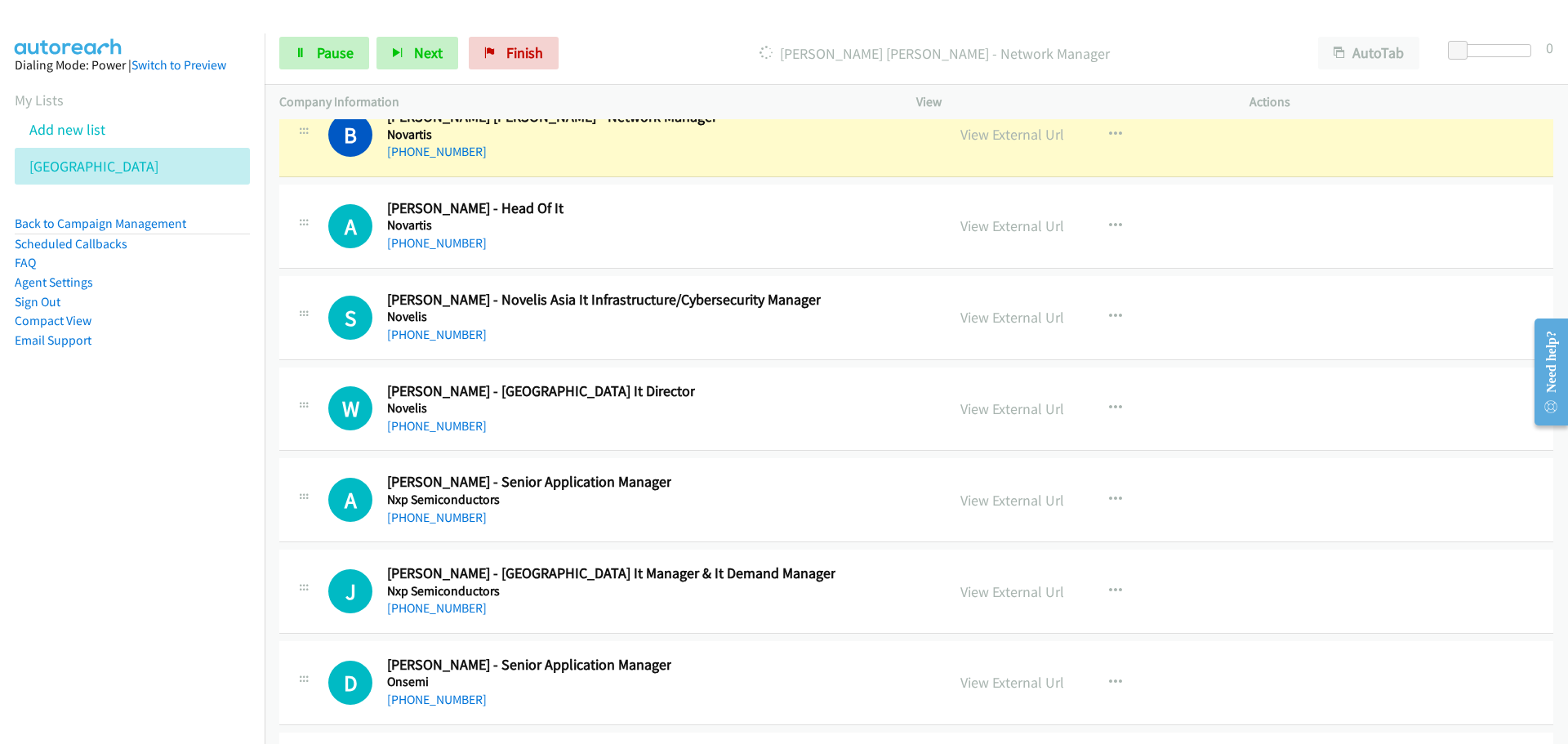
scroll to position [21642, 0]
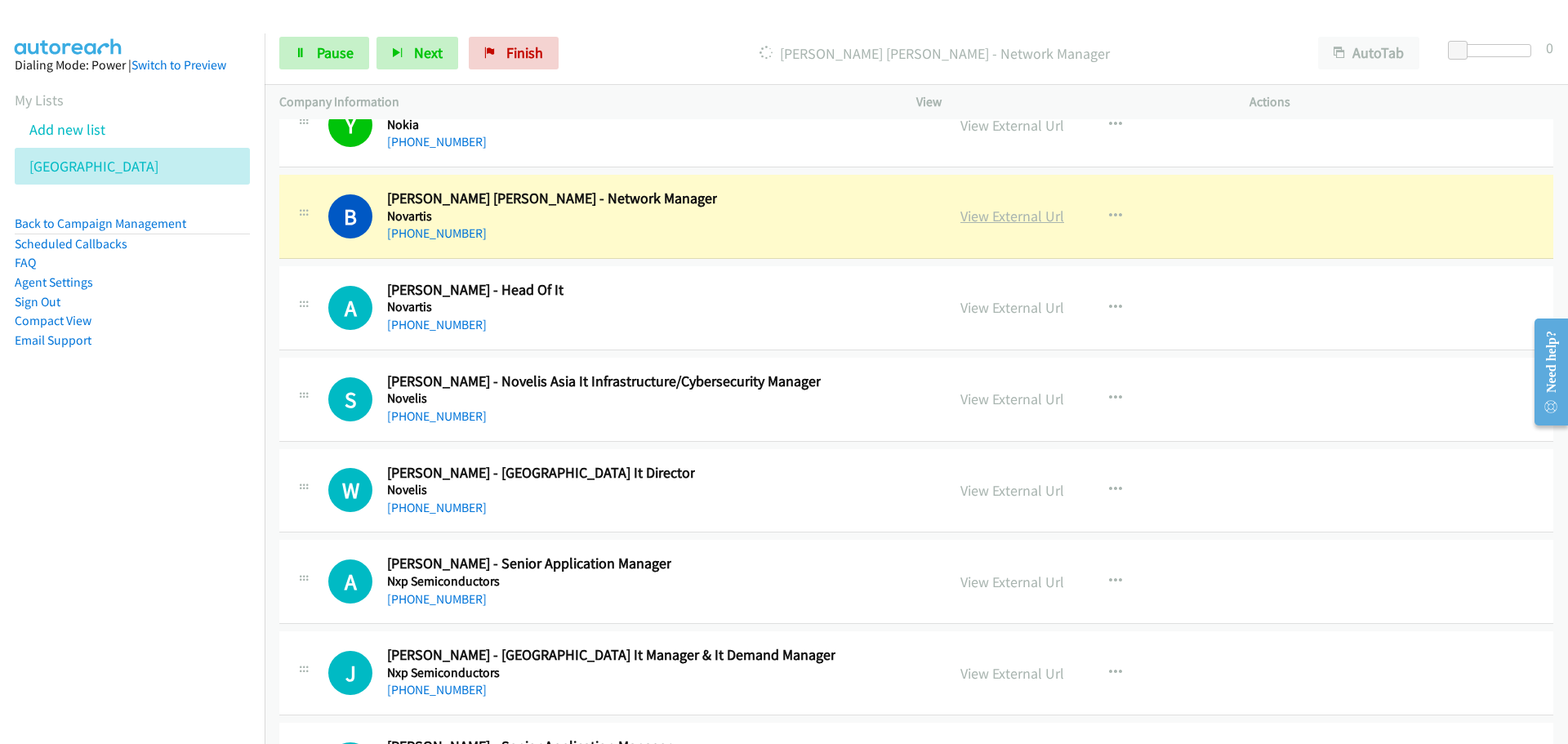
click at [983, 218] on link "View External Url" at bounding box center [1012, 216] width 103 height 19
click at [331, 45] on span "Pause" at bounding box center [335, 52] width 37 height 19
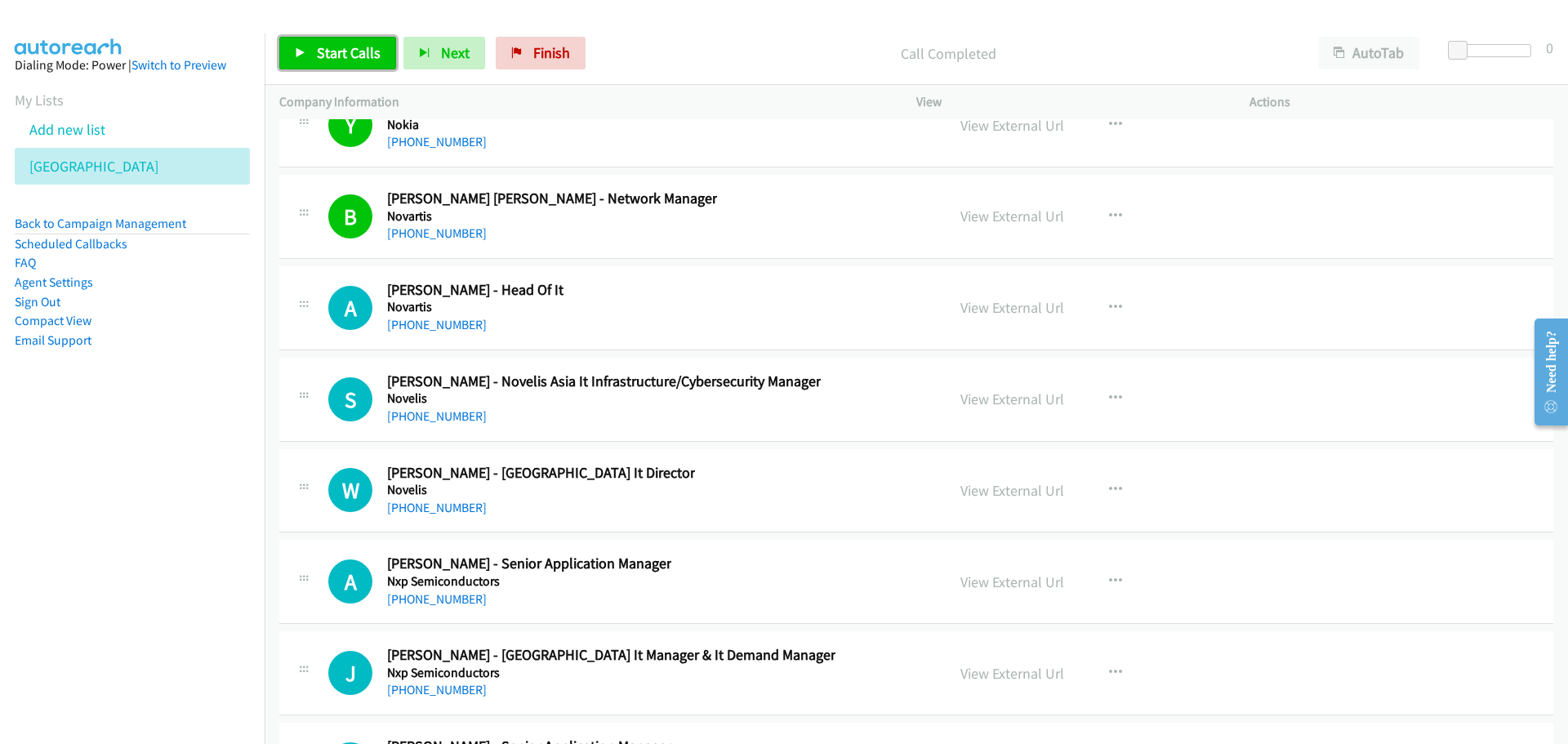
click at [353, 49] on span "Start Calls" at bounding box center [348, 52] width 64 height 19
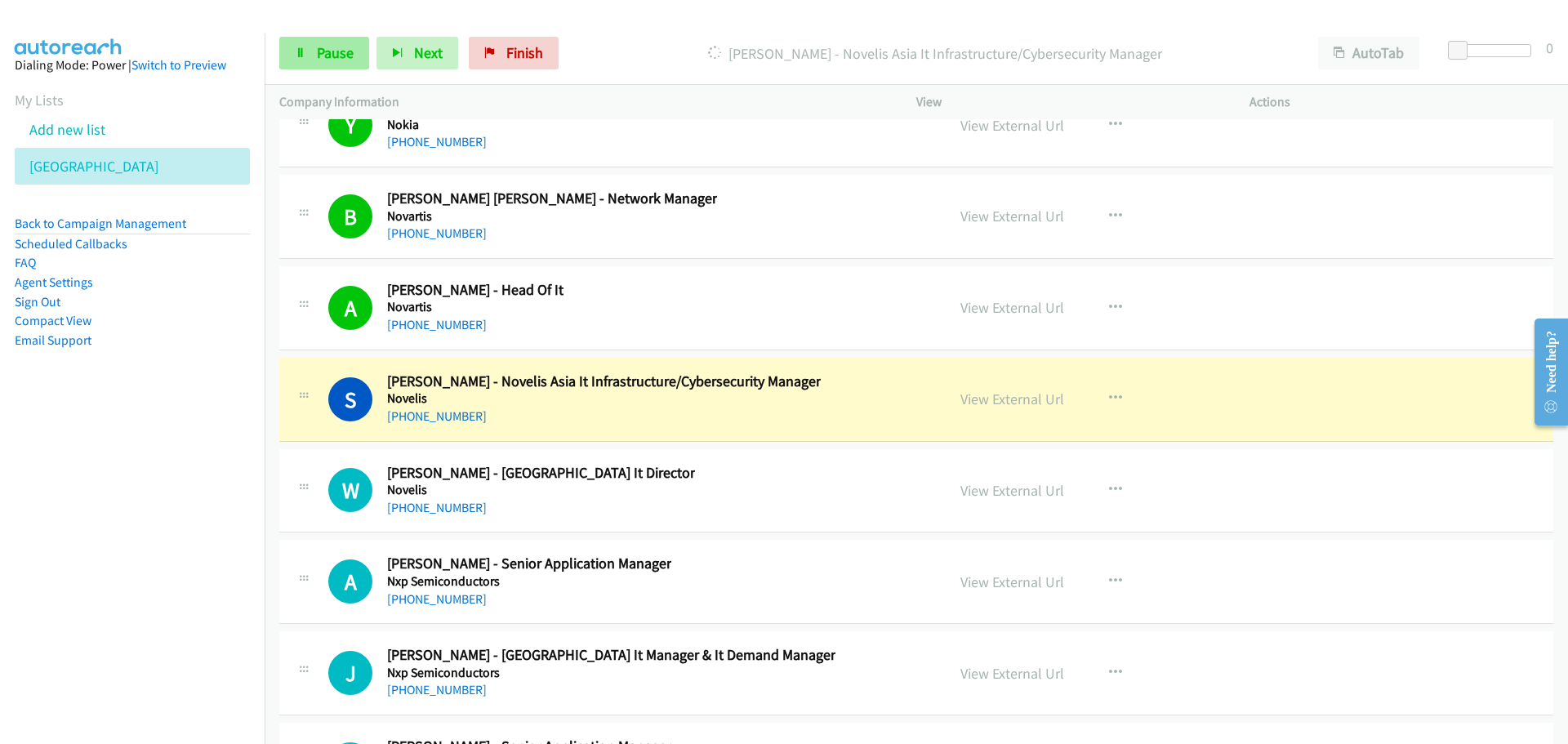
drag, startPoint x: 345, startPoint y: 28, endPoint x: 343, endPoint y: 55, distance: 27.1
click at [345, 28] on div "Start Calls Pause Next Finish Dialing Sunghwan Choi - Novelis Asia It Infrastru…" at bounding box center [915, 53] width 1303 height 63
click at [341, 58] on span "Pause" at bounding box center [335, 52] width 37 height 19
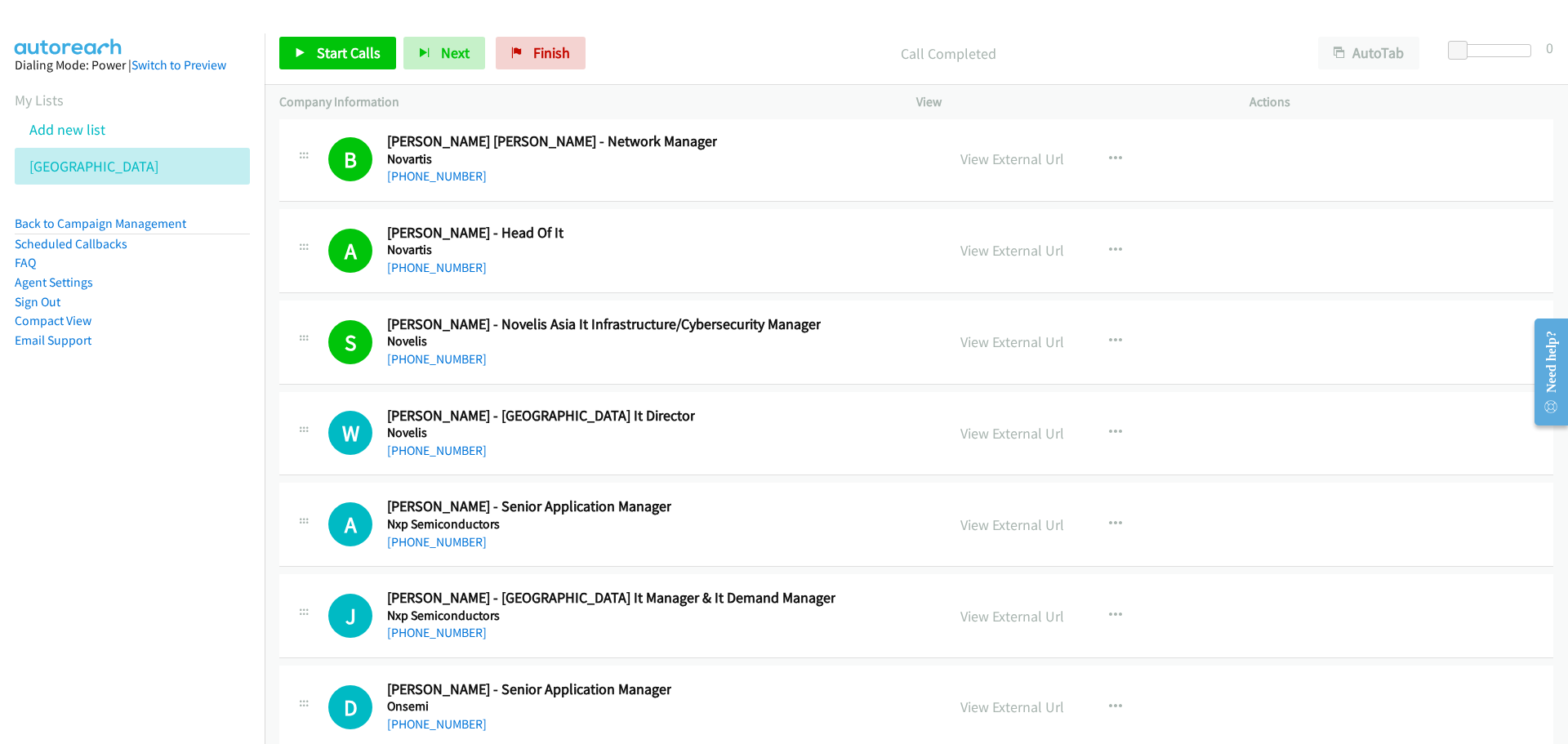
scroll to position [21725, 0]
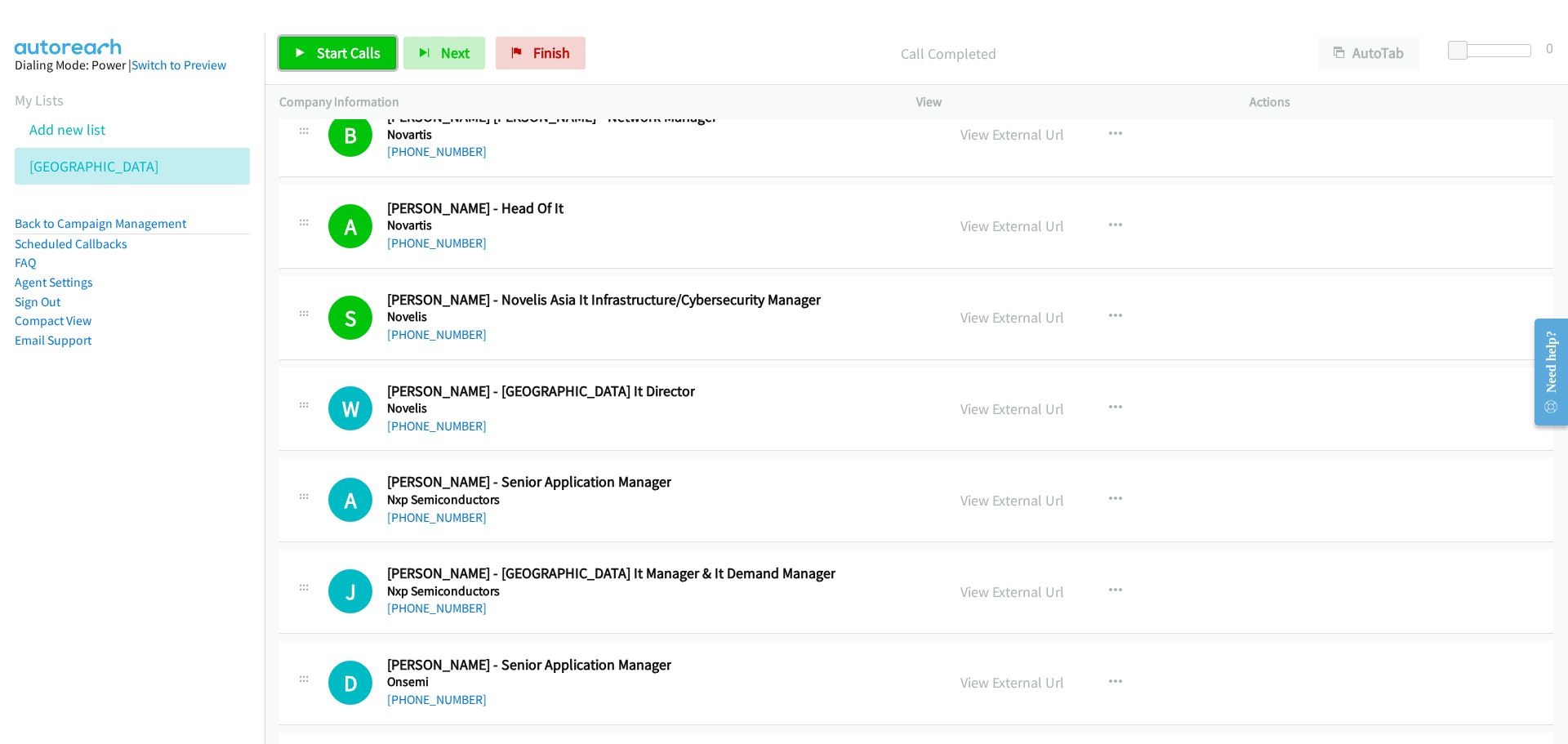
click at [334, 48] on span "Start Calls" at bounding box center [348, 52] width 64 height 19
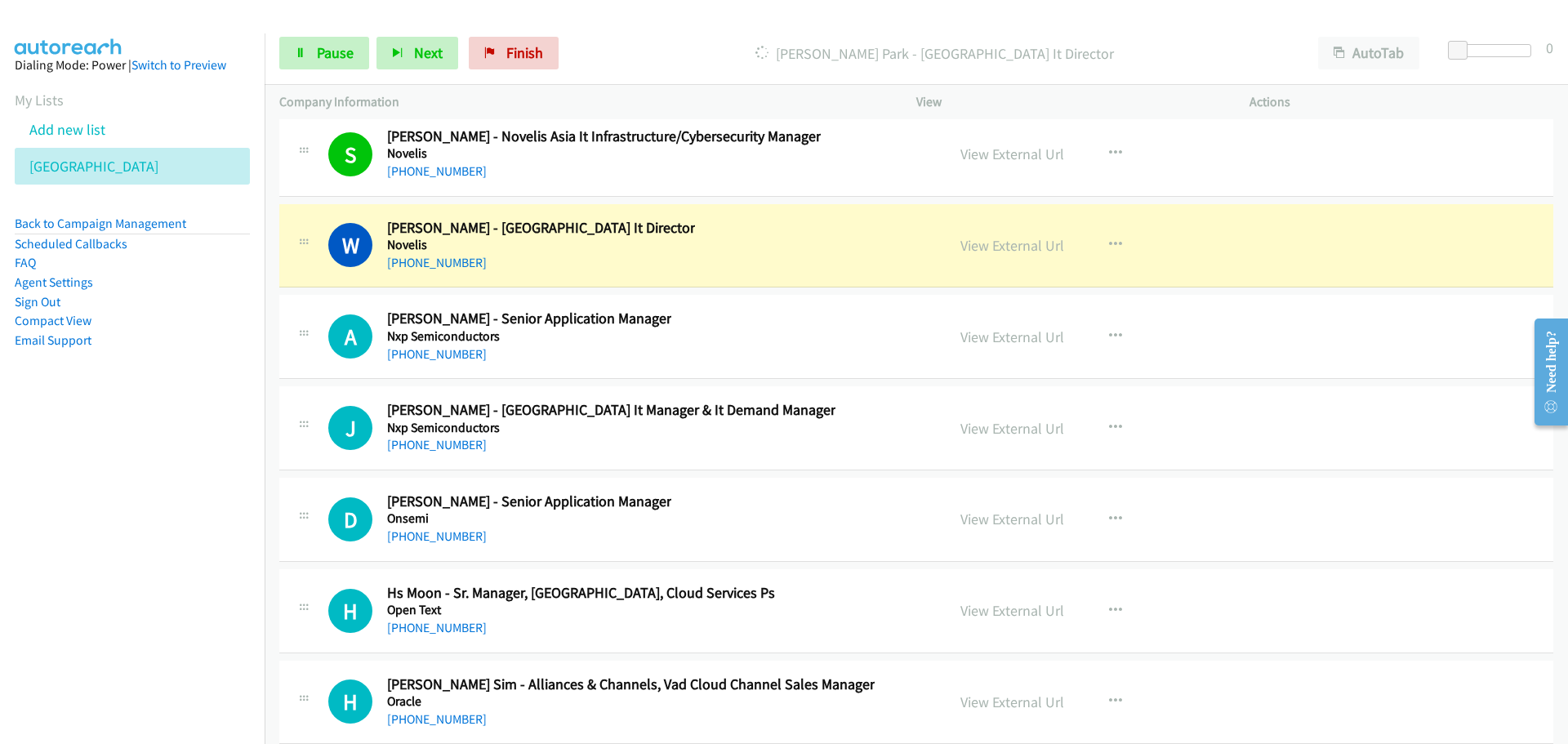
scroll to position [21970, 0]
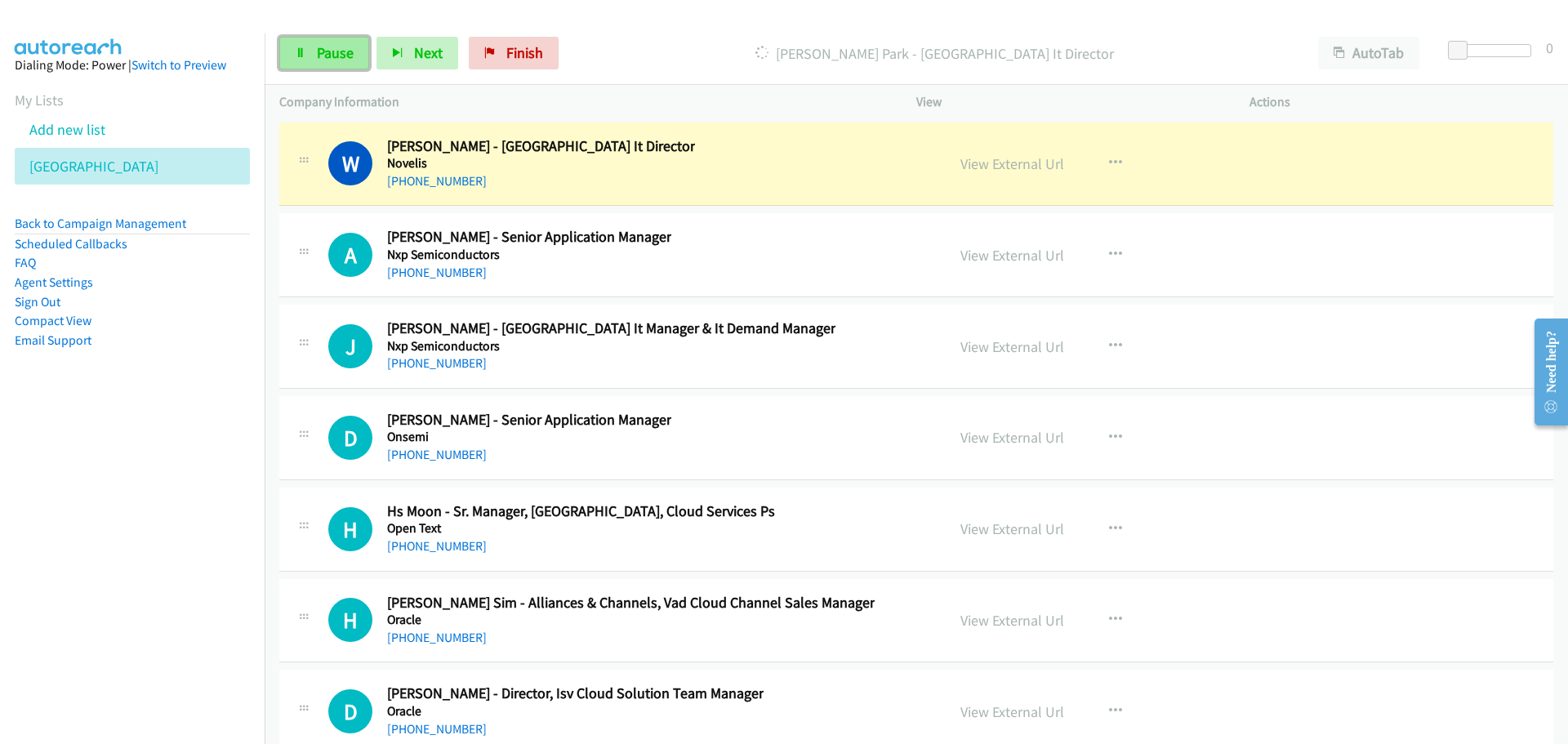
click at [329, 56] on span "Pause" at bounding box center [335, 52] width 37 height 19
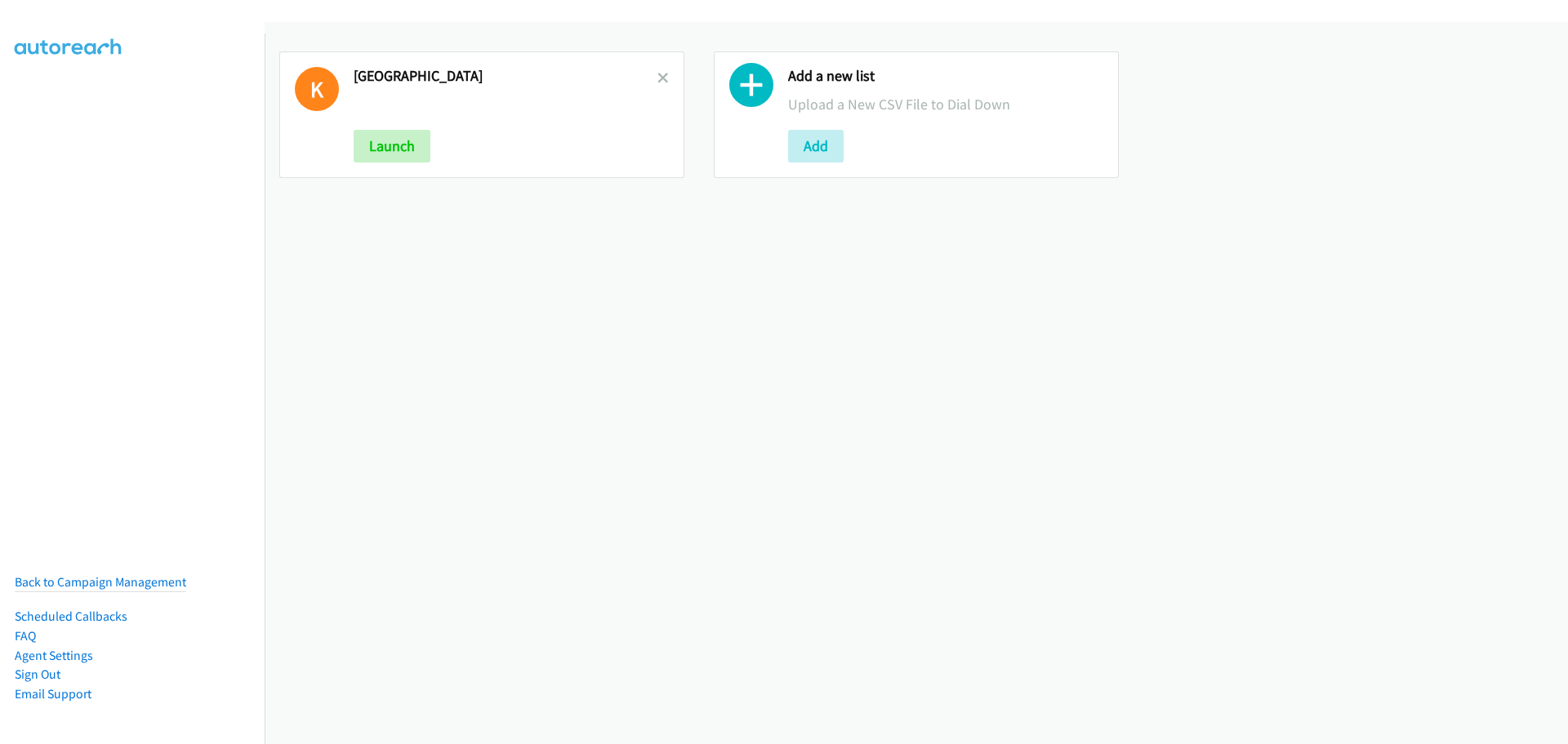
click at [661, 73] on icon at bounding box center [662, 79] width 11 height 12
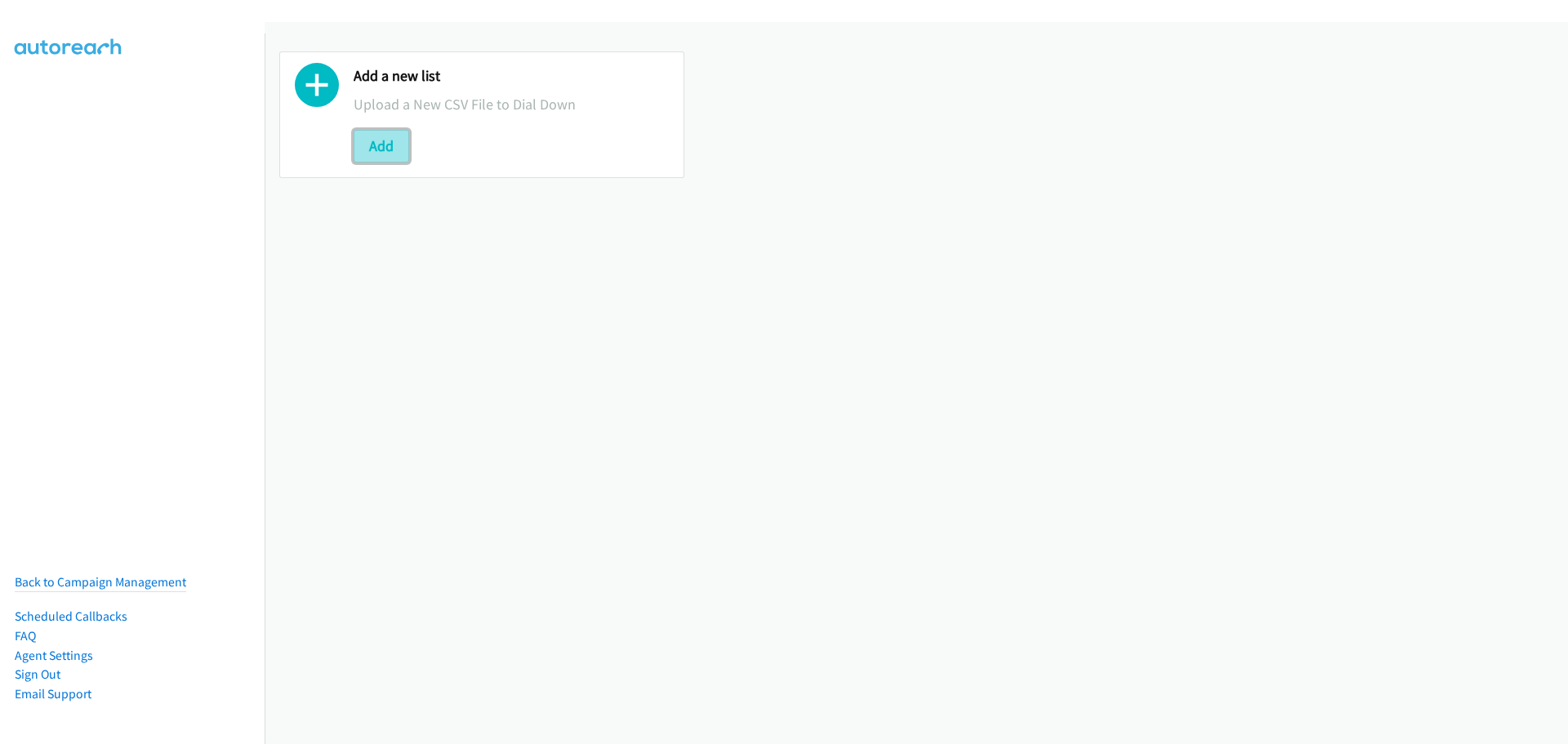
click at [399, 160] on button "Add" at bounding box center [381, 146] width 56 height 33
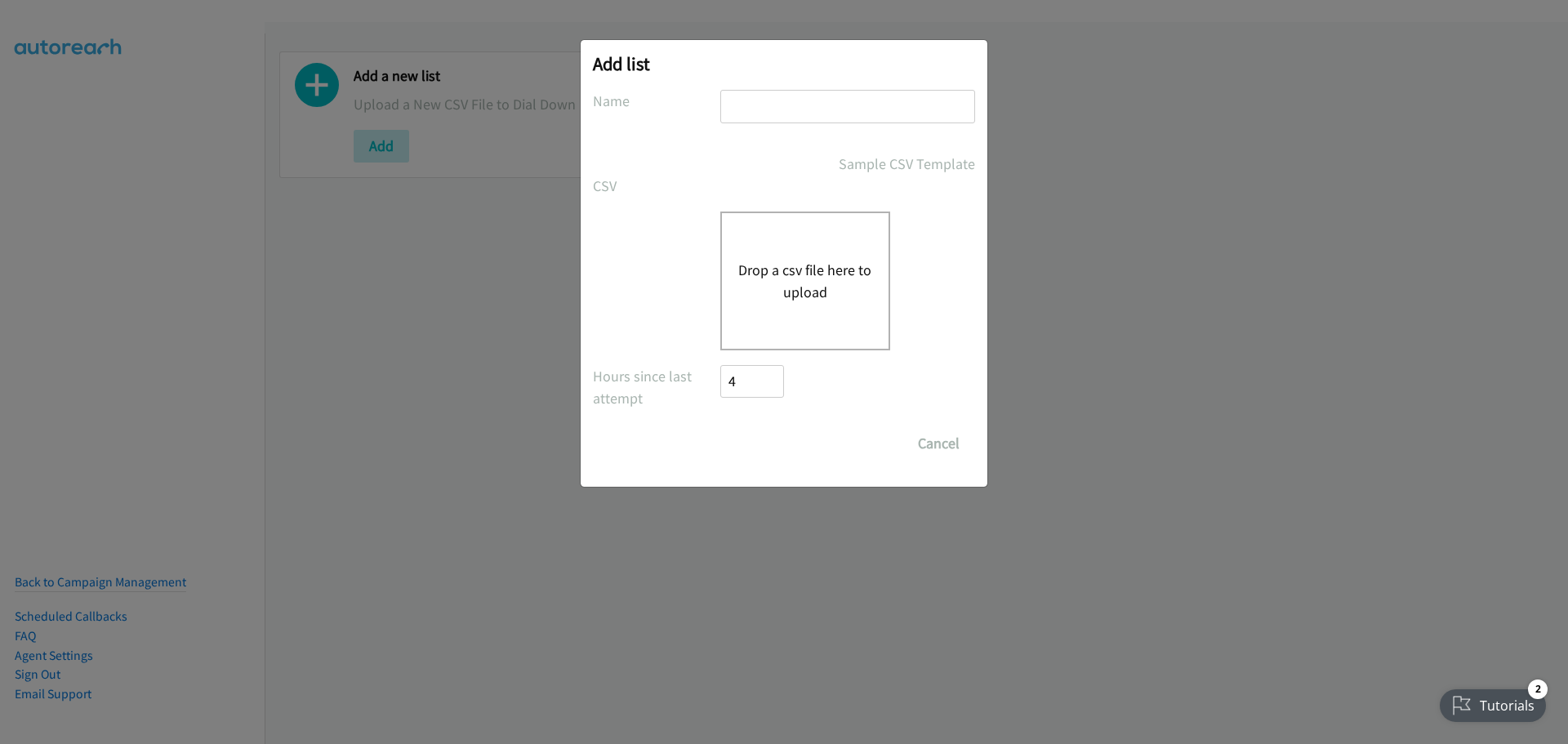
click at [806, 268] on button "Drop a csv file here to upload" at bounding box center [805, 281] width 134 height 44
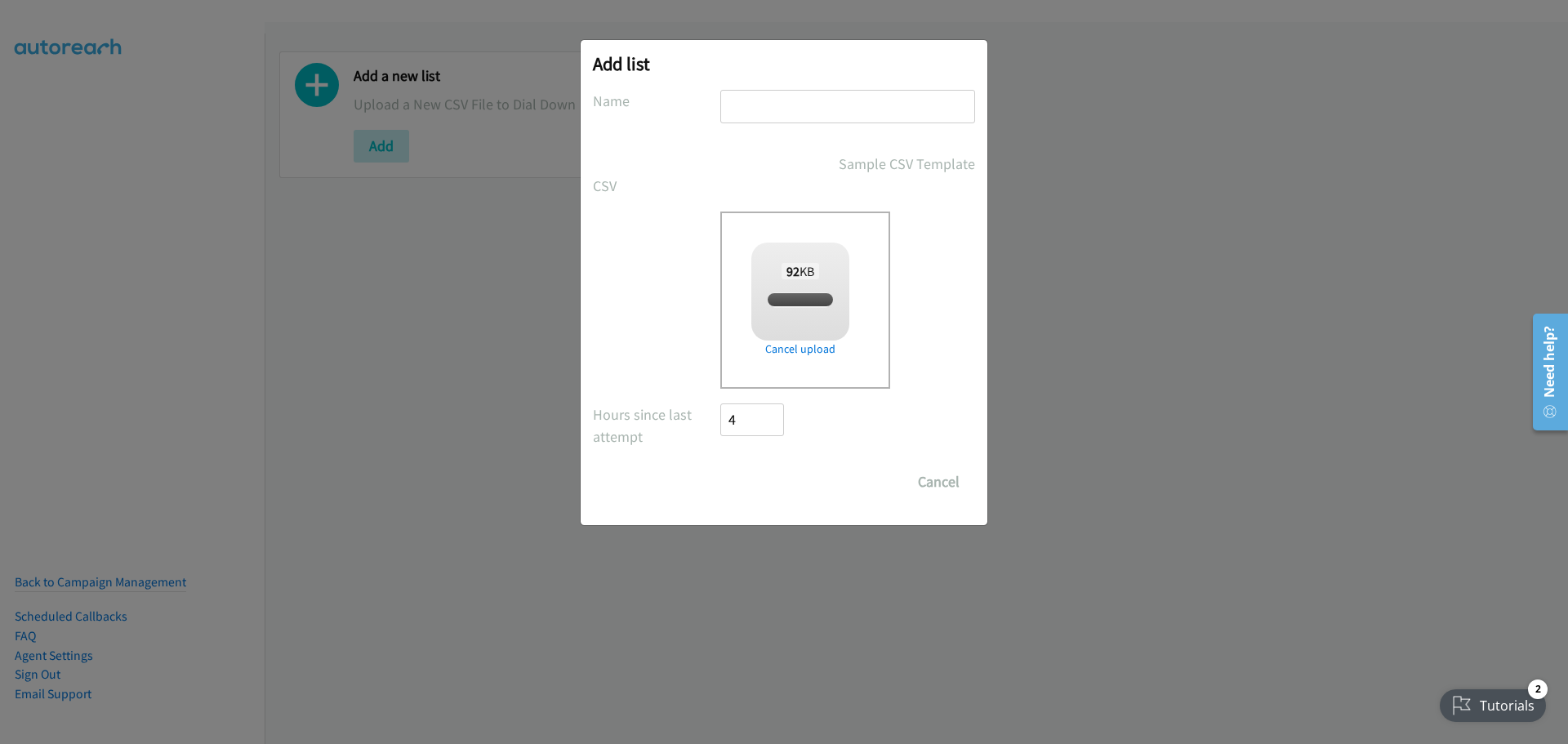
click at [781, 94] on input "text" at bounding box center [847, 107] width 255 height 34
type input "AD"
checkbox input "true"
type input "ADOBE"
drag, startPoint x: 751, startPoint y: 473, endPoint x: 351, endPoint y: 396, distance: 407.3
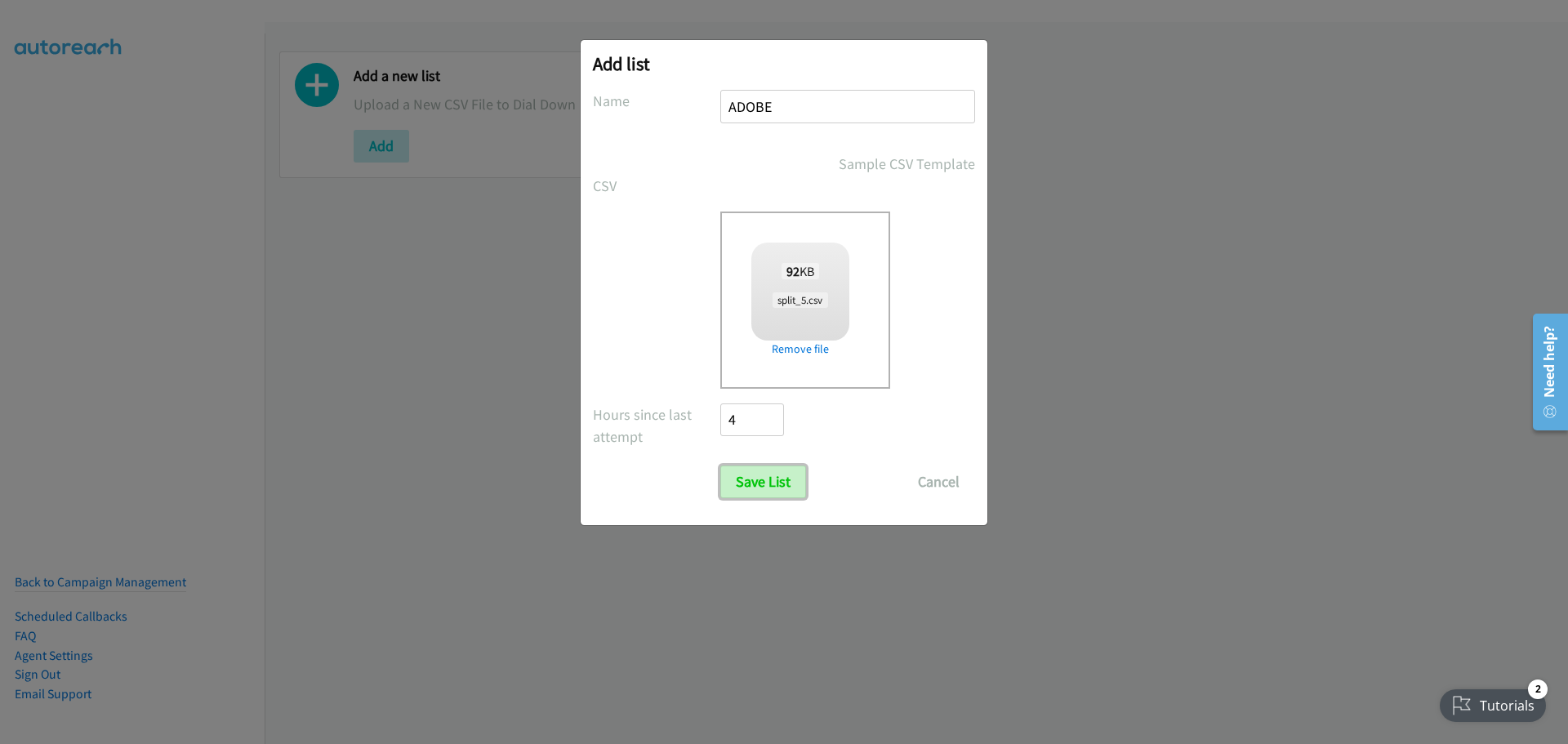
click at [751, 473] on input "Save List" at bounding box center [762, 481] width 86 height 33
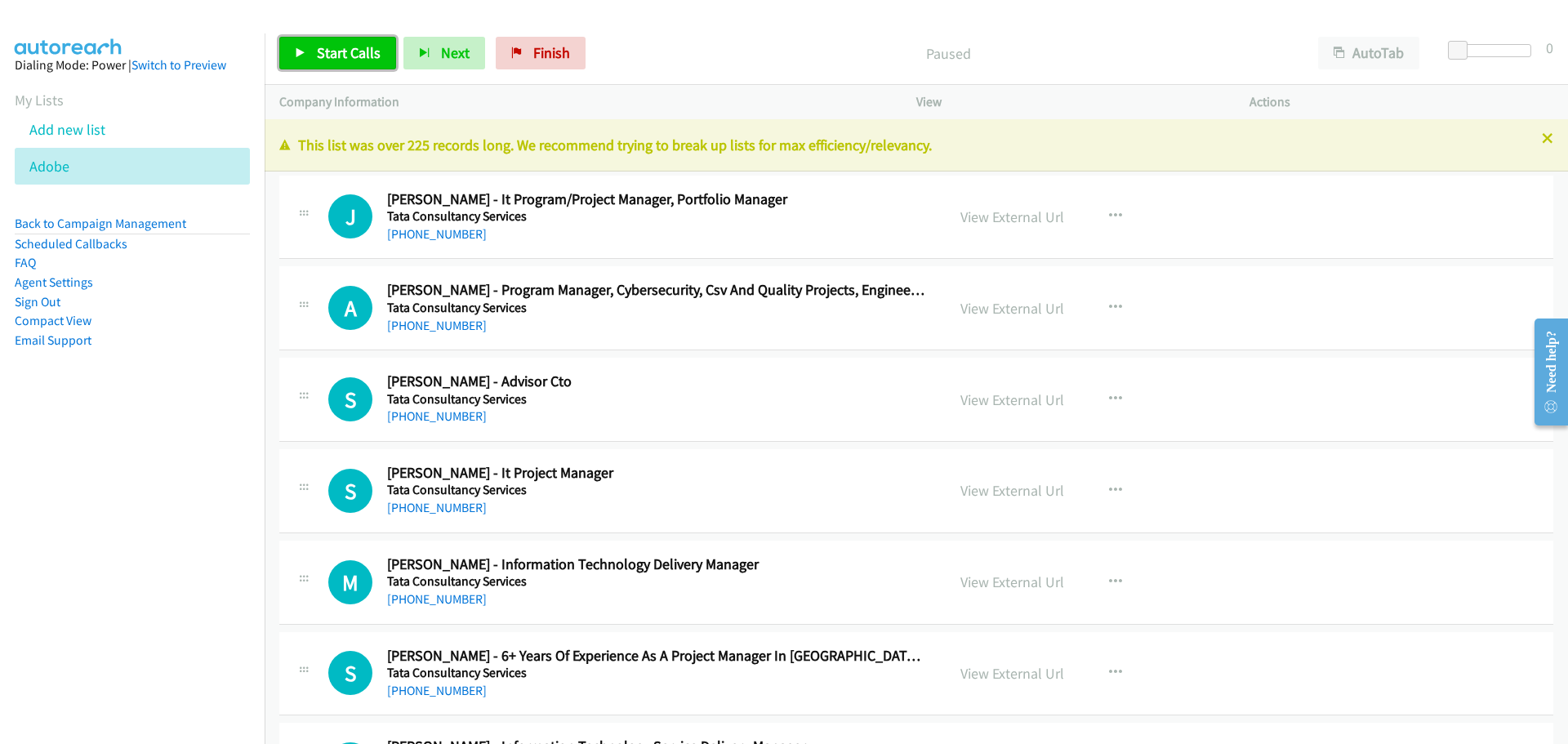
drag, startPoint x: 356, startPoint y: 57, endPoint x: 1171, endPoint y: 371, distance: 873.4
click at [356, 57] on span "Start Calls" at bounding box center [348, 52] width 64 height 19
click at [301, 58] on icon at bounding box center [300, 53] width 11 height 12
click at [1011, 218] on link "View External Url" at bounding box center [1012, 216] width 103 height 19
click at [348, 50] on span "Start Calls" at bounding box center [348, 52] width 64 height 19
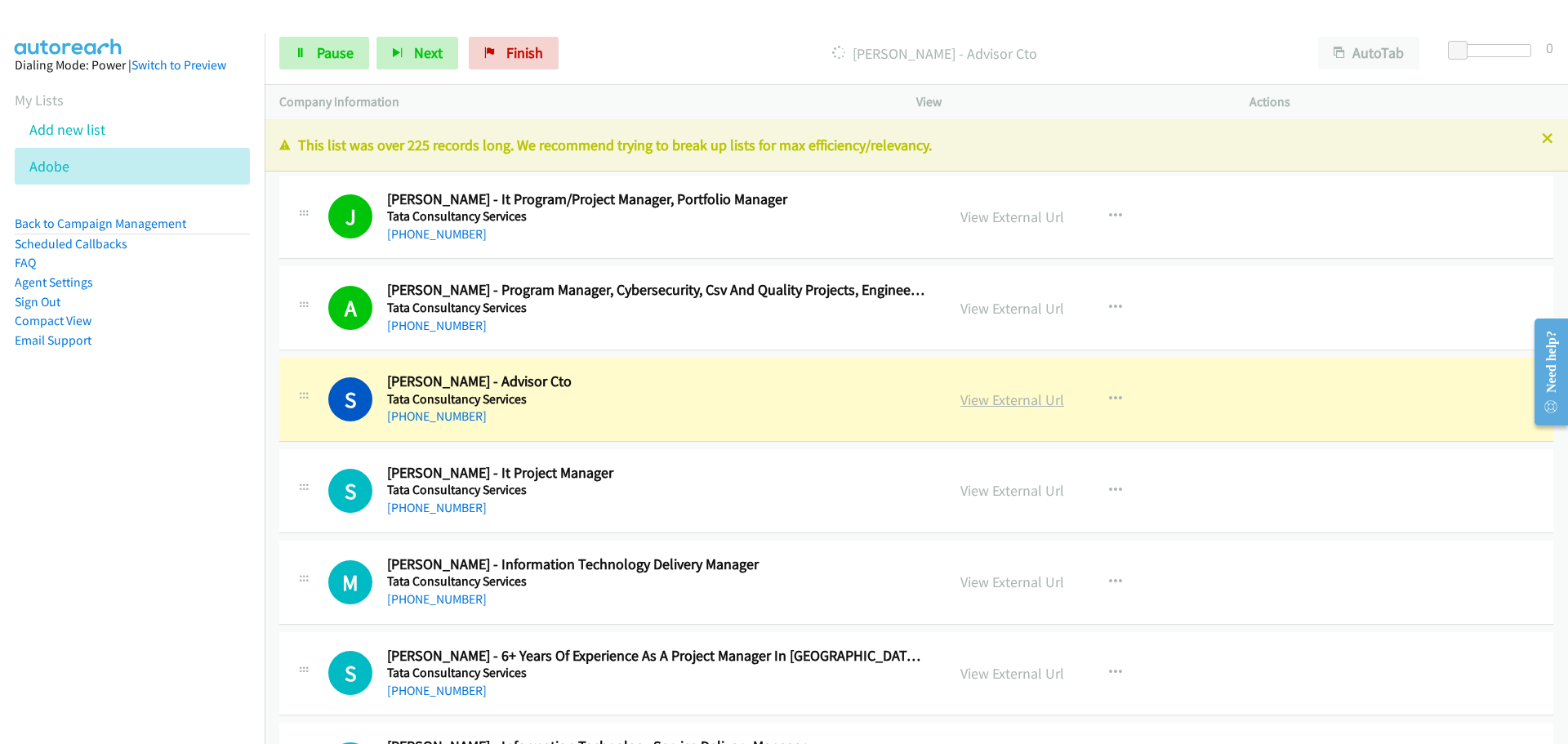
click at [998, 396] on link "View External Url" at bounding box center [1012, 399] width 103 height 19
click at [340, 56] on span "Pause" at bounding box center [335, 52] width 37 height 19
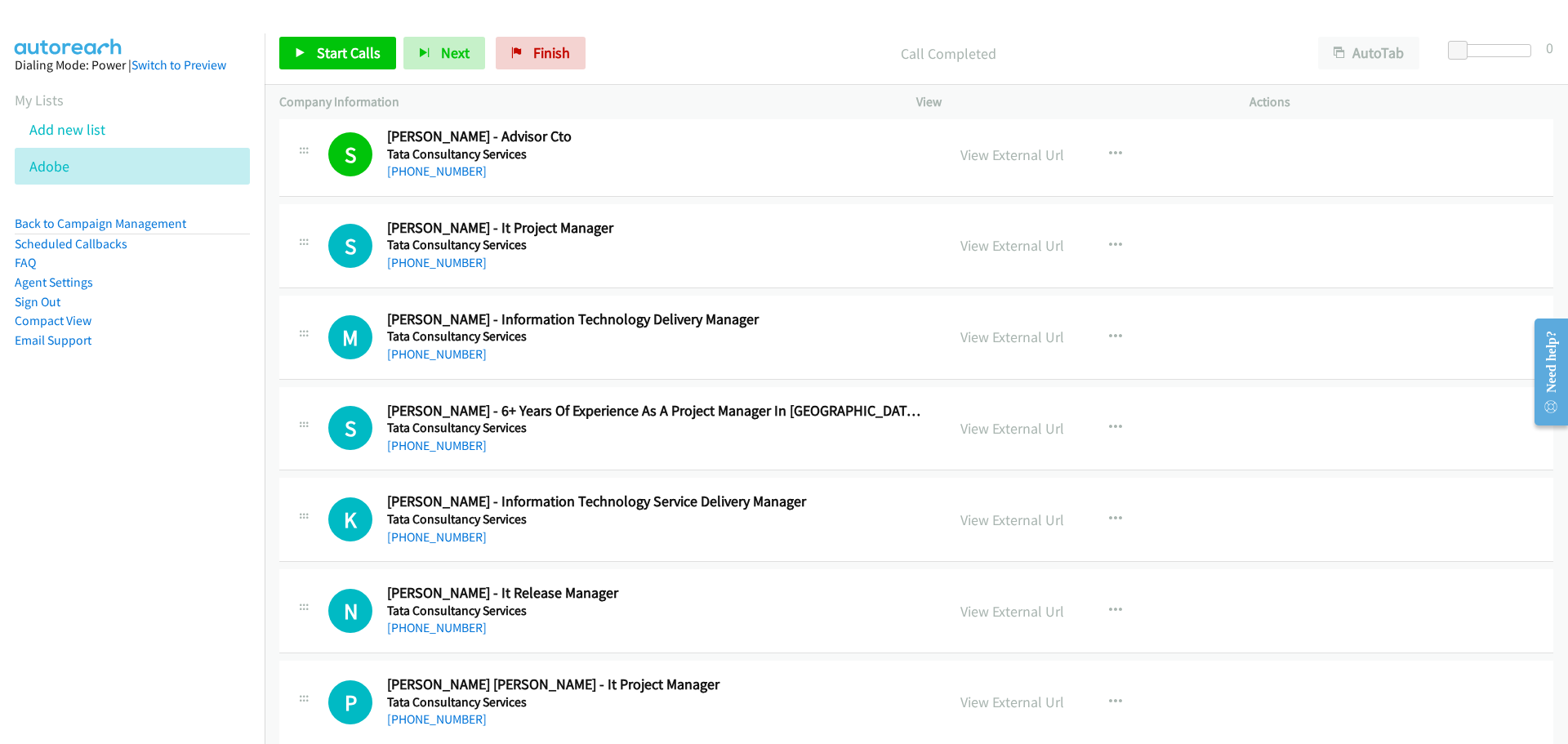
scroll to position [164, 0]
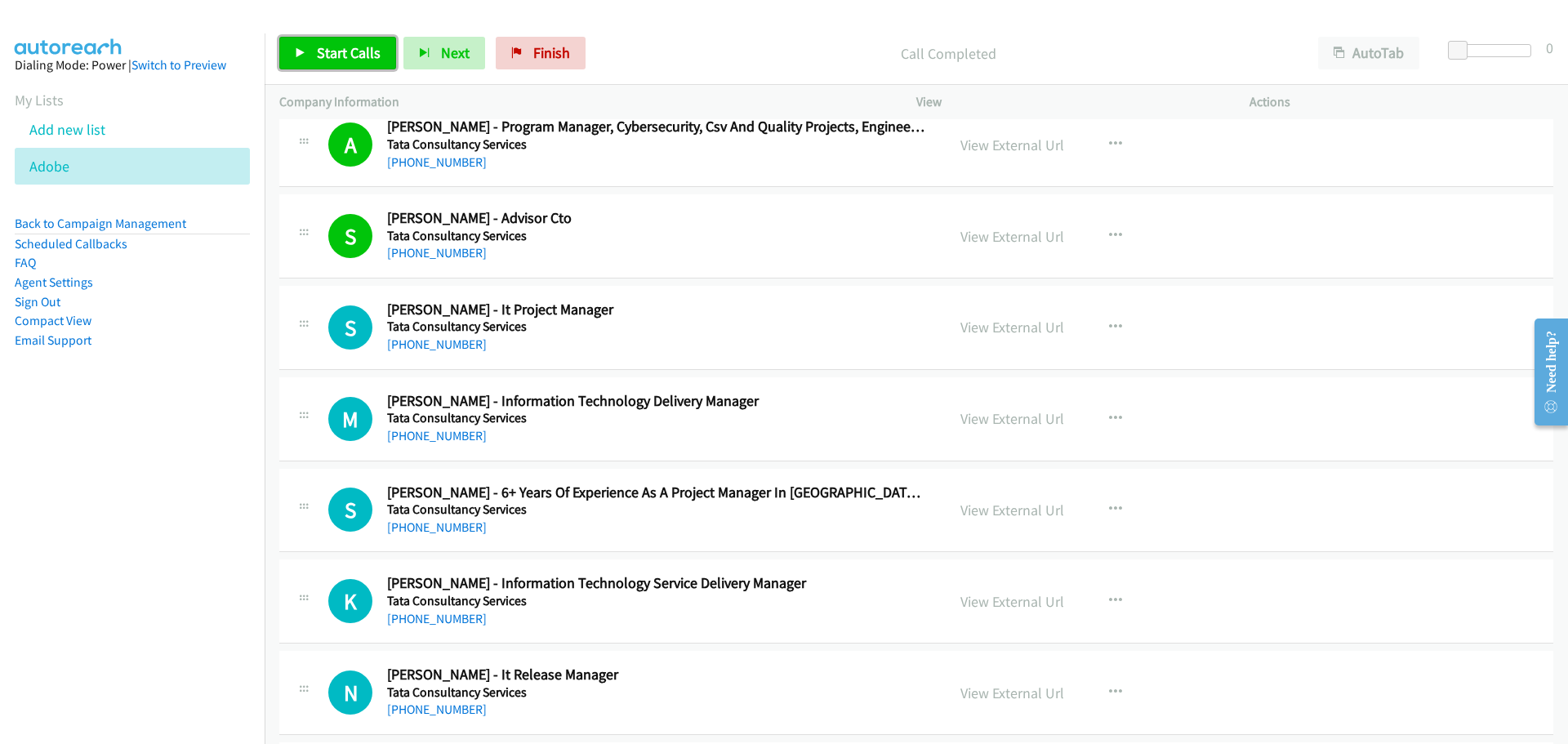
click at [346, 37] on link "Start Calls" at bounding box center [338, 53] width 117 height 33
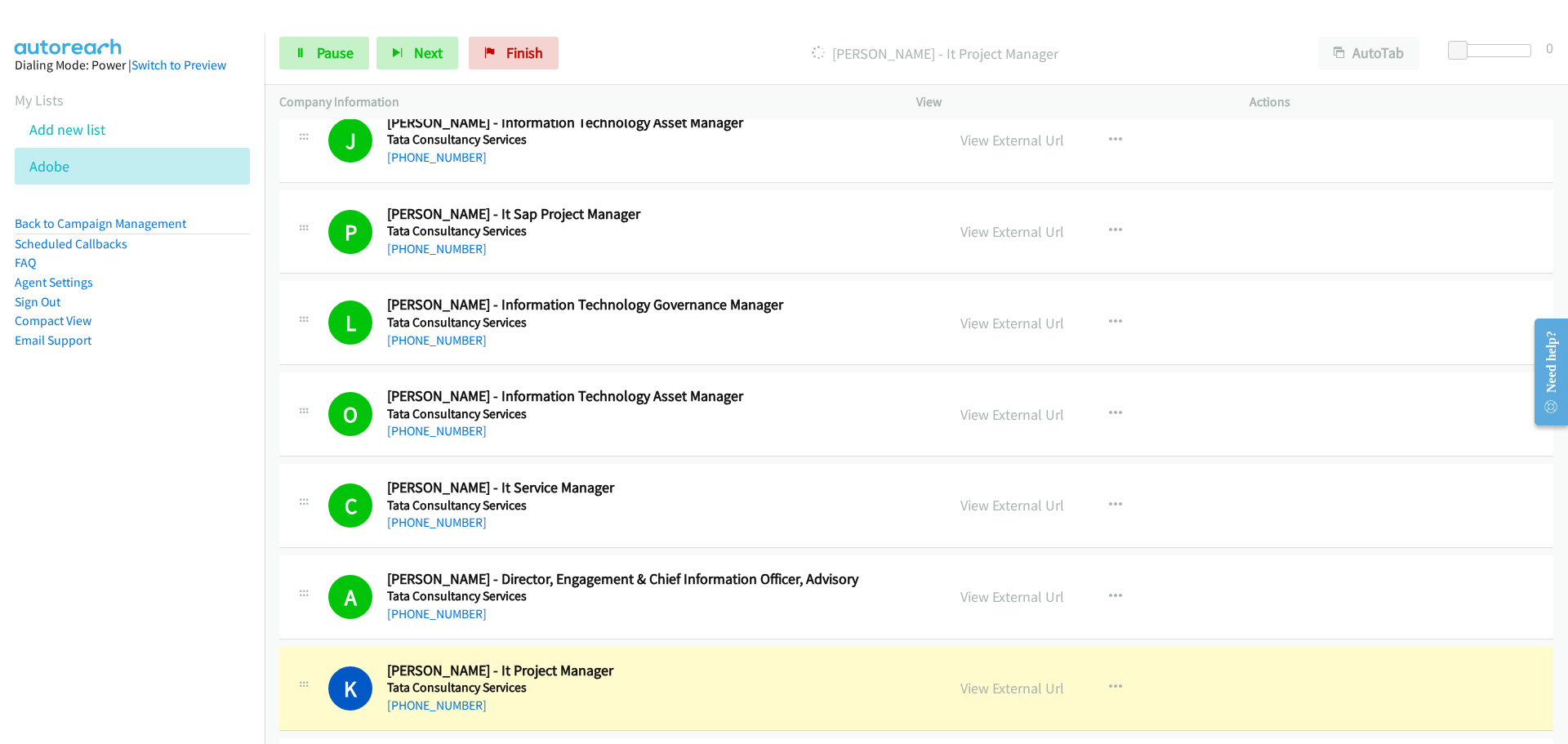
scroll to position [1388, 0]
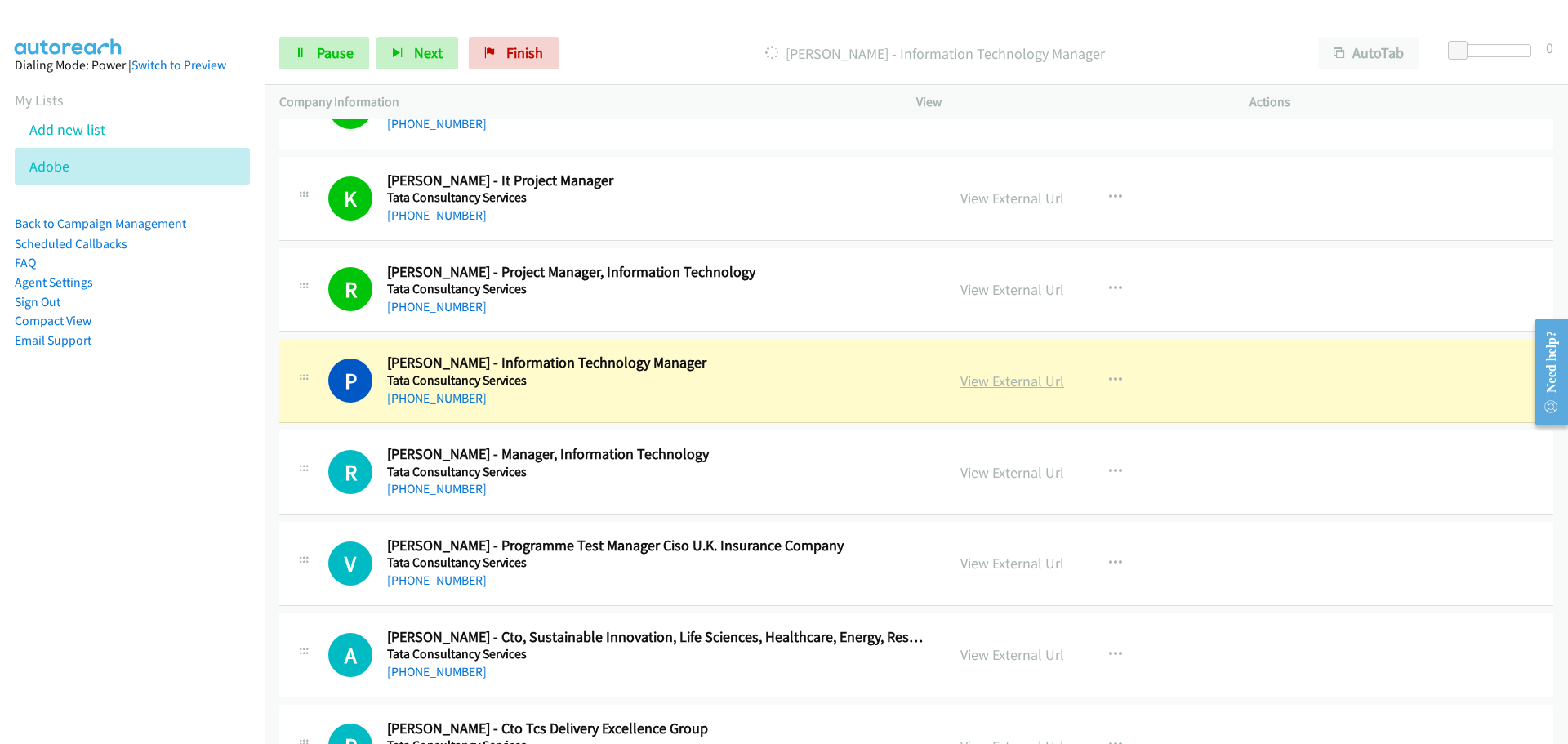
click at [1003, 386] on link "View External Url" at bounding box center [1012, 380] width 103 height 19
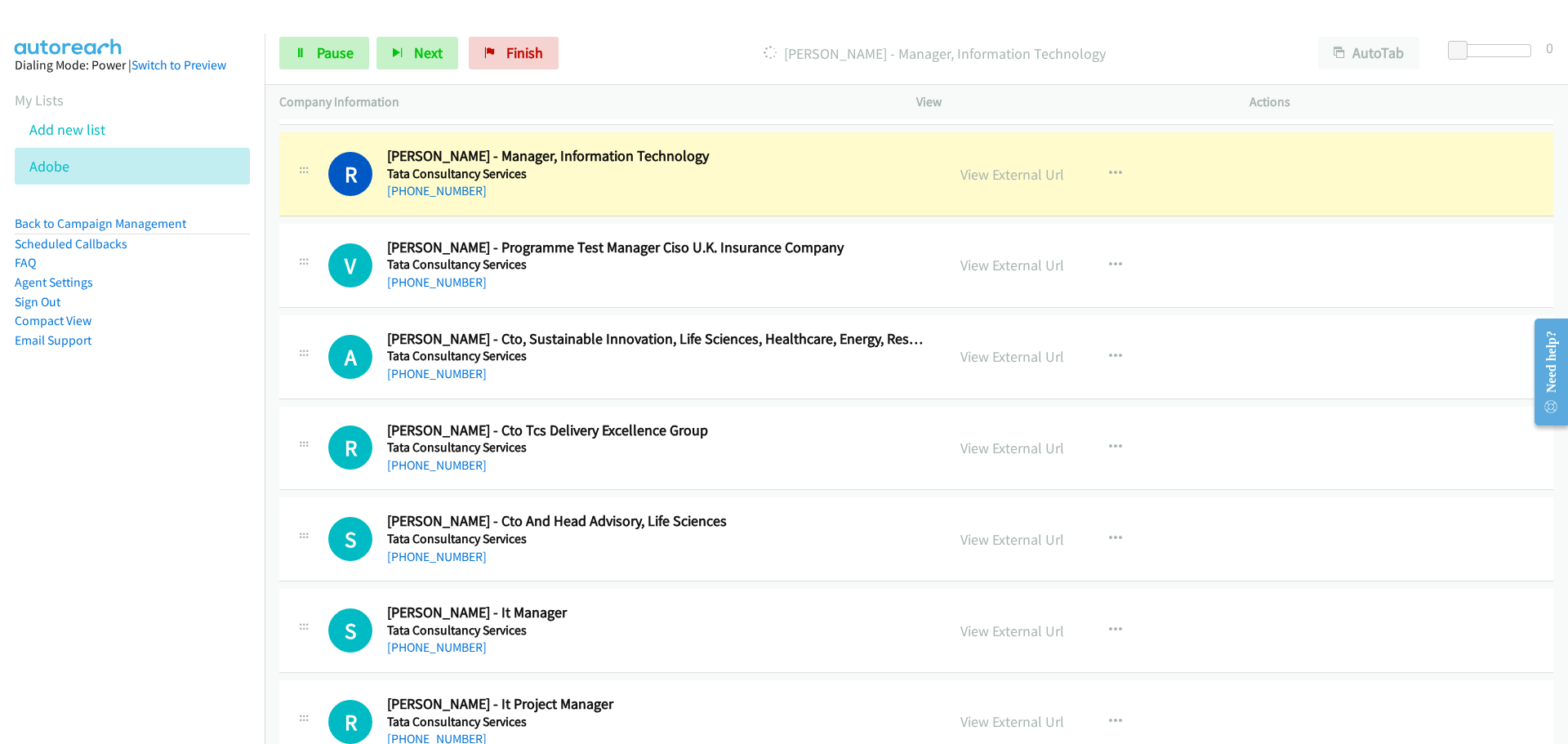
scroll to position [1715, 0]
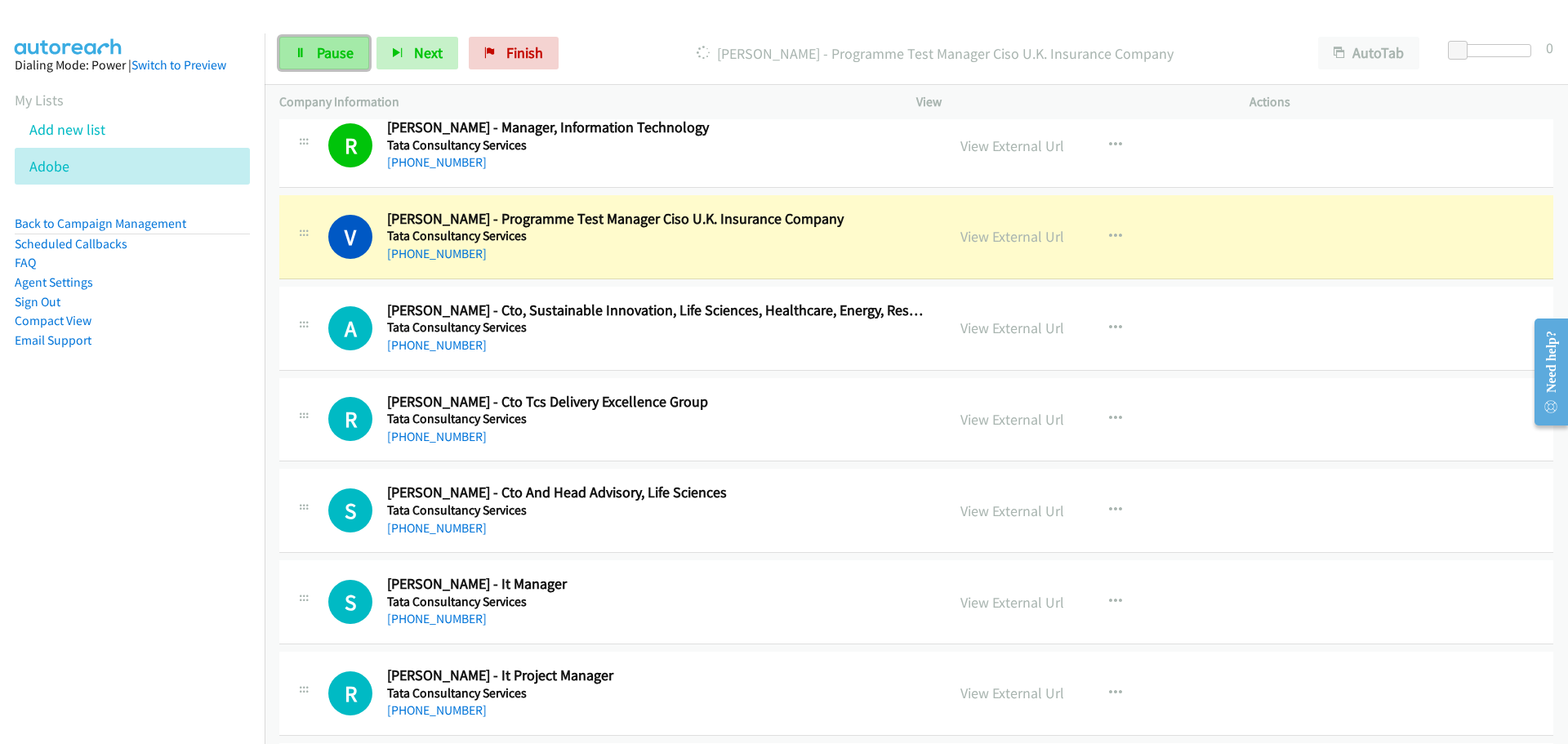
click at [294, 56] on link "Pause" at bounding box center [325, 53] width 90 height 33
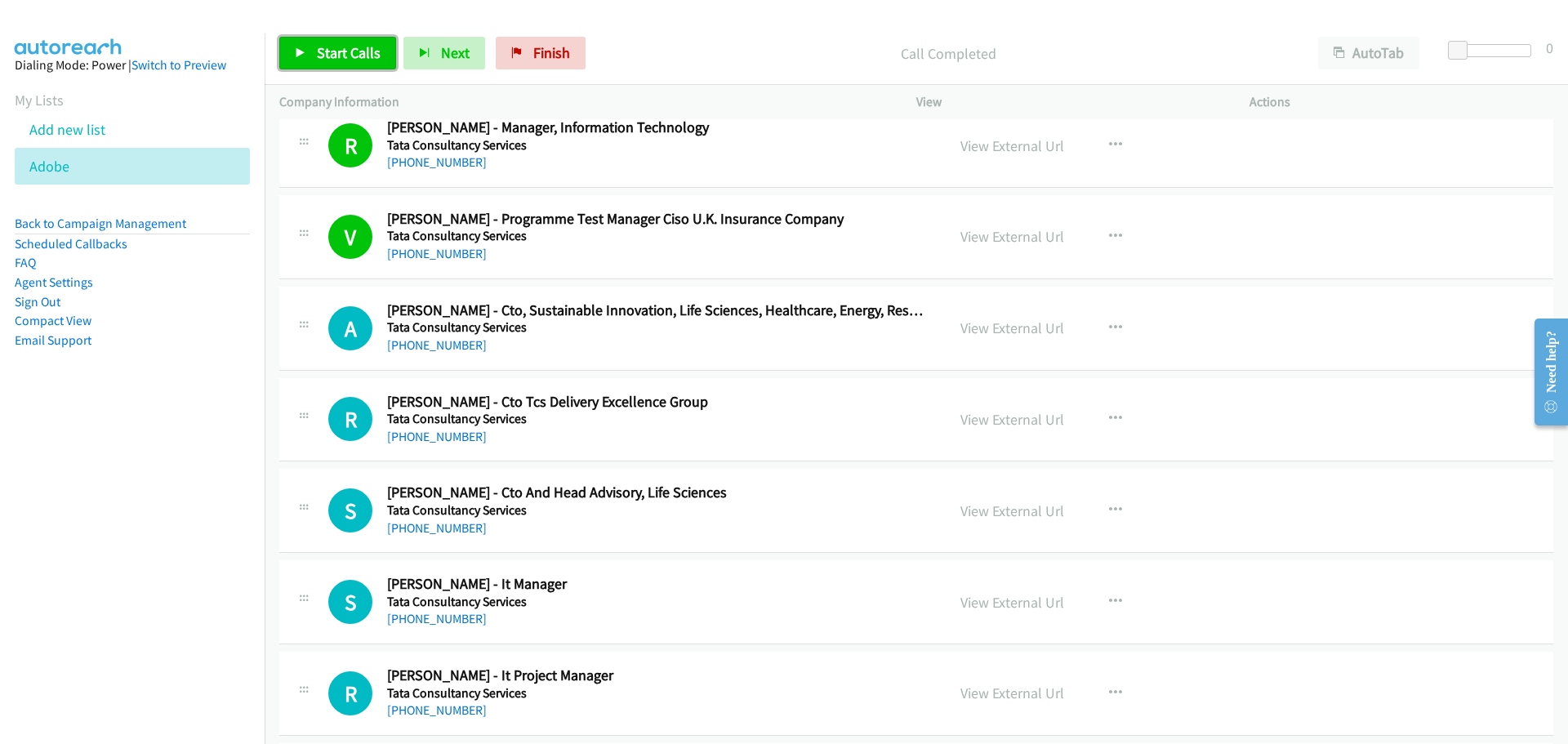
click at [337, 65] on link "Start Calls" at bounding box center [338, 53] width 117 height 33
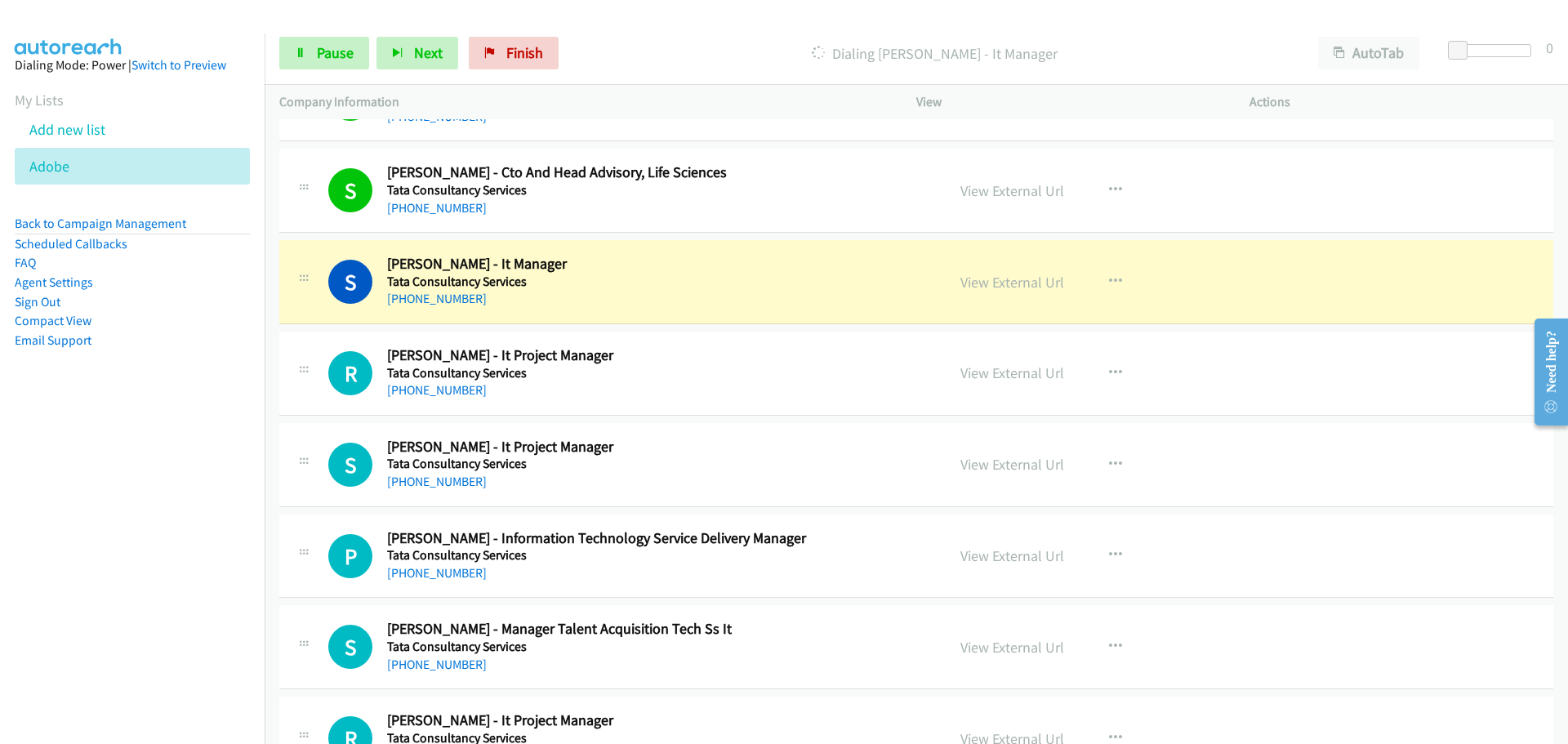
scroll to position [2042, 0]
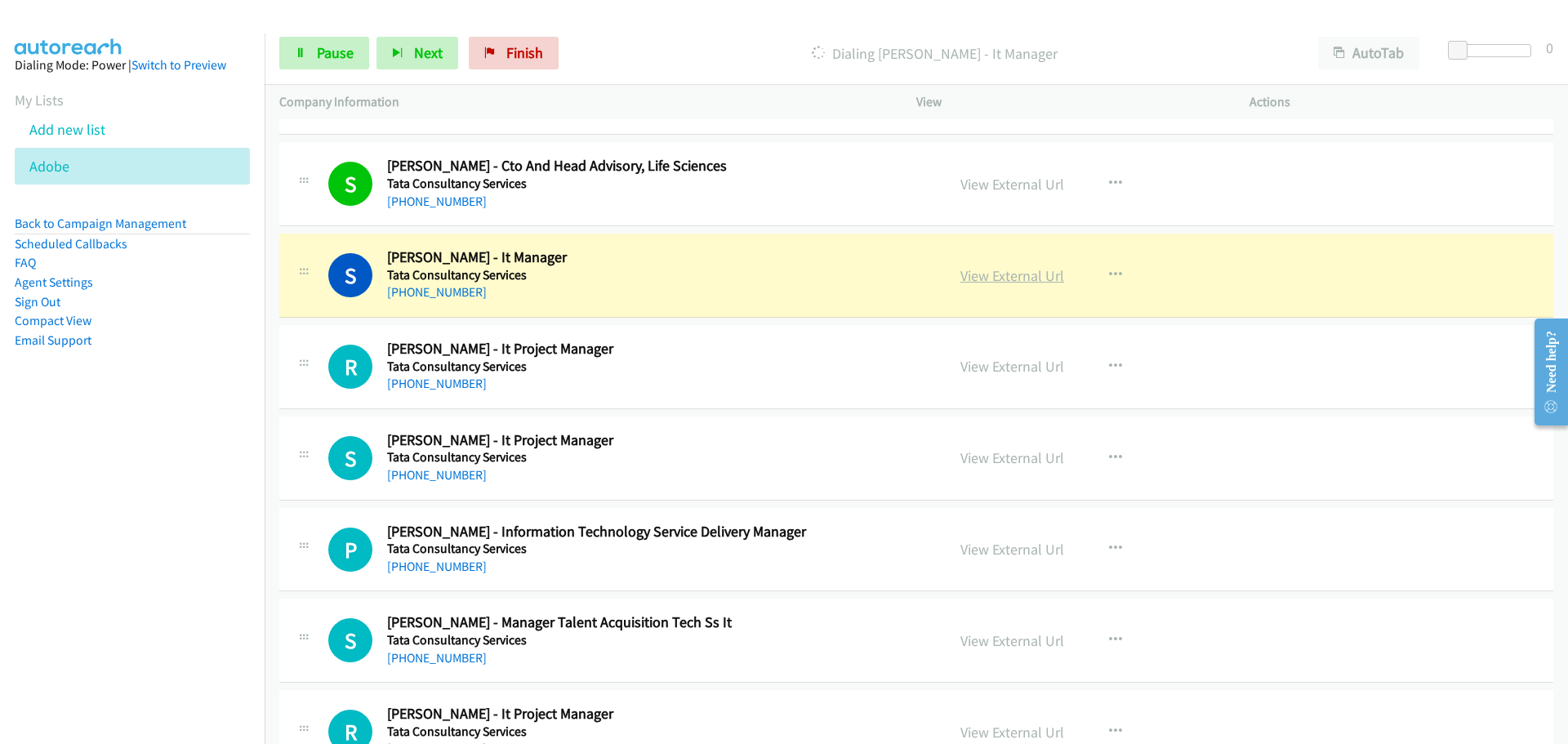
click at [1005, 272] on link "View External Url" at bounding box center [1012, 275] width 103 height 19
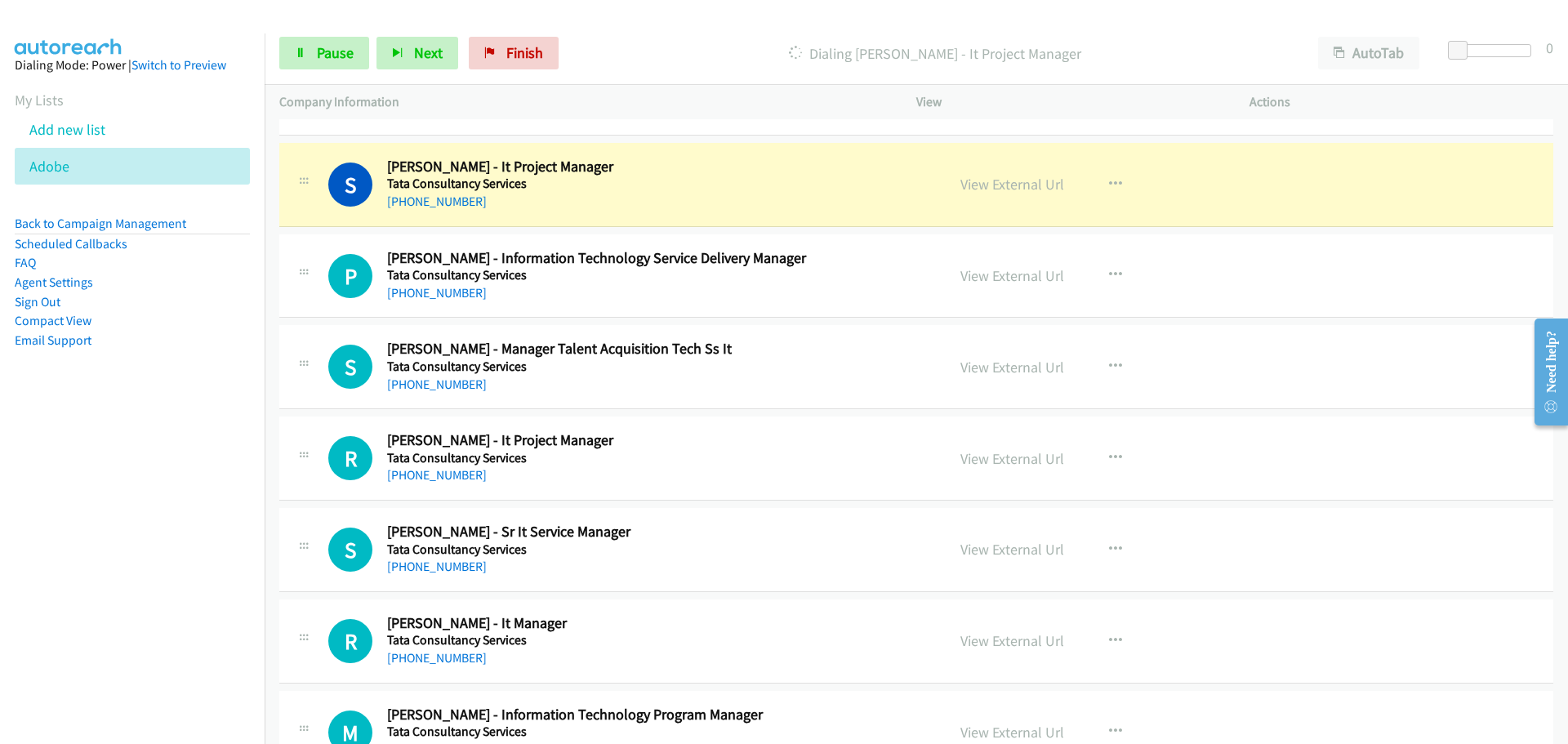
scroll to position [2287, 0]
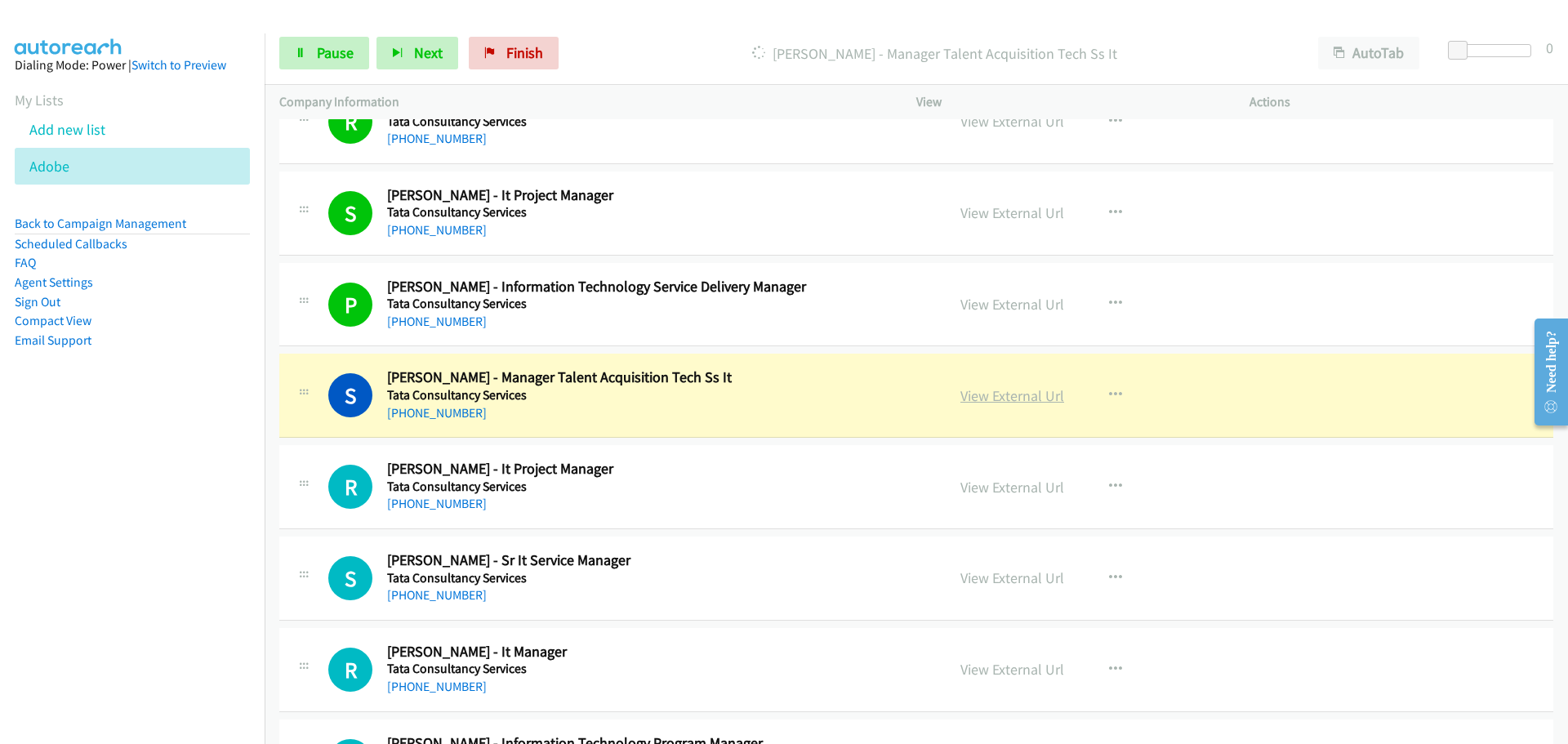
click at [1005, 388] on link "View External Url" at bounding box center [1012, 395] width 103 height 19
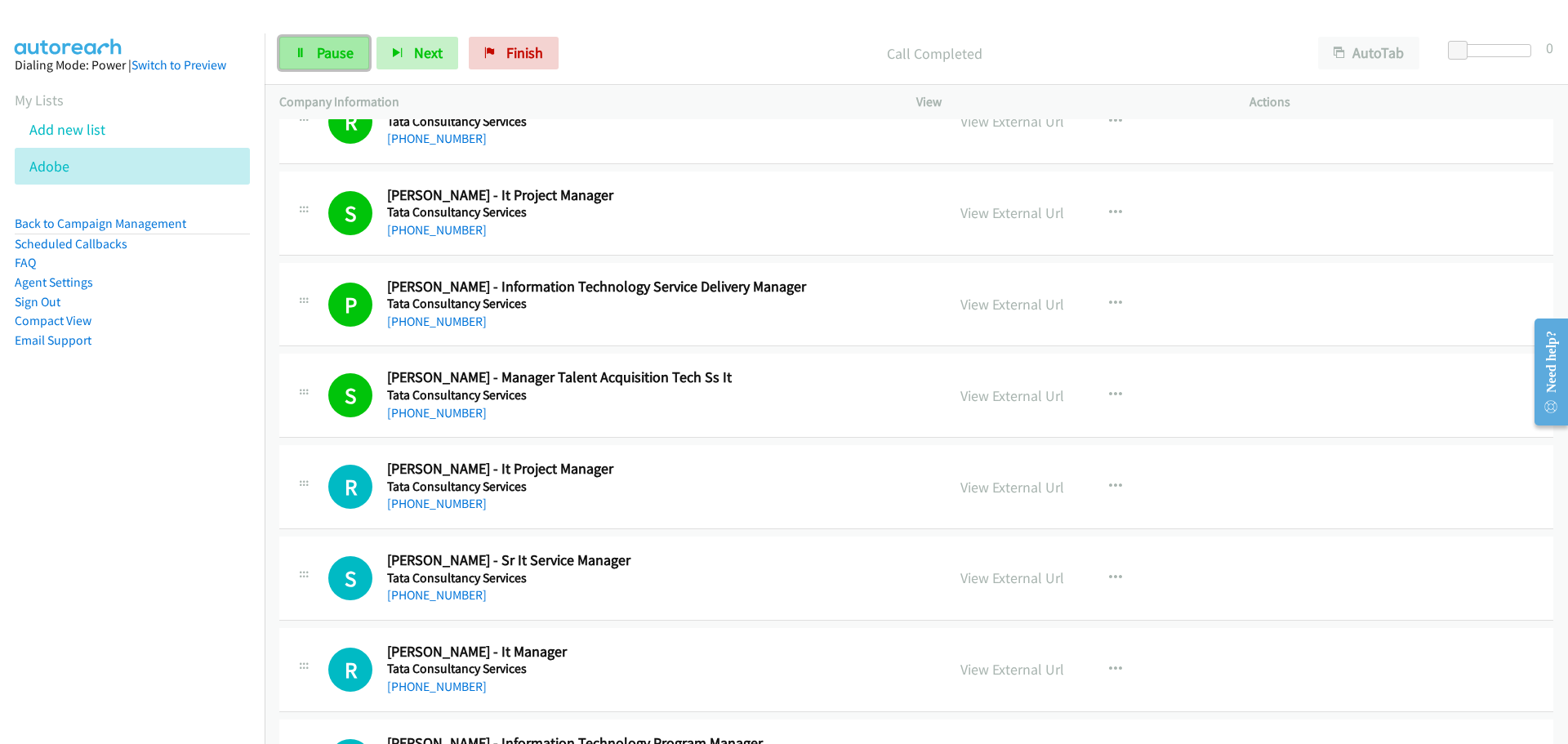
click at [356, 43] on link "Pause" at bounding box center [325, 53] width 90 height 33
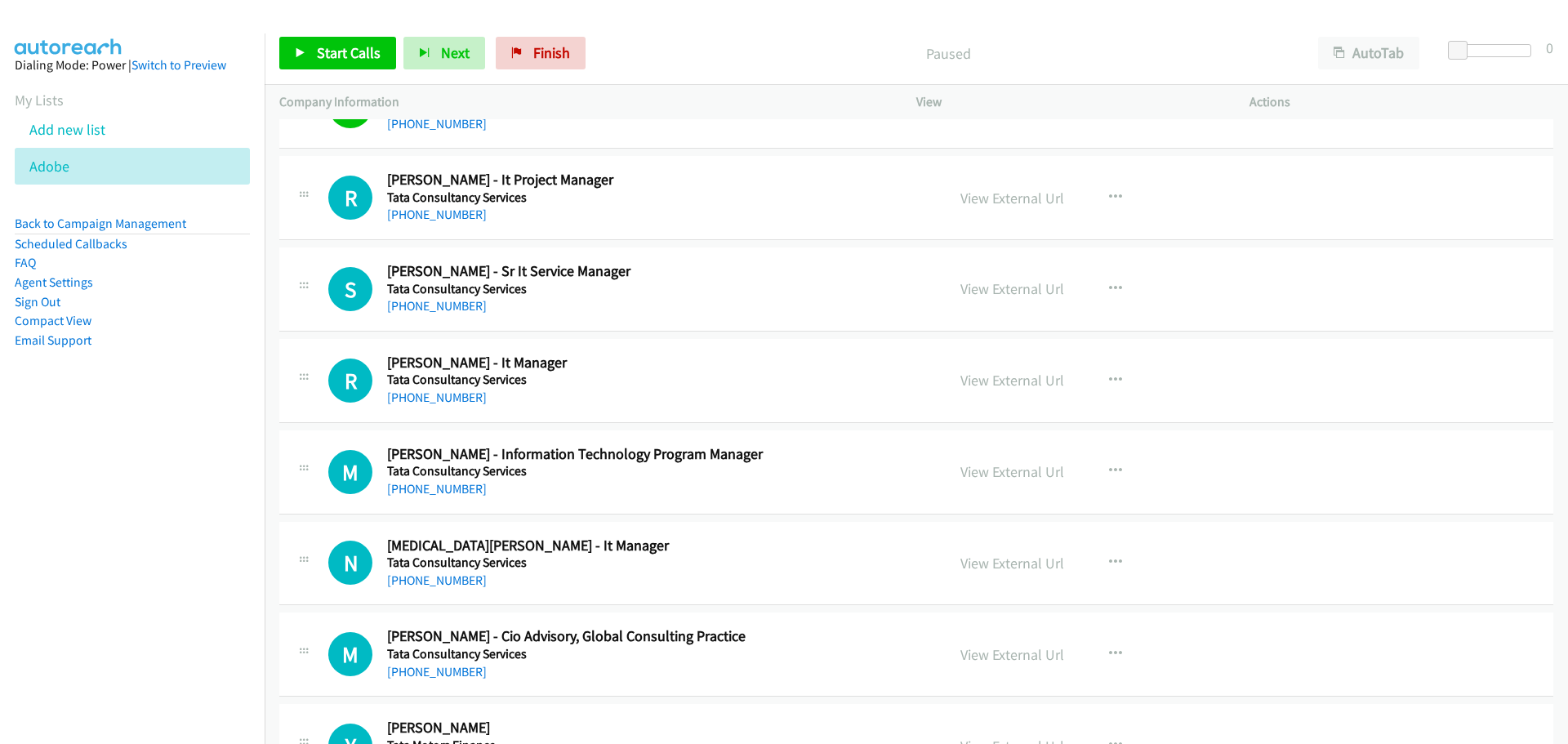
scroll to position [2696, 0]
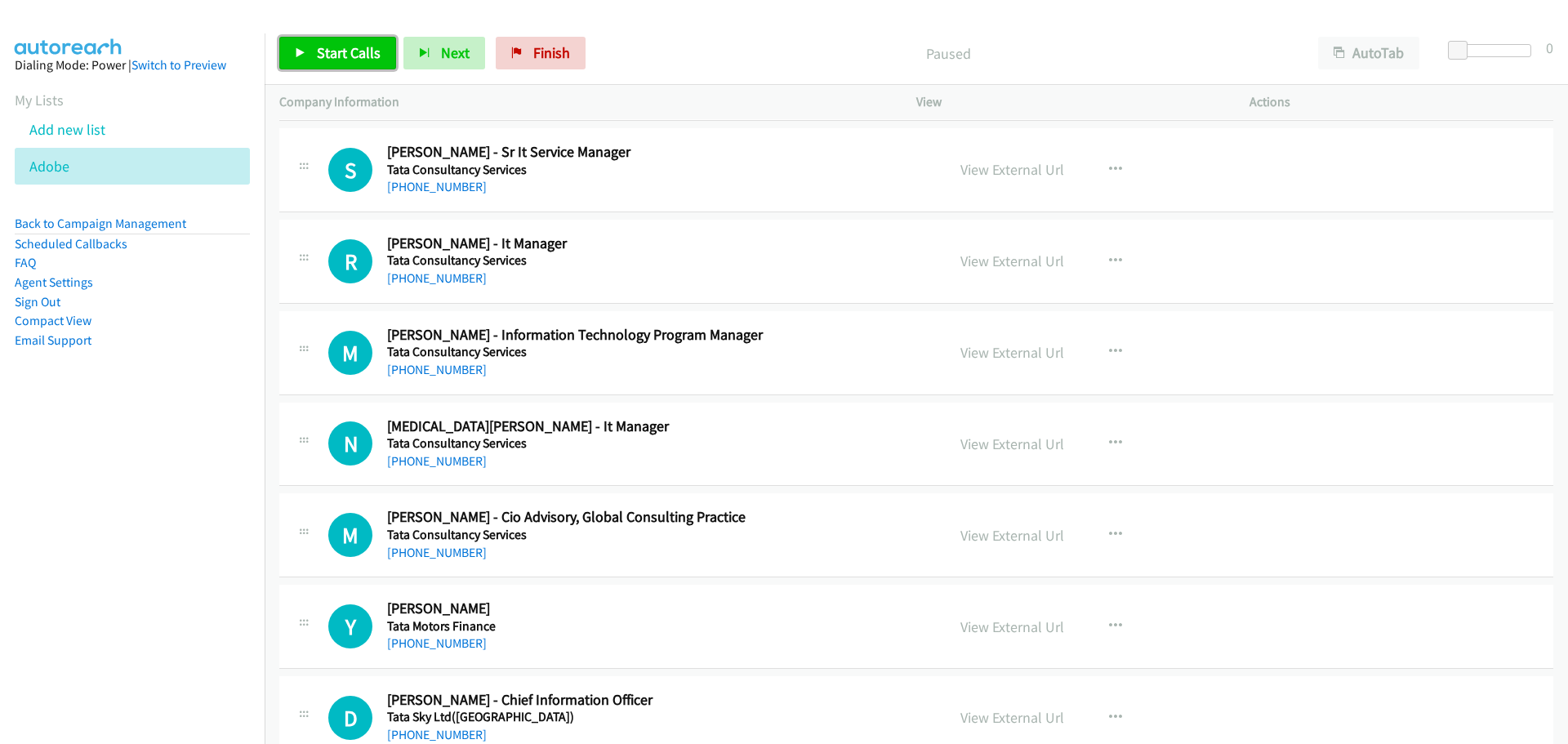
click at [376, 57] on span "Start Calls" at bounding box center [348, 52] width 64 height 19
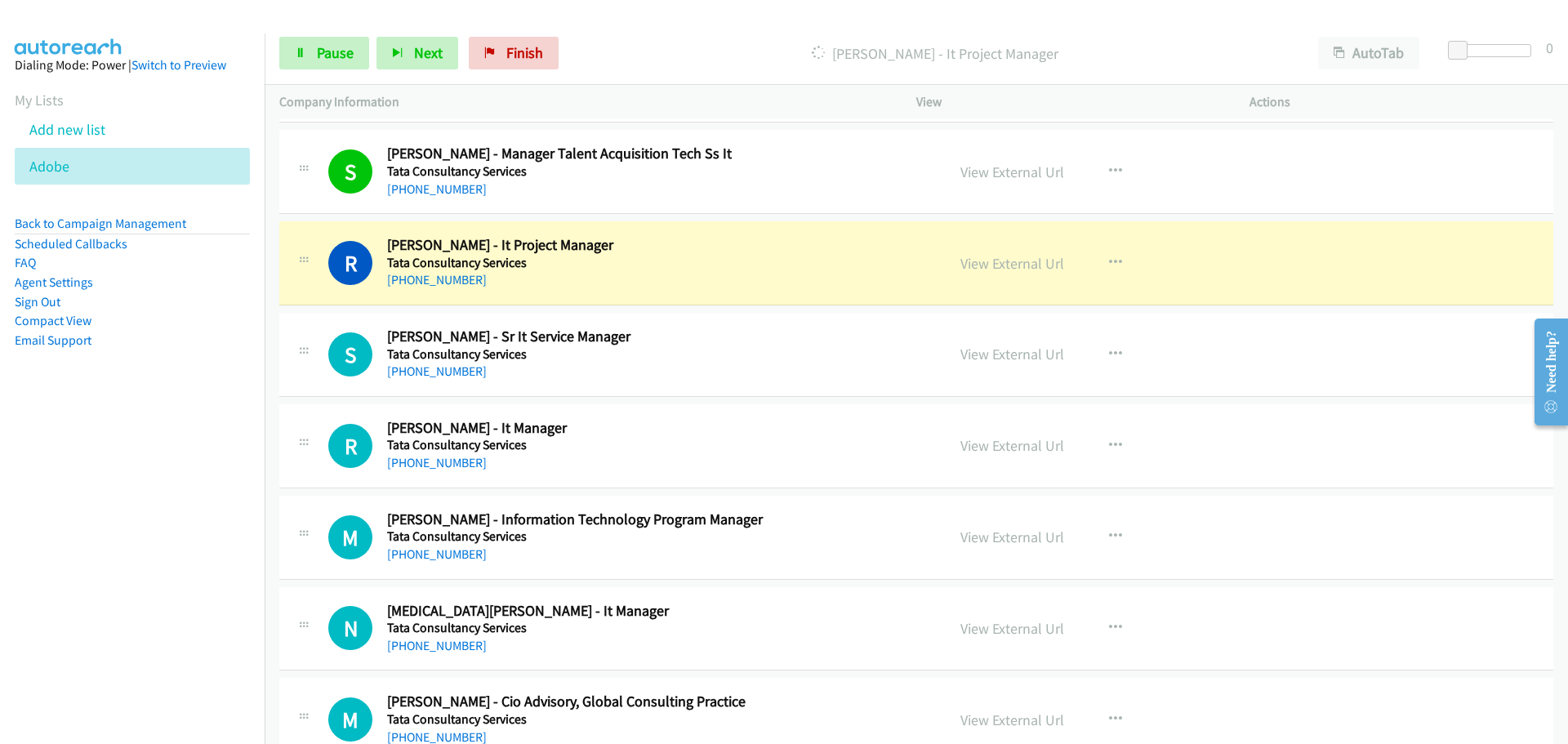
scroll to position [2368, 0]
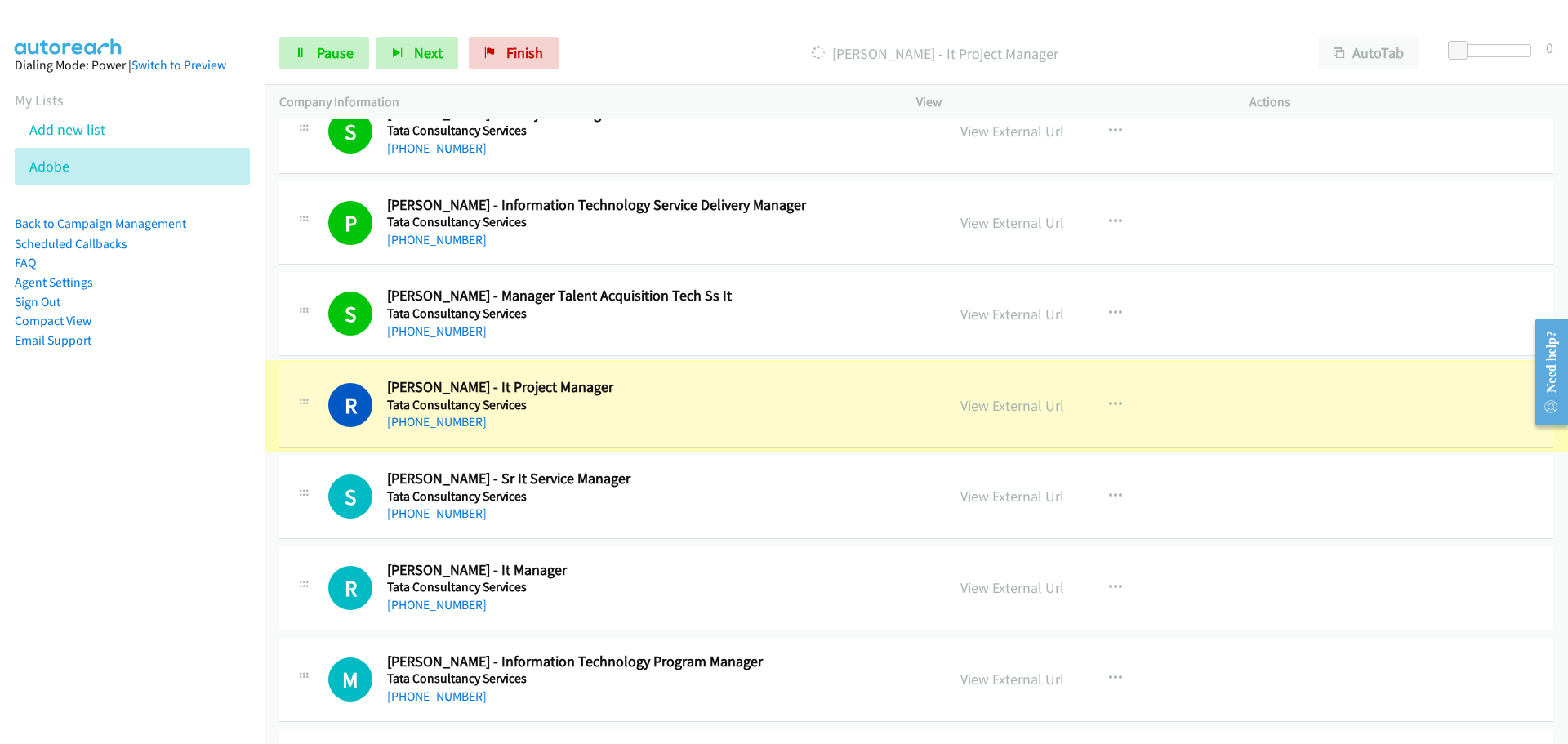
click at [1003, 412] on link "View External Url" at bounding box center [1012, 405] width 103 height 19
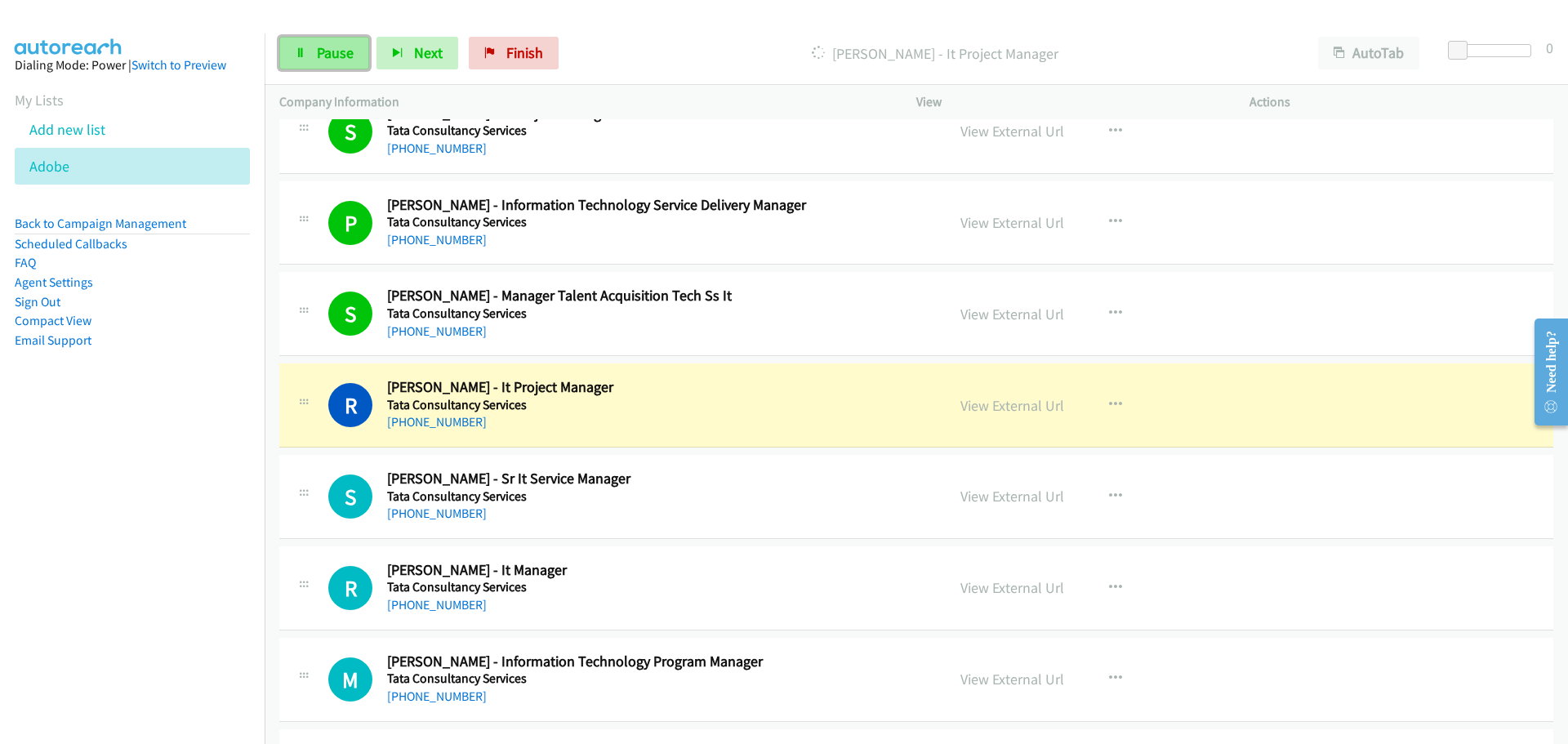
click at [330, 55] on span "Pause" at bounding box center [335, 52] width 37 height 19
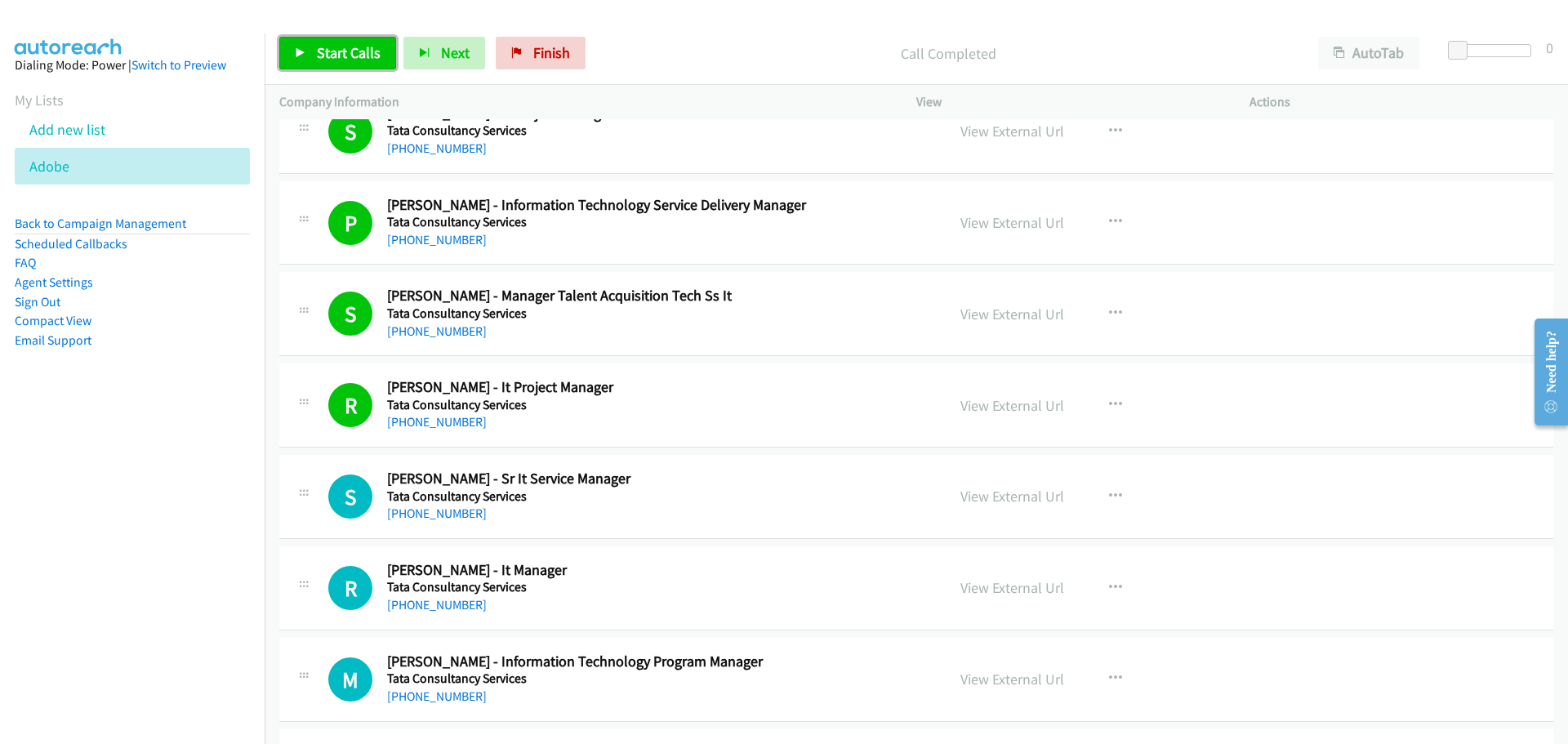
click at [356, 48] on span "Start Calls" at bounding box center [348, 52] width 64 height 19
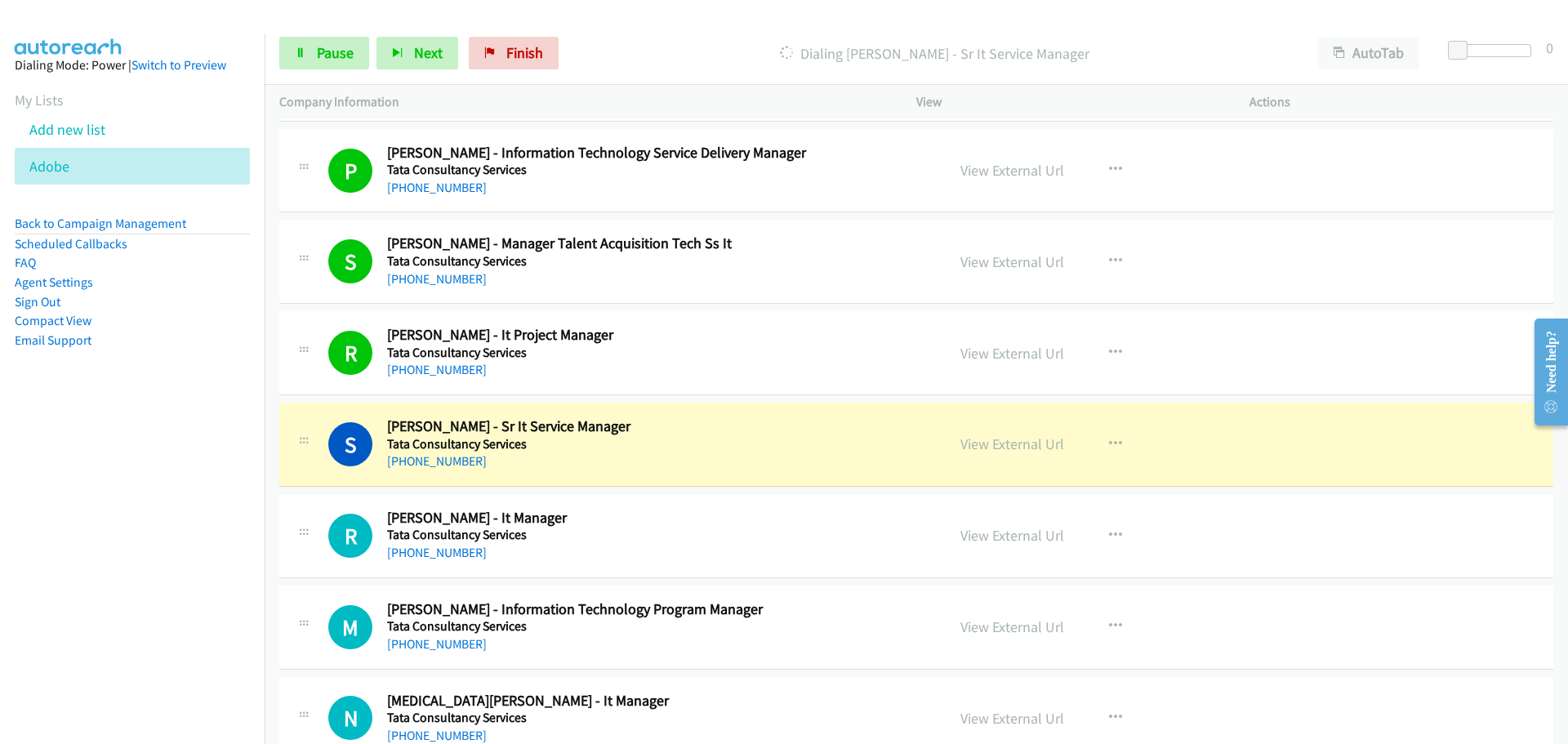
scroll to position [2451, 0]
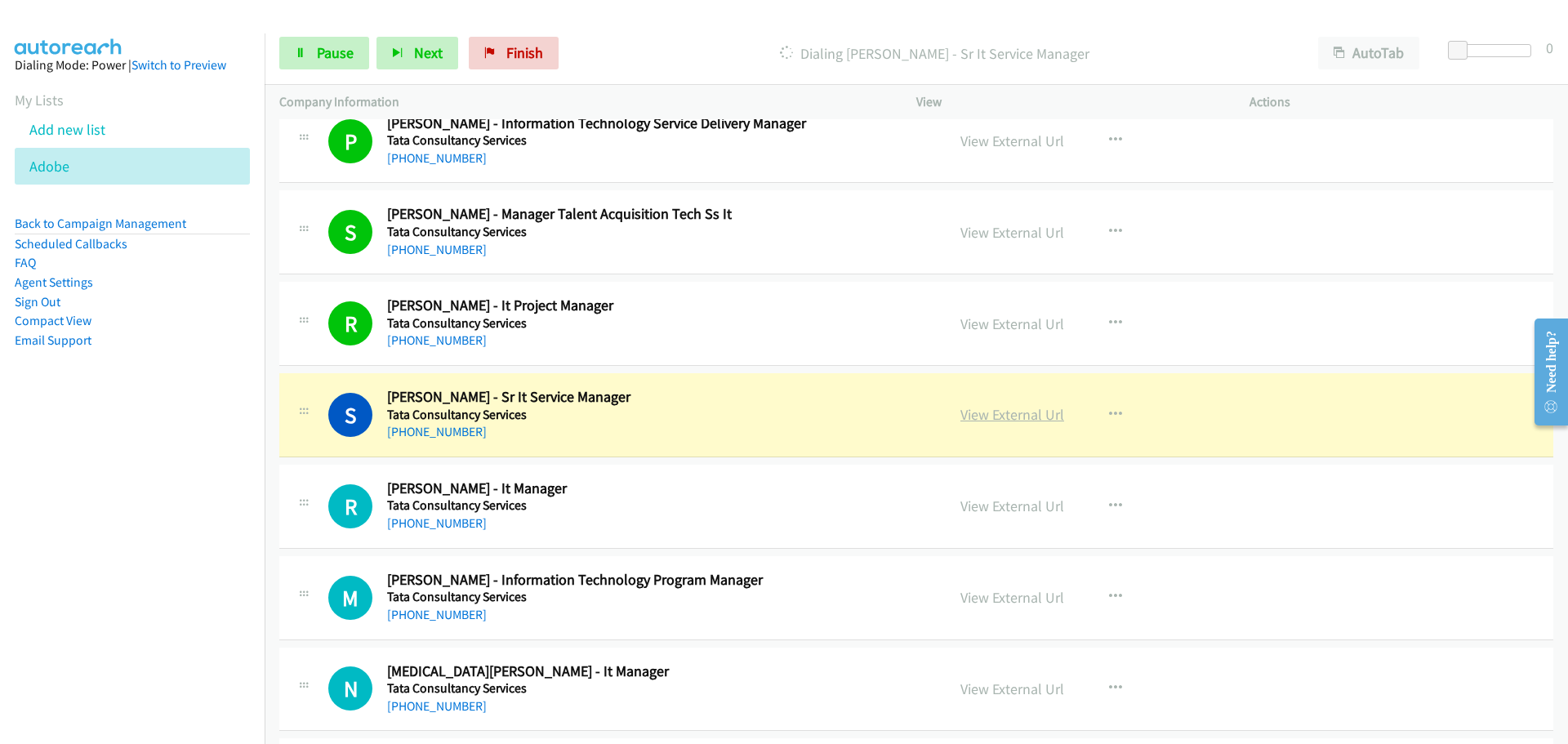
click at [985, 407] on link "View External Url" at bounding box center [1012, 414] width 103 height 19
click at [335, 45] on span "Pause" at bounding box center [335, 52] width 37 height 19
